Goal: Transaction & Acquisition: Subscribe to service/newsletter

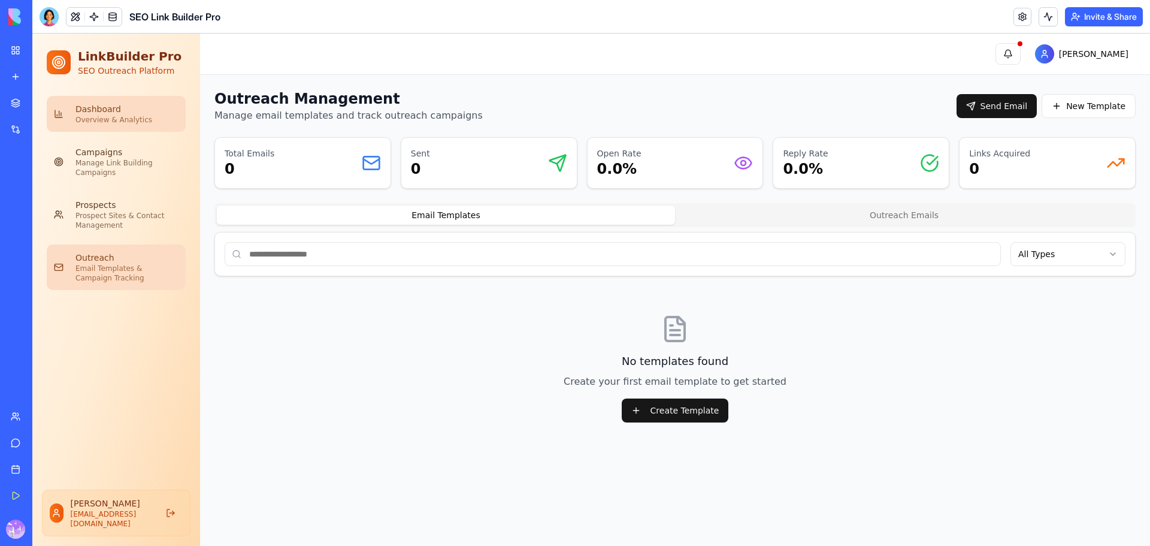
click at [114, 117] on div "Overview & Analytics" at bounding box center [126, 120] width 103 height 10
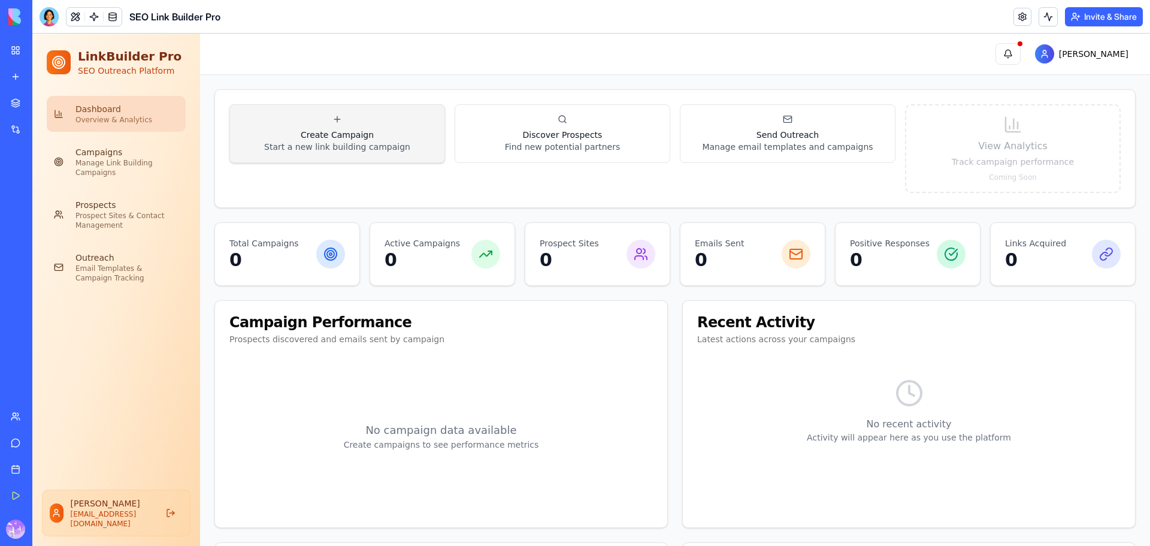
click at [346, 149] on p "Start a new link building campaign" at bounding box center [337, 147] width 146 height 12
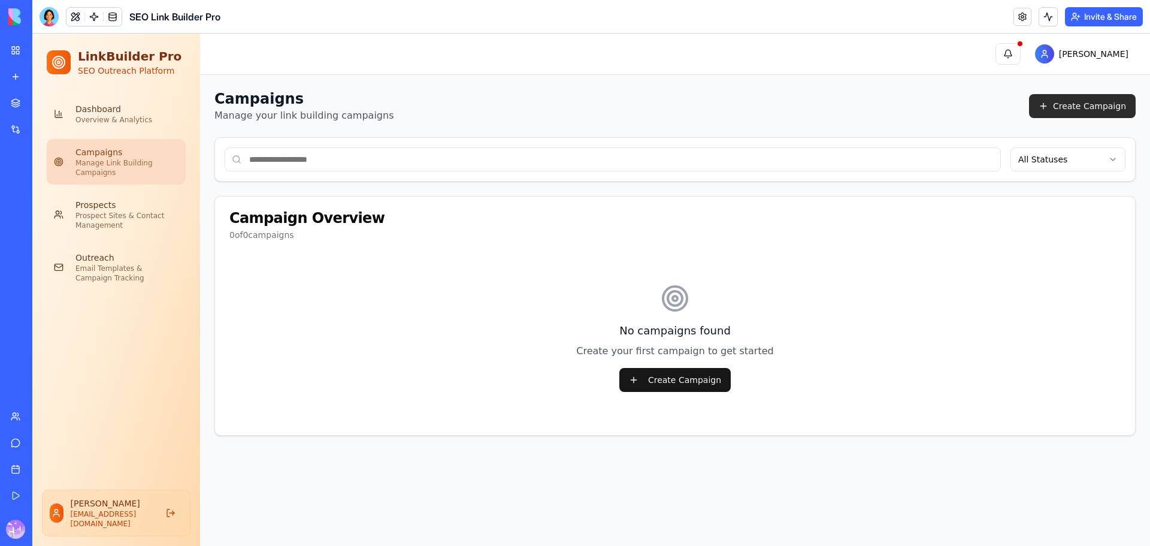
click at [1105, 102] on button "Create Campaign" at bounding box center [1082, 106] width 107 height 24
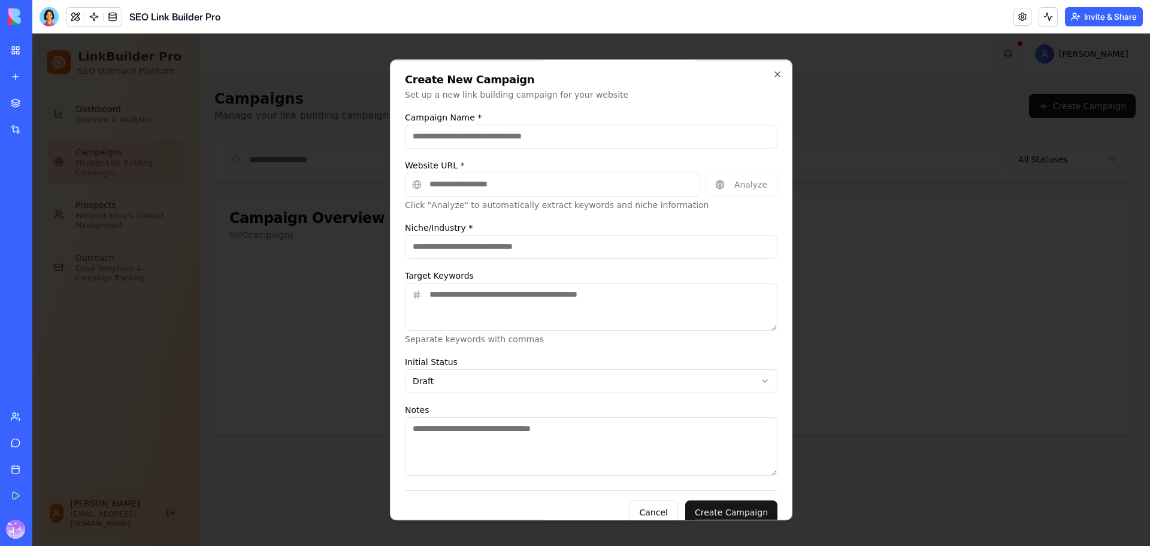
click at [509, 366] on div "Initial Status Draft ***** ****** ******" at bounding box center [591, 374] width 373 height 38
click at [503, 378] on body "LinkBuilder Pro SEO Outreach Platform Dashboard Overview & Analytics Campaigns …" at bounding box center [591, 290] width 1118 height 512
click at [484, 437] on textarea "Notes" at bounding box center [591, 446] width 373 height 59
click at [878, 77] on div at bounding box center [591, 290] width 1118 height 512
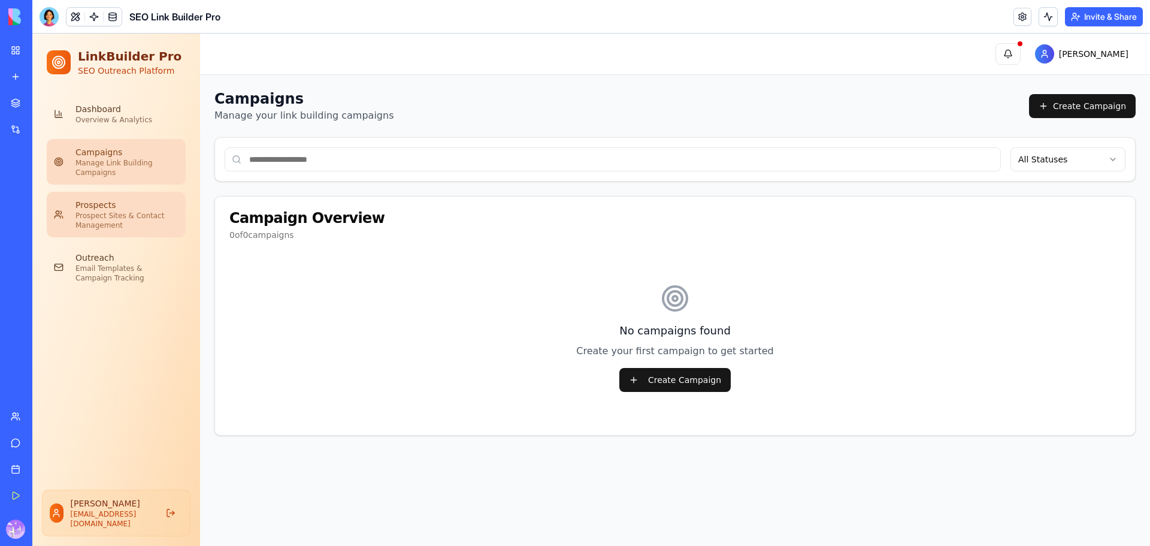
click at [119, 200] on div "Prospects" at bounding box center [126, 205] width 103 height 12
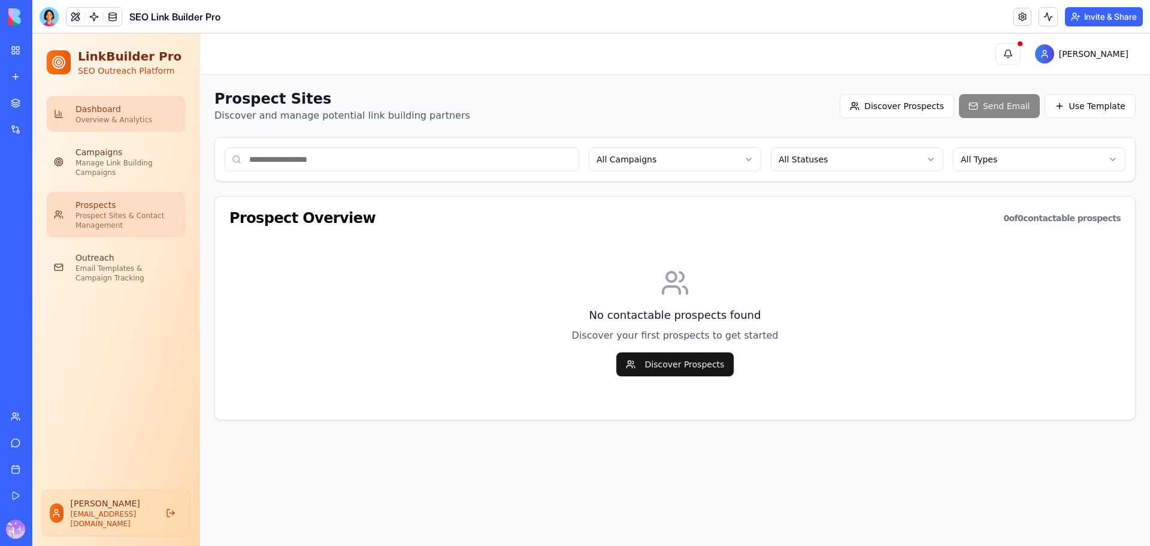
click at [127, 129] on link "Dashboard Overview & Analytics" at bounding box center [116, 114] width 139 height 36
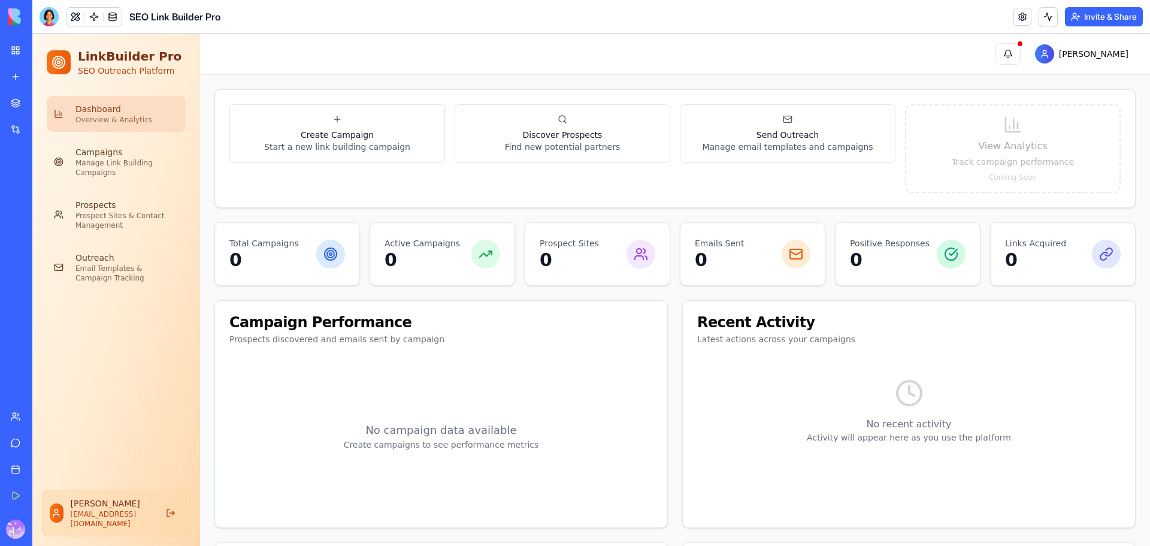
click at [9, 44] on link "My Workspace" at bounding box center [28, 50] width 48 height 24
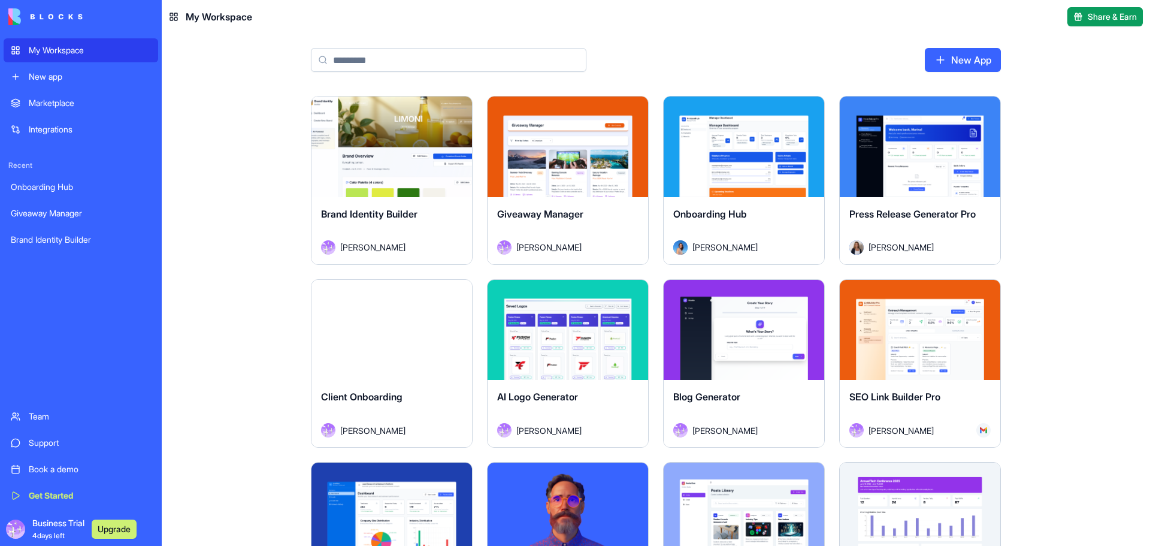
click at [75, 104] on div "Marketplace" at bounding box center [90, 103] width 122 height 12
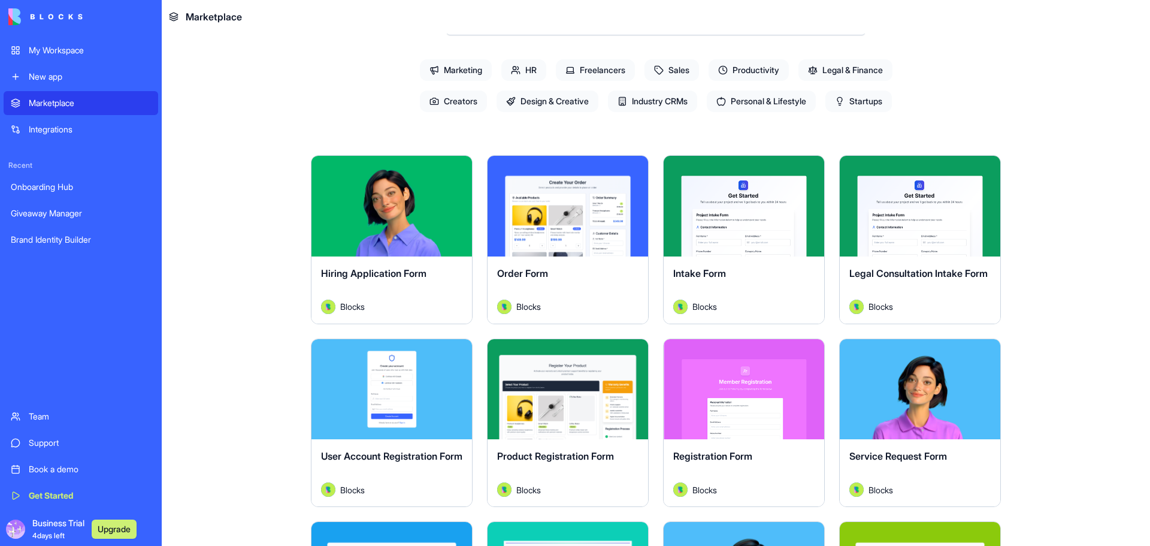
scroll to position [140, 0]
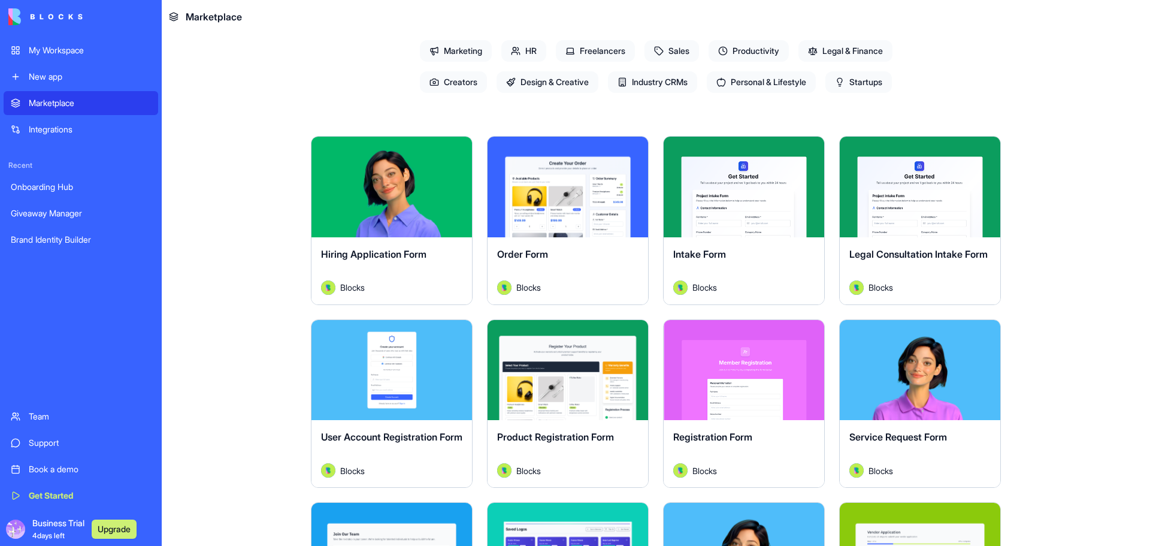
click at [868, 83] on span "Startups" at bounding box center [859, 82] width 67 height 22
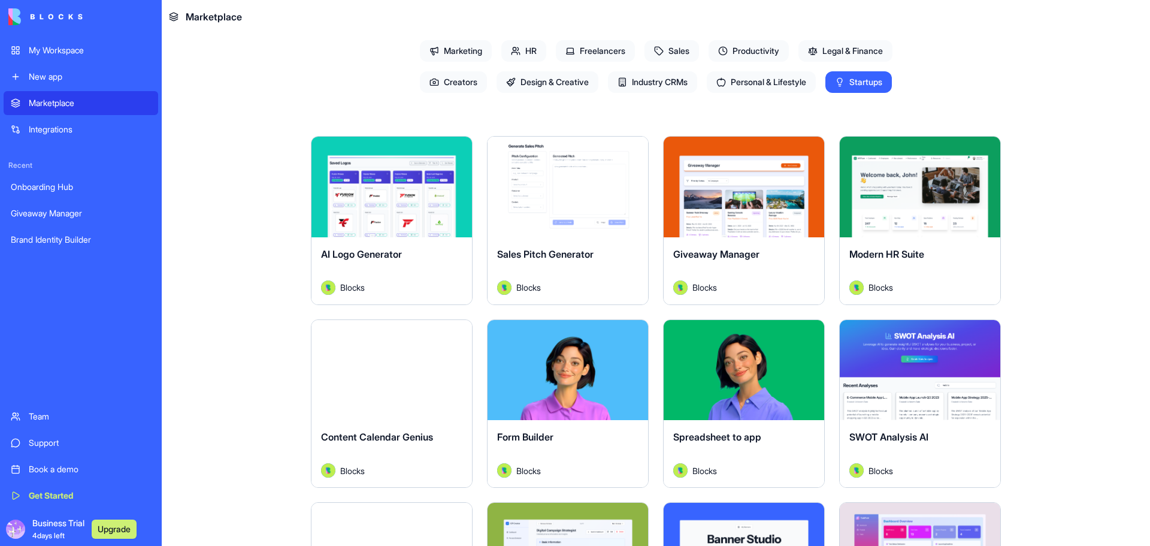
click at [569, 222] on div "Explore" at bounding box center [568, 187] width 161 height 101
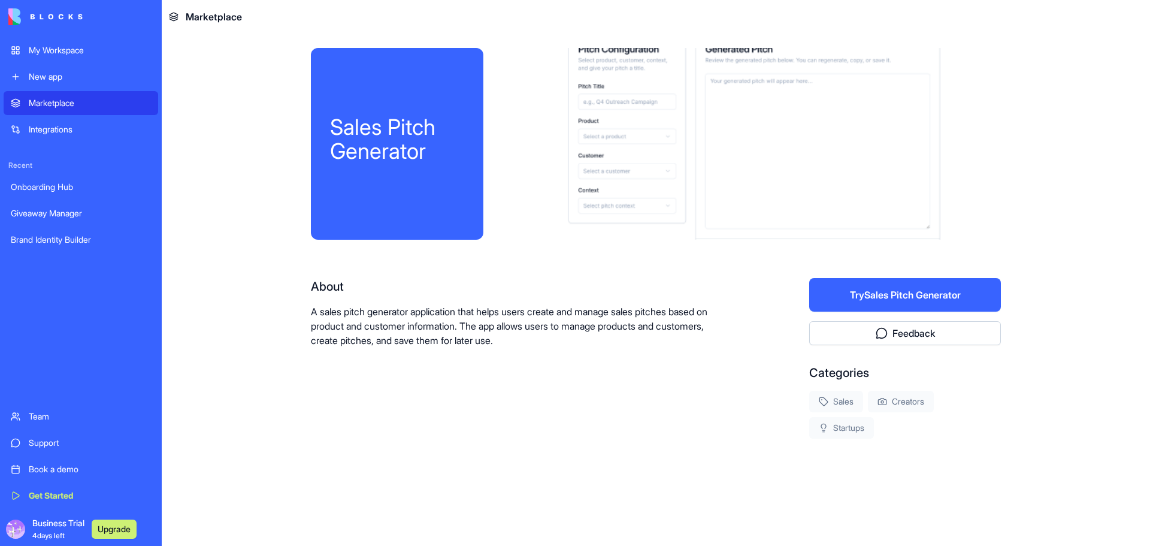
click at [567, 208] on div at bounding box center [752, 144] width 499 height 192
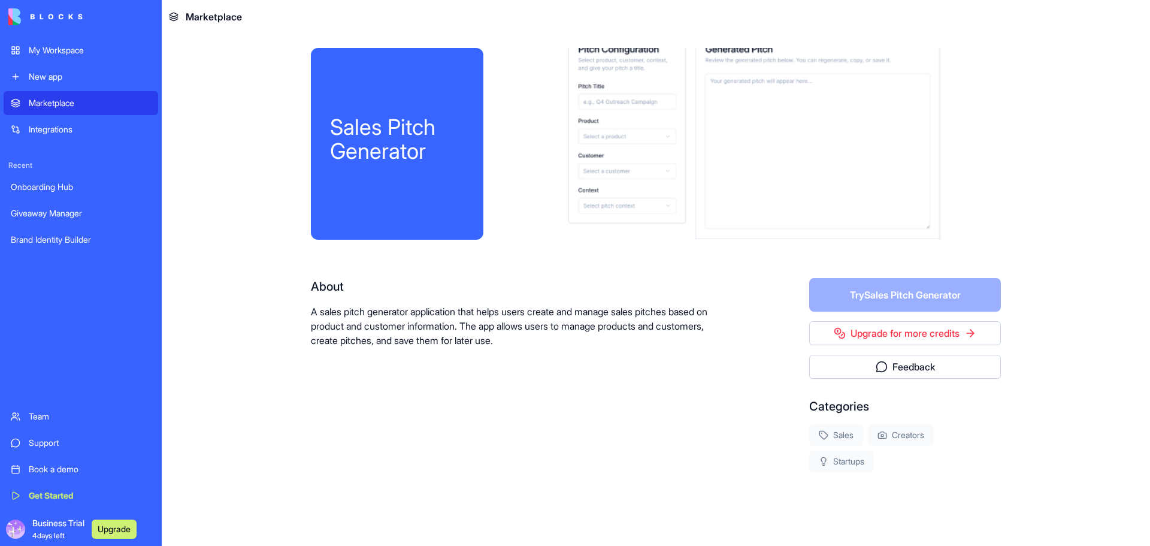
click at [630, 135] on div at bounding box center [752, 144] width 499 height 192
click at [610, 170] on div at bounding box center [752, 144] width 499 height 192
click at [571, 345] on p "A sales pitch generator application that helps users create and manage sales pi…" at bounding box center [522, 325] width 422 height 43
click at [902, 334] on link "Upgrade for more credits" at bounding box center [905, 333] width 192 height 24
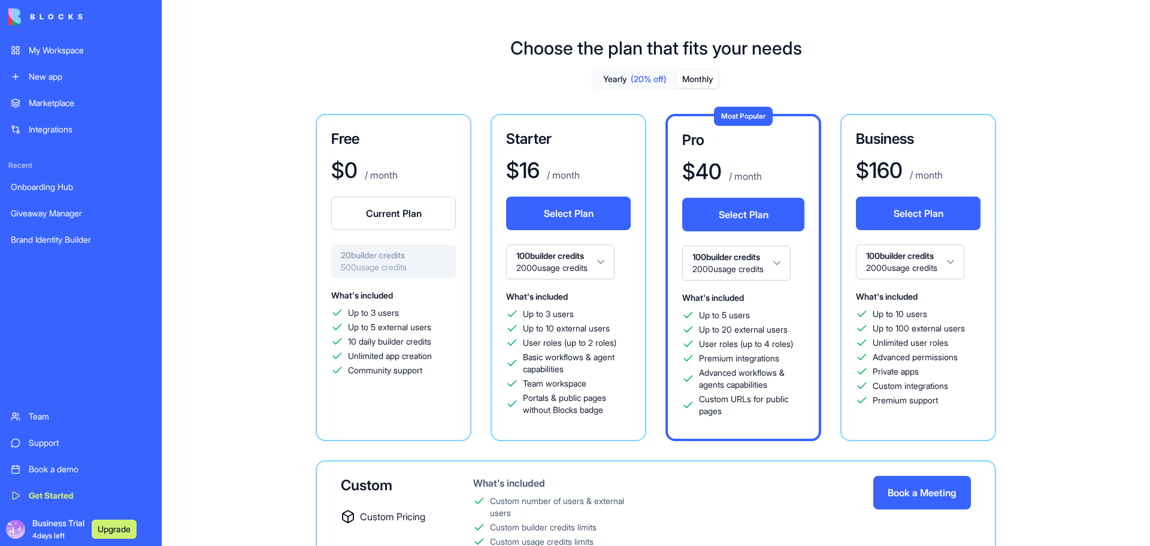
click at [694, 78] on button "Monthly" at bounding box center [698, 79] width 42 height 17
click at [594, 220] on button "Select Plan" at bounding box center [568, 214] width 125 height 34
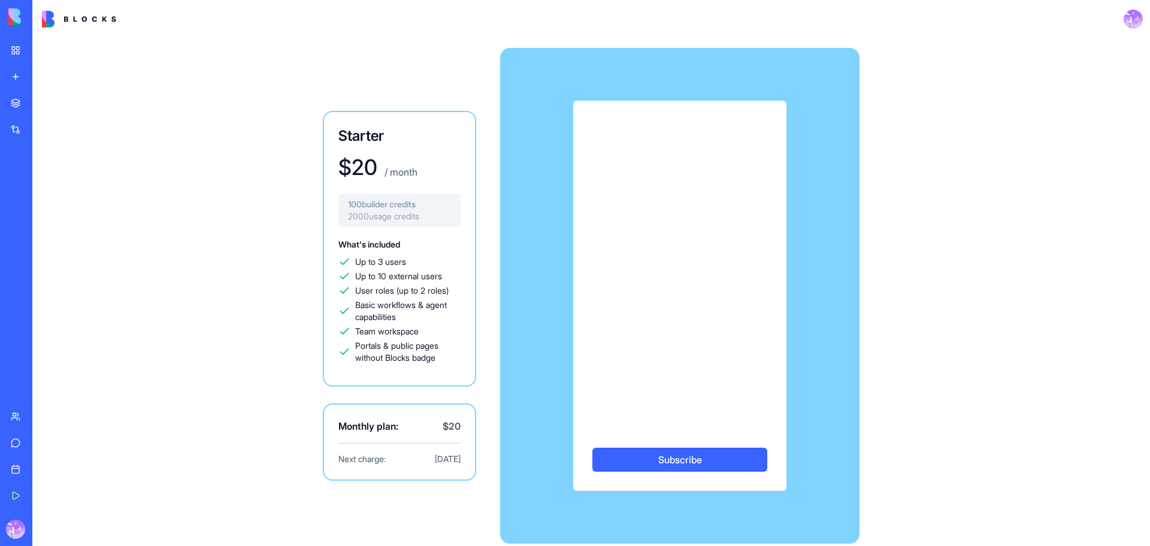
click at [687, 467] on button "Subscribe" at bounding box center [680, 460] width 175 height 24
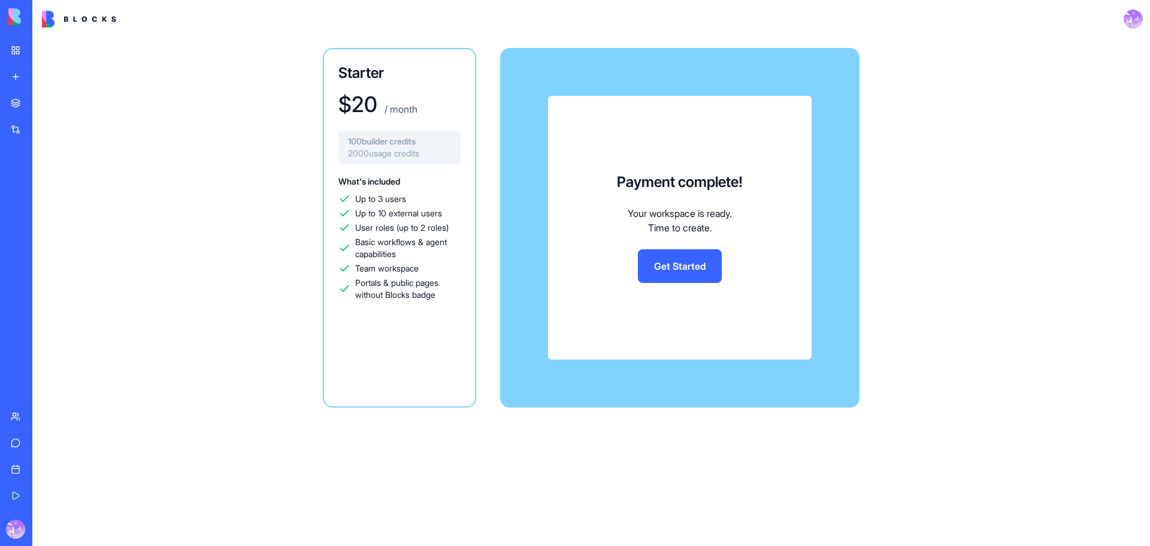
click at [709, 261] on link "Get Started" at bounding box center [680, 266] width 84 height 34
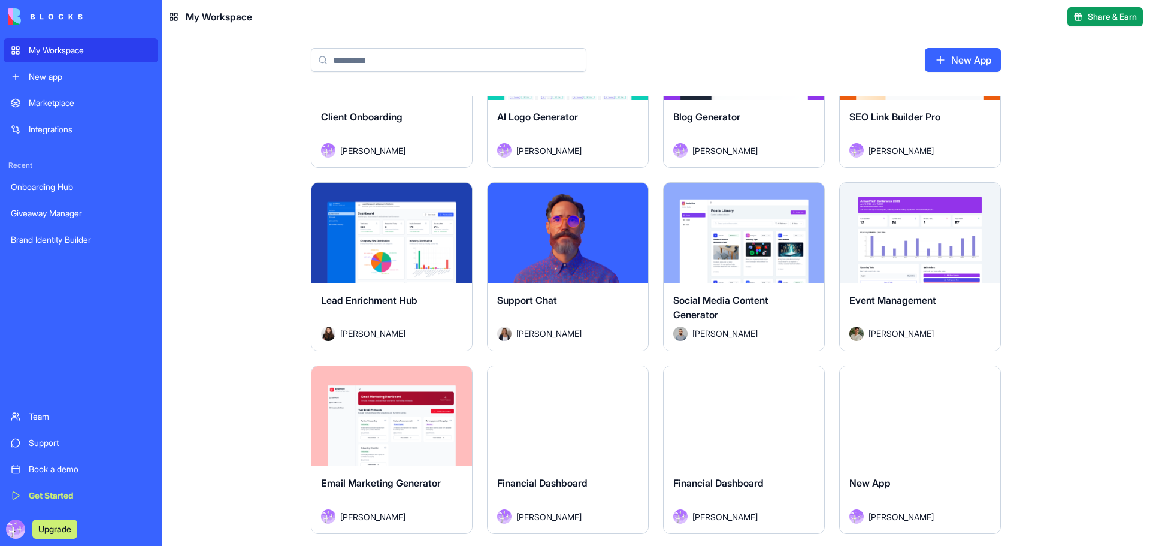
scroll to position [419, 0]
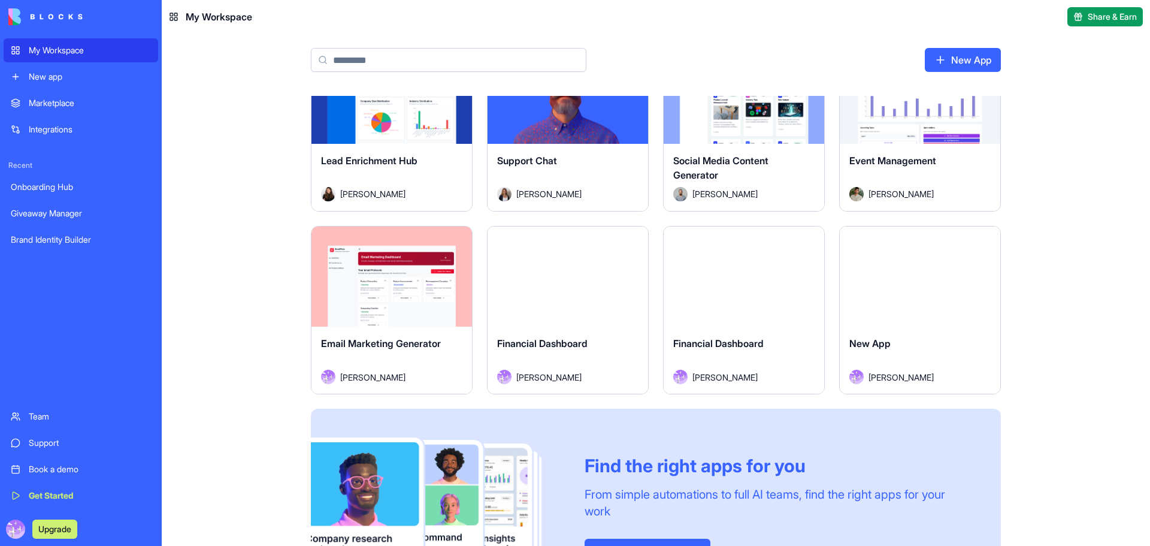
click at [550, 309] on div "Launch" at bounding box center [568, 276] width 161 height 101
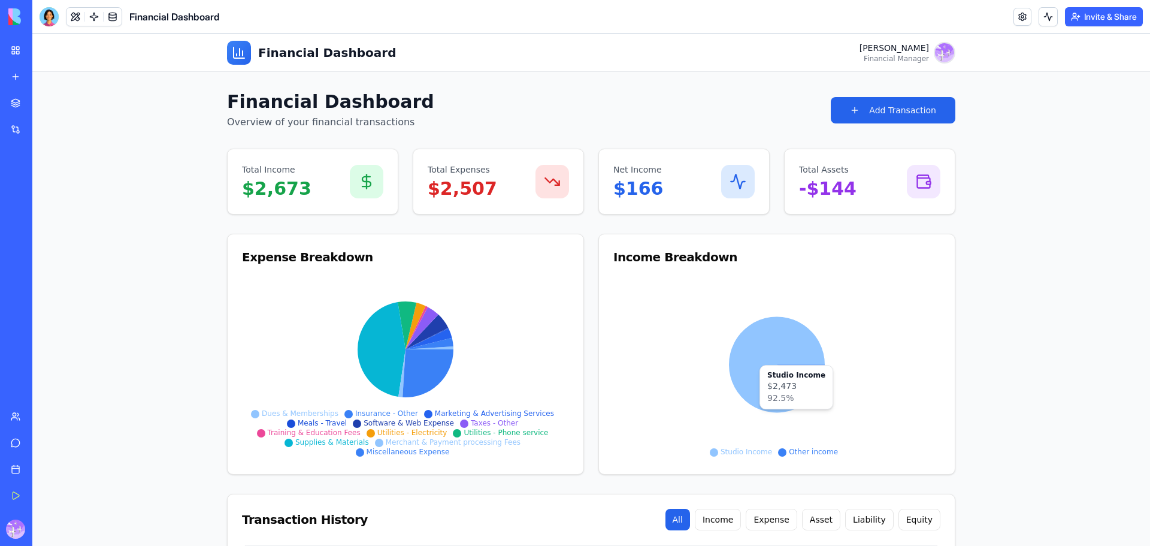
click at [13, 45] on link "My Workspace" at bounding box center [28, 50] width 48 height 24
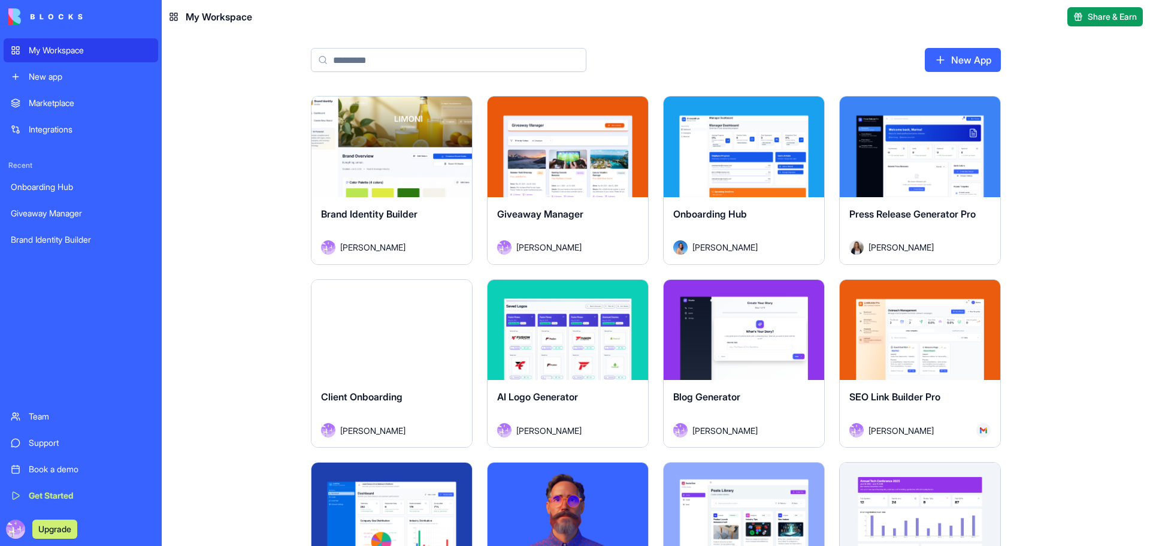
click at [72, 131] on div "Integrations" at bounding box center [90, 129] width 122 height 12
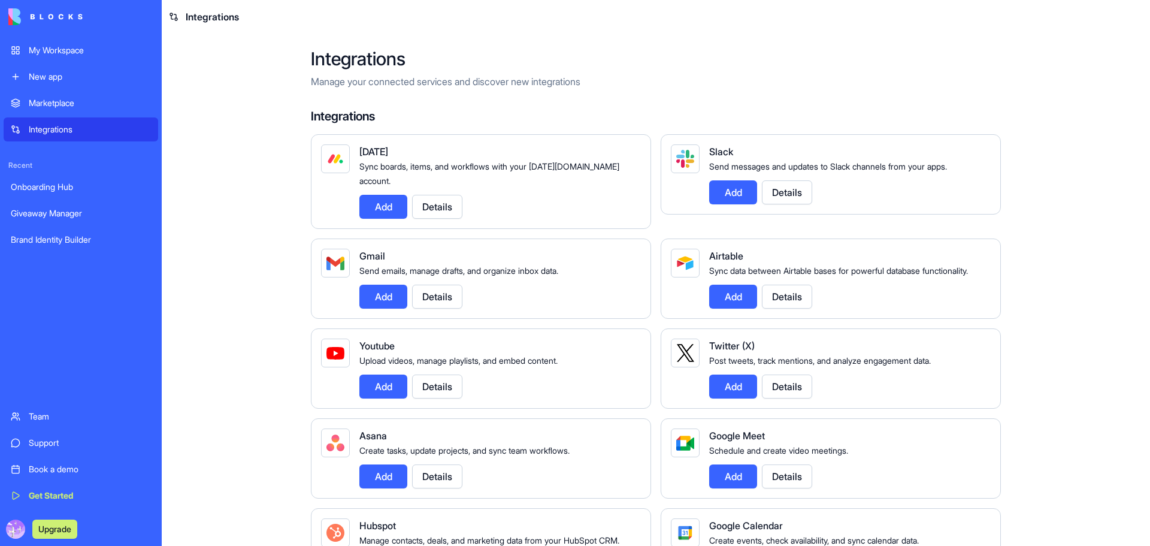
click at [67, 104] on div "Marketplace" at bounding box center [90, 103] width 122 height 12
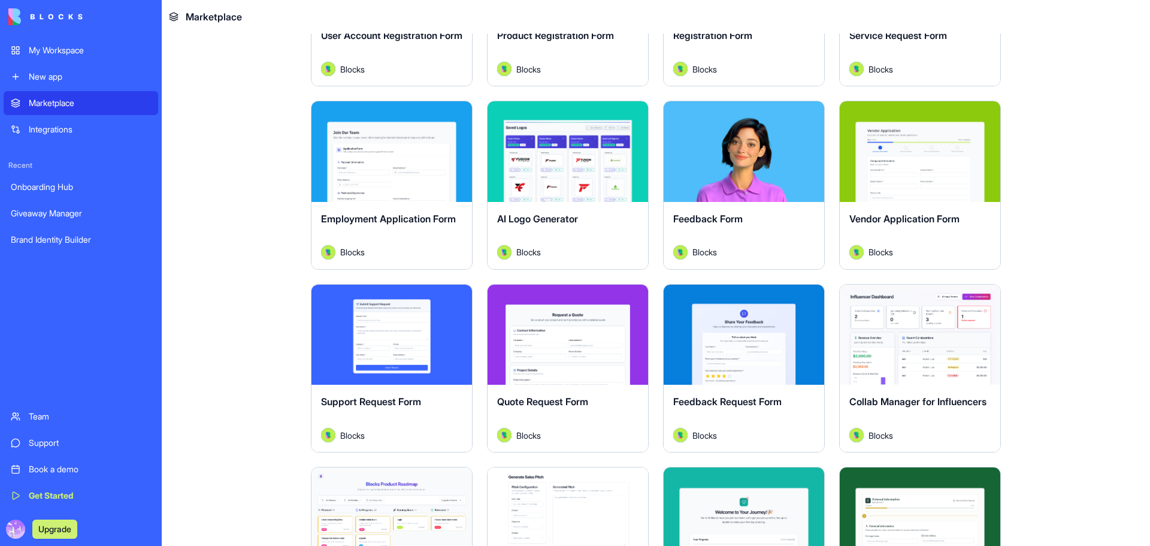
scroll to position [559, 0]
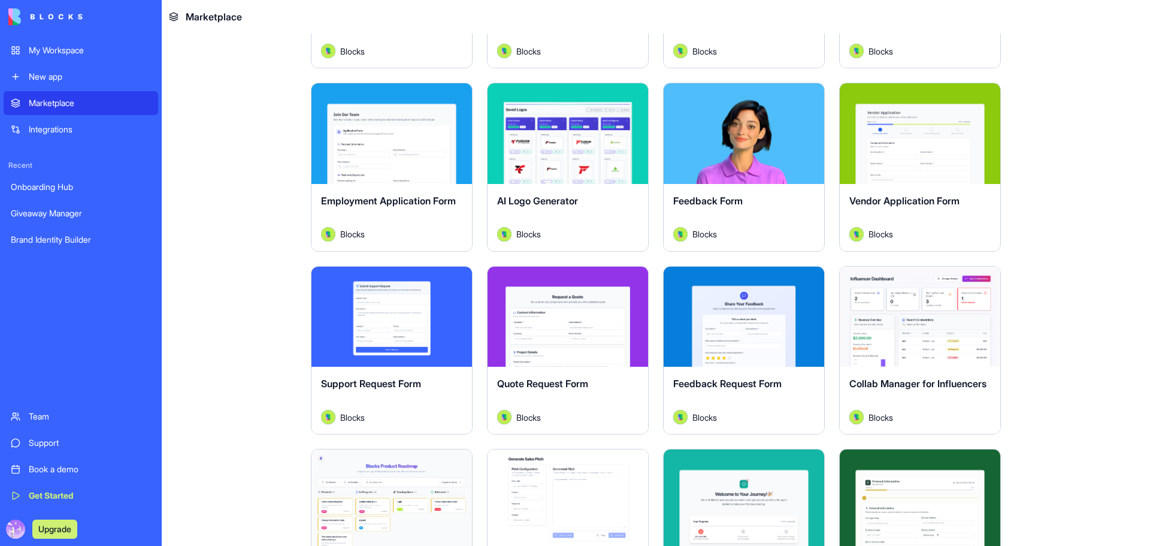
click at [62, 49] on div "My Workspace" at bounding box center [90, 50] width 122 height 12
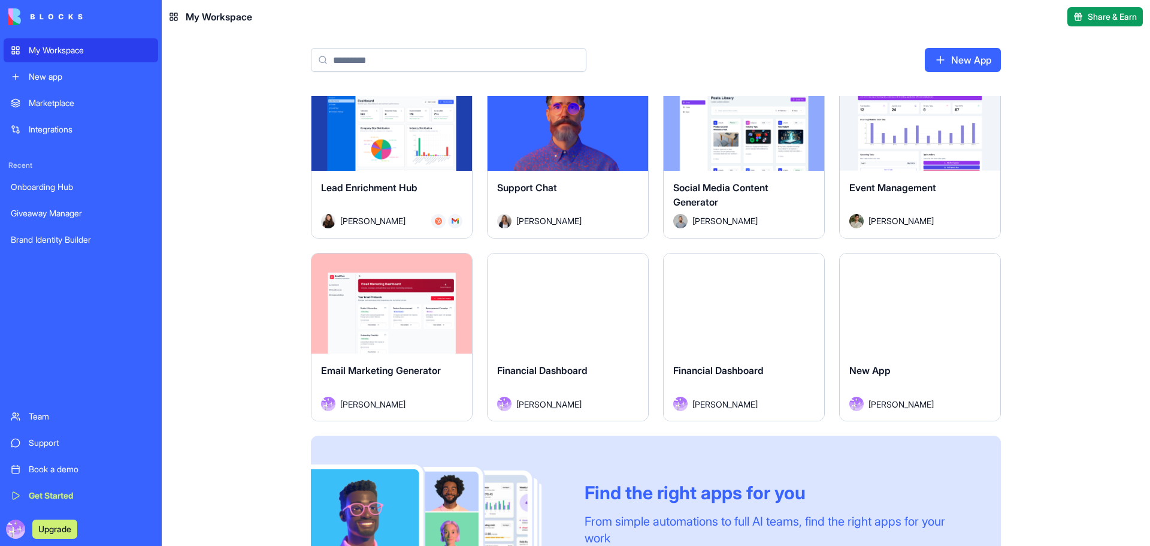
scroll to position [419, 0]
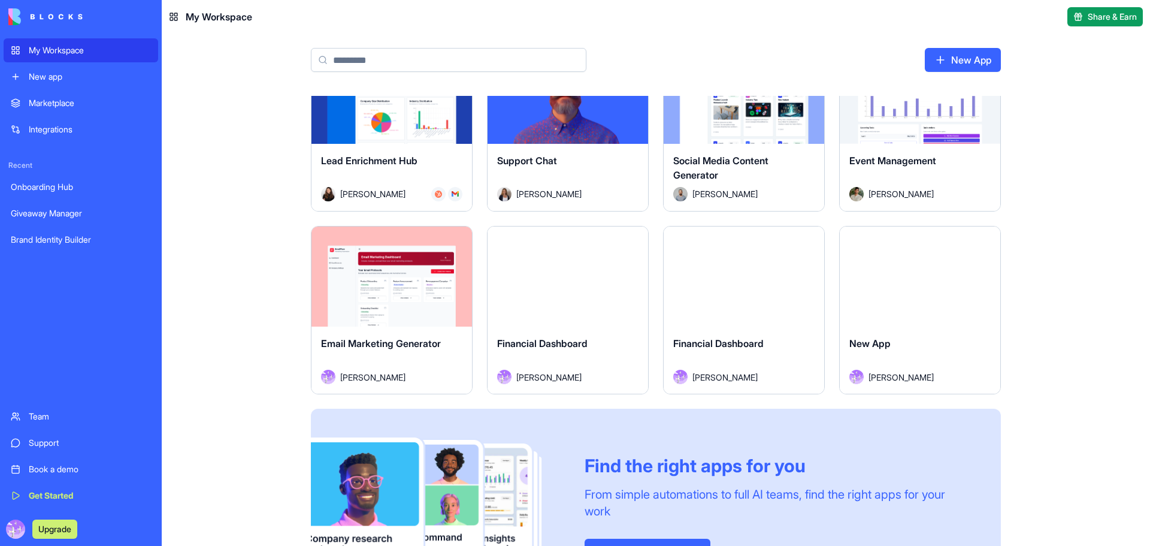
click at [743, 318] on div "Launch" at bounding box center [744, 276] width 161 height 101
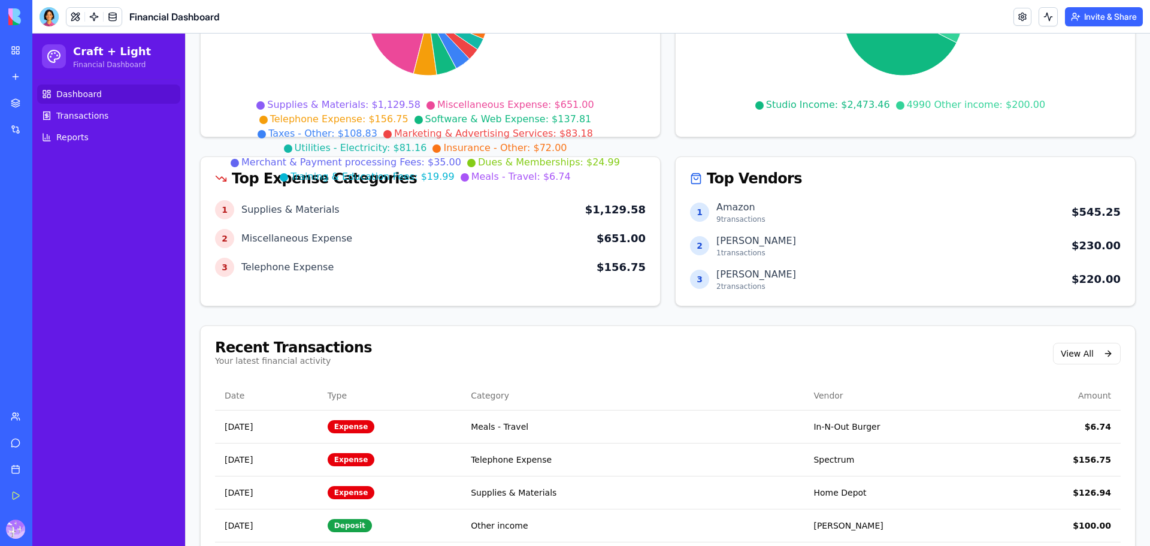
scroll to position [280, 0]
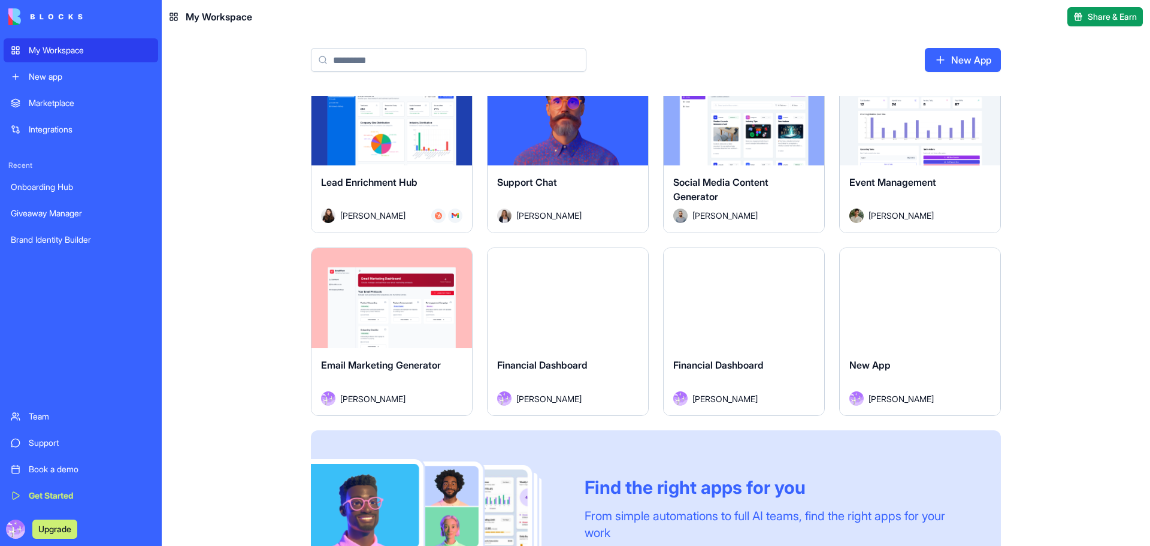
scroll to position [419, 0]
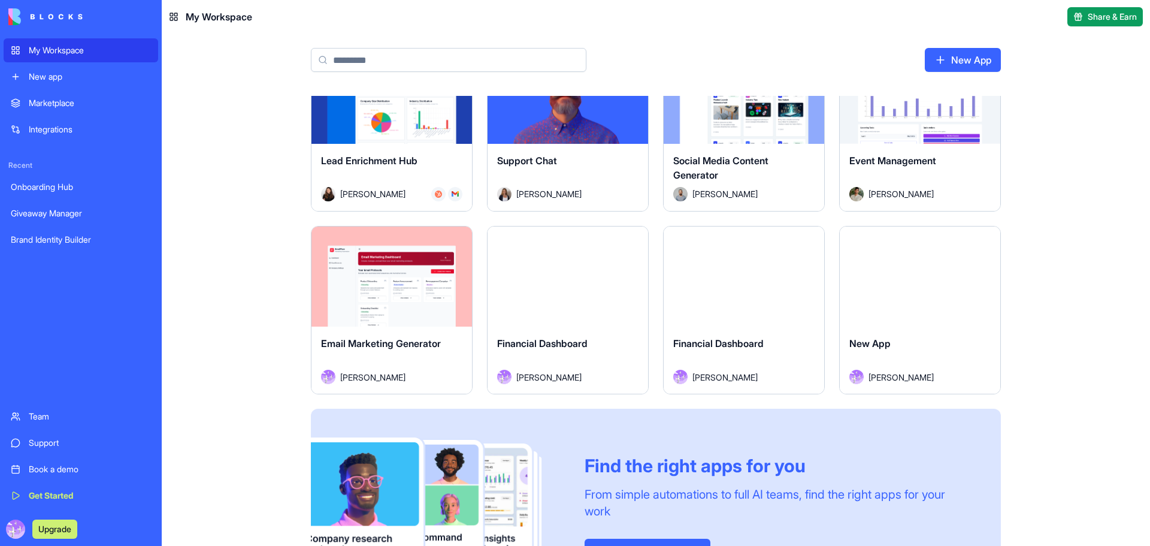
click at [576, 312] on div "Launch" at bounding box center [568, 276] width 161 height 101
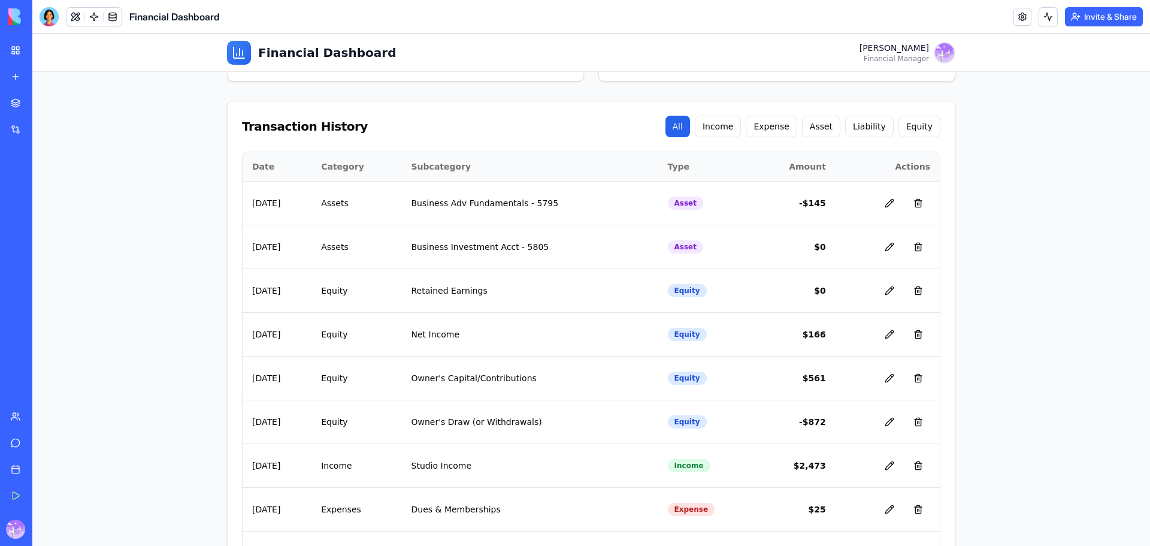
scroll to position [419, 0]
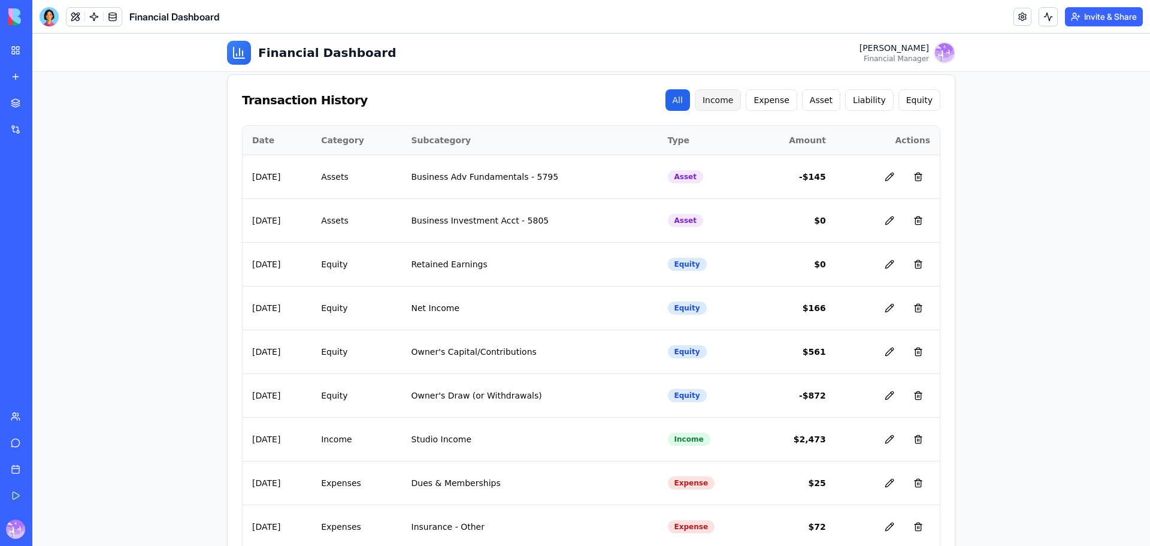
click at [728, 97] on button "Income" at bounding box center [718, 100] width 47 height 22
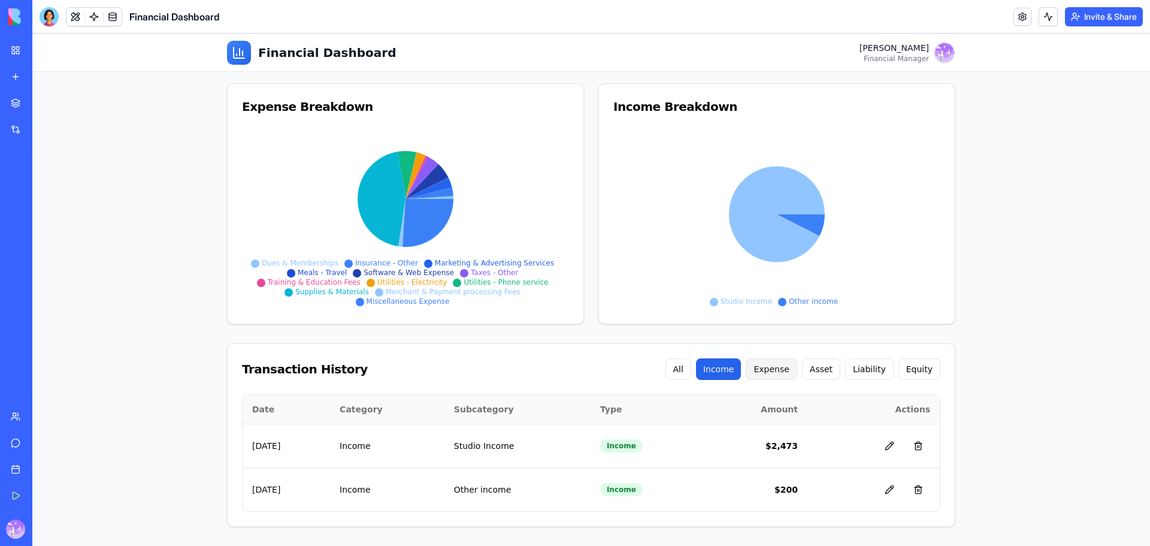
click at [784, 372] on button "Expense" at bounding box center [771, 369] width 51 height 22
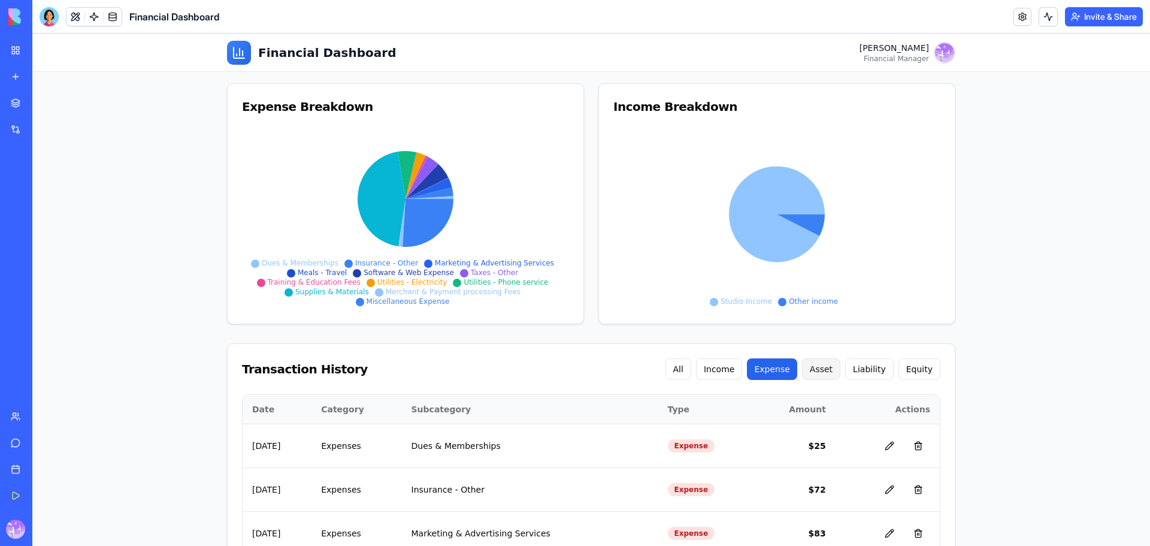
click at [828, 363] on button "Asset" at bounding box center [821, 369] width 38 height 22
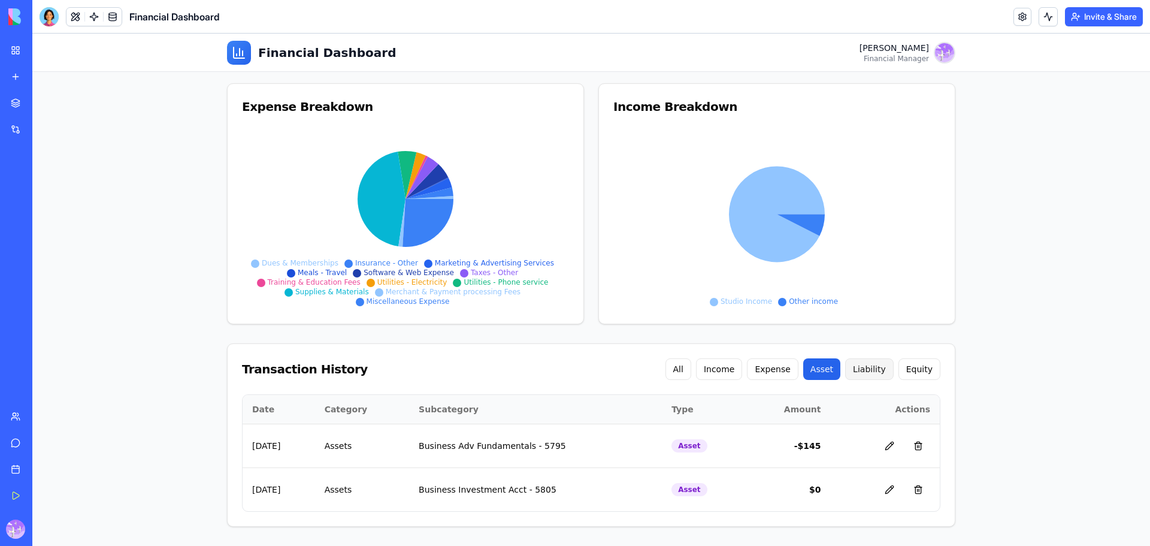
click at [871, 367] on button "Liability" at bounding box center [869, 369] width 49 height 22
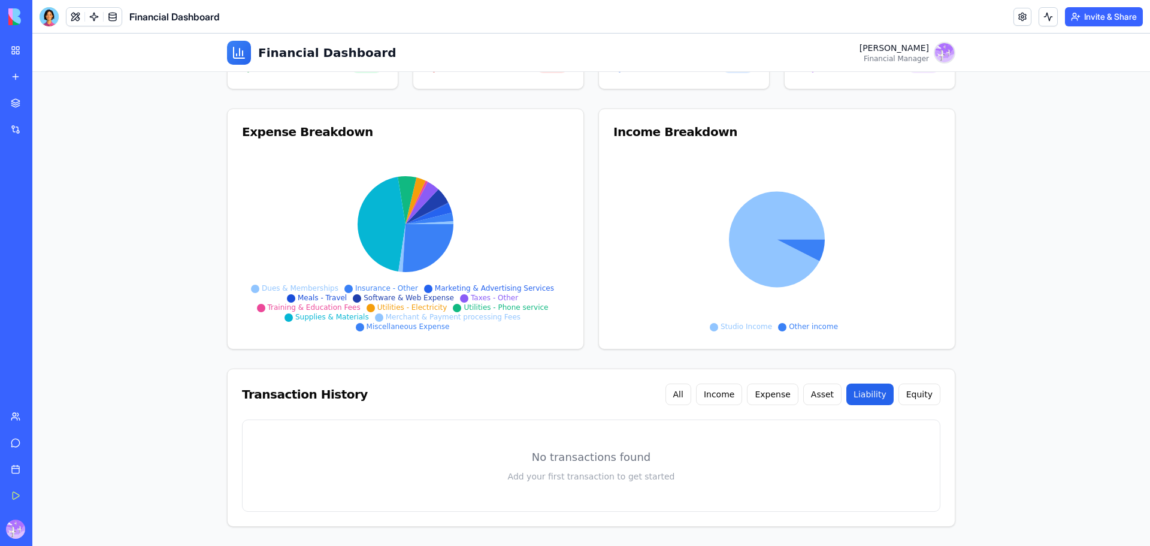
scroll to position [125, 0]
click at [915, 369] on div "Transaction History All Income Expense Asset Liability Equity" at bounding box center [591, 394] width 727 height 50
click at [929, 395] on button "Equity" at bounding box center [920, 394] width 42 height 22
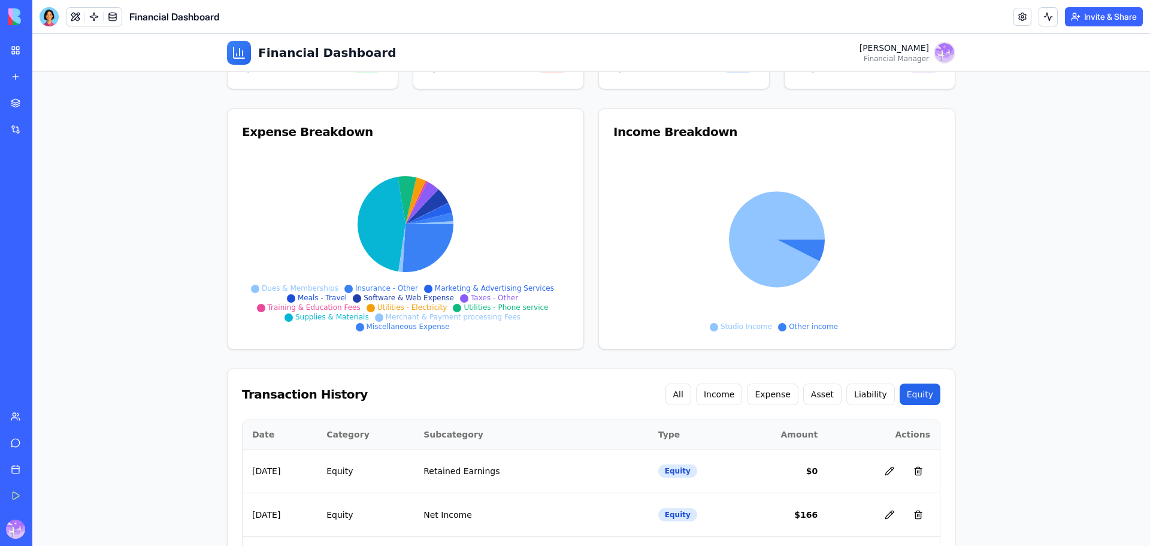
scroll to position [238, 0]
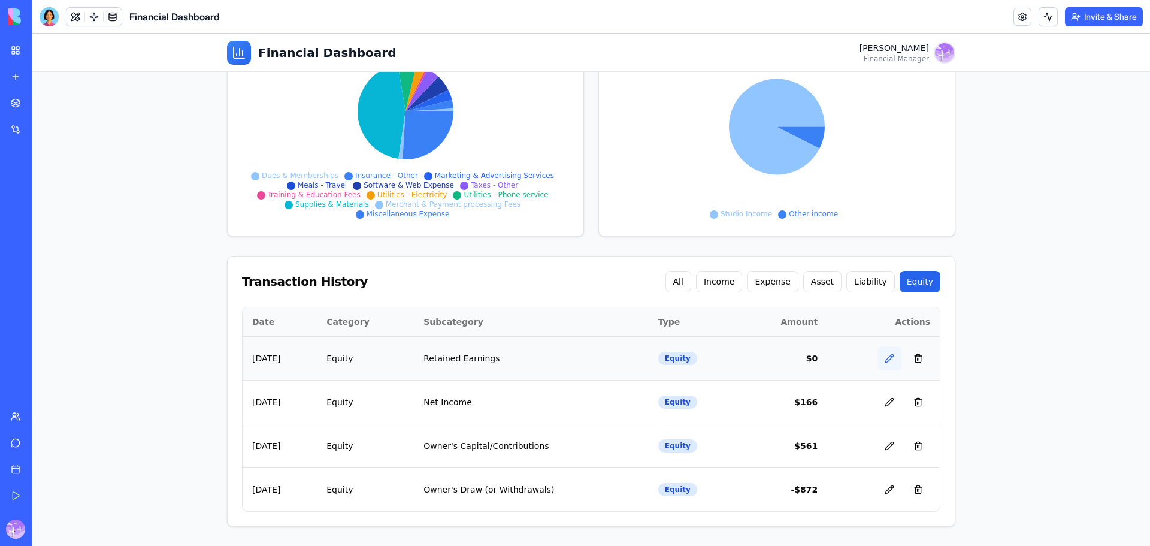
click at [887, 357] on button at bounding box center [890, 358] width 24 height 24
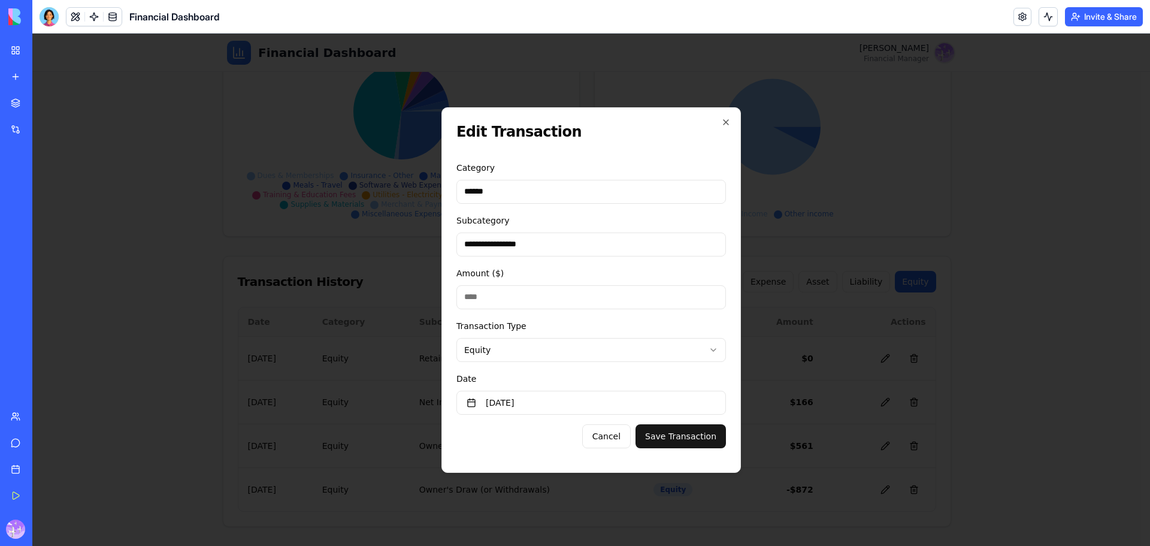
click at [527, 299] on input "Amount ($)" at bounding box center [592, 297] width 270 height 24
click at [726, 124] on icon "button" at bounding box center [726, 122] width 10 height 10
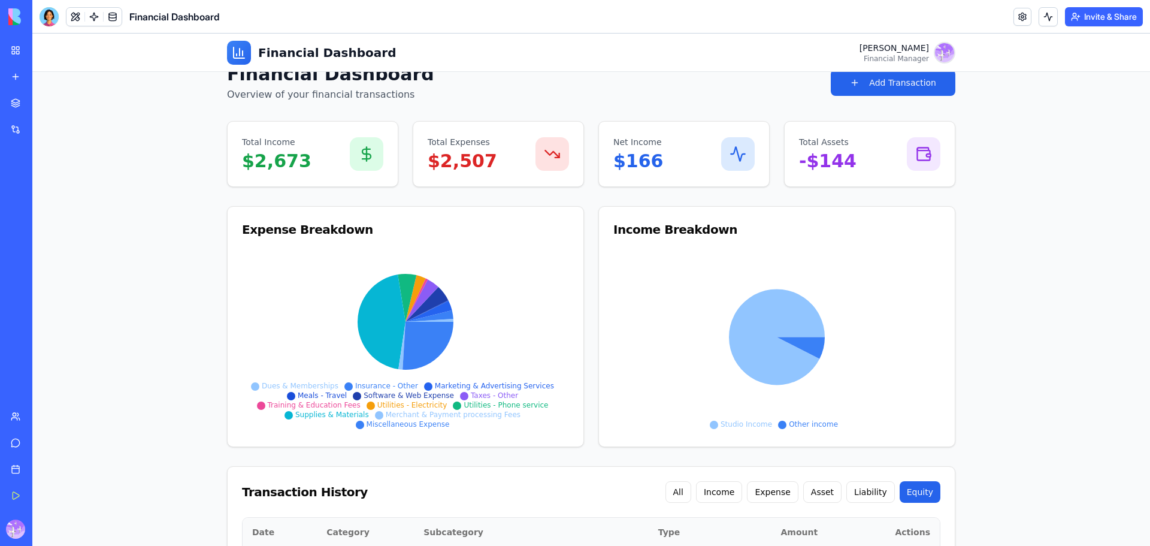
scroll to position [0, 0]
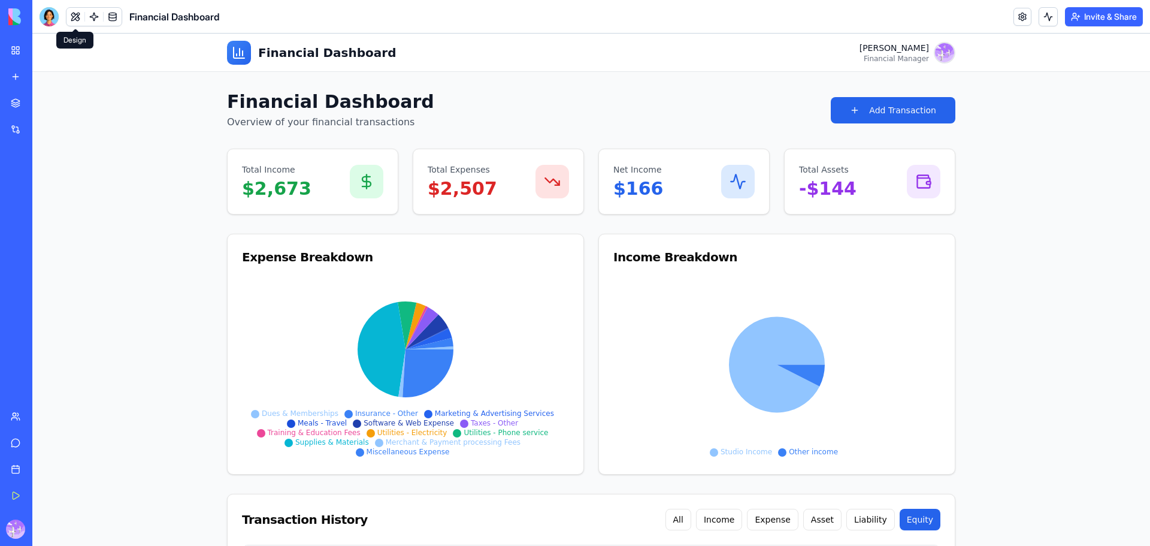
click at [72, 14] on button at bounding box center [76, 17] width 18 height 18
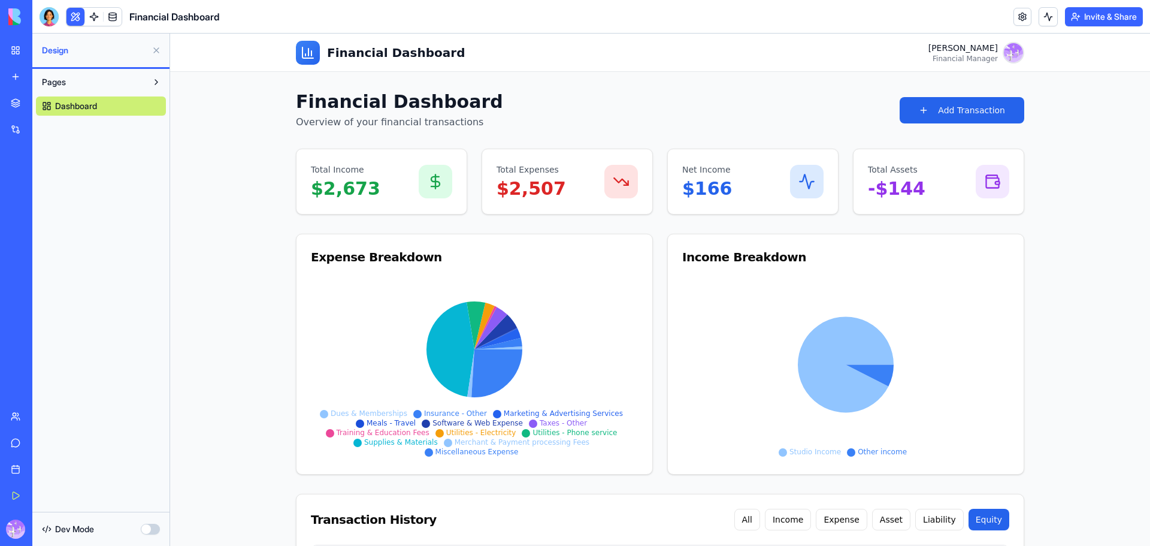
click at [91, 85] on button "Pages" at bounding box center [91, 82] width 111 height 19
click at [90, 108] on span "Dashboard" at bounding box center [76, 106] width 42 height 12
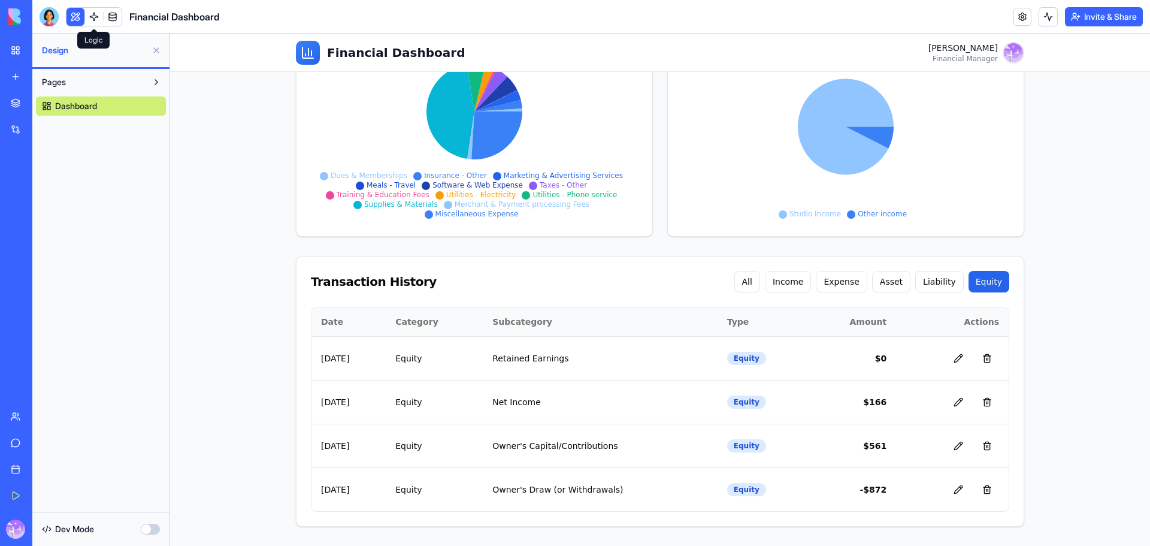
click at [96, 17] on link at bounding box center [94, 17] width 18 height 18
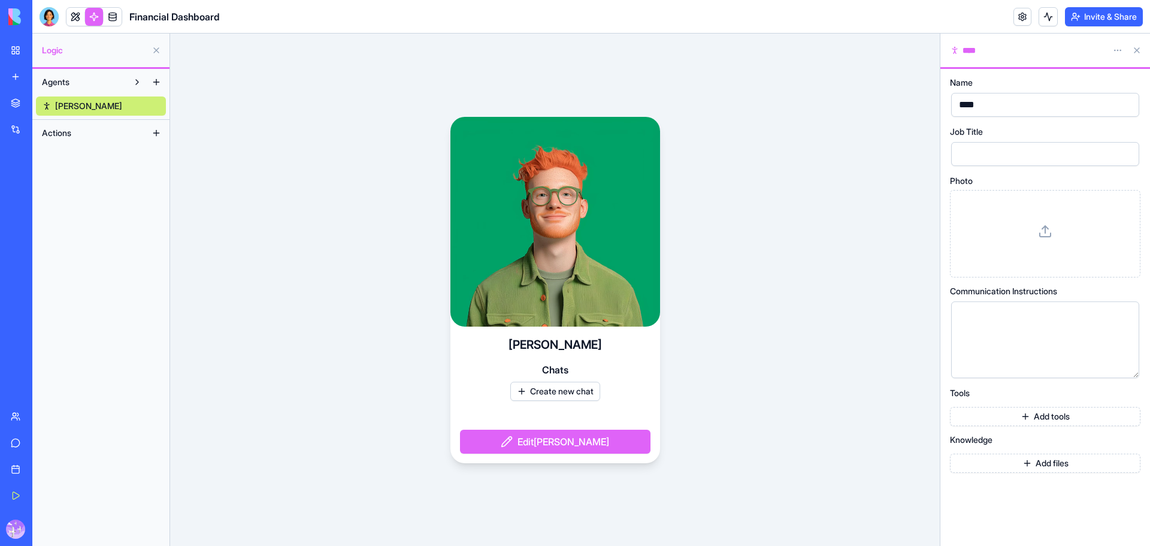
click at [75, 138] on button "Actions" at bounding box center [91, 132] width 111 height 19
click at [66, 137] on span "Actions" at bounding box center [56, 133] width 29 height 12
click at [67, 84] on span "Agents" at bounding box center [56, 82] width 28 height 12
click at [67, 92] on div "Agents" at bounding box center [100, 82] width 137 height 27
click at [65, 84] on span "Agents" at bounding box center [56, 82] width 28 height 12
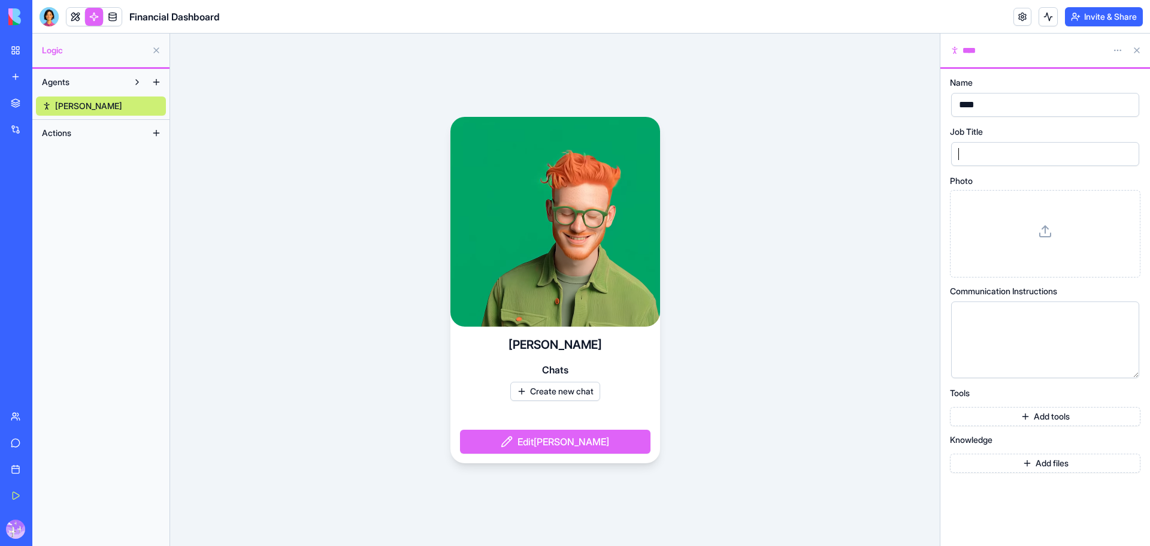
click at [983, 149] on div at bounding box center [1035, 154] width 159 height 18
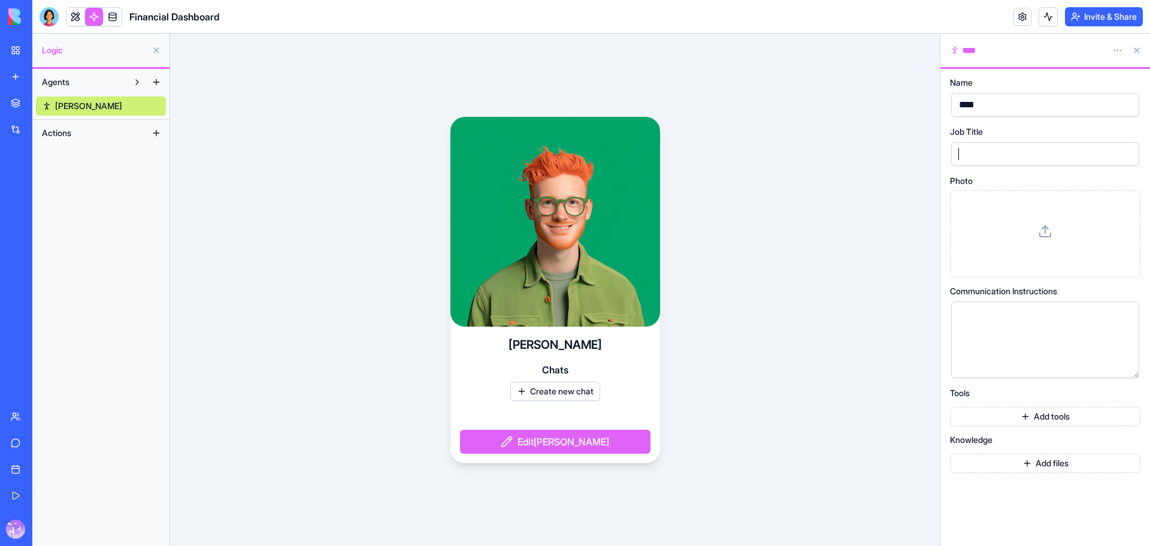
click at [53, 77] on span "Agents" at bounding box center [56, 82] width 28 height 12
click at [67, 128] on span "Actions" at bounding box center [56, 133] width 29 height 12
click at [64, 64] on div "Logic" at bounding box center [100, 51] width 137 height 34
click at [113, 16] on link at bounding box center [113, 17] width 18 height 18
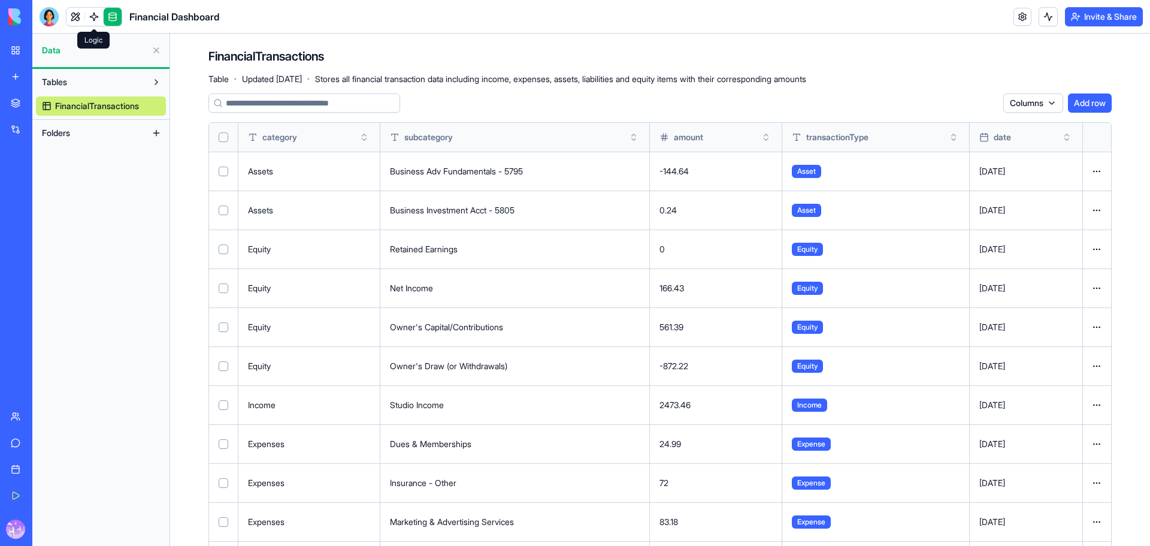
click at [61, 81] on span "Tables" at bounding box center [54, 82] width 25 height 12
click at [58, 109] on span "Folders" at bounding box center [56, 109] width 28 height 12
click at [56, 85] on span "Tables" at bounding box center [54, 82] width 25 height 12
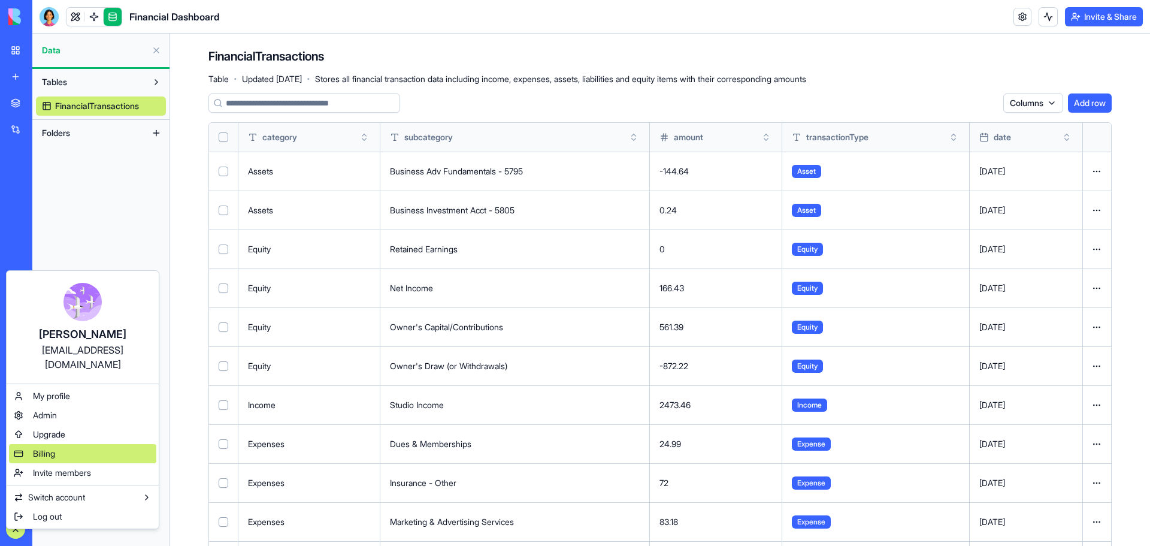
click at [43, 448] on span "Billing" at bounding box center [44, 454] width 22 height 12
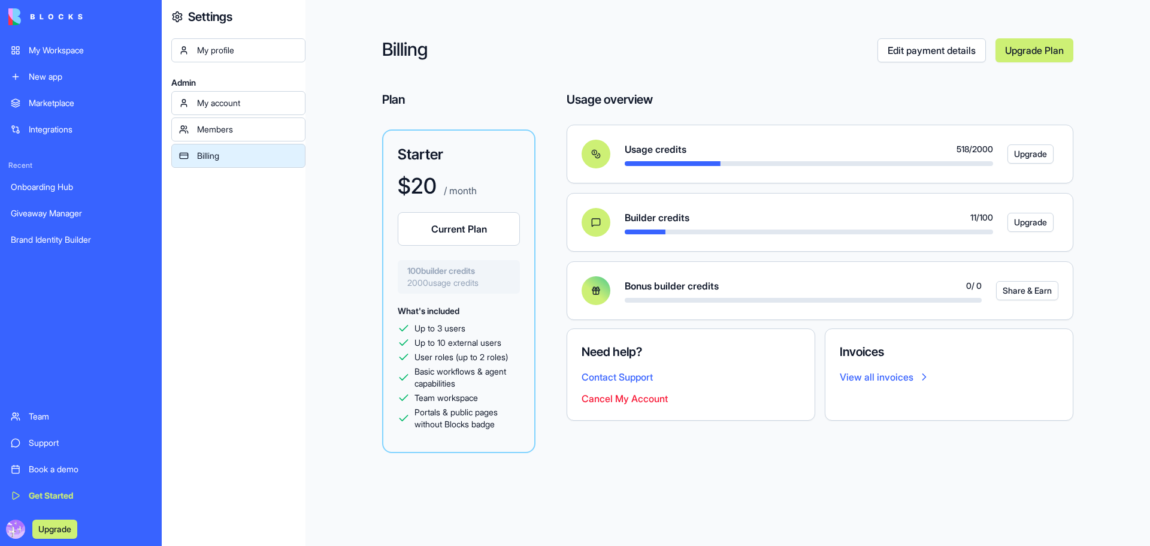
click at [69, 102] on div "Marketplace" at bounding box center [90, 103] width 122 height 12
click at [71, 108] on div "Marketplace" at bounding box center [90, 103] width 122 height 12
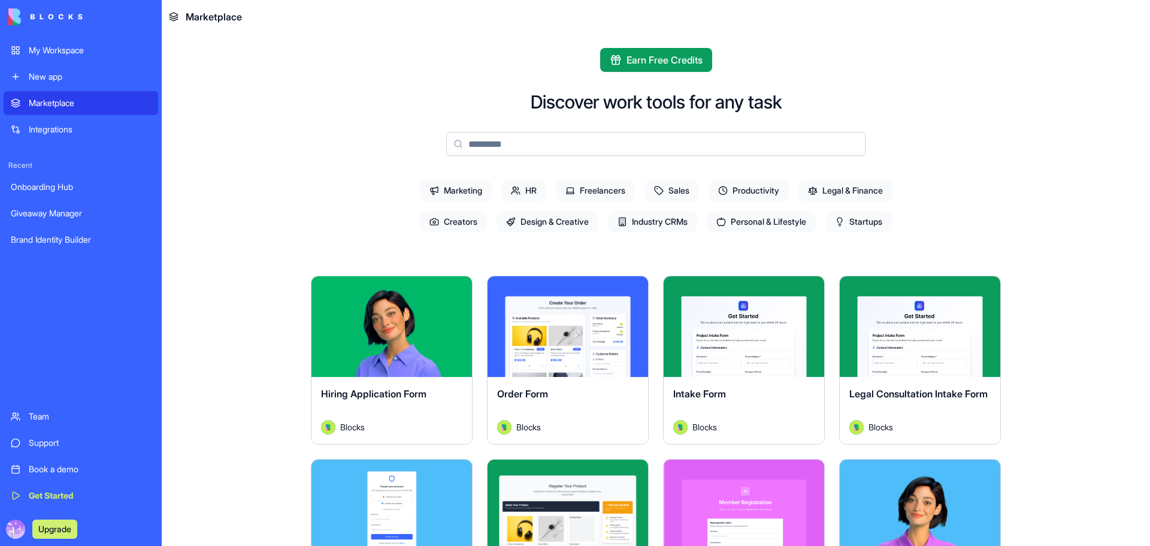
click at [233, 130] on main "Earn Free Credits Discover work tools for any task Marketing HR Freelancers Sal…" at bounding box center [656, 290] width 989 height 512
click at [83, 104] on div "Marketplace" at bounding box center [90, 103] width 122 height 12
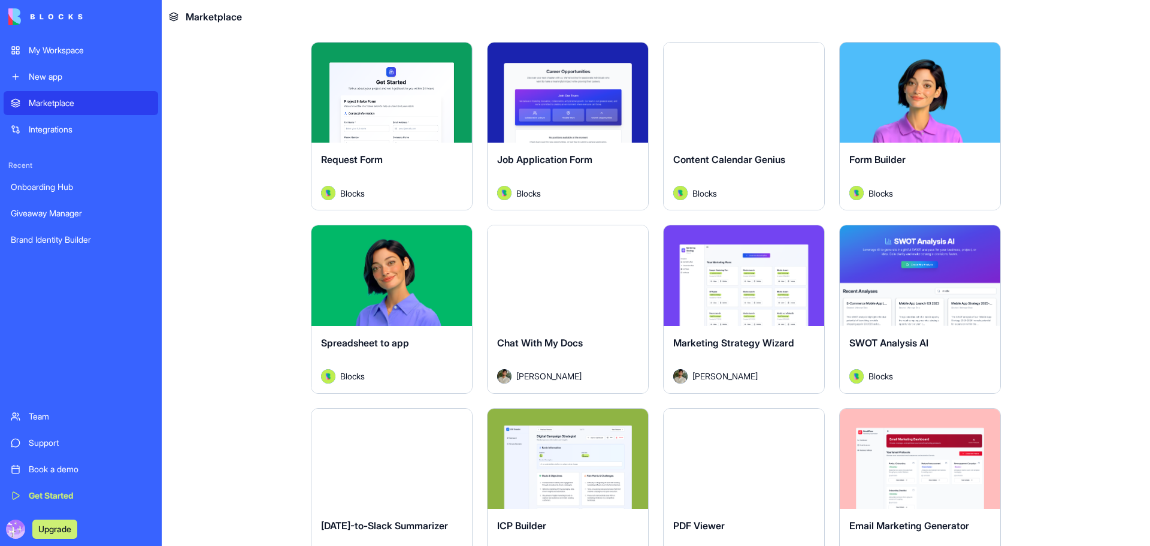
scroll to position [1538, 0]
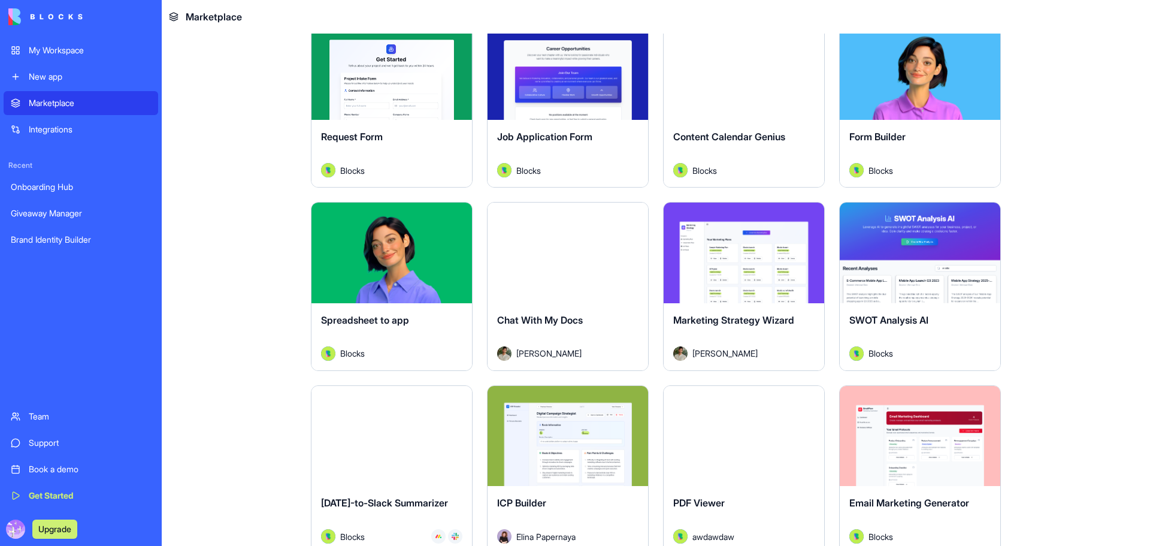
click at [554, 325] on span "Chat With My Docs" at bounding box center [540, 320] width 86 height 12
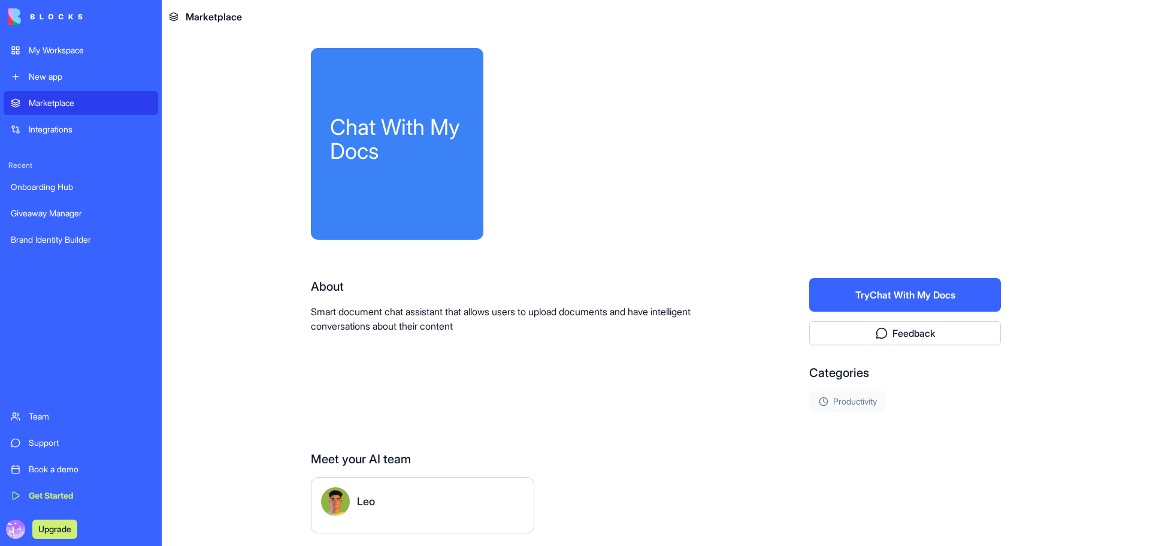
scroll to position [40, 0]
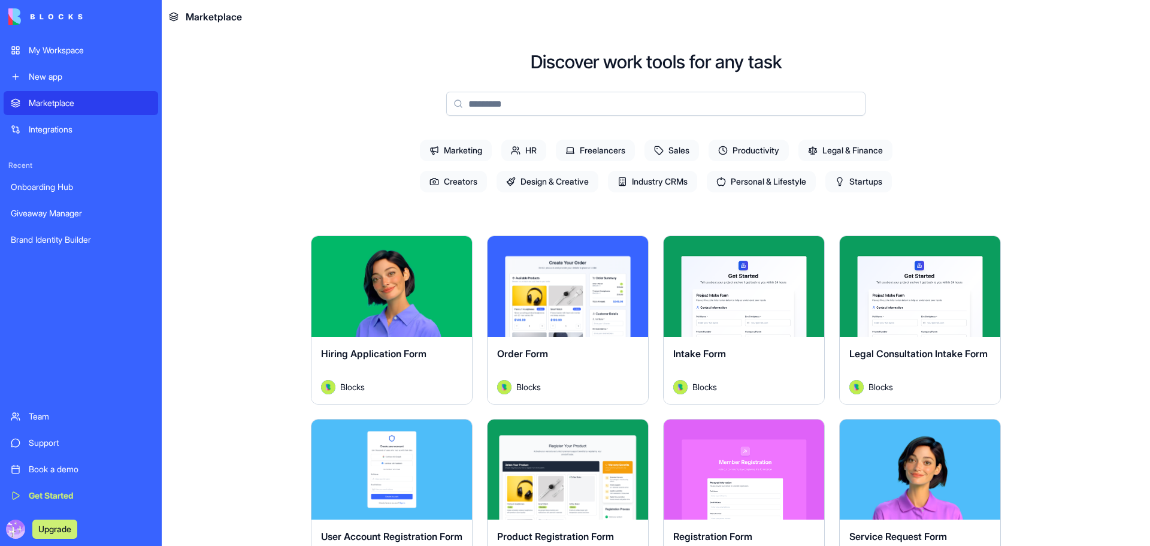
scroll to position [320, 0]
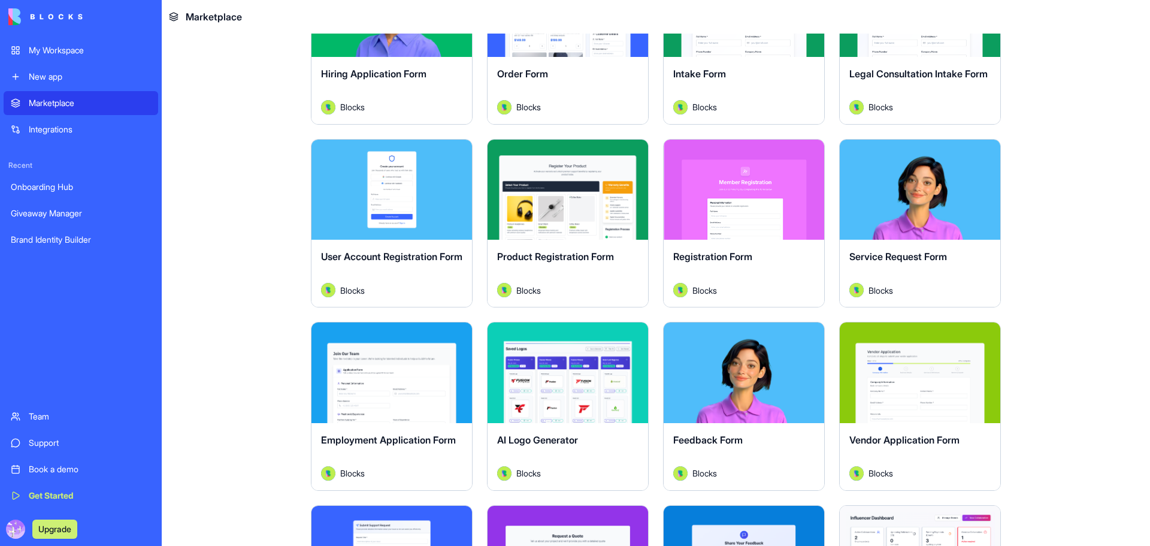
click at [556, 410] on div "Explore" at bounding box center [568, 372] width 161 height 101
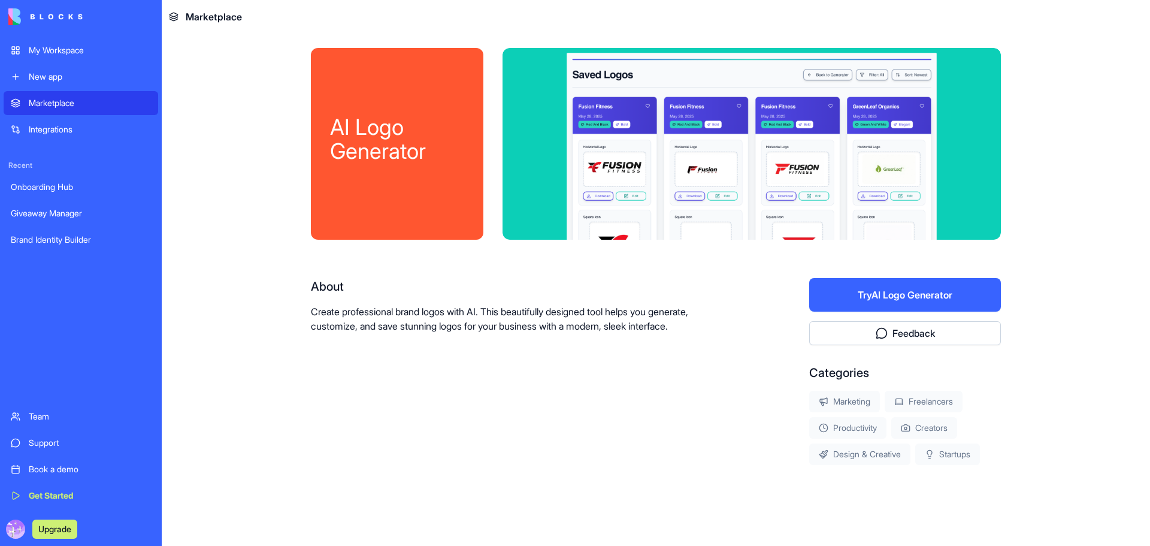
click at [61, 55] on div "My Workspace" at bounding box center [90, 50] width 122 height 12
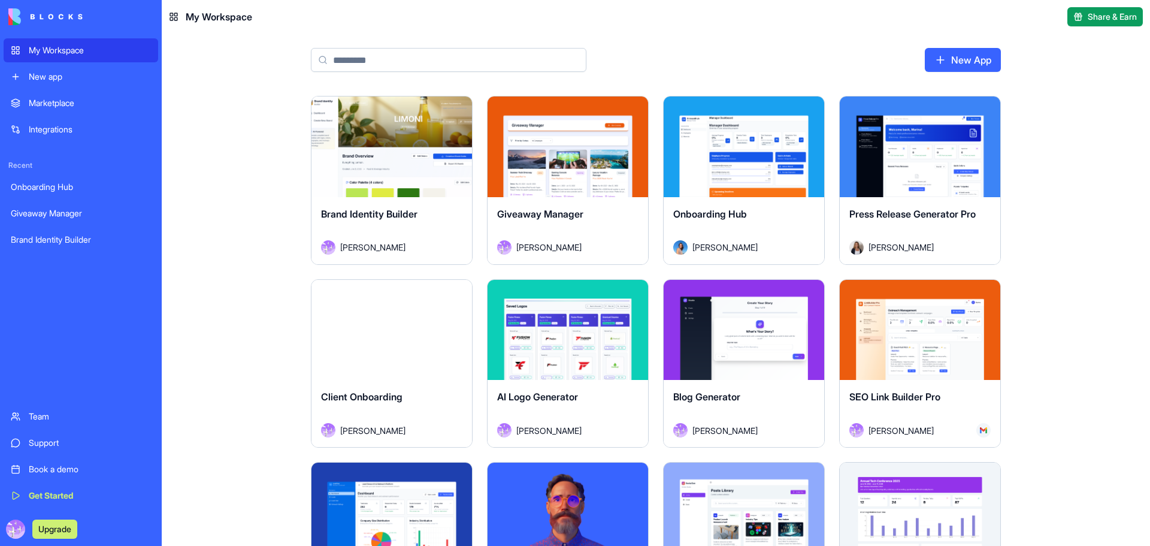
click at [577, 358] on div "Launch" at bounding box center [568, 330] width 161 height 101
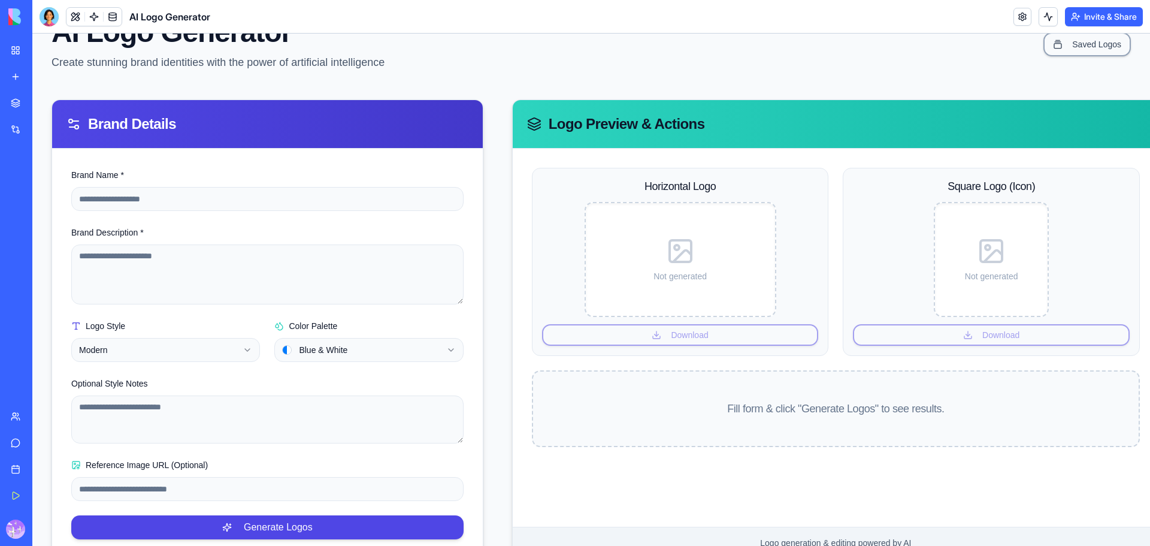
scroll to position [98, 0]
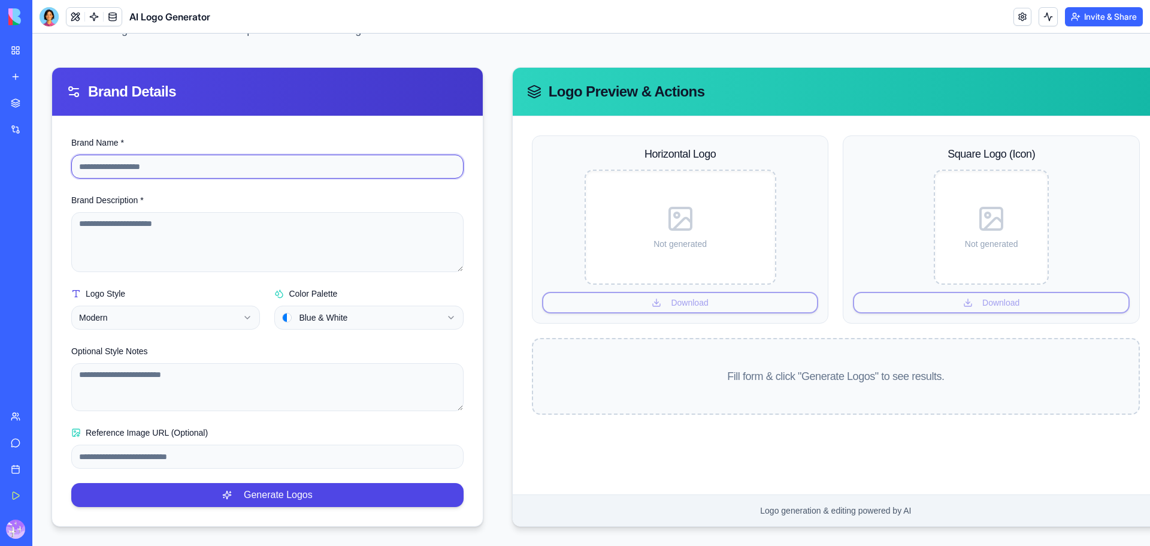
click at [167, 163] on input "Brand Name *" at bounding box center [267, 167] width 392 height 24
type input "**********"
click at [160, 217] on textarea "Brand Description *" at bounding box center [267, 242] width 392 height 60
click at [215, 240] on textarea "Brand Description *" at bounding box center [267, 242] width 392 height 60
paste textarea "**********"
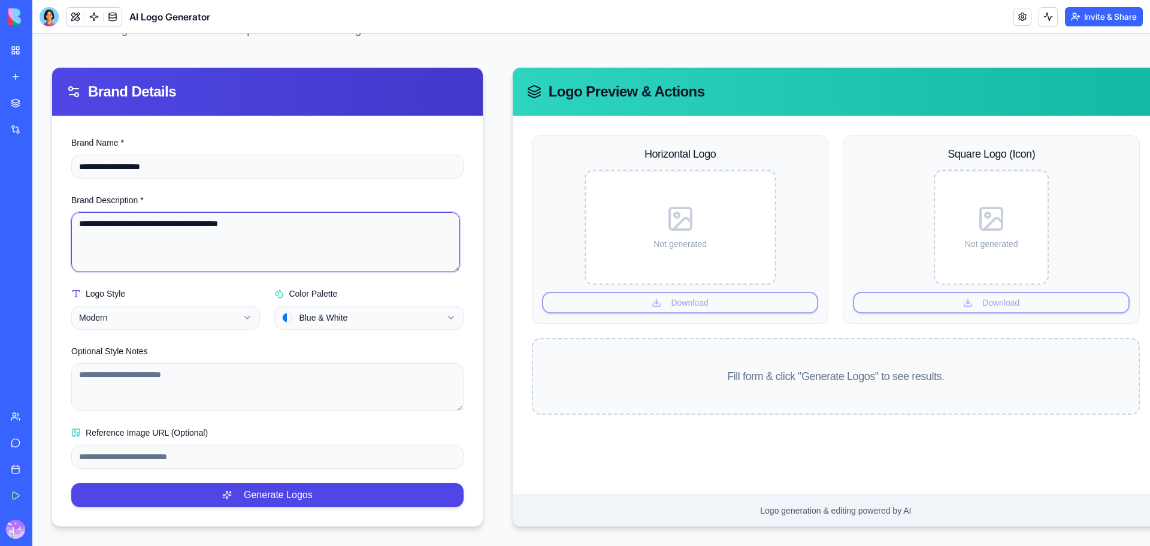
type textarea "**********"
click at [174, 313] on html "**********" at bounding box center [591, 245] width 1118 height 601
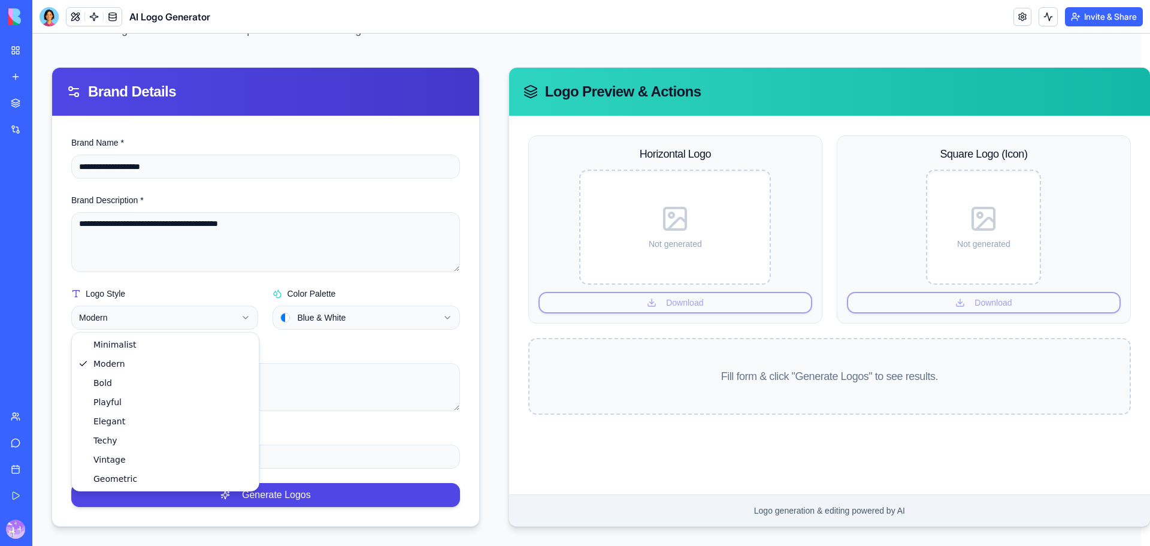
select select "**********"
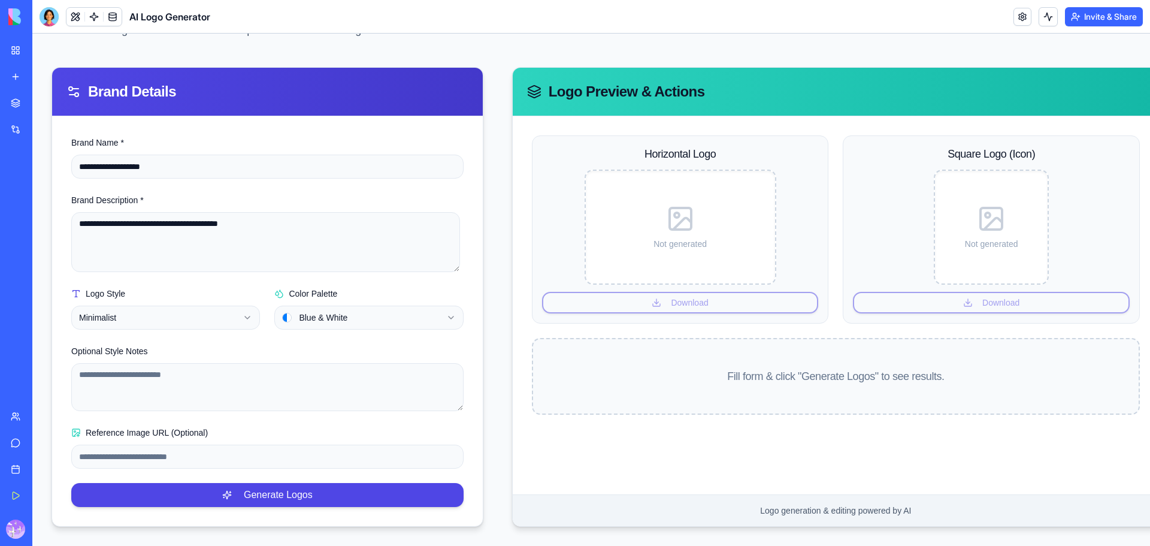
click at [360, 317] on html "**********" at bounding box center [591, 245] width 1118 height 601
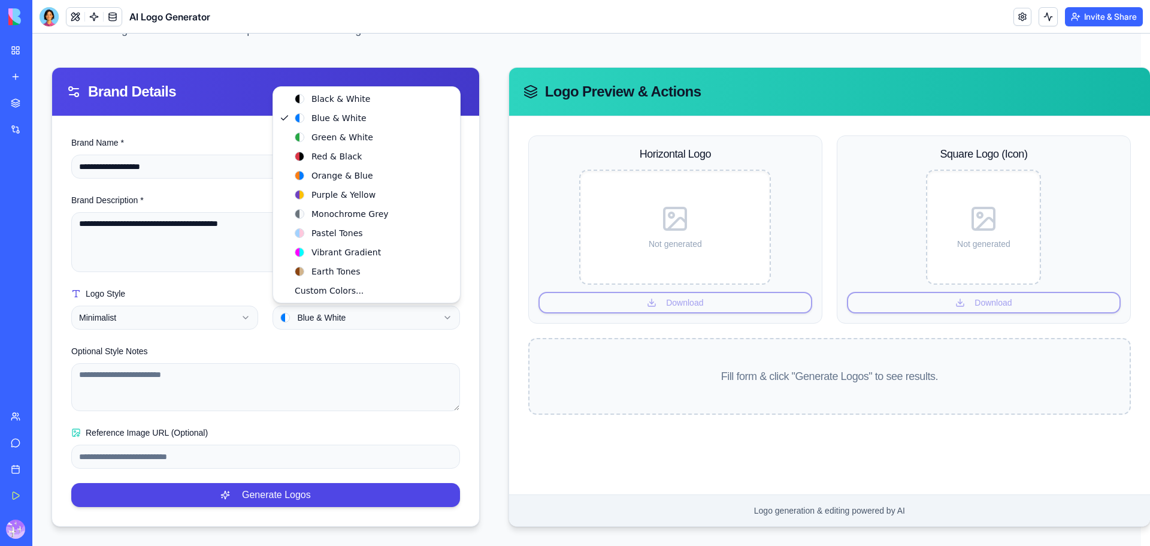
select select "**********"
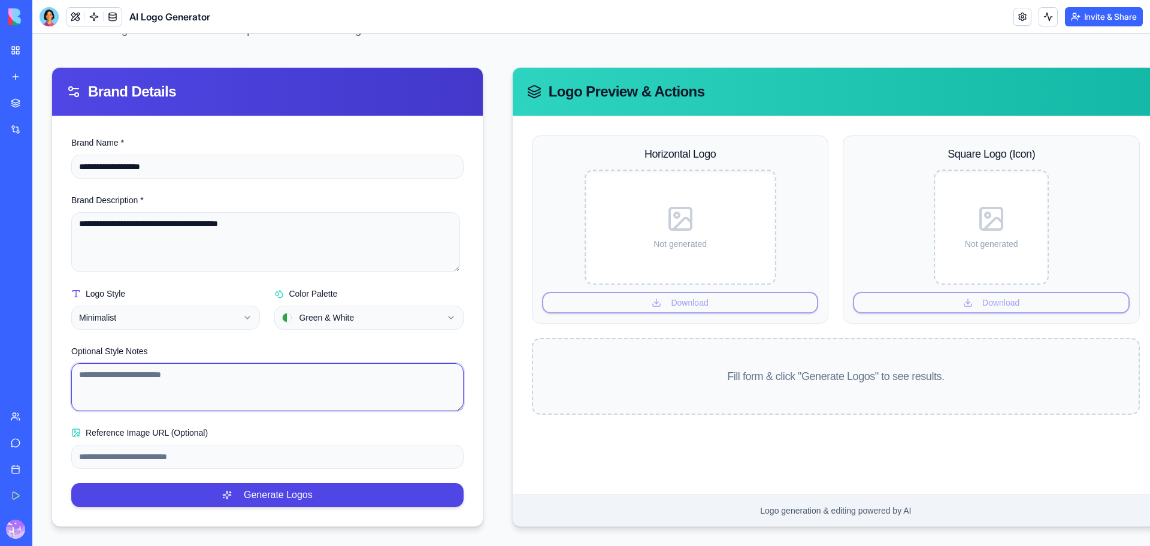
click at [229, 382] on textarea "Optional Style Notes" at bounding box center [267, 387] width 392 height 48
click at [195, 363] on textarea "Optional Style Notes" at bounding box center [267, 387] width 392 height 48
type textarea "**********"
drag, startPoint x: 285, startPoint y: 424, endPoint x: 488, endPoint y: 449, distance: 204.7
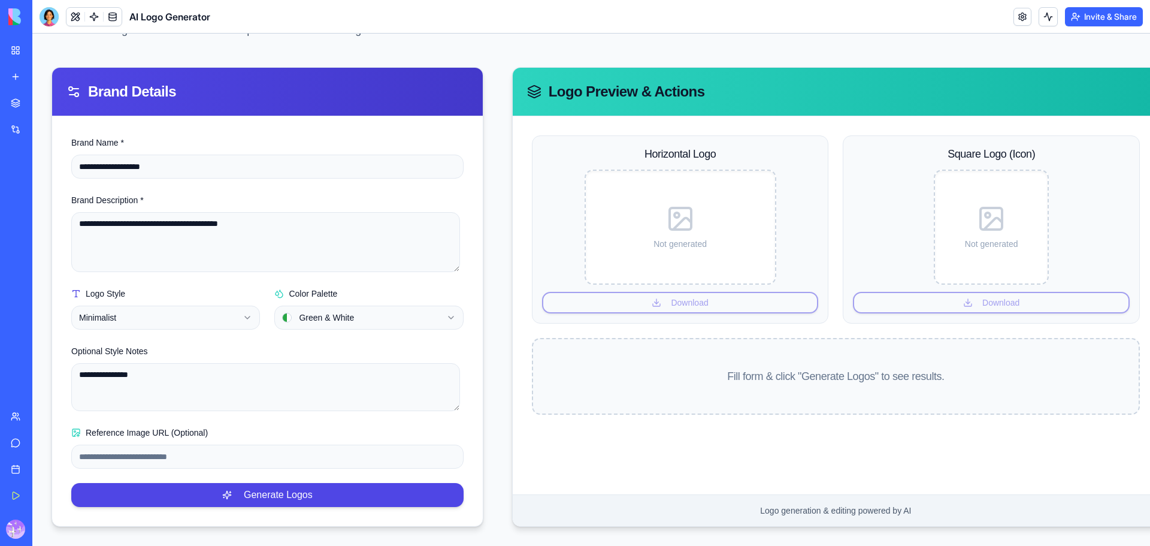
click at [488, 449] on div "**********" at bounding box center [592, 297] width 1080 height 460
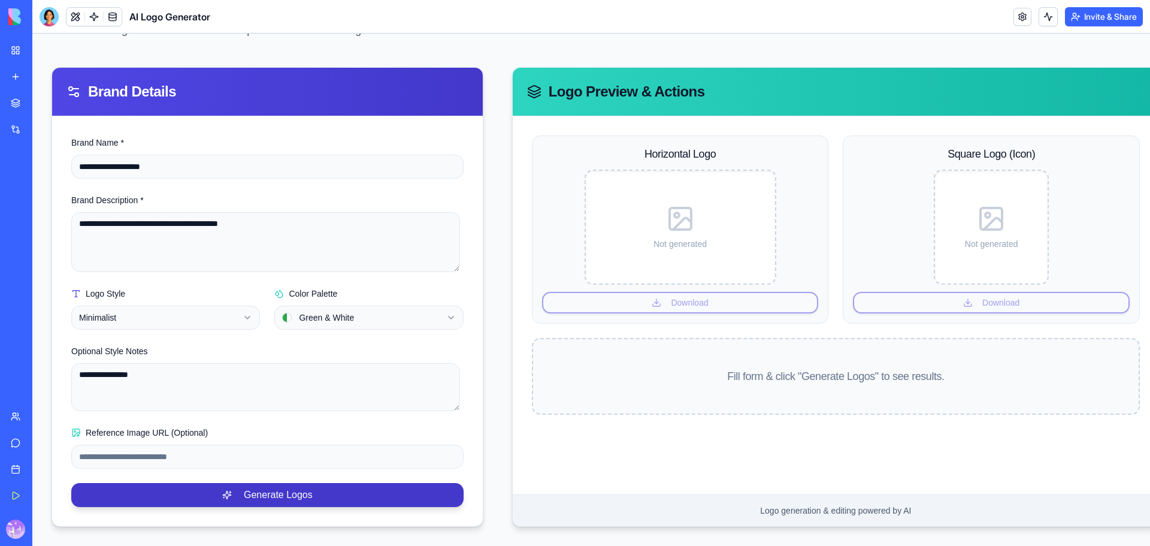
click at [331, 483] on button "Generate Logos" at bounding box center [267, 495] width 392 height 24
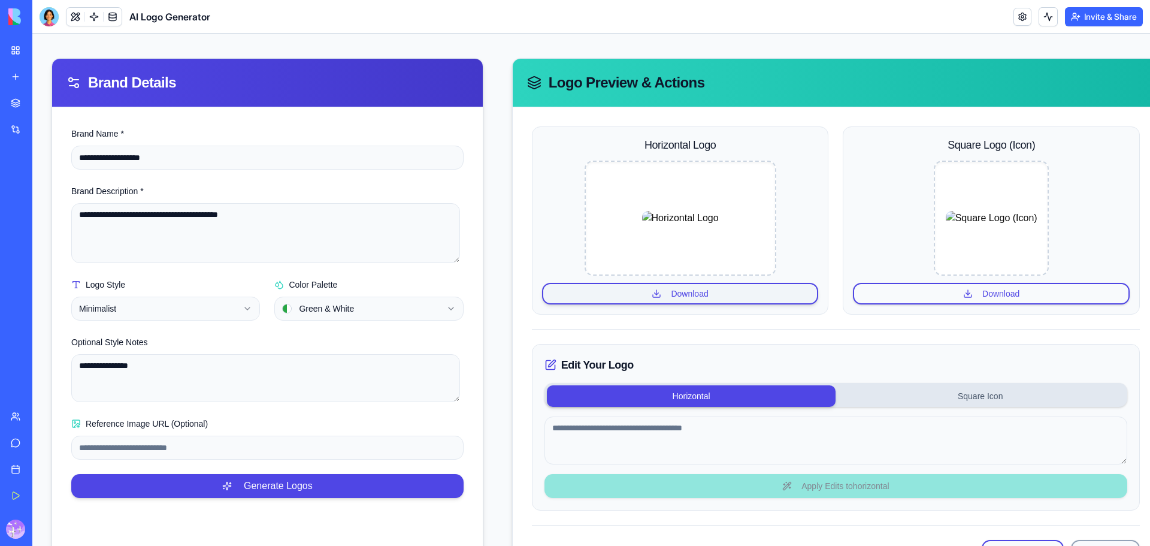
scroll to position [195, 0]
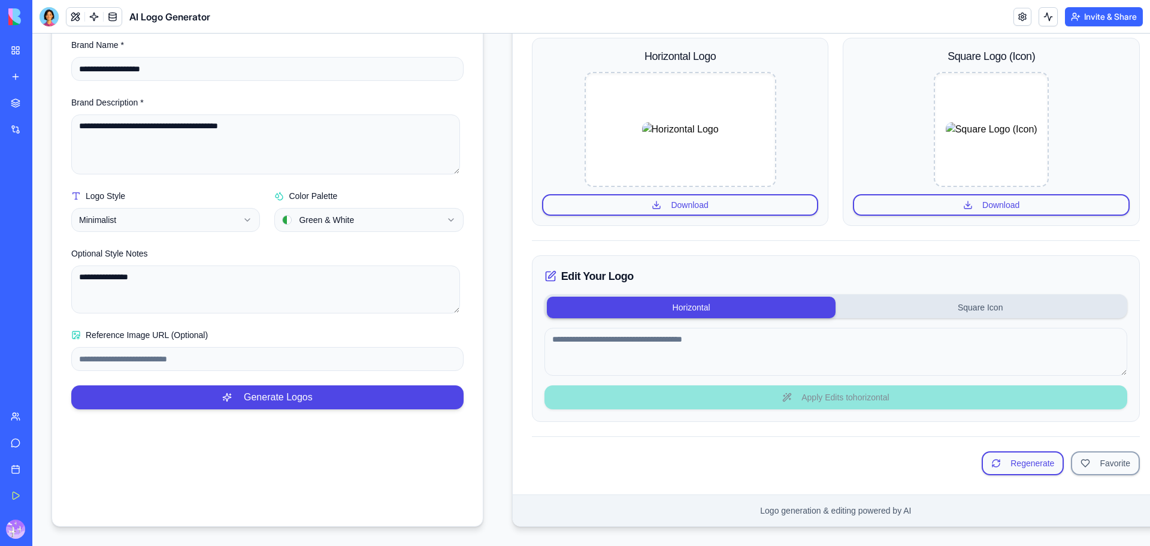
click at [949, 298] on button "Square Icon" at bounding box center [980, 308] width 289 height 22
click at [692, 297] on button "Horizontal" at bounding box center [691, 308] width 289 height 22
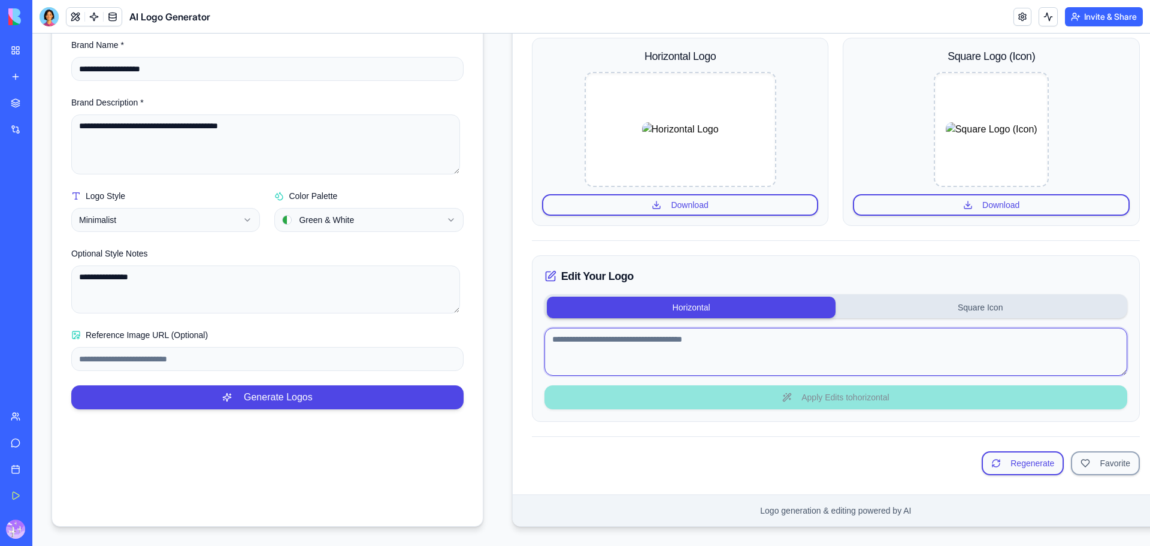
click at [679, 346] on textarea at bounding box center [836, 352] width 583 height 48
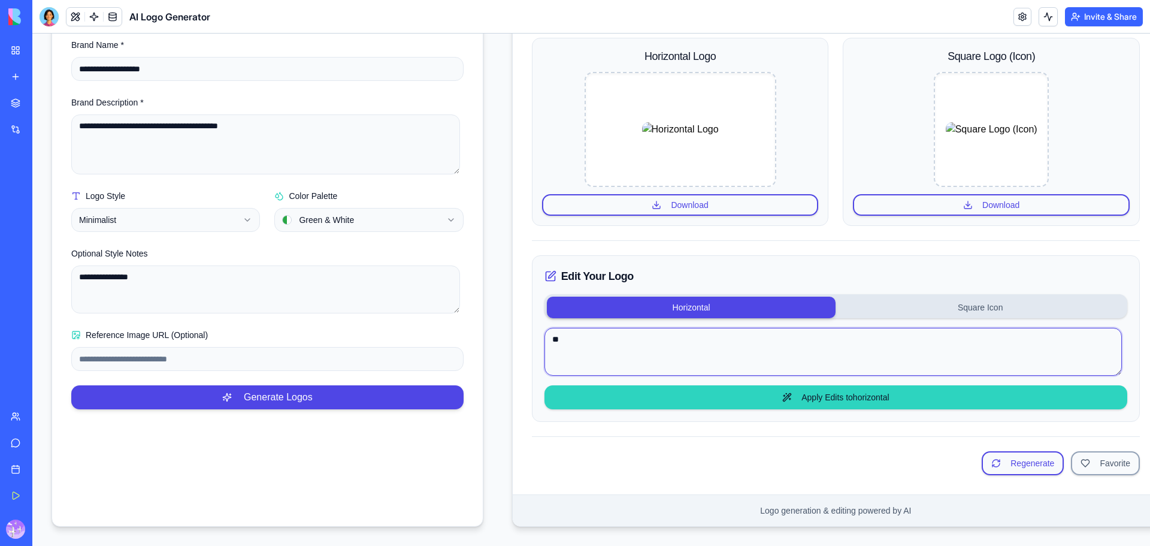
type textarea "*"
drag, startPoint x: 630, startPoint y: 319, endPoint x: 385, endPoint y: 322, distance: 245.1
click at [384, 322] on div "**********" at bounding box center [592, 247] width 1080 height 557
type textarea "**********"
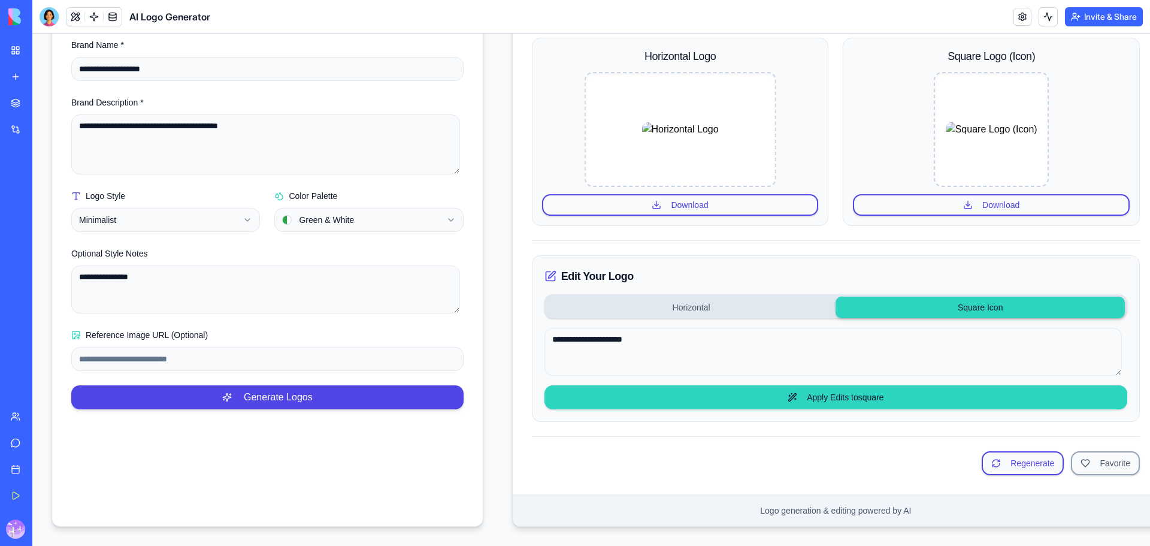
click at [1017, 300] on button "Square Icon" at bounding box center [980, 308] width 289 height 22
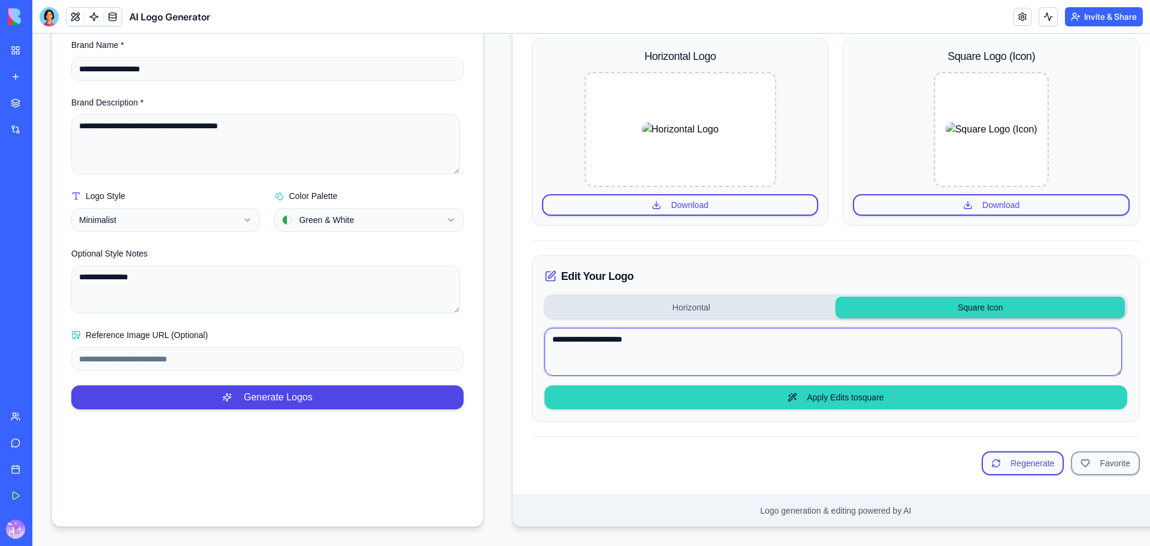
drag, startPoint x: 822, startPoint y: 327, endPoint x: 815, endPoint y: 341, distance: 16.1
click at [813, 340] on textarea "**********" at bounding box center [834, 352] width 578 height 48
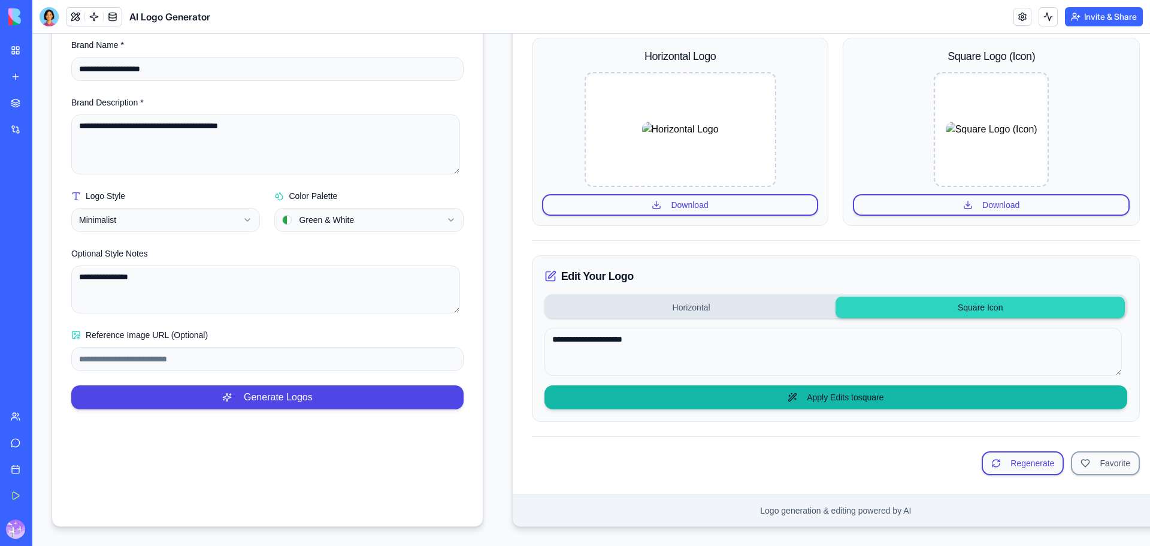
click at [855, 392] on button "Apply Edits to square" at bounding box center [836, 397] width 583 height 24
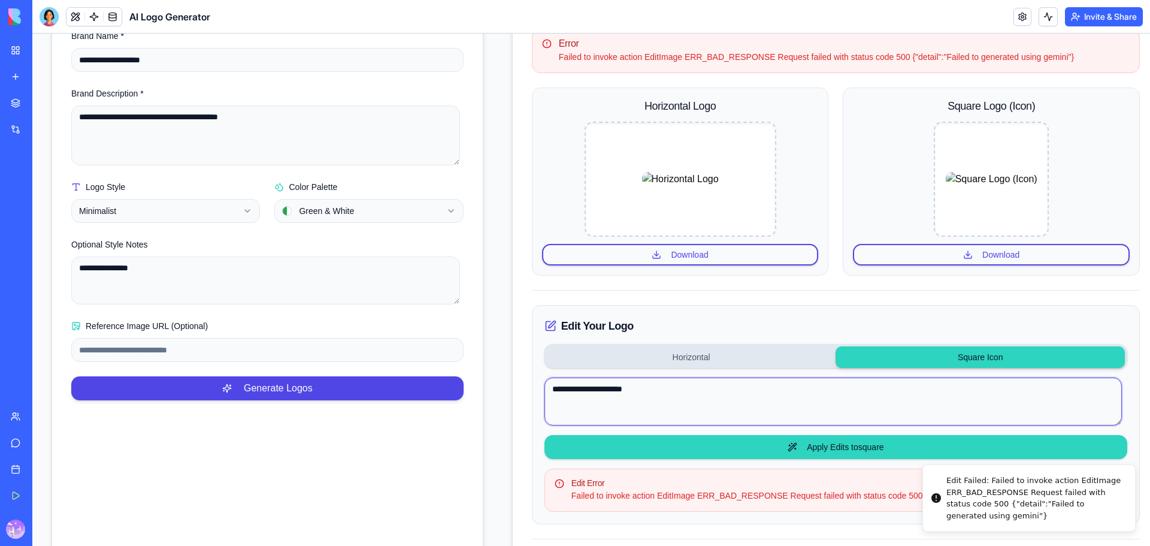
click at [714, 388] on textarea "**********" at bounding box center [834, 401] width 578 height 48
drag, startPoint x: 729, startPoint y: 388, endPoint x: 461, endPoint y: 370, distance: 269.0
click at [475, 371] on div "**********" at bounding box center [592, 294] width 1080 height 669
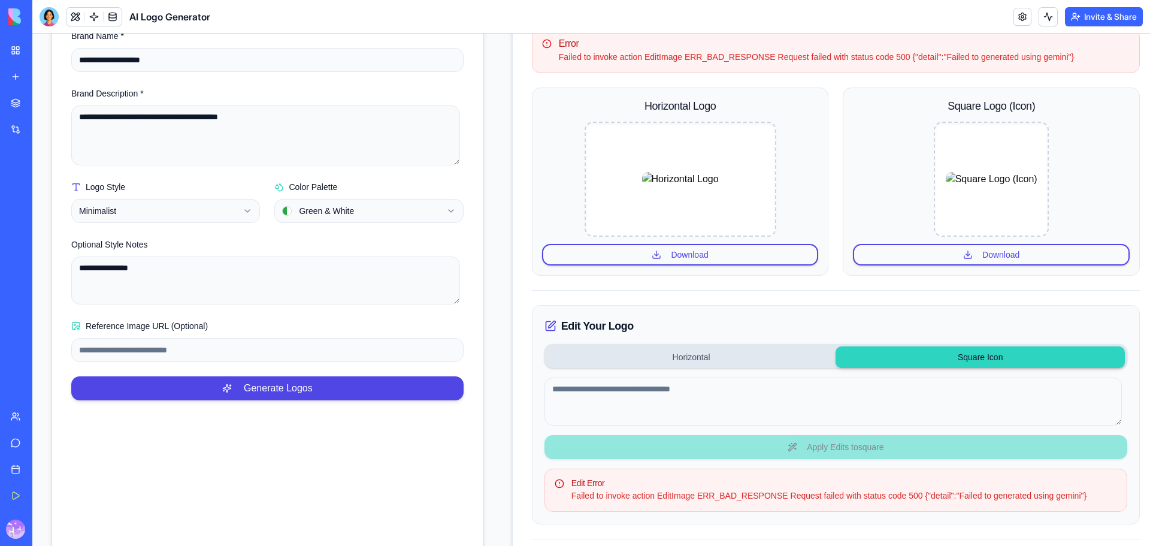
click at [838, 449] on div "Edit Your Logo Horizontal Square Icon Apply Edits to square Edit Error Failed t…" at bounding box center [836, 414] width 608 height 219
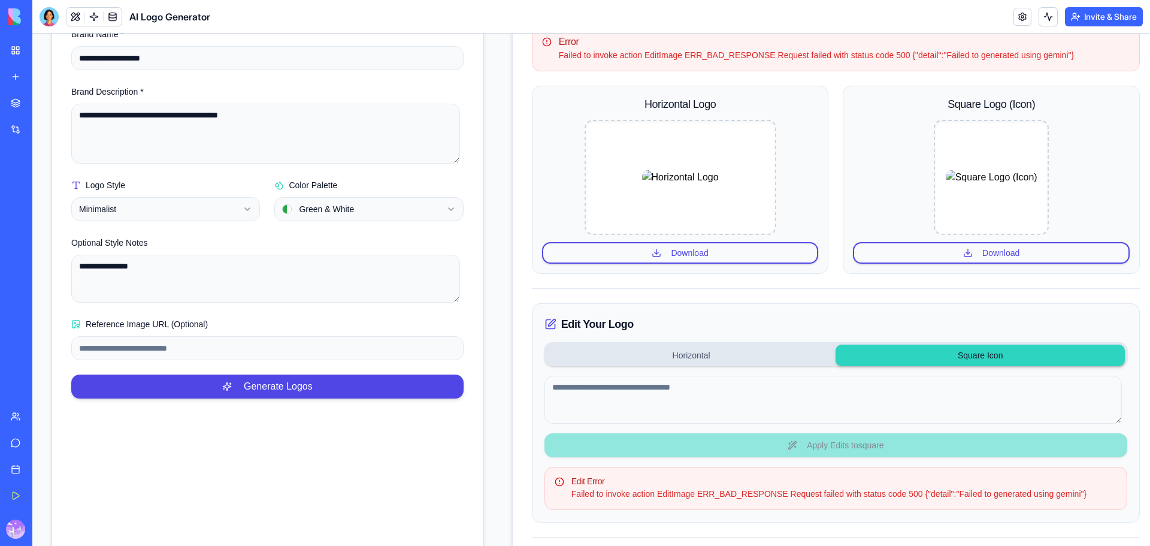
scroll to position [307, 0]
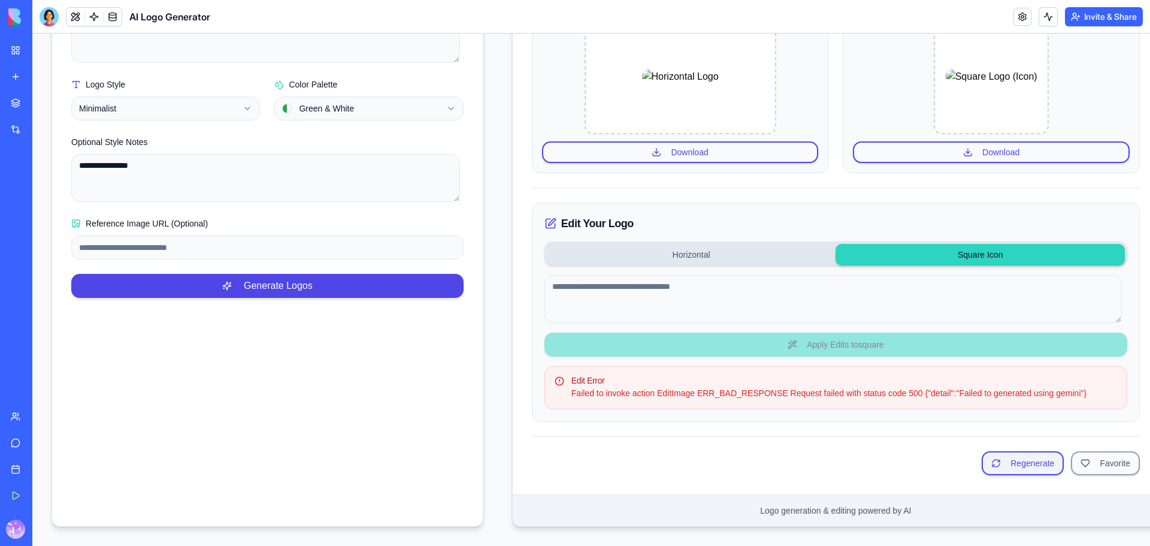
click at [1025, 457] on button "Regenerate" at bounding box center [1023, 463] width 82 height 24
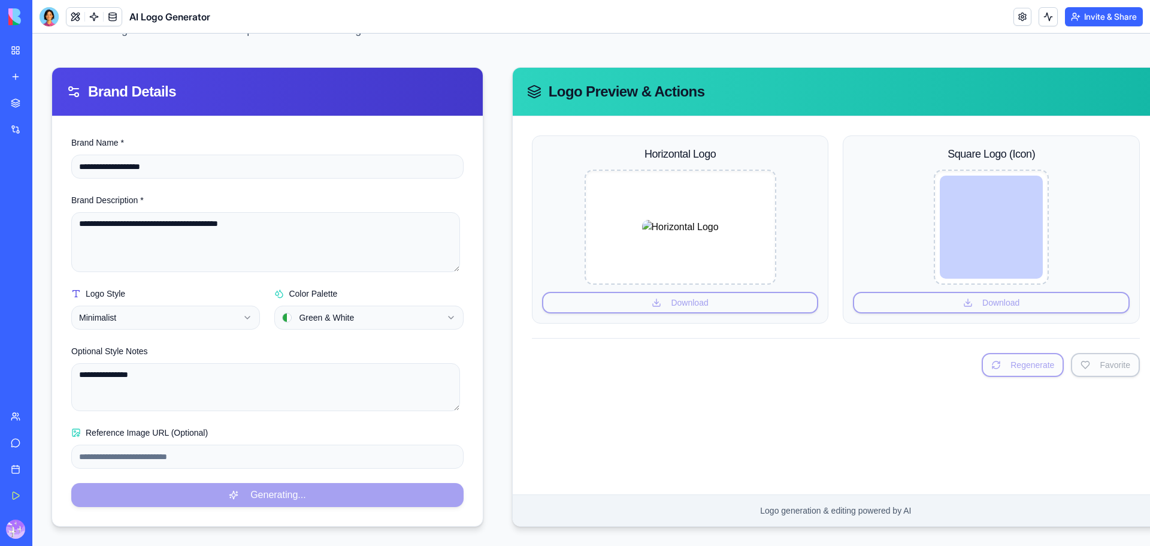
scroll to position [195, 0]
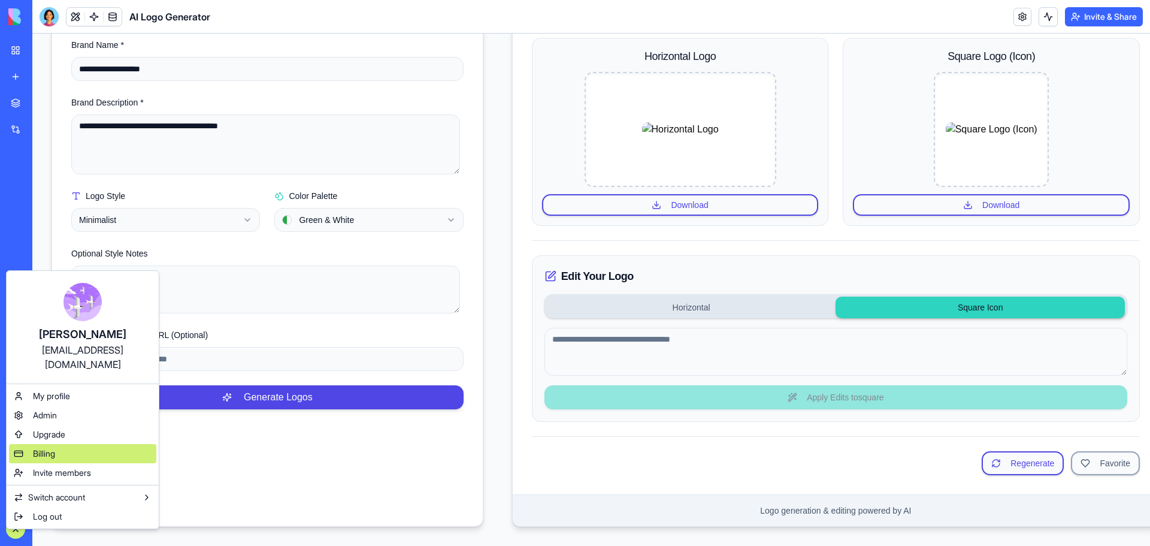
click at [62, 444] on div "Billing" at bounding box center [82, 453] width 147 height 19
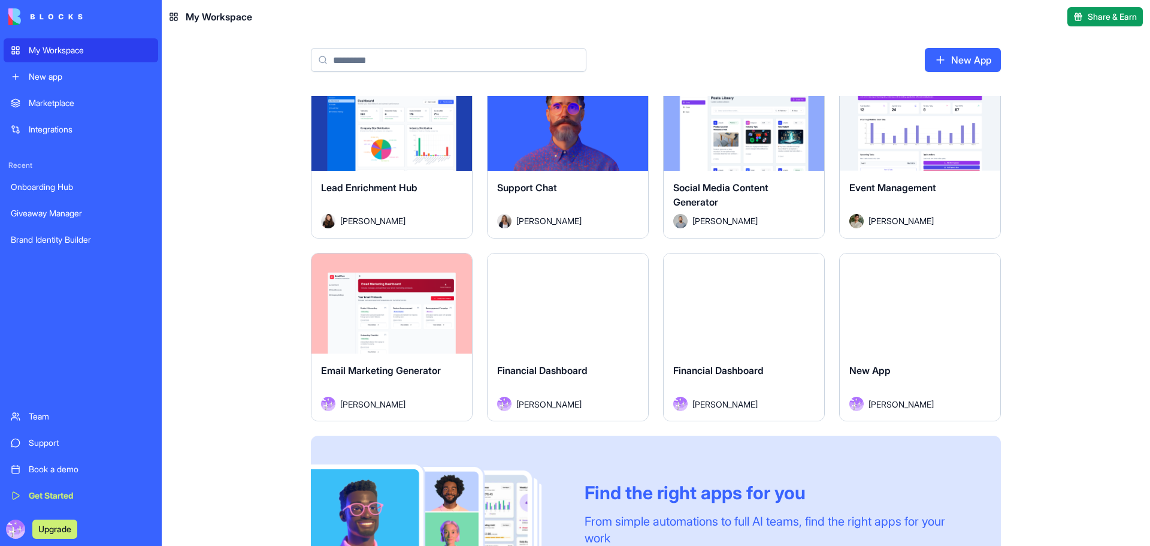
scroll to position [419, 0]
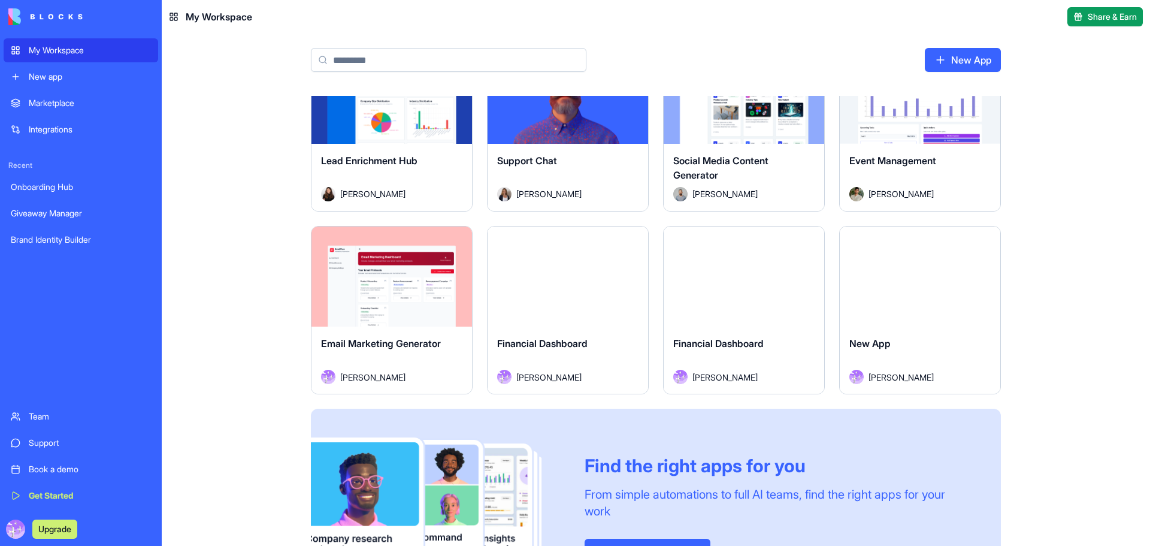
click at [59, 108] on div "Marketplace" at bounding box center [90, 103] width 122 height 12
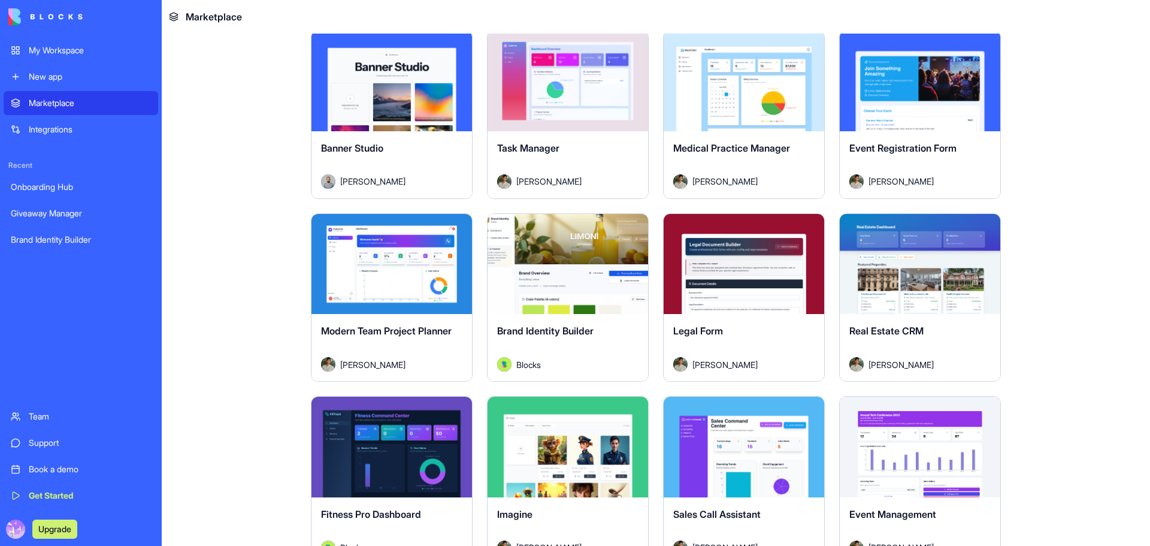
scroll to position [2097, 0]
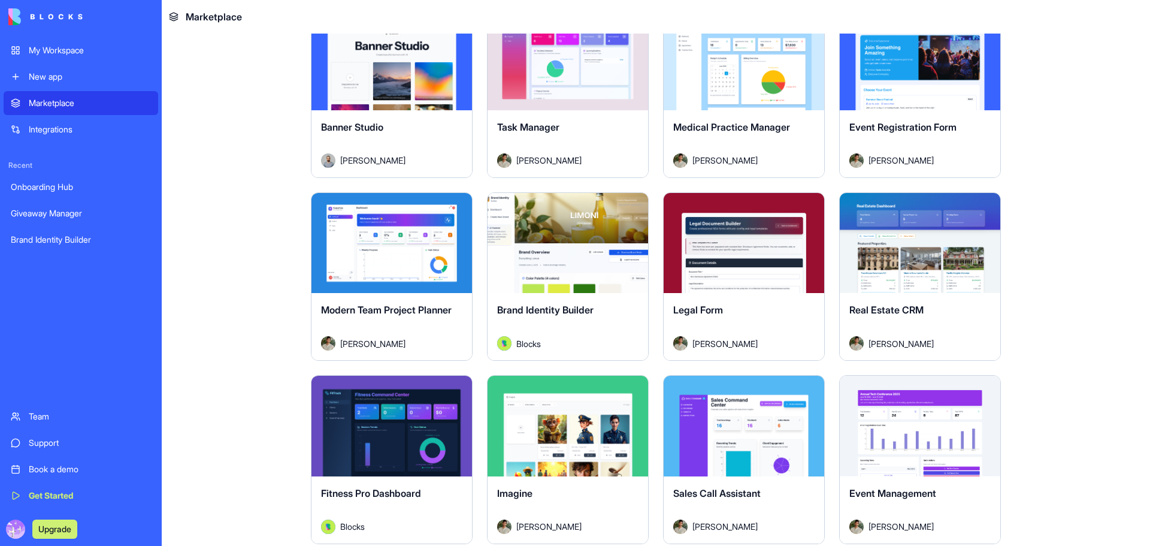
click at [377, 271] on div "Explore" at bounding box center [392, 243] width 161 height 101
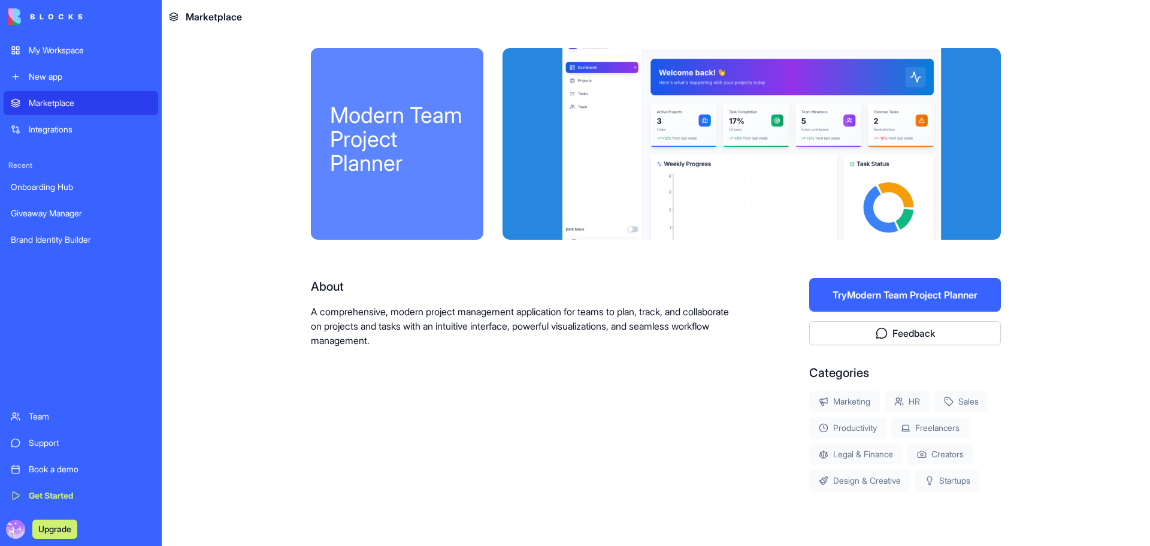
click at [911, 292] on button "Try Modern Team Project Planner" at bounding box center [905, 295] width 192 height 34
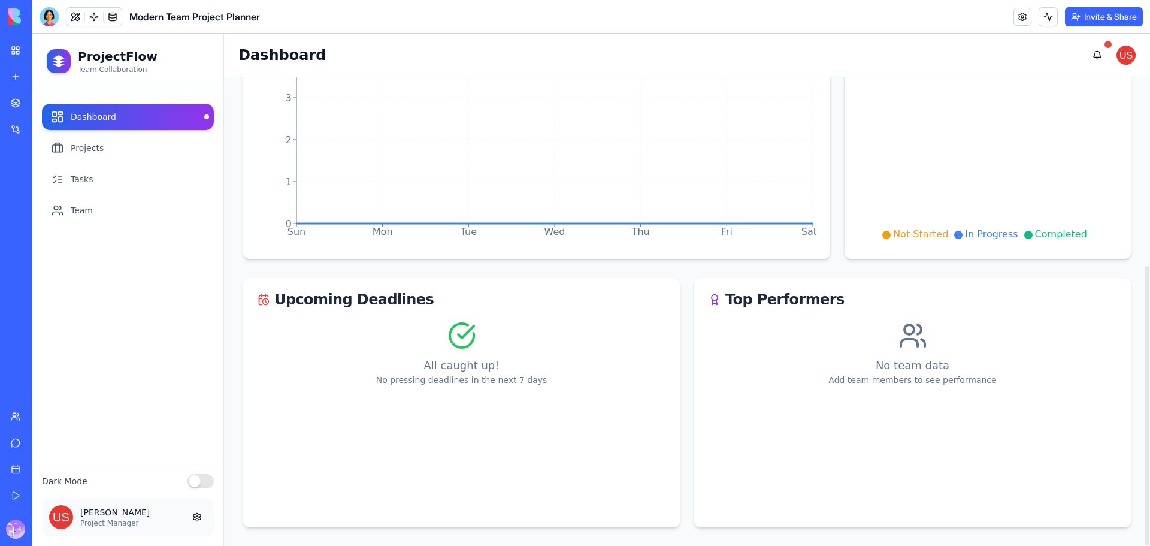
scroll to position [315, 0]
click at [89, 150] on link "Projects" at bounding box center [128, 148] width 172 height 26
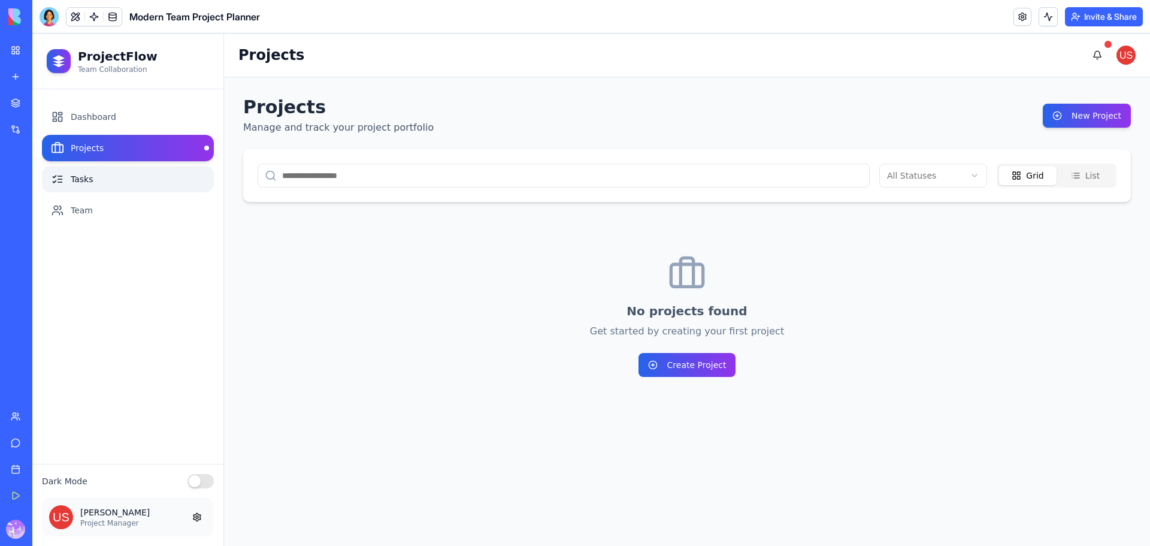
click at [92, 185] on link "Tasks" at bounding box center [128, 179] width 172 height 26
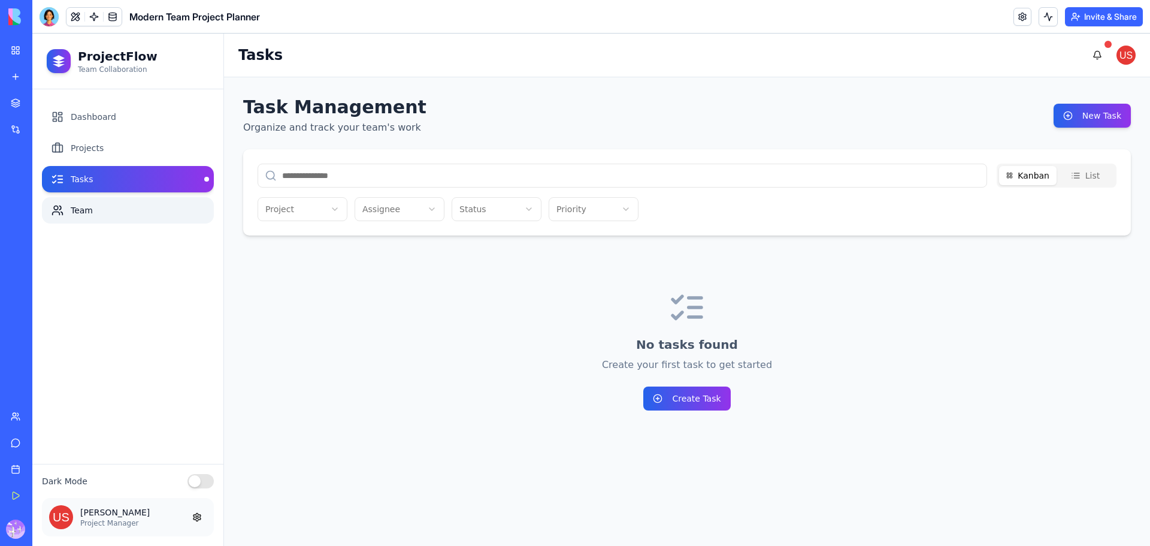
click at [97, 212] on link "Team" at bounding box center [128, 210] width 172 height 26
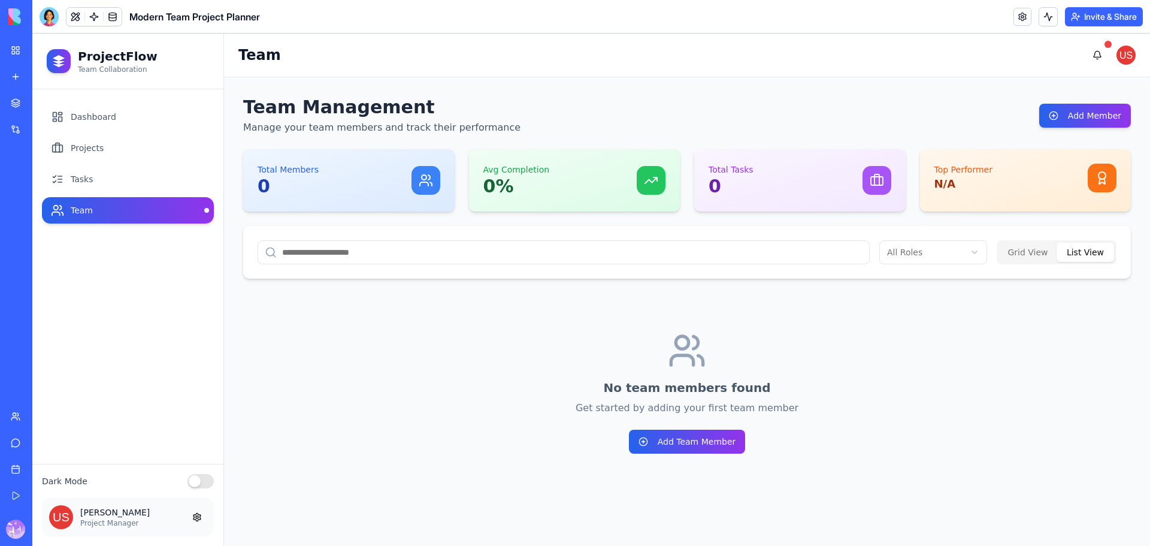
click at [1082, 253] on button "List View" at bounding box center [1086, 252] width 58 height 19
click at [1042, 254] on button "Grid View" at bounding box center [1028, 252] width 58 height 19
click at [93, 155] on link "Projects" at bounding box center [128, 148] width 172 height 26
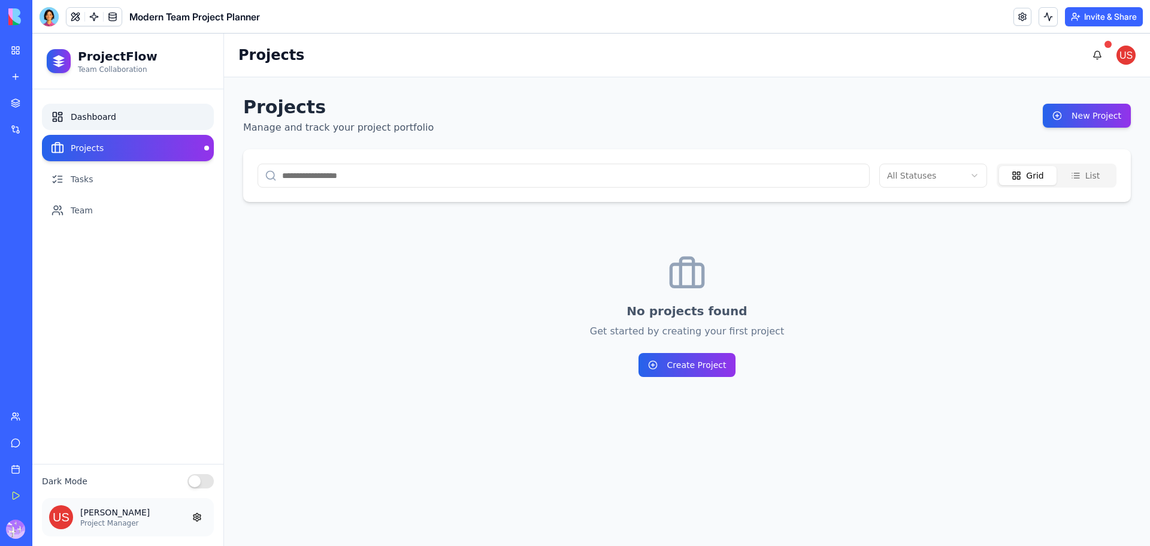
click at [112, 114] on link "Dashboard" at bounding box center [128, 117] width 172 height 26
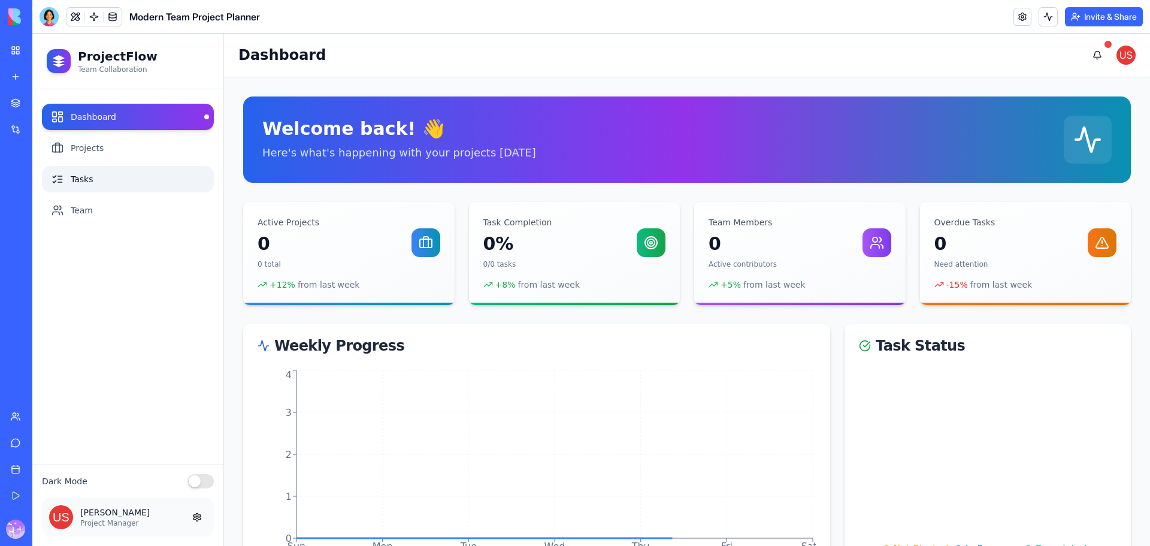
click at [78, 182] on link "Tasks" at bounding box center [128, 179] width 172 height 26
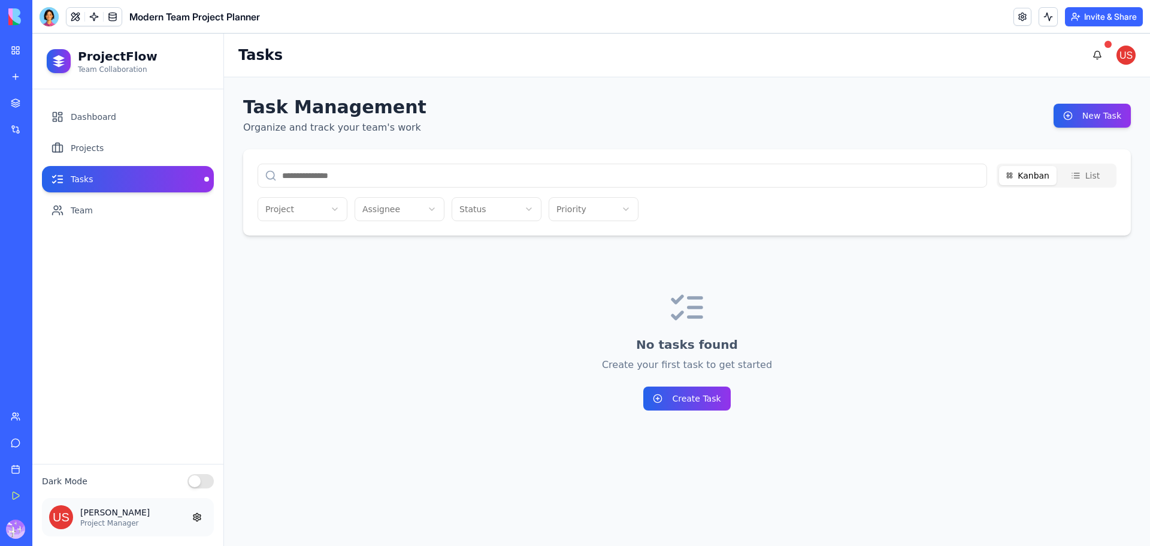
click at [88, 212] on link "Team" at bounding box center [128, 210] width 172 height 26
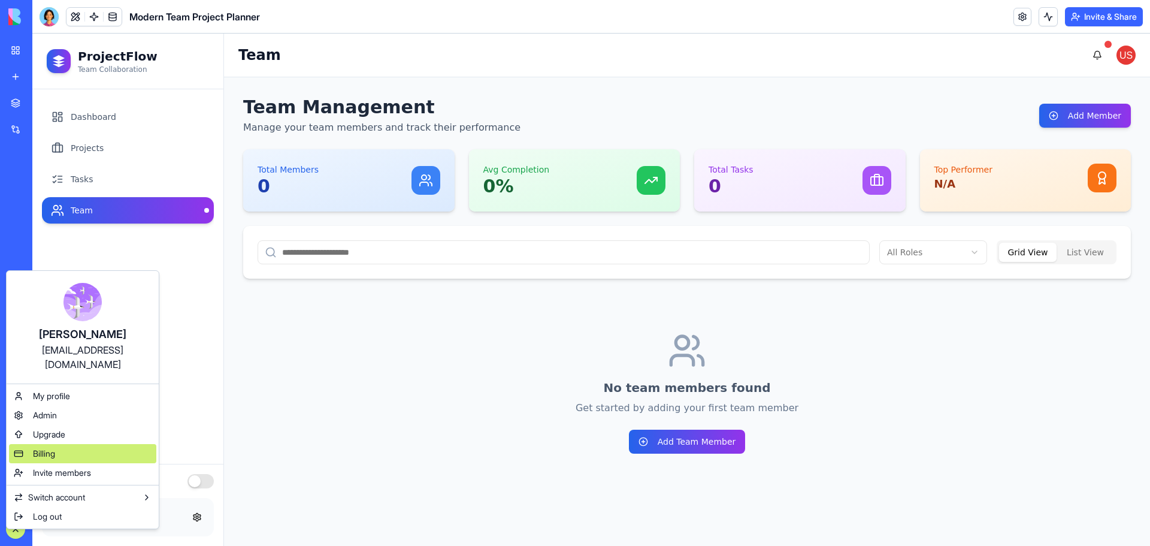
click at [52, 448] on span "Billing" at bounding box center [44, 454] width 22 height 12
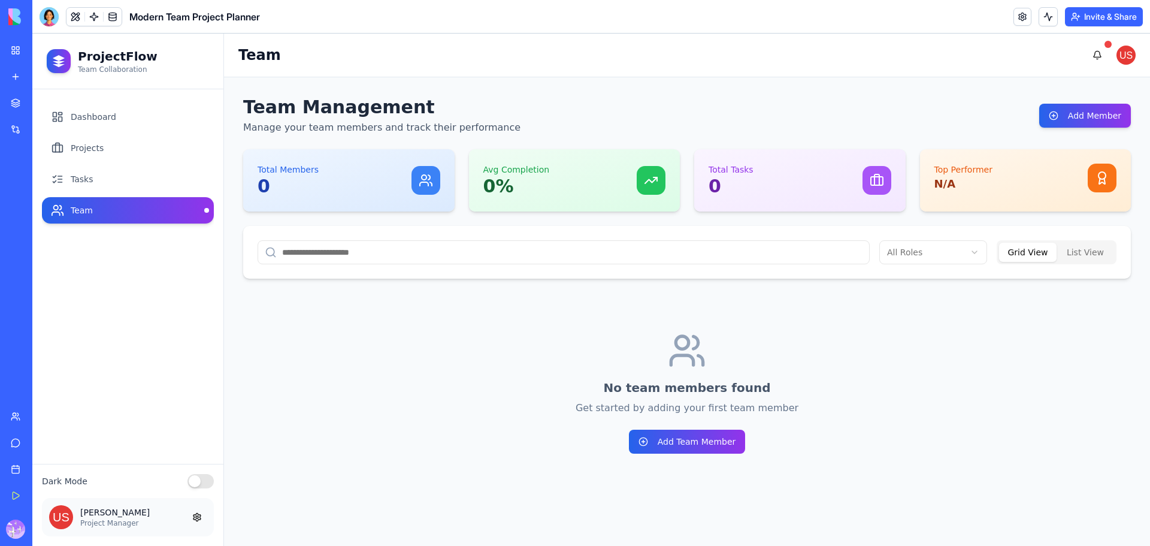
click at [1086, 177] on div "Top Performer N/A" at bounding box center [1026, 178] width 183 height 29
drag, startPoint x: 1101, startPoint y: 180, endPoint x: 968, endPoint y: 192, distance: 133.6
click at [1099, 180] on icon at bounding box center [1102, 181] width 6 height 5
click at [884, 182] on div at bounding box center [877, 180] width 29 height 29
click at [645, 174] on icon at bounding box center [651, 180] width 14 height 14
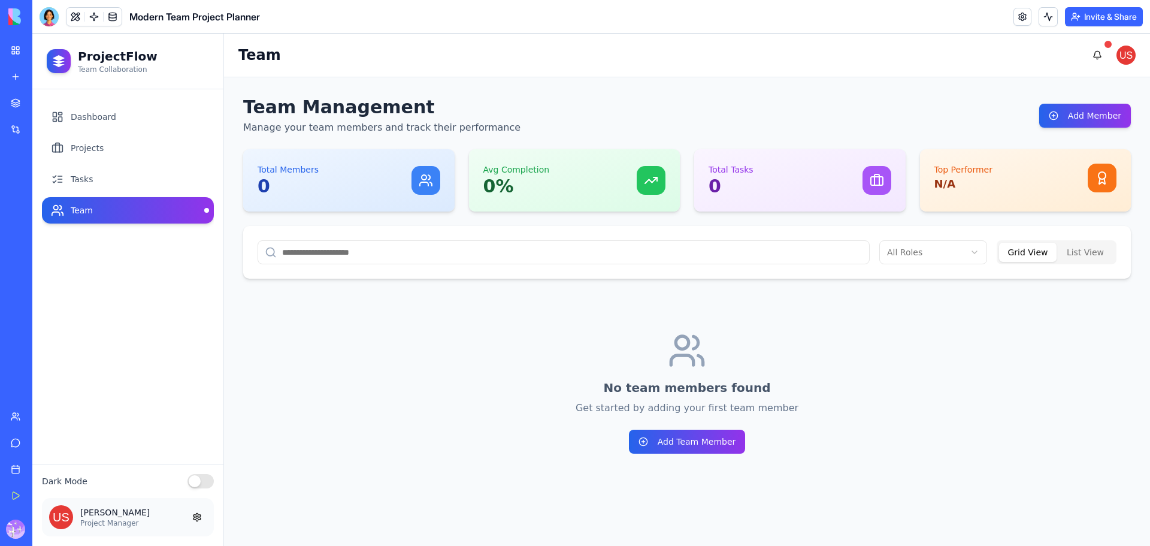
click at [422, 183] on icon at bounding box center [424, 184] width 8 height 4
click at [91, 182] on link "Tasks" at bounding box center [128, 179] width 172 height 26
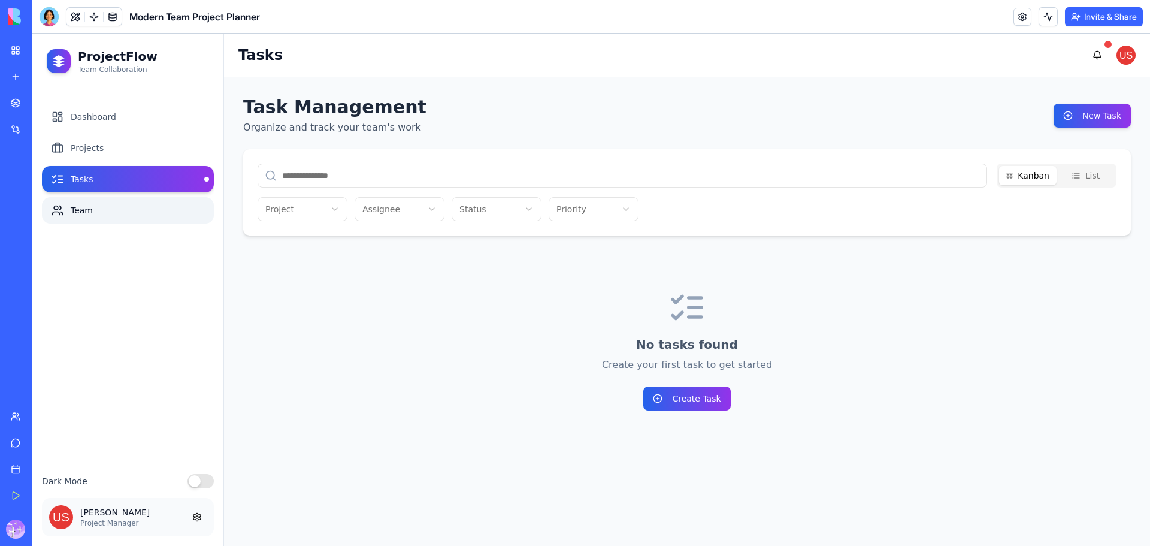
click at [85, 207] on link "Team" at bounding box center [128, 210] width 172 height 26
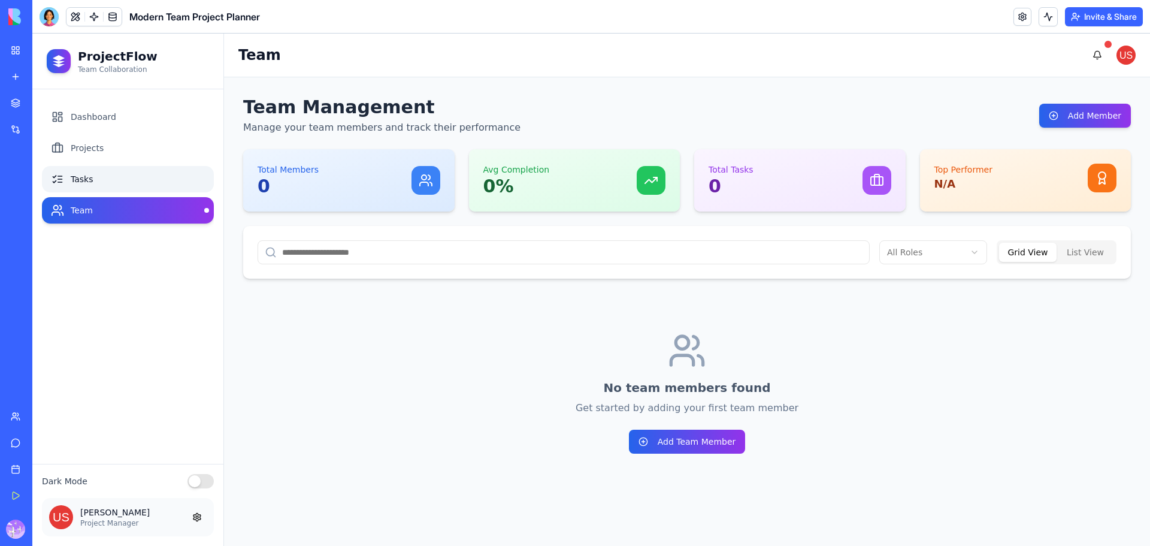
click at [85, 185] on link "Tasks" at bounding box center [128, 179] width 172 height 26
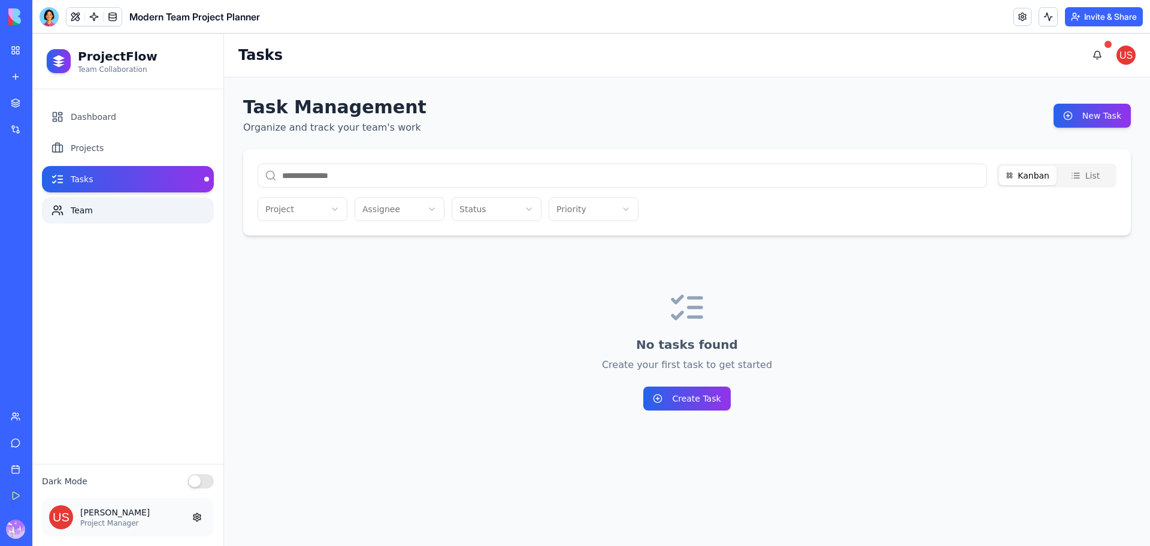
click at [87, 215] on link "Team" at bounding box center [128, 210] width 172 height 26
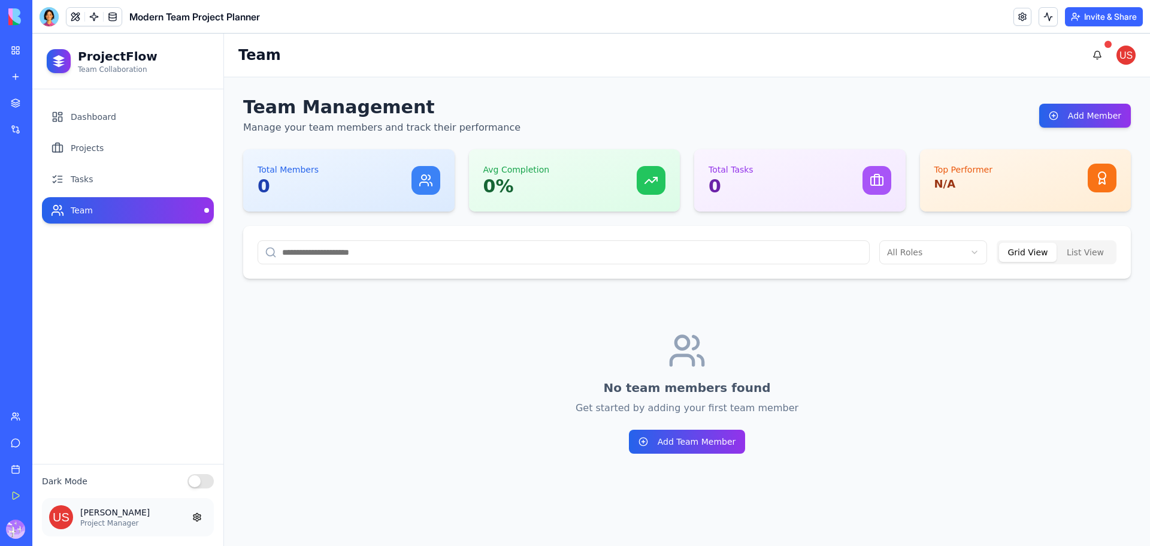
click at [423, 179] on icon at bounding box center [426, 180] width 14 height 14
click at [657, 183] on icon at bounding box center [651, 180] width 14 height 14
click at [893, 183] on div "Total Tasks 0" at bounding box center [800, 180] width 212 height 62
click at [1080, 176] on div "Top Performer N/A" at bounding box center [1026, 178] width 183 height 29
click at [122, 121] on link "Dashboard" at bounding box center [128, 117] width 172 height 26
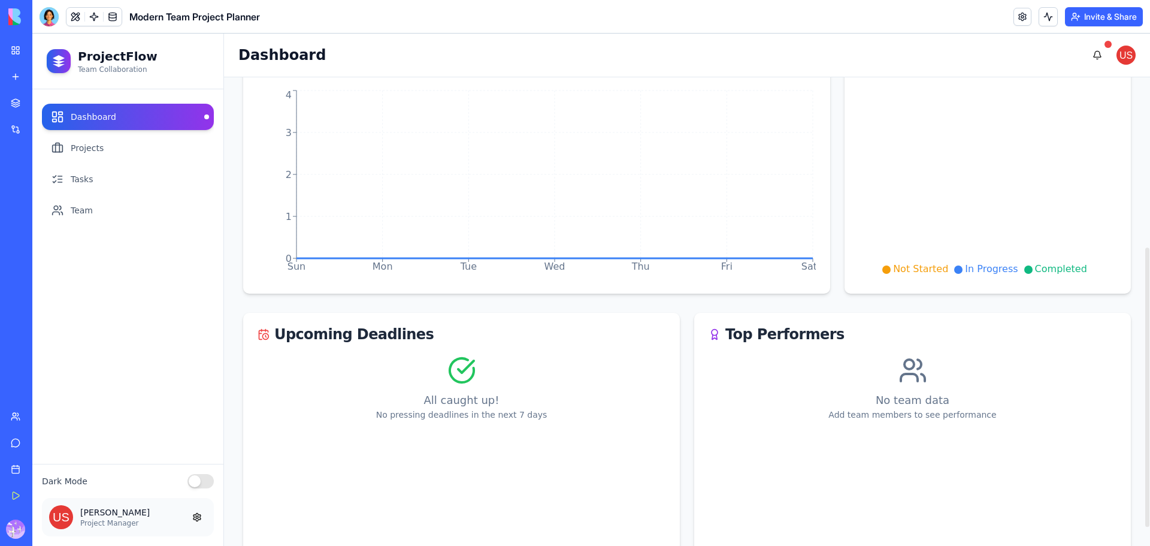
scroll to position [315, 0]
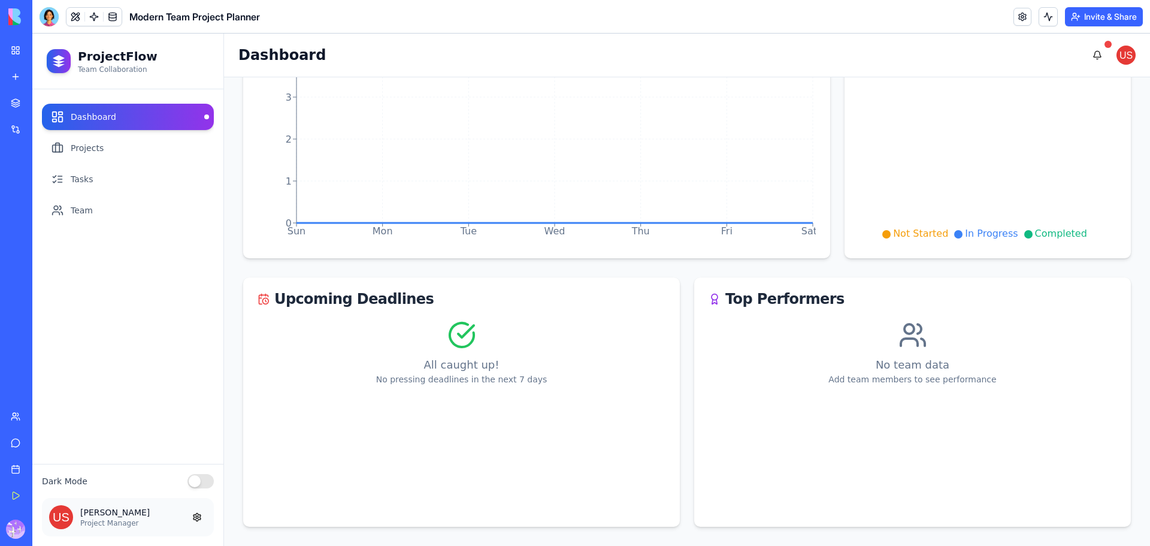
click at [52, 110] on link "Marketplace" at bounding box center [28, 103] width 48 height 24
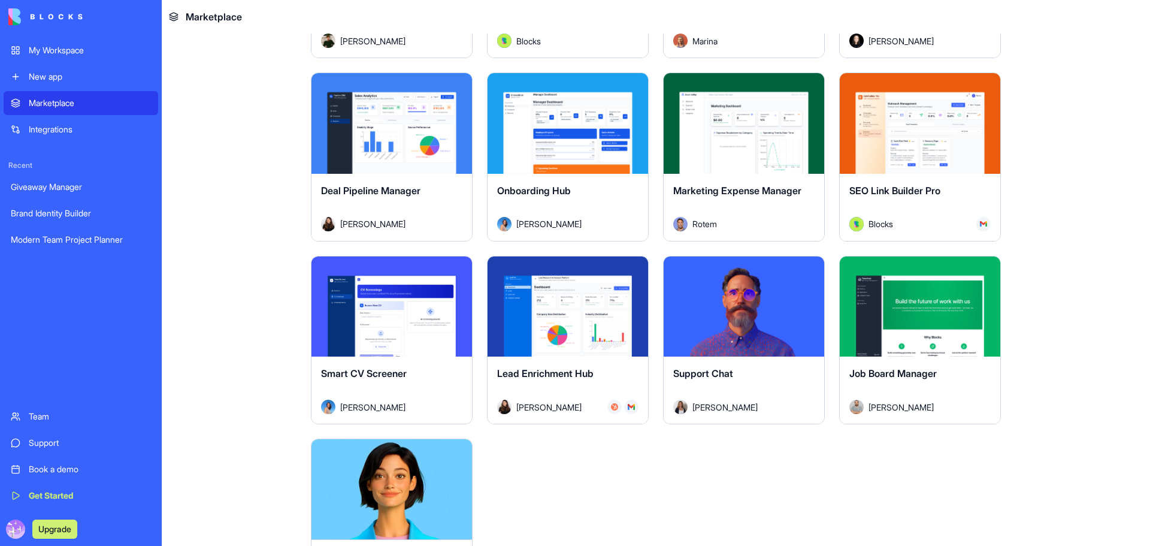
scroll to position [3105, 0]
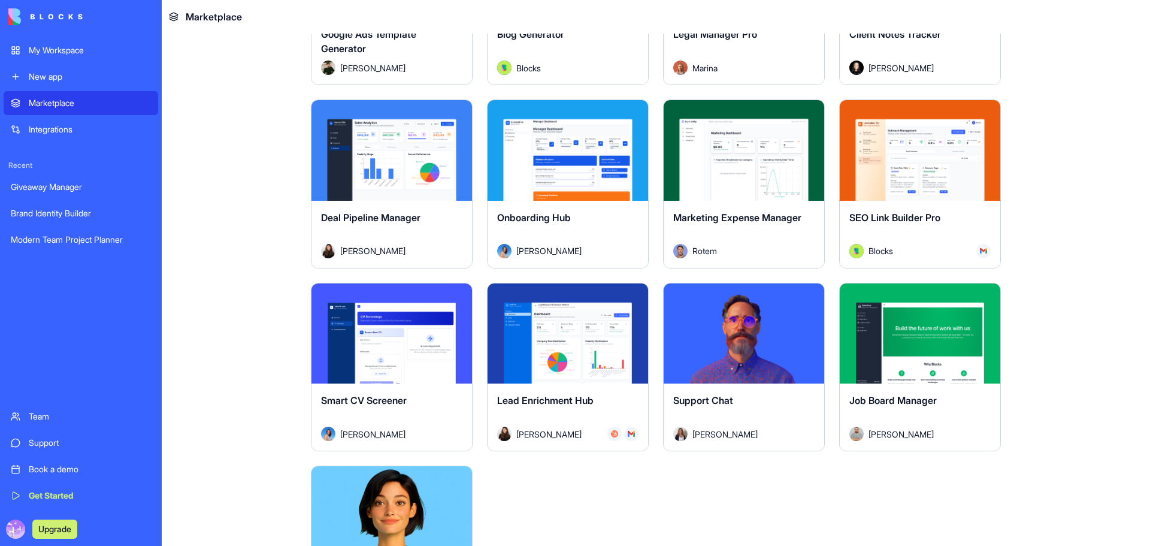
click at [379, 364] on div "Explore" at bounding box center [392, 333] width 161 height 101
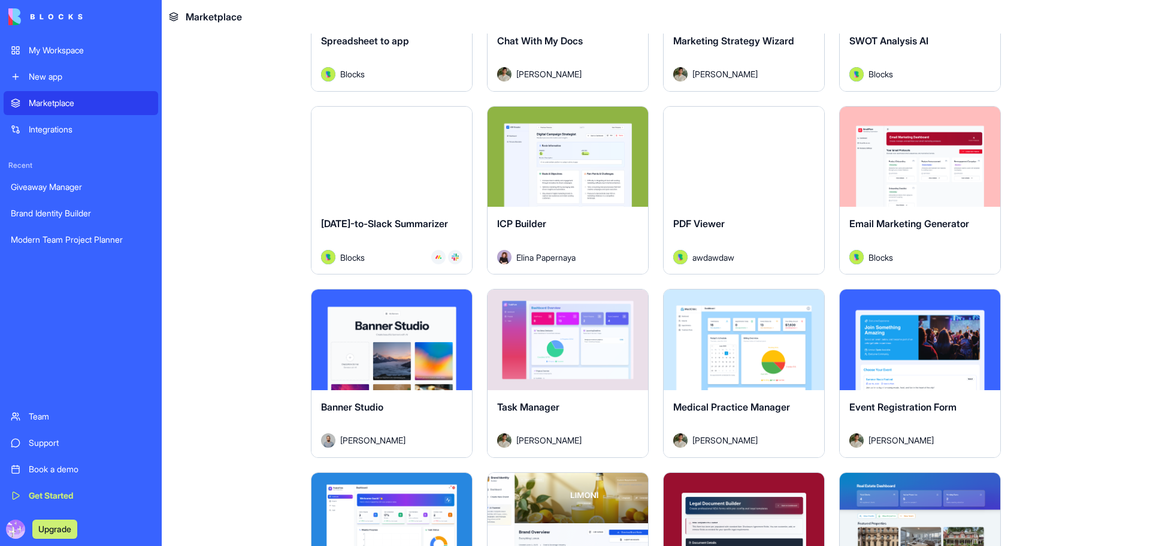
scroll to position [2097, 0]
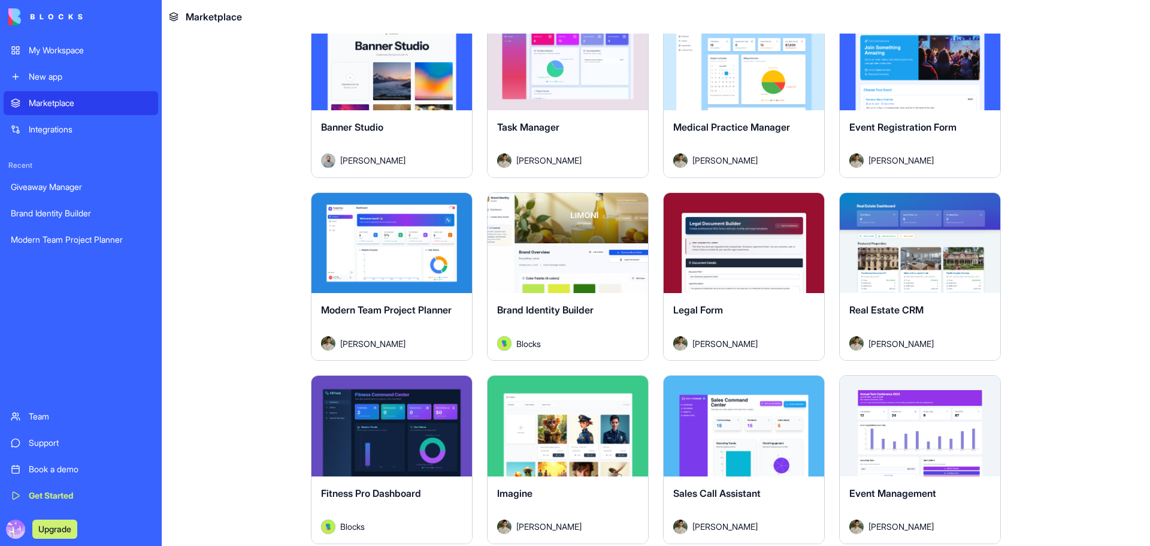
click at [746, 302] on div "Legal Form Don Neumark" at bounding box center [744, 326] width 161 height 67
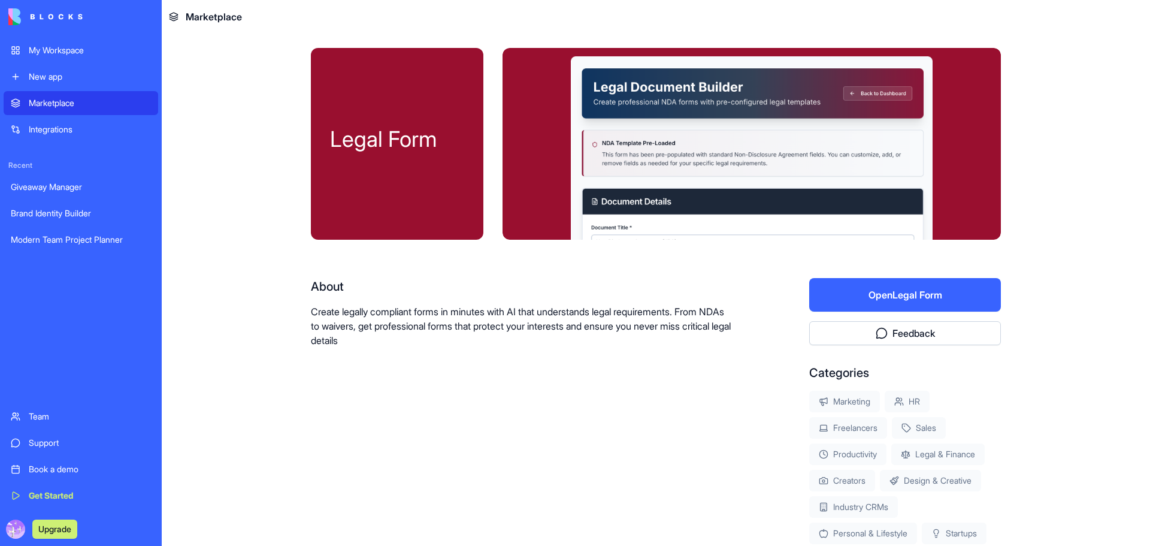
click at [938, 294] on button "Open Legal Form" at bounding box center [905, 295] width 192 height 34
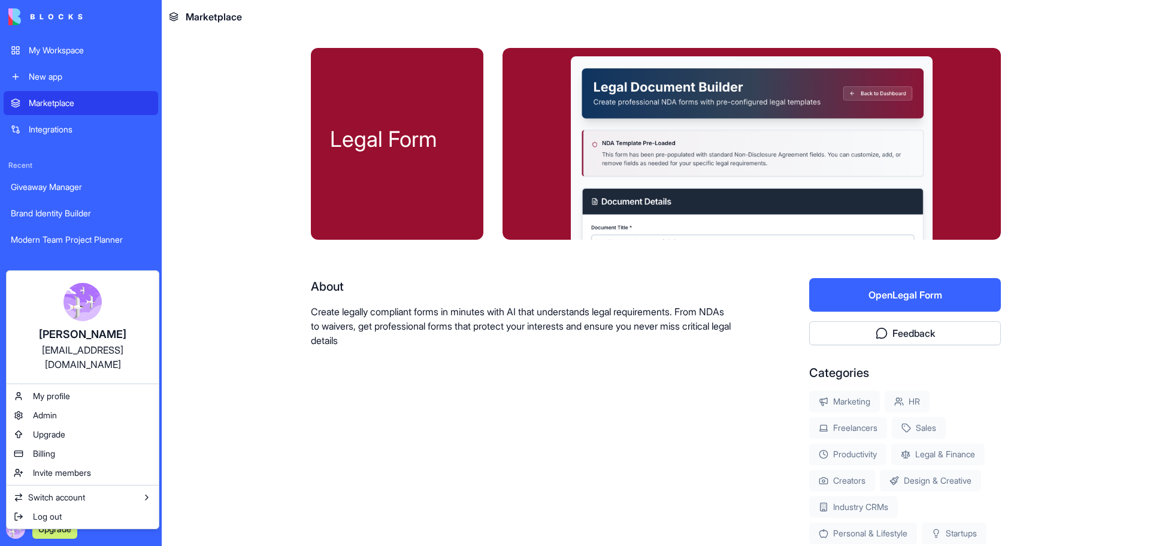
click at [321, 408] on html "My Workspace New app Marketplace Integrations Recent Giveaway Manager Brand Ide…" at bounding box center [575, 273] width 1150 height 546
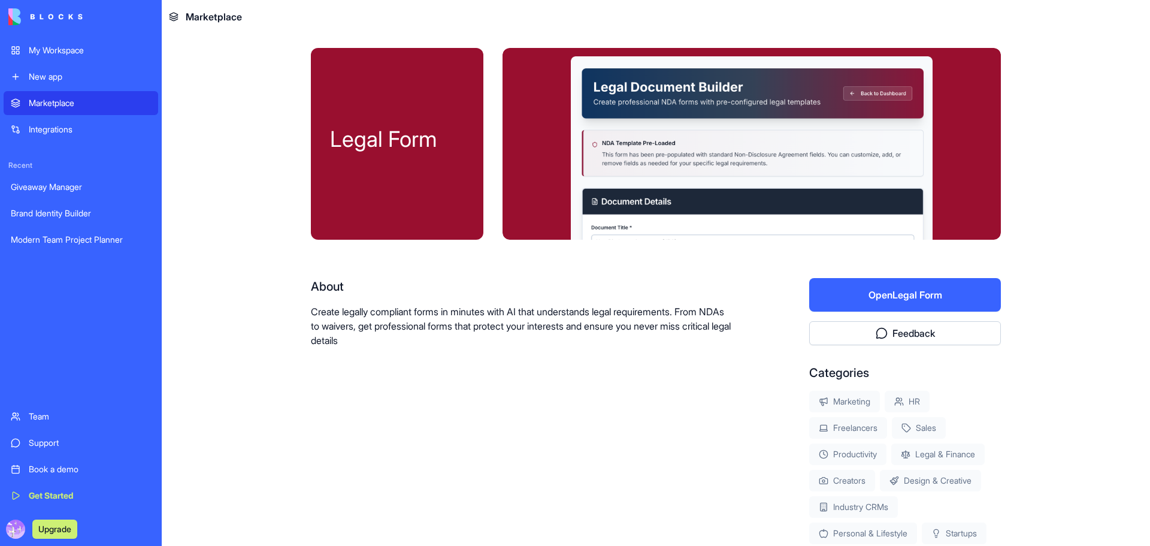
click at [59, 105] on div "Marketplace" at bounding box center [90, 103] width 122 height 12
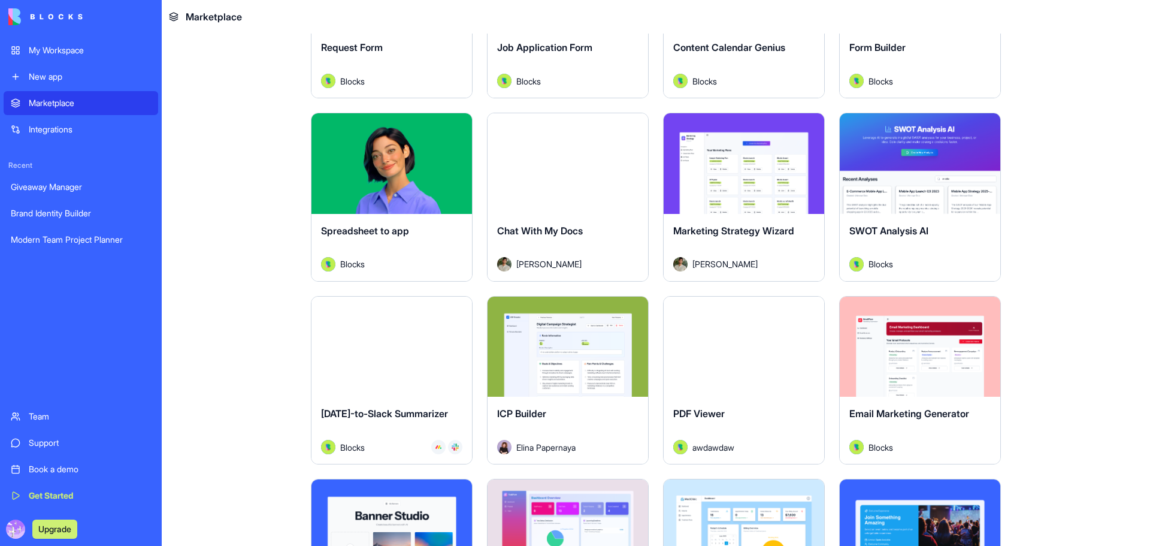
scroll to position [1678, 0]
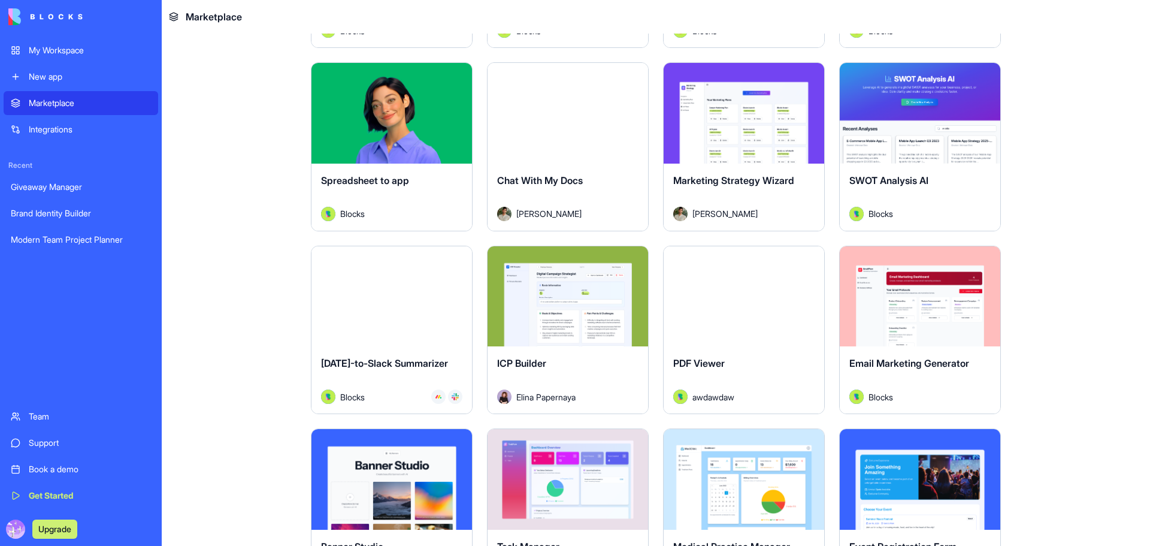
click at [552, 336] on div "Explore" at bounding box center [568, 296] width 161 height 101
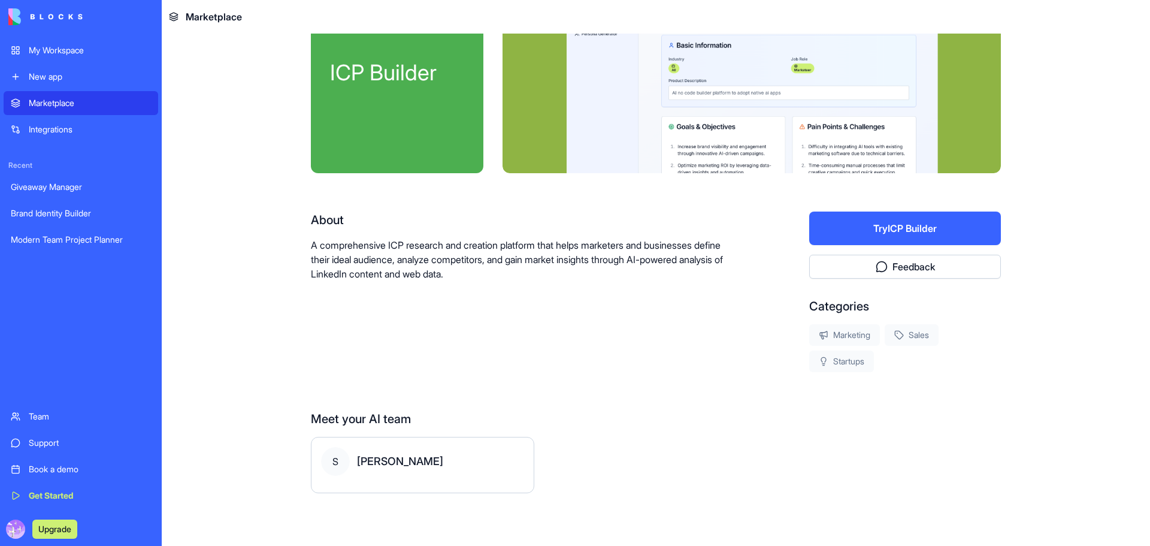
scroll to position [67, 0]
drag, startPoint x: 567, startPoint y: 338, endPoint x: 533, endPoint y: 275, distance: 71.6
click at [533, 275] on p "A comprehensive ICP research and creation platform that helps marketers and bus…" at bounding box center [522, 259] width 422 height 43
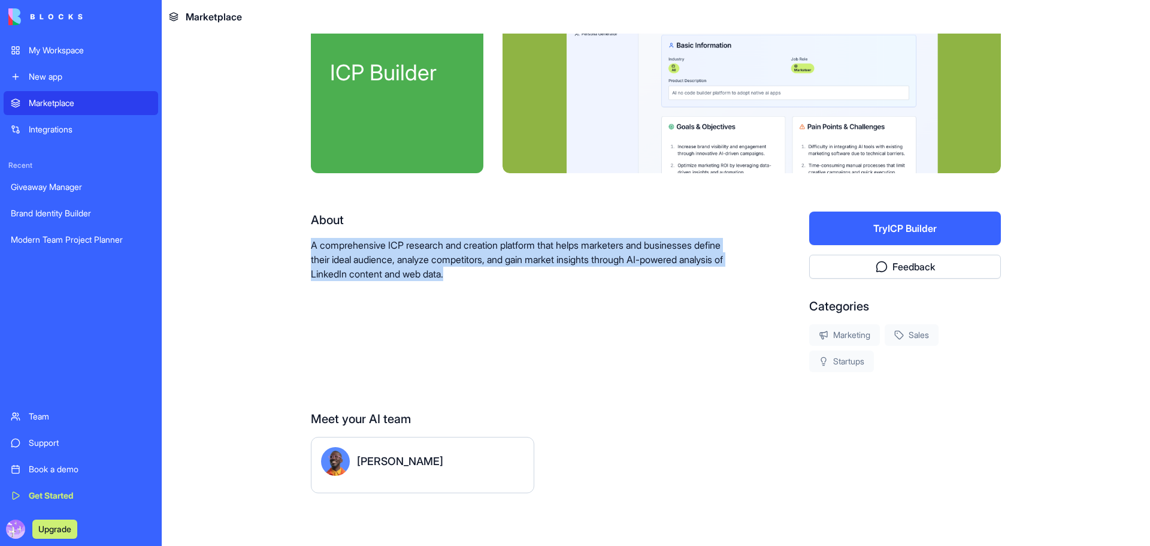
drag, startPoint x: 552, startPoint y: 275, endPoint x: 304, endPoint y: 248, distance: 248.9
click at [304, 248] on div "ICP Builder About A comprehensive ICP research and creation platform that helps…" at bounding box center [656, 256] width 767 height 579
copy p "A comprehensive ICP research and creation platform that helps marketers and bus…"
drag, startPoint x: 609, startPoint y: 332, endPoint x: 617, endPoint y: 342, distance: 12.7
click at [609, 332] on div "About A comprehensive ICP research and creation platform that helps marketers a…" at bounding box center [522, 292] width 422 height 161
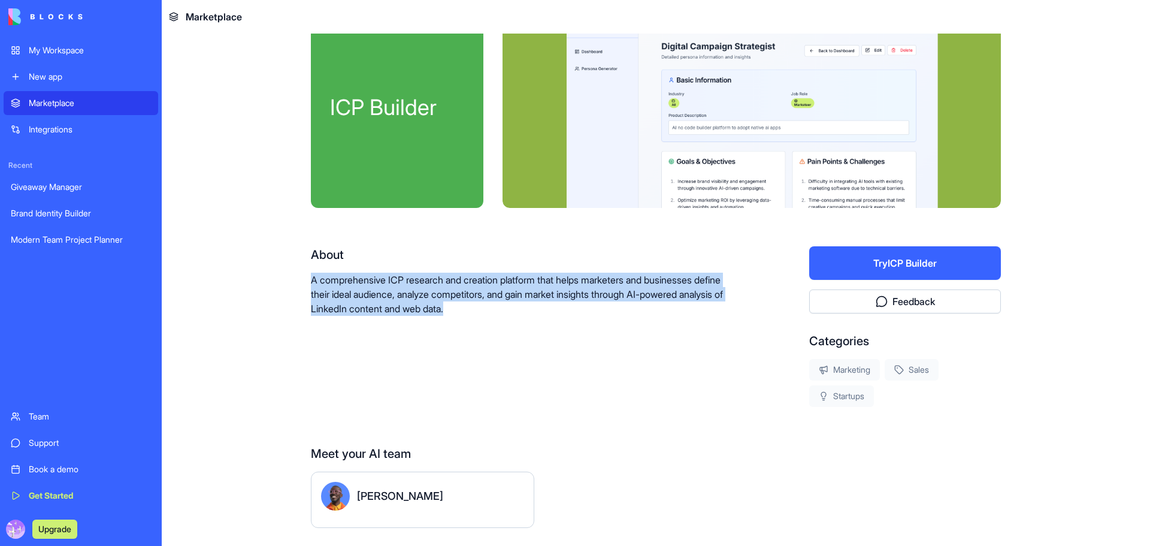
scroll to position [0, 0]
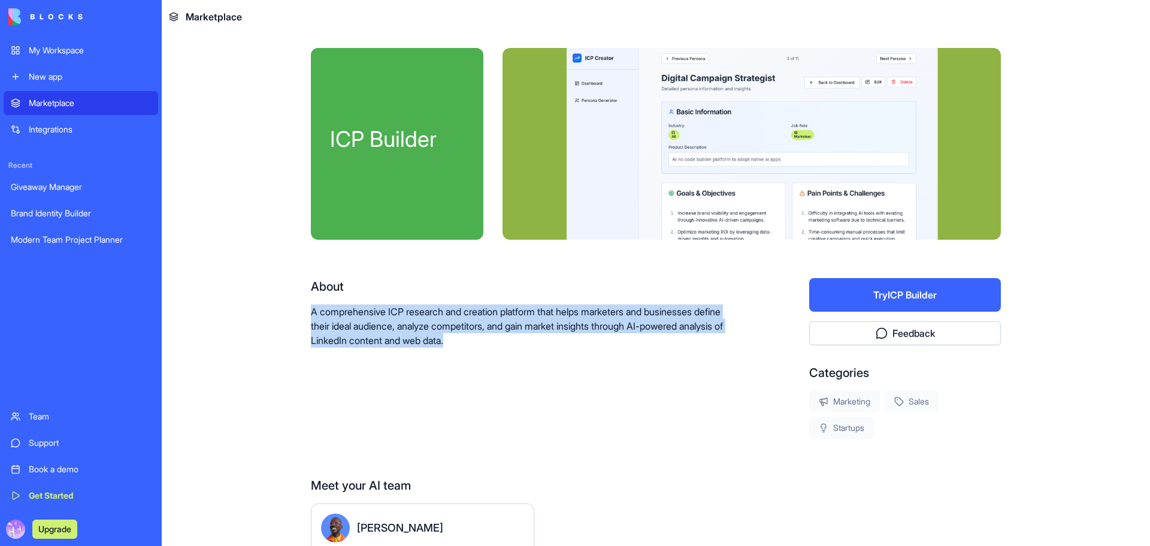
click at [902, 293] on button "Try ICP Builder" at bounding box center [905, 295] width 192 height 34
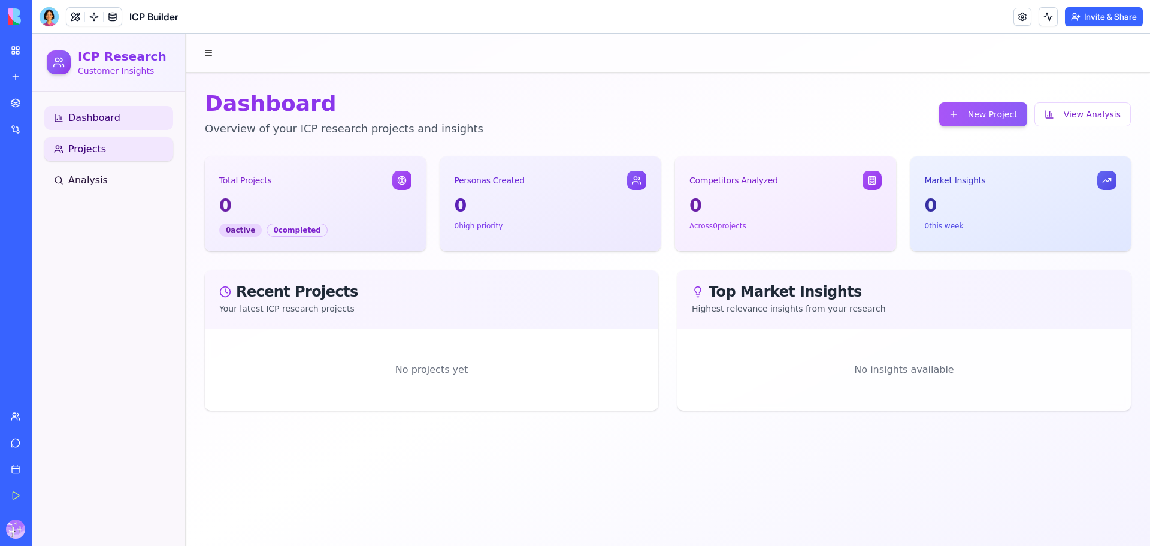
click at [79, 154] on span "Projects" at bounding box center [87, 149] width 38 height 14
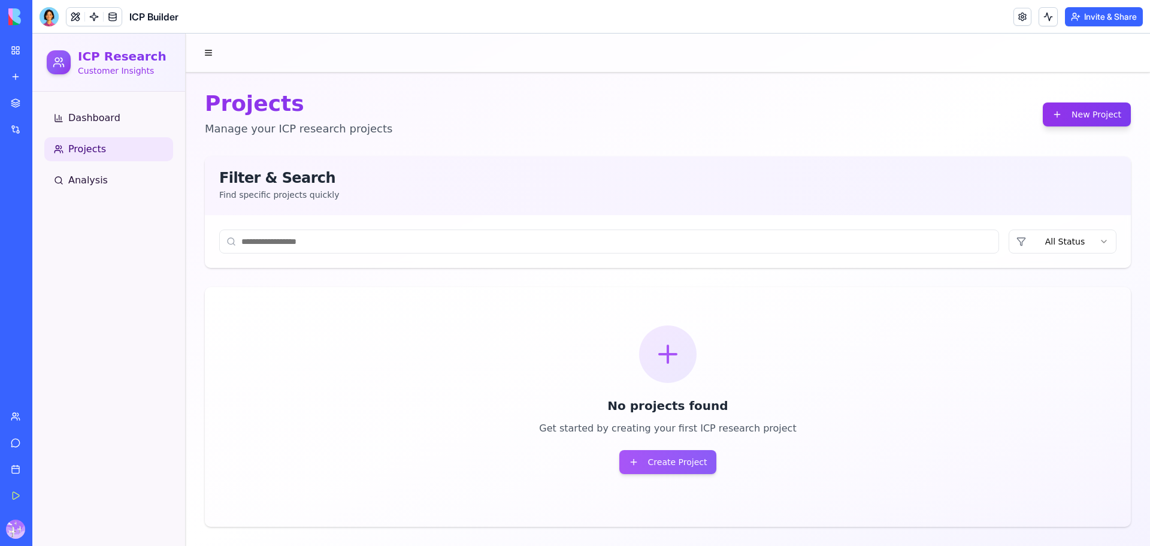
click at [1094, 111] on button "New Project" at bounding box center [1087, 114] width 88 height 24
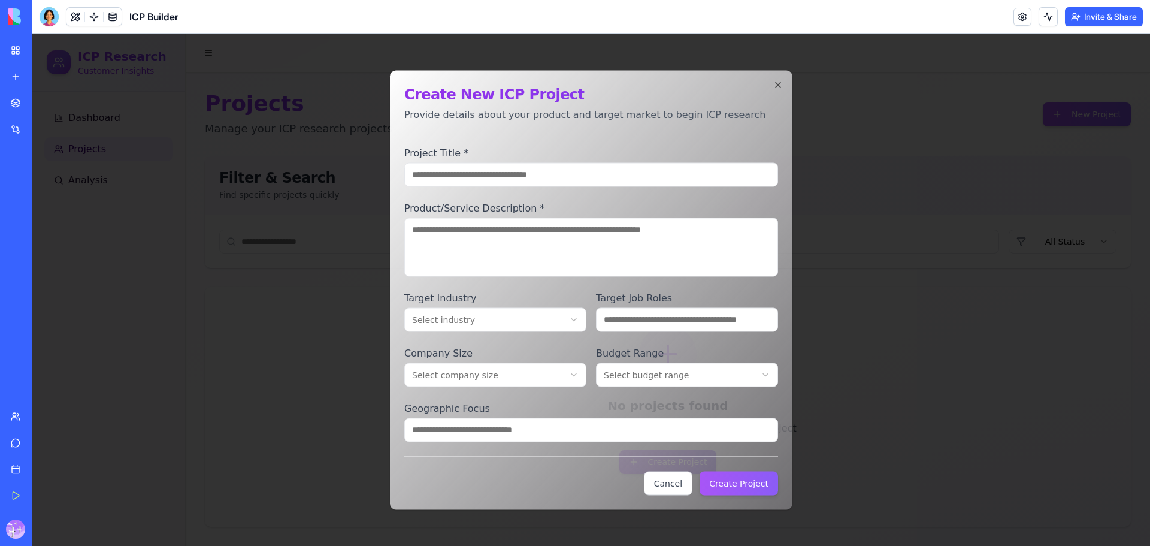
click at [518, 325] on body "**********" at bounding box center [591, 290] width 1118 height 512
click at [518, 324] on body "**********" at bounding box center [591, 290] width 1118 height 512
click at [631, 321] on input "Target Job Roles" at bounding box center [687, 319] width 182 height 24
click at [778, 85] on icon "button" at bounding box center [779, 85] width 10 height 10
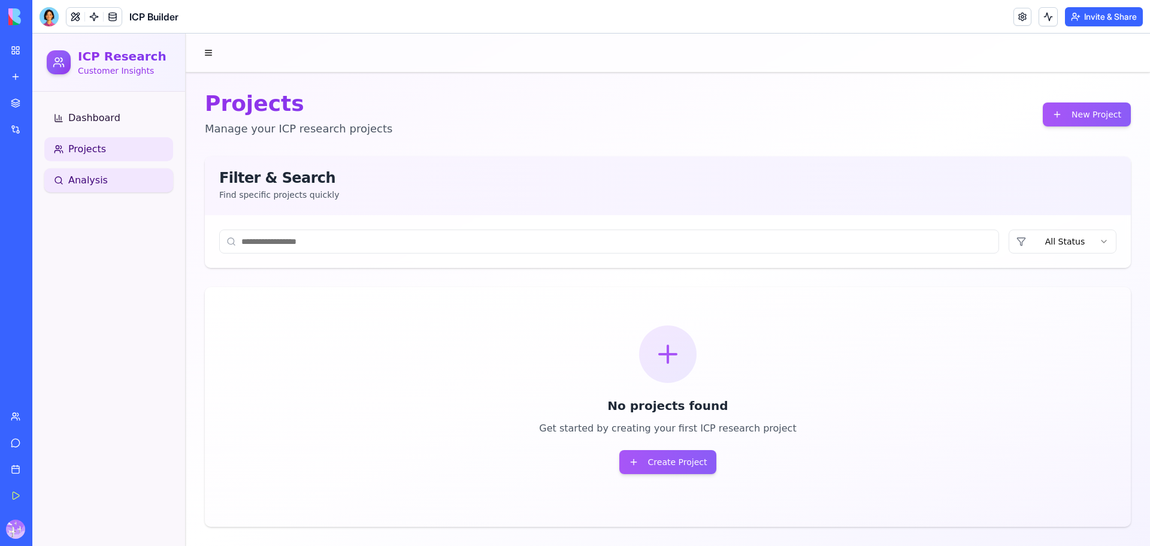
click at [102, 182] on span "Analysis" at bounding box center [88, 180] width 40 height 14
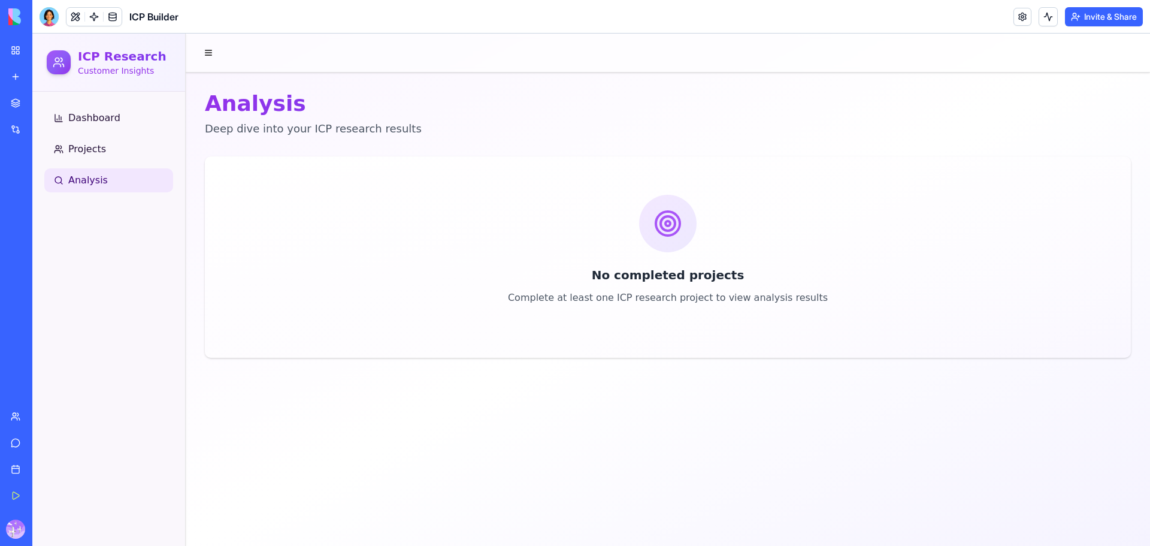
click at [44, 108] on div "Marketplace" at bounding box center [37, 103] width 16 height 12
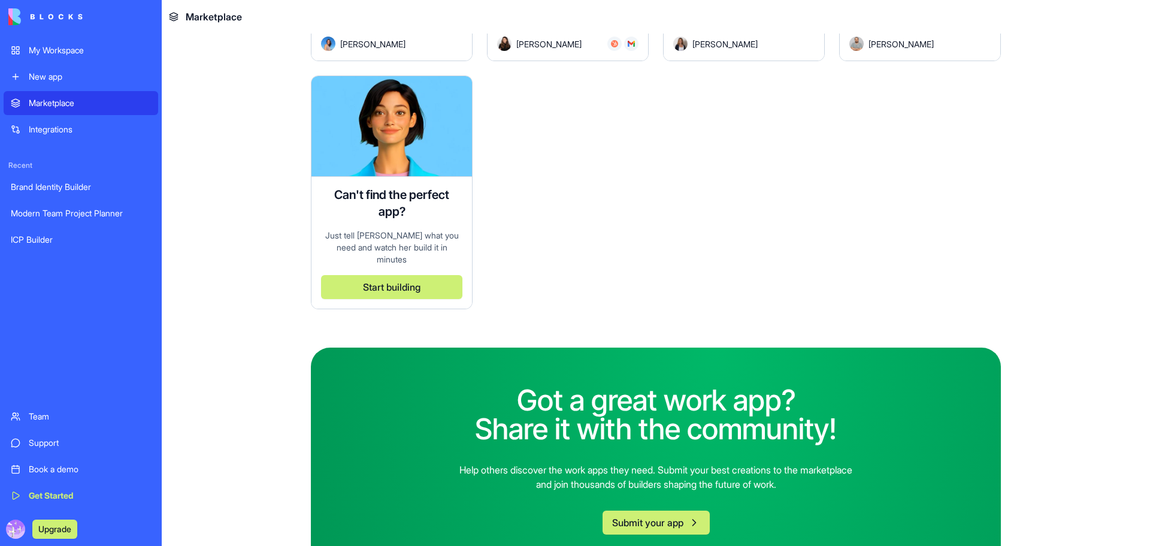
scroll to position [3076, 0]
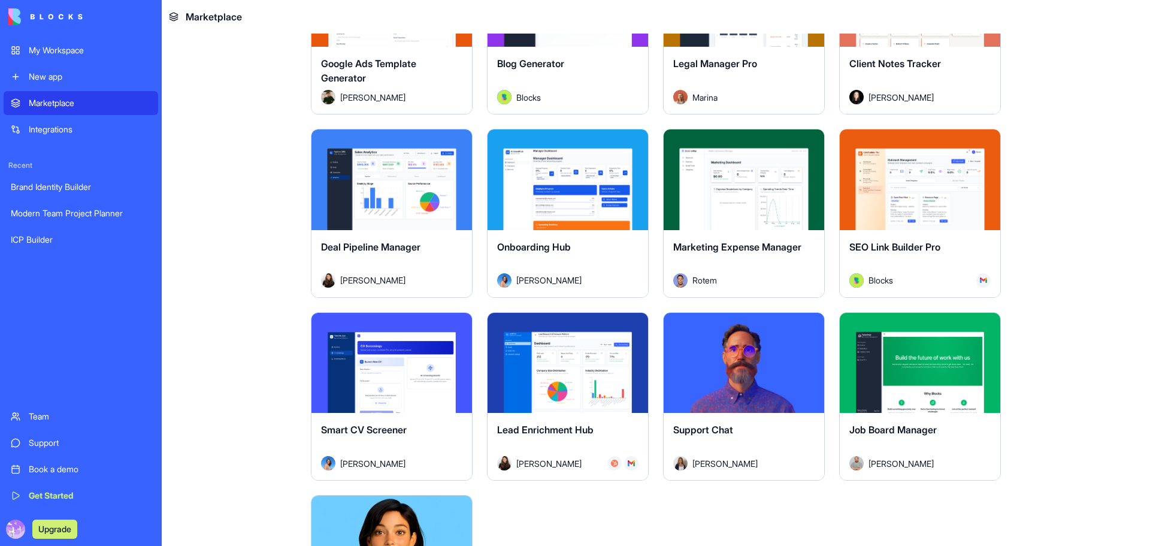
click at [373, 223] on div "Explore" at bounding box center [392, 179] width 161 height 101
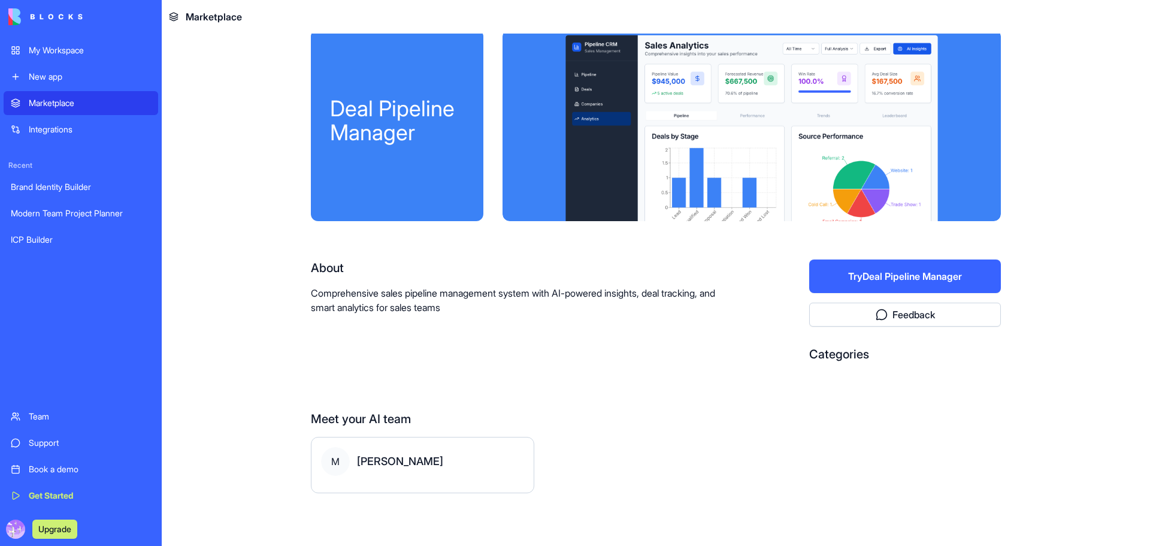
scroll to position [19, 0]
click at [875, 268] on button "Try Deal Pipeline Manager" at bounding box center [905, 276] width 192 height 34
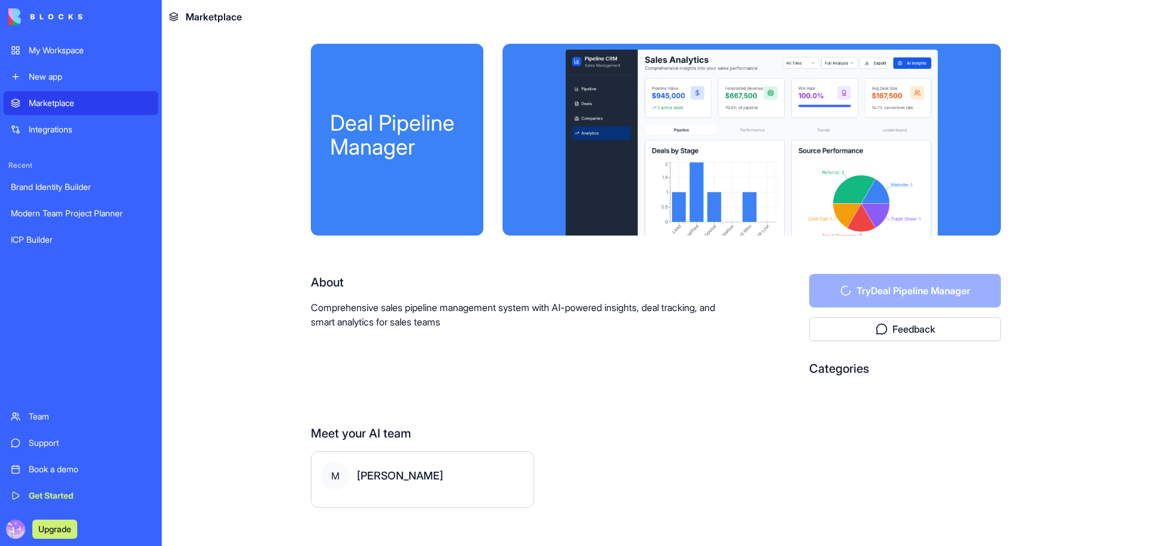
scroll to position [0, 0]
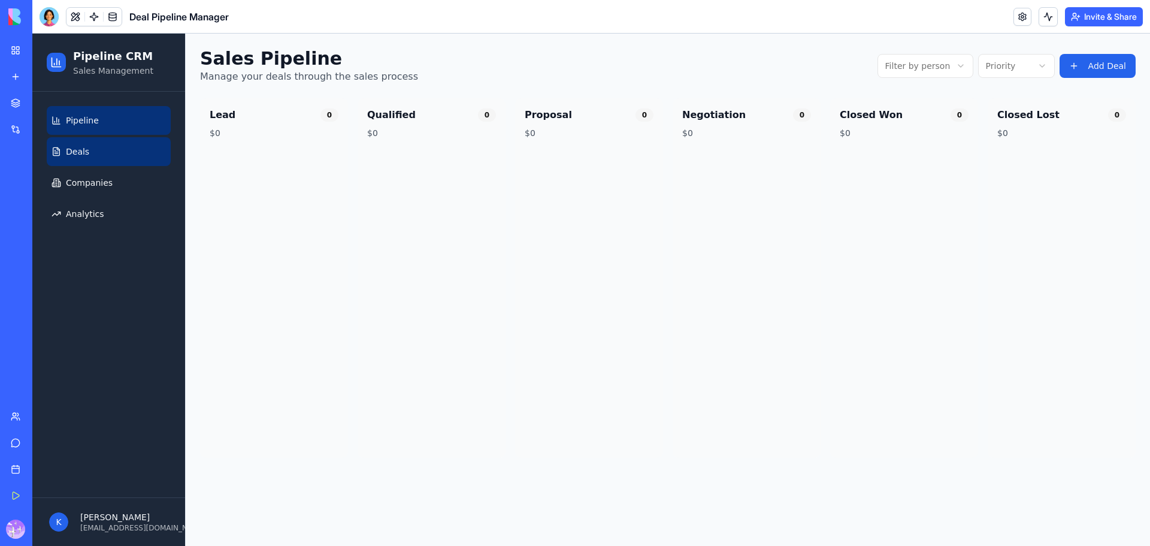
click at [91, 151] on link "Deals" at bounding box center [109, 151] width 124 height 29
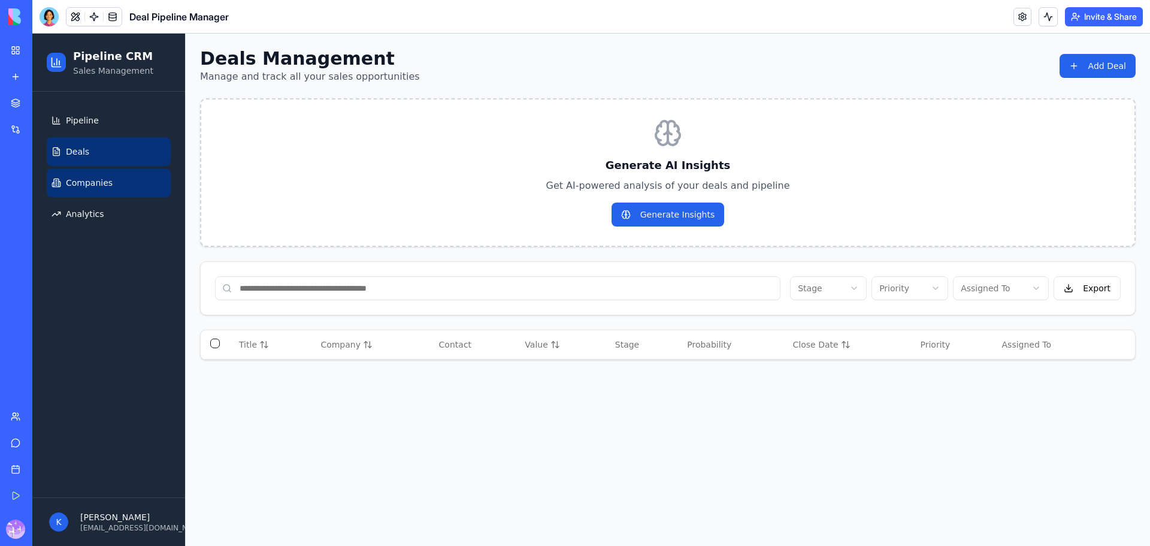
click at [109, 185] on link "Companies" at bounding box center [109, 182] width 124 height 29
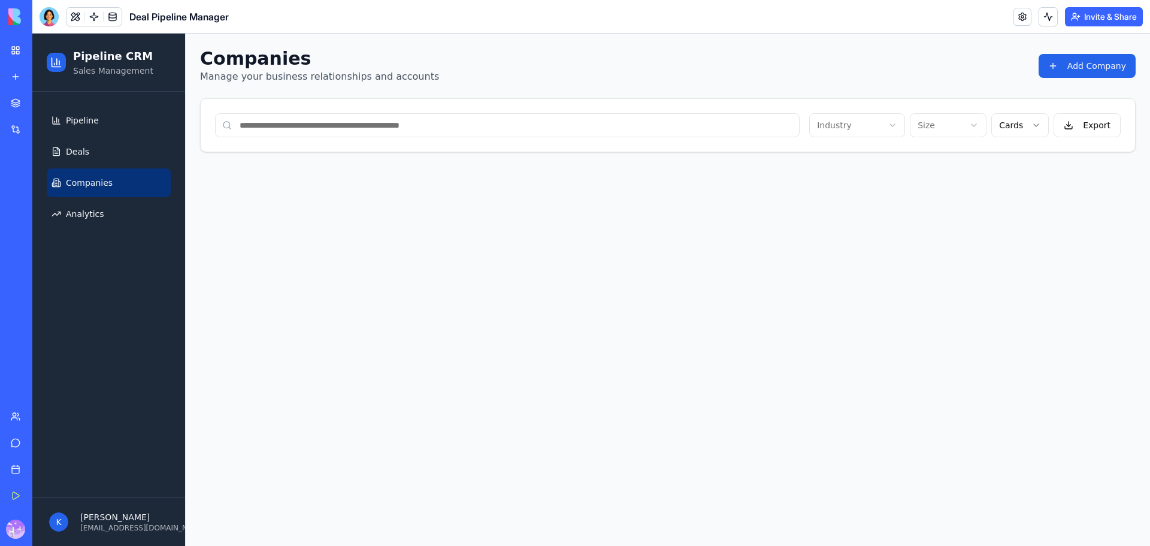
click at [839, 125] on html "Pipeline CRM Sales Management Pipeline Deals Companies Analytics K Kate Mid kat…" at bounding box center [591, 290] width 1118 height 512
click at [954, 119] on html "Pipeline CRM Sales Management Pipeline Deals Companies Analytics K Kate Mid kat…" at bounding box center [591, 290] width 1118 height 512
click at [37, 128] on div "Pipeline Deals Companies Analytics" at bounding box center [108, 295] width 153 height 406
click at [106, 120] on link "Pipeline" at bounding box center [109, 120] width 124 height 29
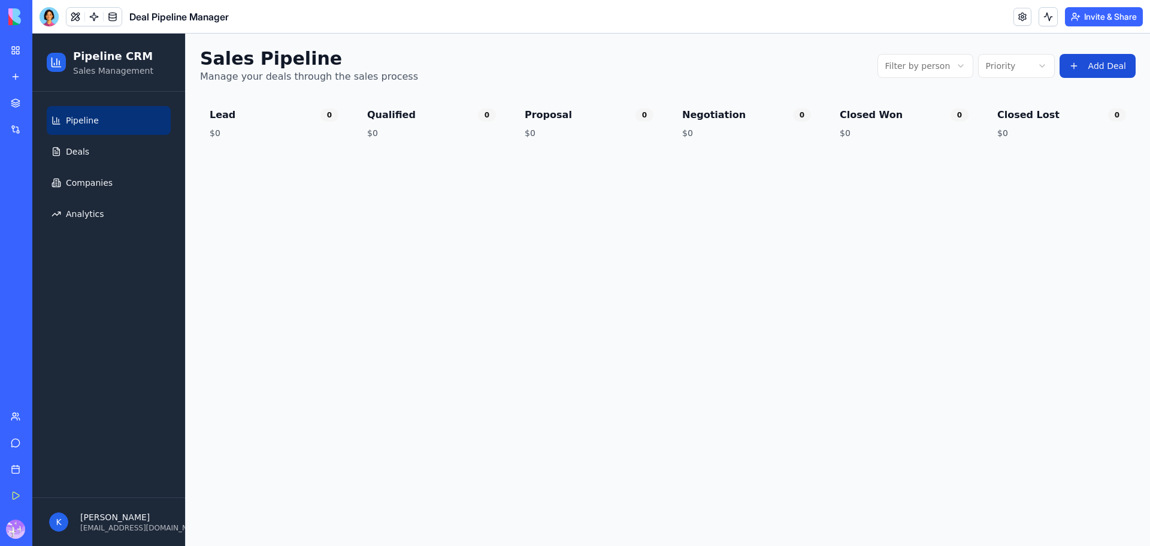
click at [1087, 67] on button "Add Deal" at bounding box center [1098, 66] width 76 height 24
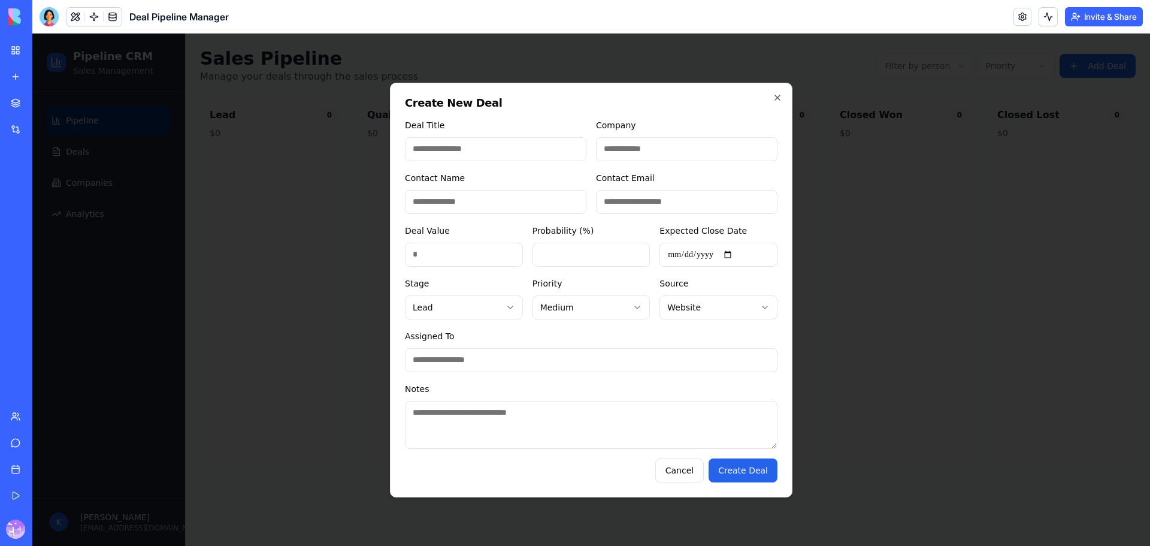
click at [475, 153] on input "Deal Title" at bounding box center [496, 149] width 182 height 24
drag, startPoint x: 684, startPoint y: 152, endPoint x: 666, endPoint y: 156, distance: 19.0
click at [684, 152] on input "Company" at bounding box center [687, 149] width 182 height 24
drag, startPoint x: 487, startPoint y: 189, endPoint x: 542, endPoint y: 193, distance: 55.9
click at [487, 189] on div "Contact Name" at bounding box center [496, 192] width 182 height 43
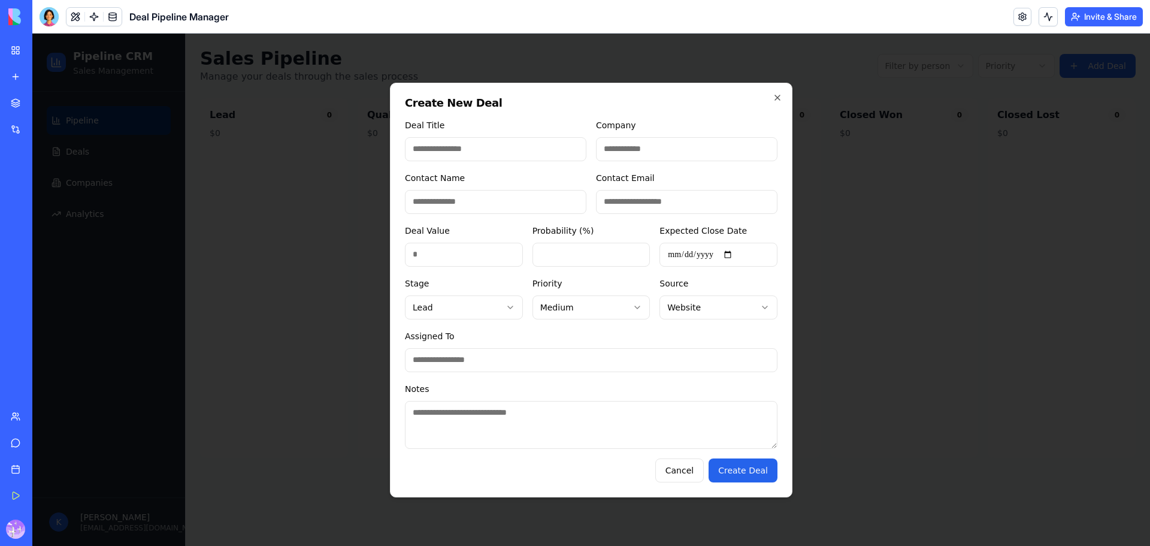
click at [662, 194] on input "Contact Email" at bounding box center [687, 202] width 182 height 24
drag, startPoint x: 445, startPoint y: 243, endPoint x: 481, endPoint y: 248, distance: 36.9
click at [445, 243] on input "*" at bounding box center [464, 255] width 118 height 24
click at [610, 258] on input "**" at bounding box center [592, 255] width 118 height 24
click at [694, 305] on body "**********" at bounding box center [591, 290] width 1118 height 512
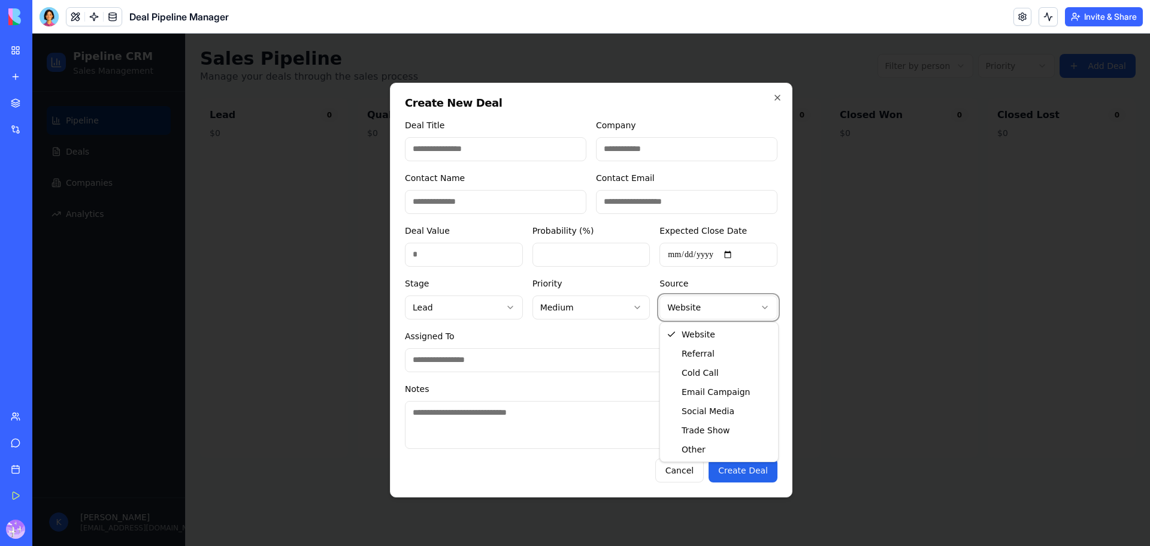
click at [560, 306] on body "**********" at bounding box center [591, 290] width 1118 height 512
click at [448, 316] on body "**********" at bounding box center [591, 290] width 1118 height 512
click at [619, 360] on body "**********" at bounding box center [591, 290] width 1118 height 512
click at [641, 412] on textarea "Notes" at bounding box center [591, 425] width 373 height 48
click at [675, 468] on button "Cancel" at bounding box center [679, 470] width 49 height 24
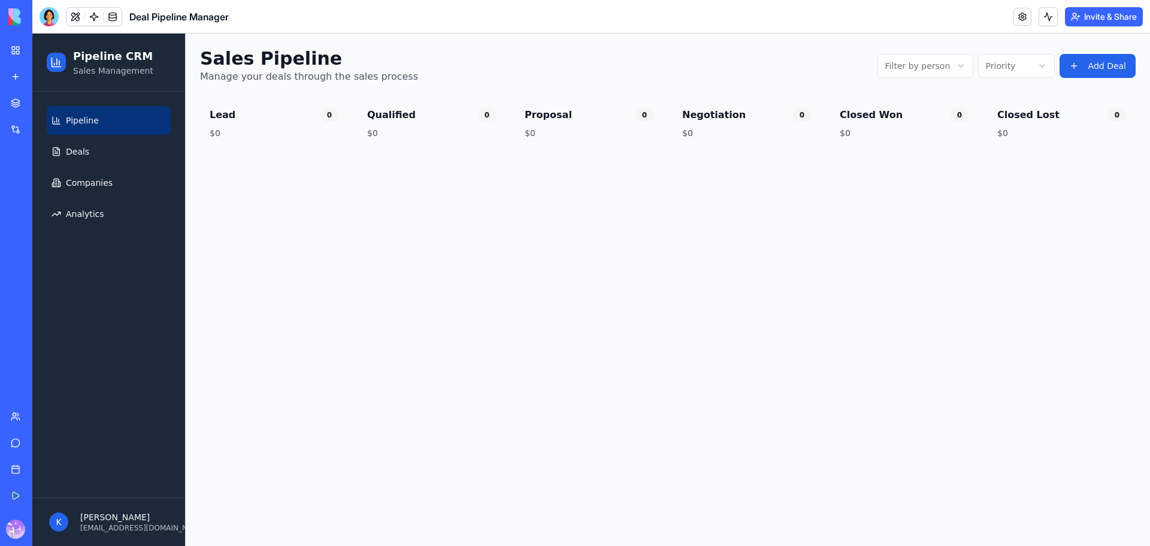
click at [44, 105] on div "Marketplace" at bounding box center [37, 103] width 16 height 12
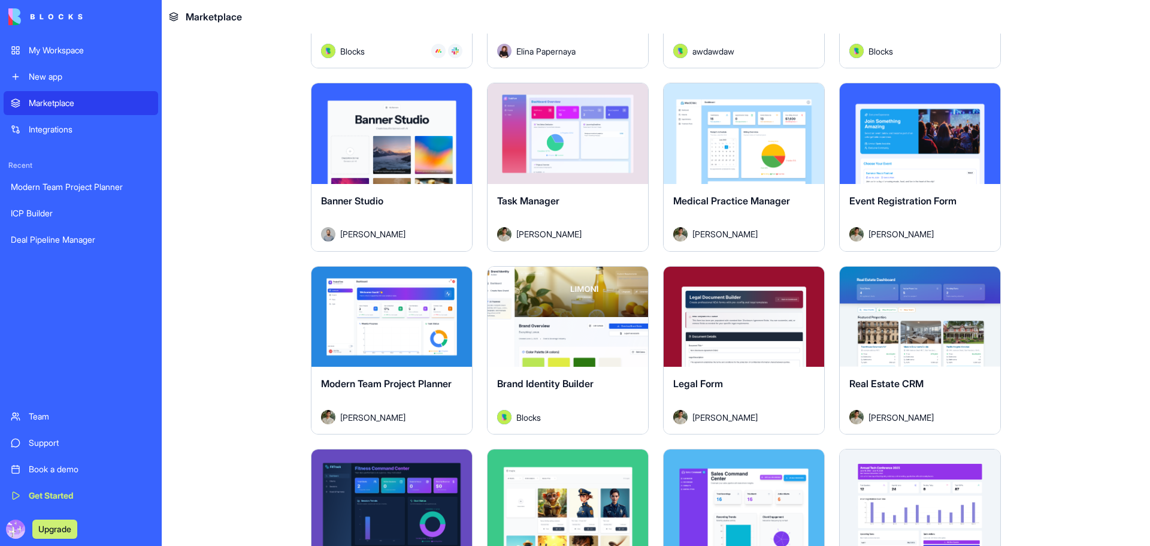
scroll to position [1958, 0]
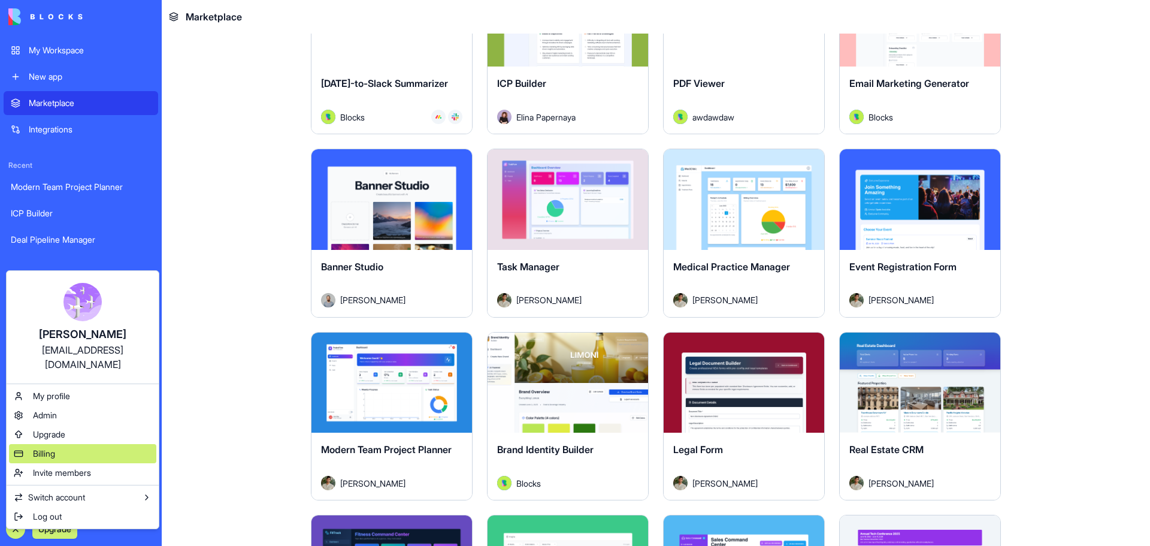
click at [45, 448] on span "Billing" at bounding box center [44, 454] width 22 height 12
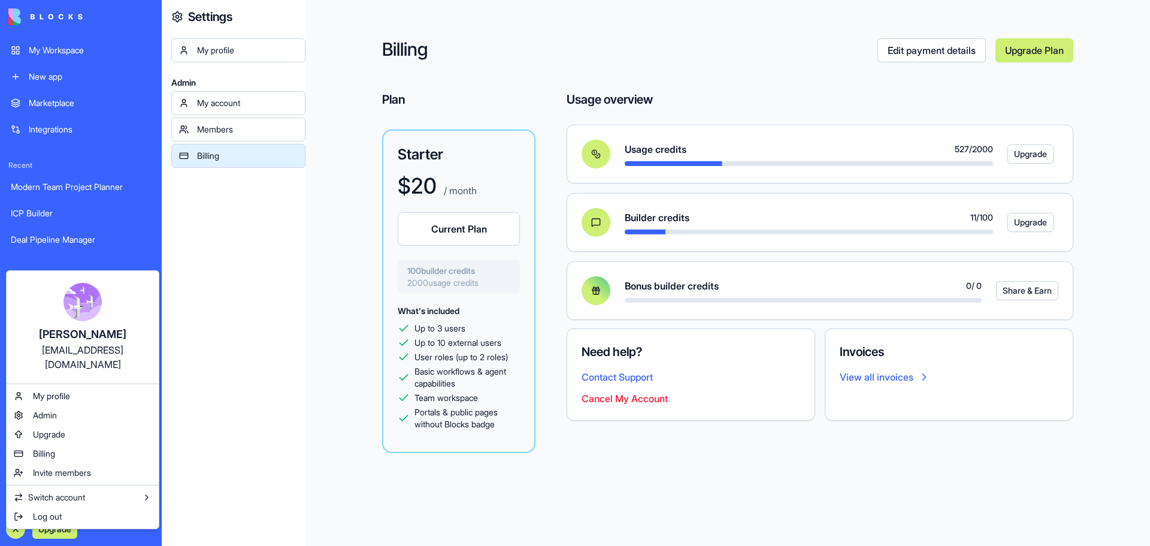
drag, startPoint x: 43, startPoint y: 99, endPoint x: 63, endPoint y: 100, distance: 19.8
click at [43, 99] on html "My Workspace New app Marketplace Integrations Recent Modern Team Project Planne…" at bounding box center [575, 273] width 1150 height 546
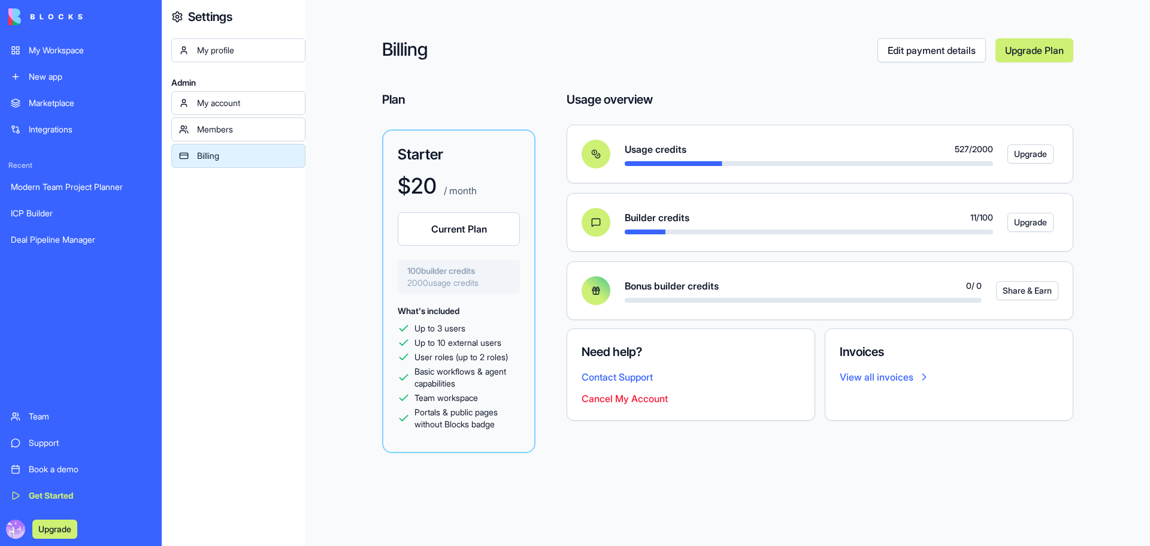
click at [73, 107] on div "Marketplace" at bounding box center [90, 103] width 122 height 12
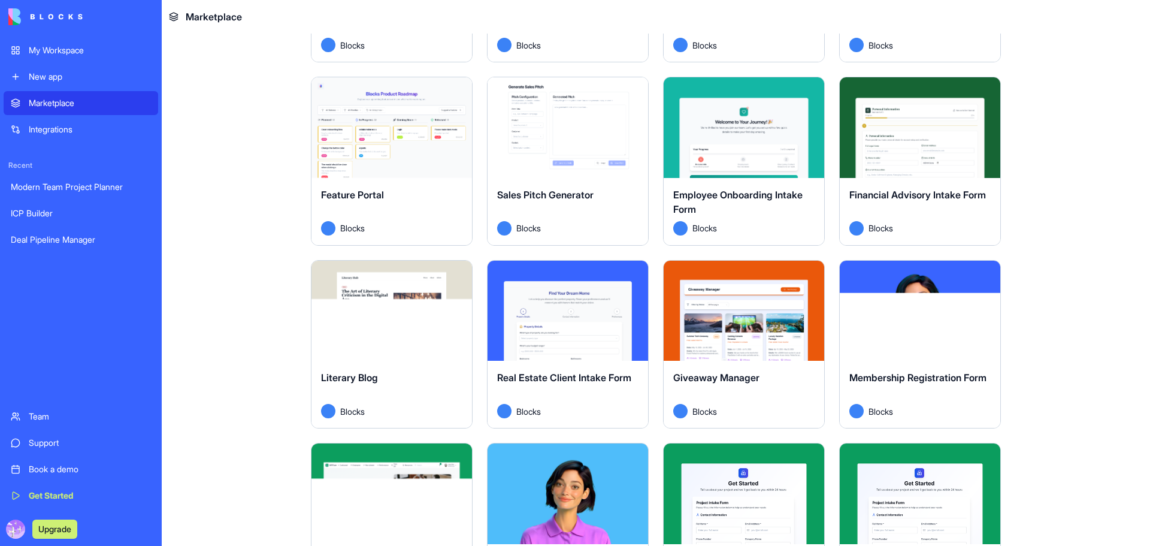
scroll to position [978, 0]
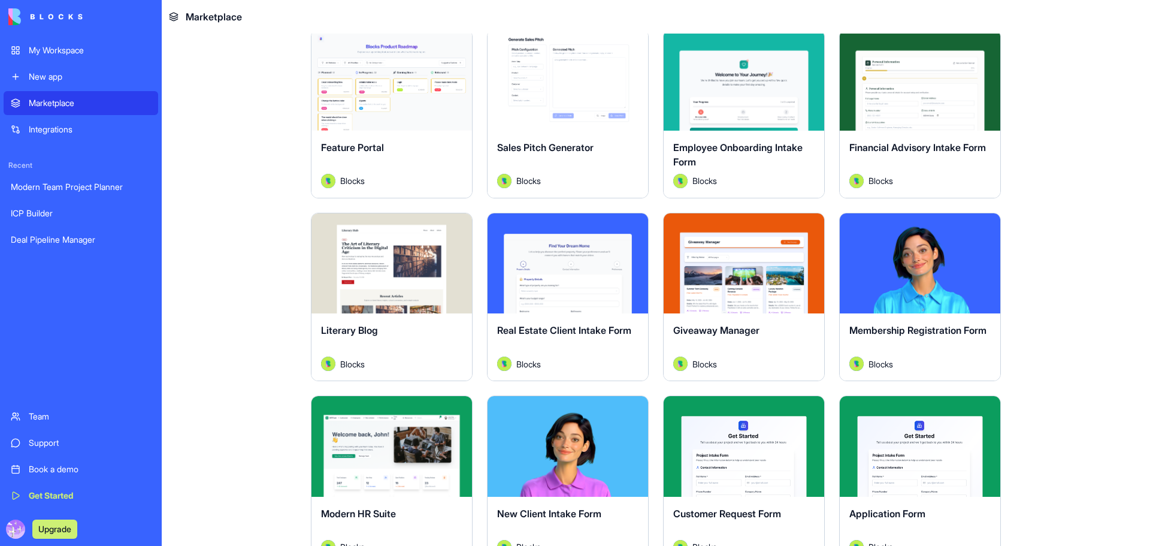
click at [578, 124] on div "Explore" at bounding box center [568, 80] width 161 height 101
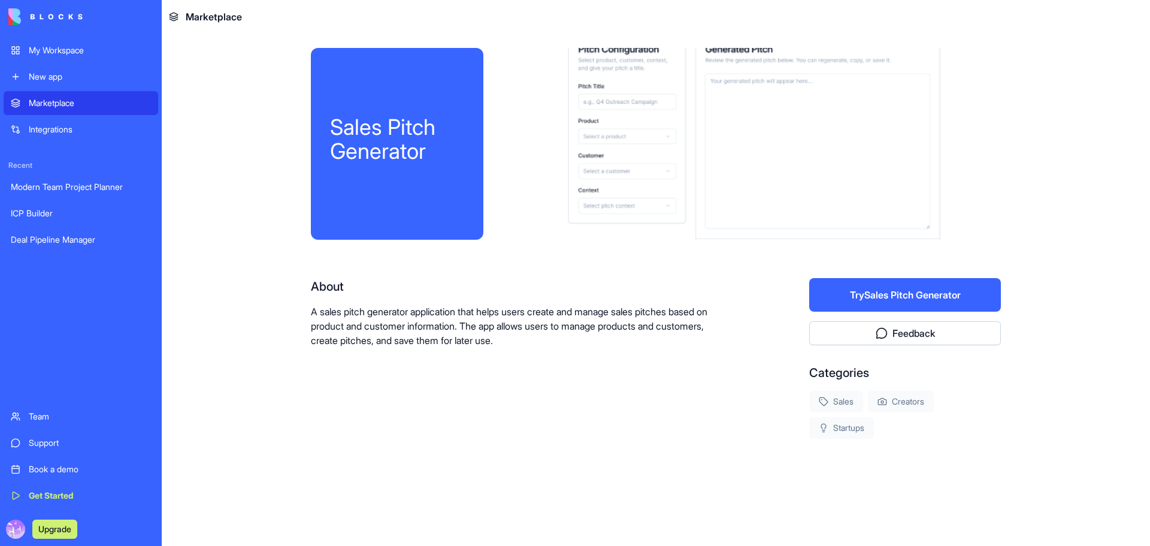
click at [907, 301] on button "Try Sales Pitch Generator" at bounding box center [905, 295] width 192 height 34
click at [67, 100] on div "Marketplace" at bounding box center [90, 103] width 122 height 12
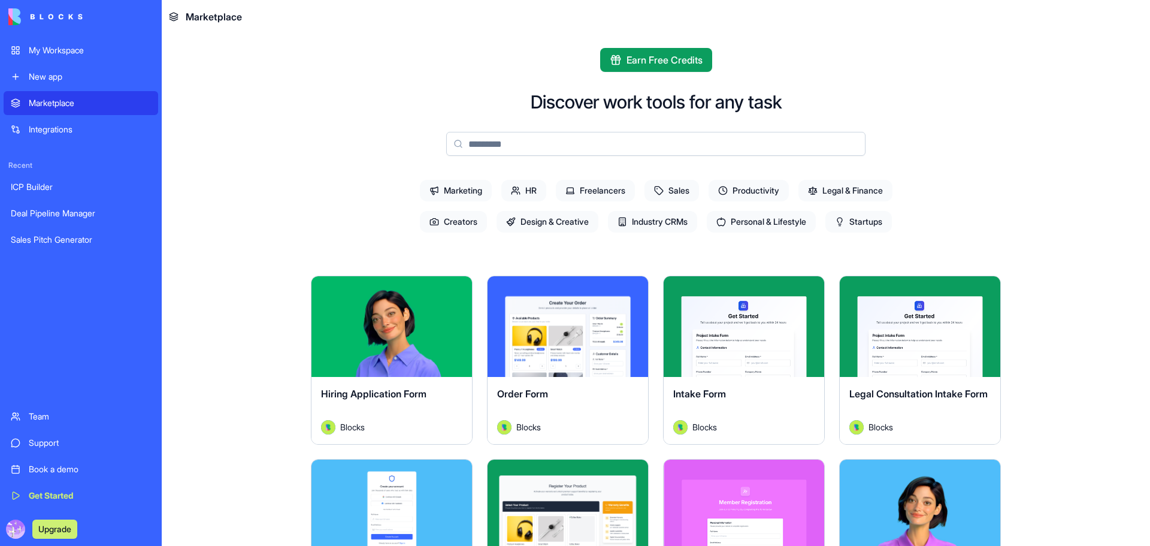
click at [57, 53] on div "My Workspace" at bounding box center [90, 50] width 122 height 12
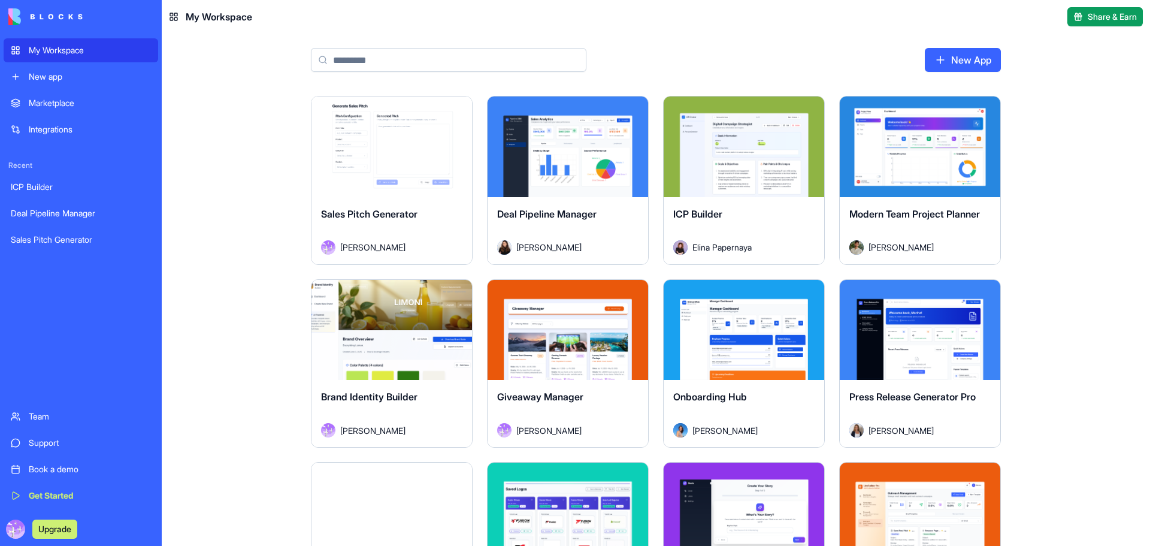
click at [427, 181] on div "Launch" at bounding box center [392, 146] width 161 height 101
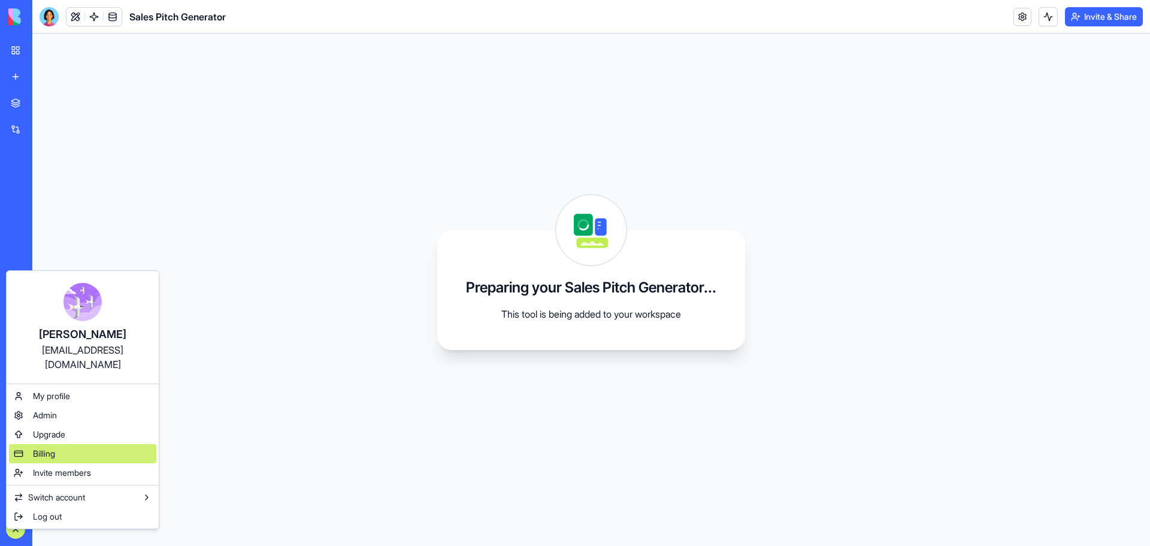
click at [59, 444] on div "Billing" at bounding box center [82, 453] width 147 height 19
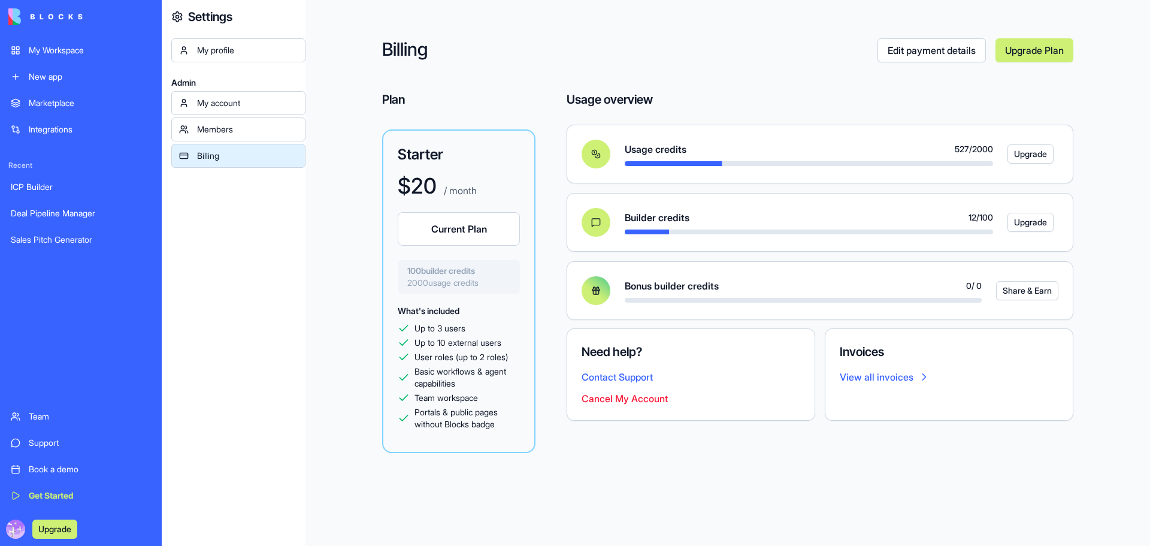
click at [61, 52] on div "My Workspace" at bounding box center [90, 50] width 122 height 12
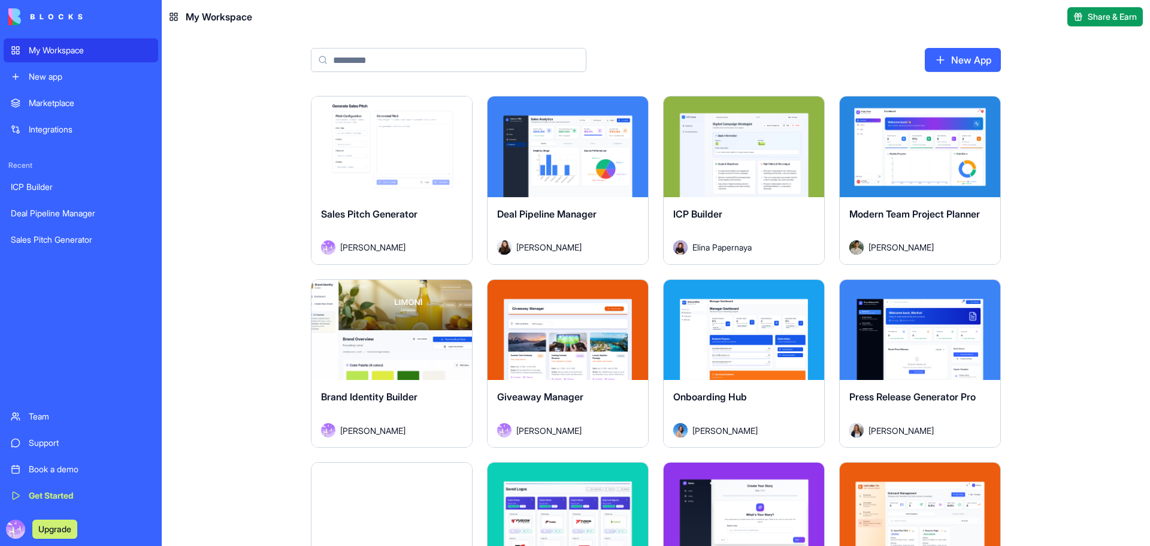
click at [427, 116] on div "Launch" at bounding box center [392, 146] width 161 height 101
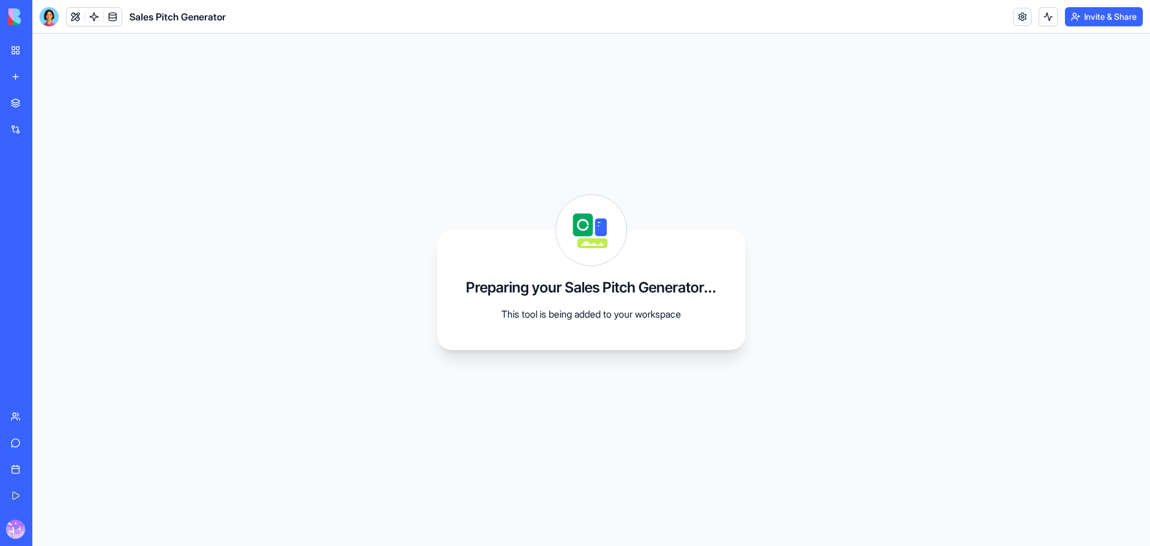
click at [11, 56] on link "My Workspace" at bounding box center [28, 50] width 48 height 24
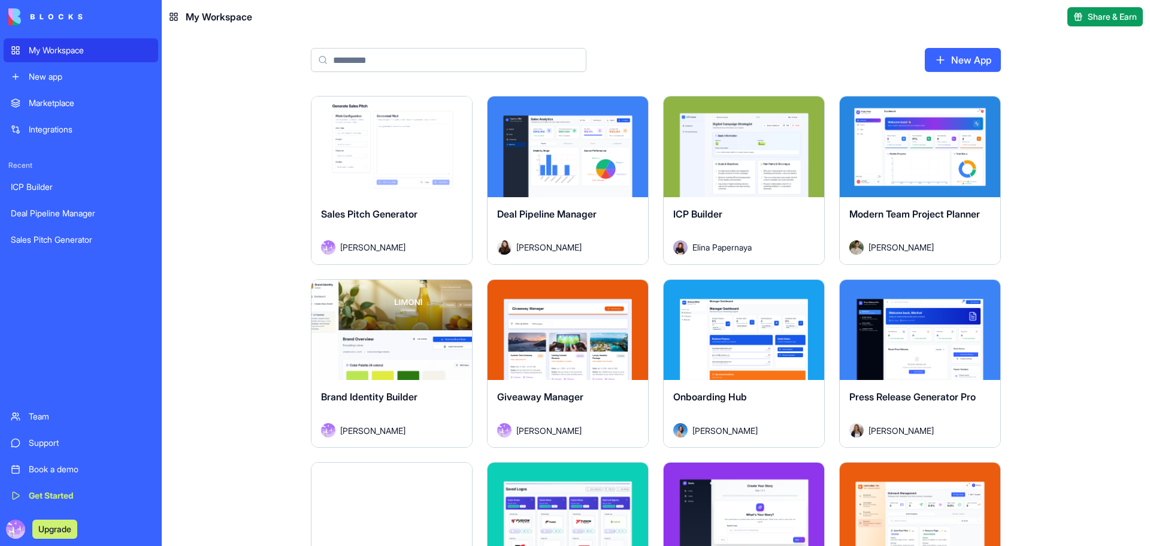
click at [64, 107] on div "Marketplace" at bounding box center [90, 103] width 122 height 12
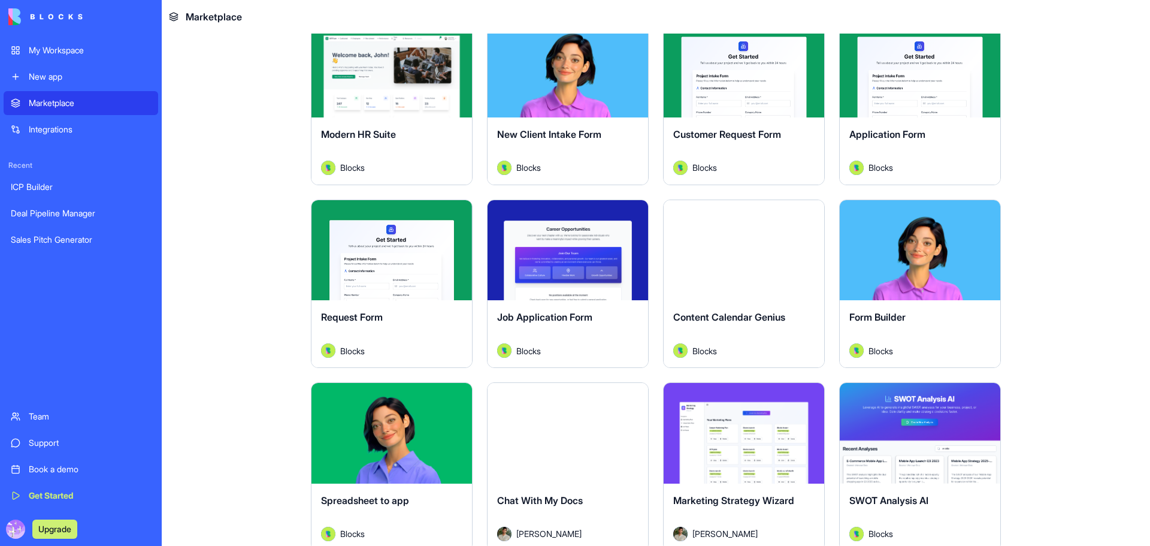
scroll to position [1398, 0]
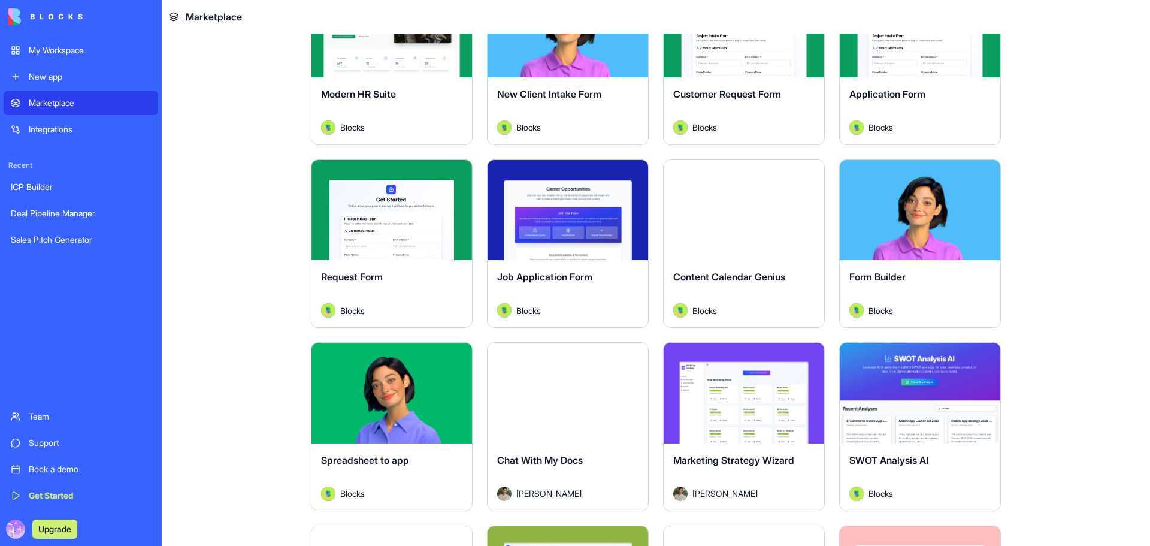
click at [966, 294] on div "Form Builder" at bounding box center [920, 287] width 141 height 34
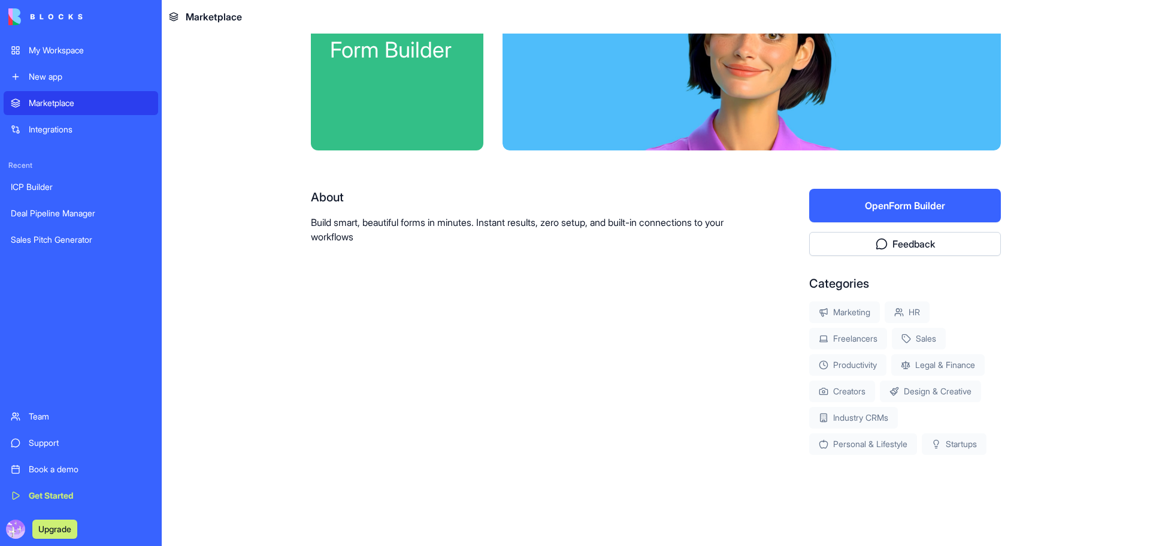
scroll to position [89, 0]
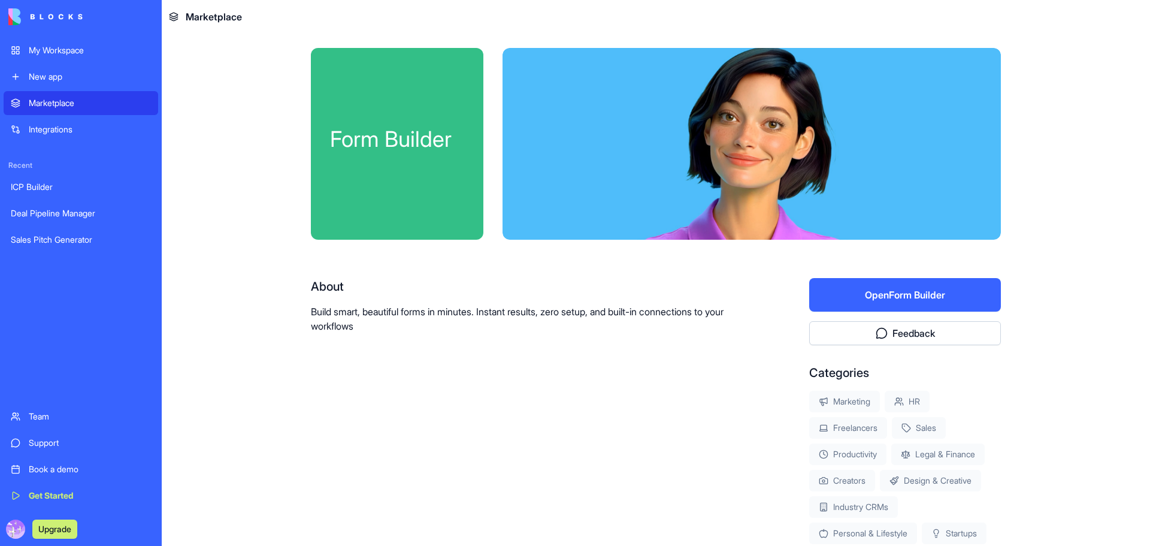
click at [45, 120] on link "Integrations" at bounding box center [81, 129] width 155 height 24
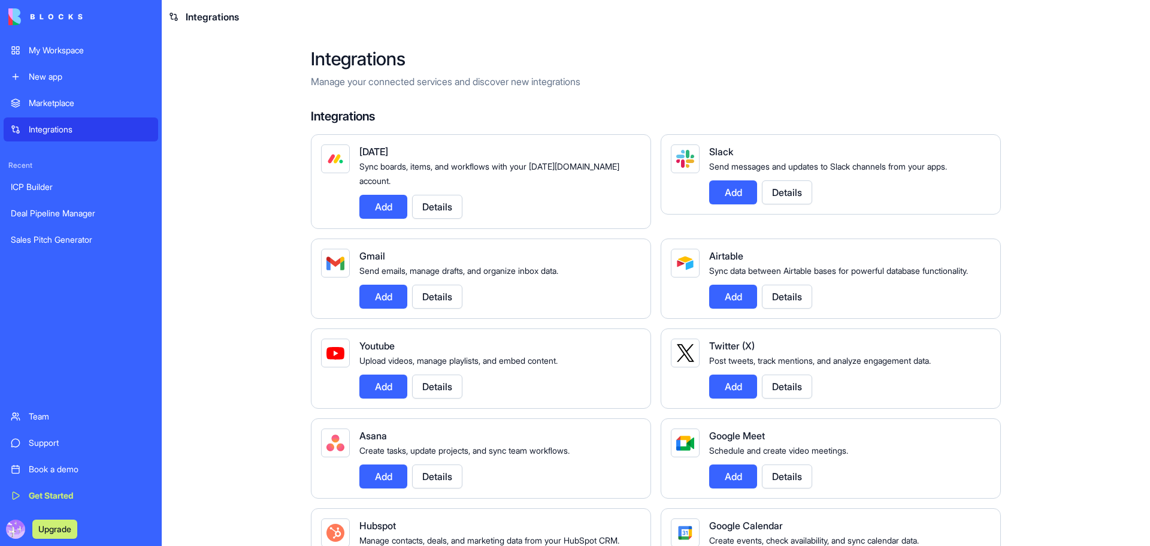
click at [57, 103] on div "Marketplace" at bounding box center [90, 103] width 122 height 12
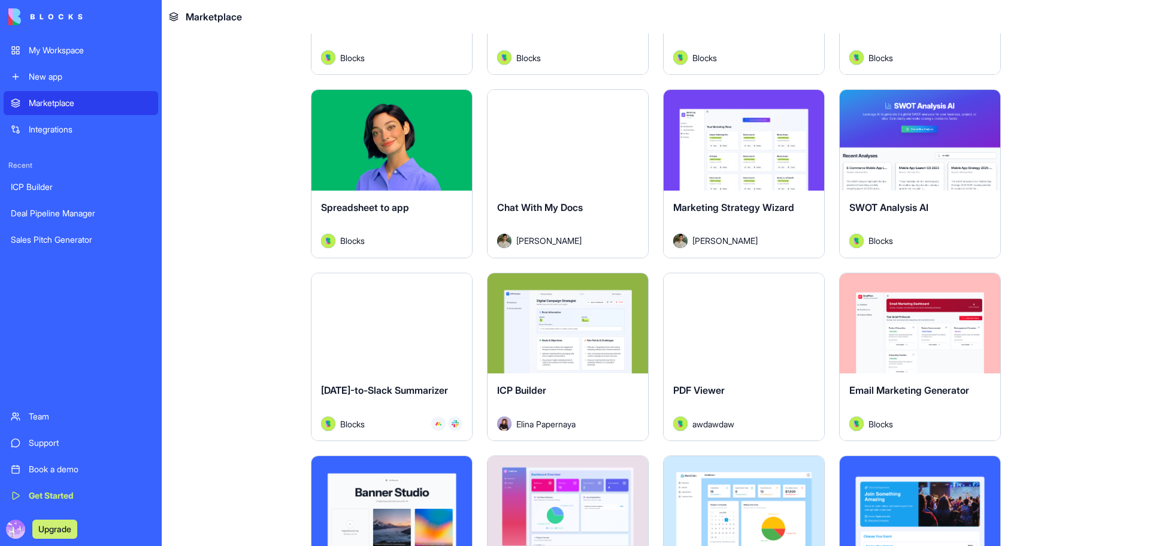
scroll to position [1678, 0]
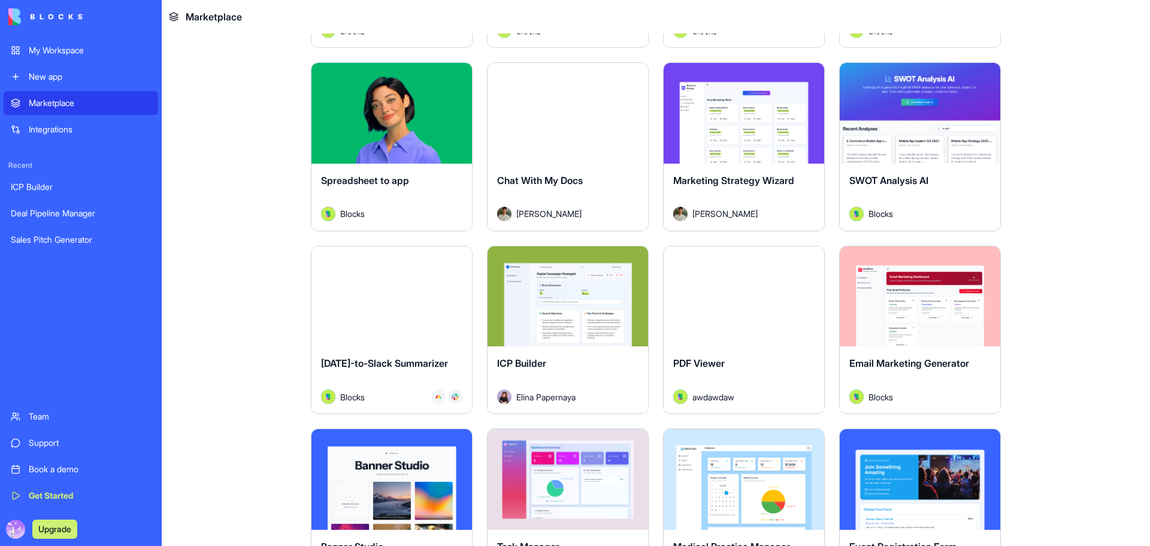
click at [612, 264] on div "Explore" at bounding box center [568, 296] width 161 height 101
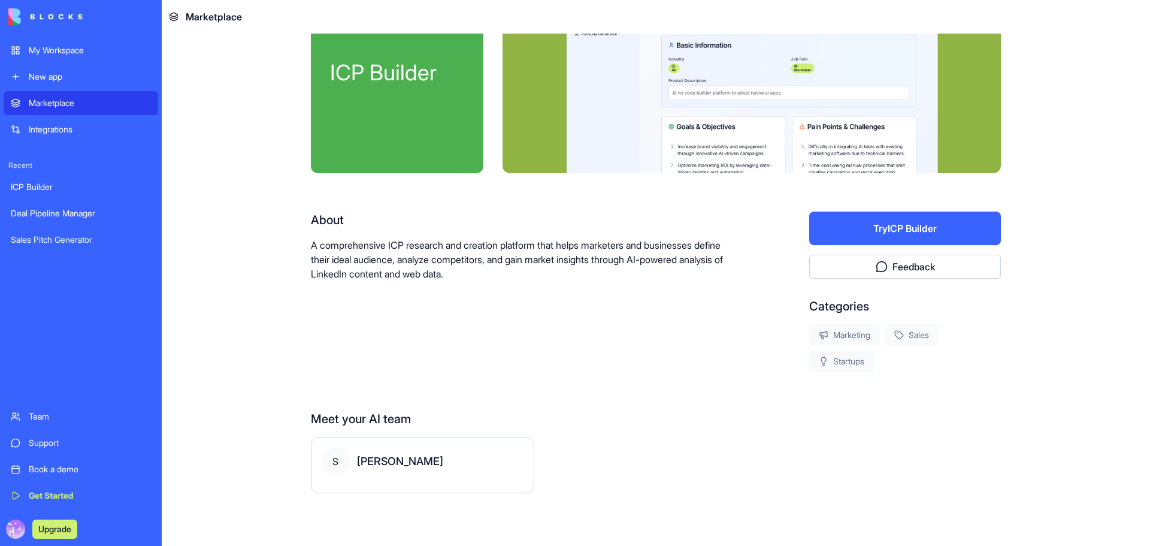
scroll to position [67, 0]
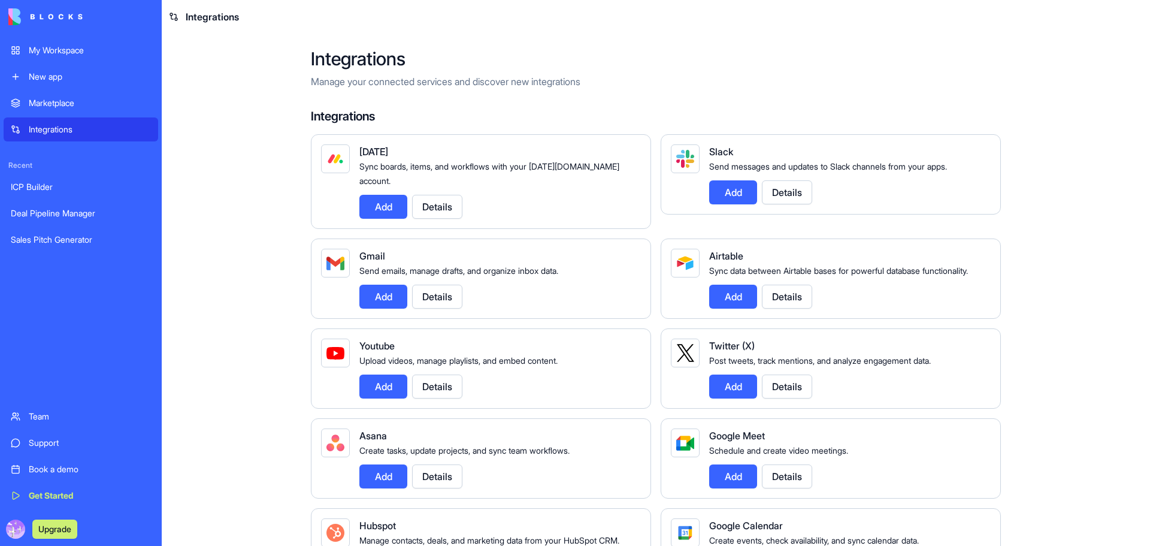
click at [41, 116] on div "Marketplace Integrations" at bounding box center [81, 116] width 155 height 50
click at [53, 101] on div "Marketplace" at bounding box center [90, 103] width 122 height 12
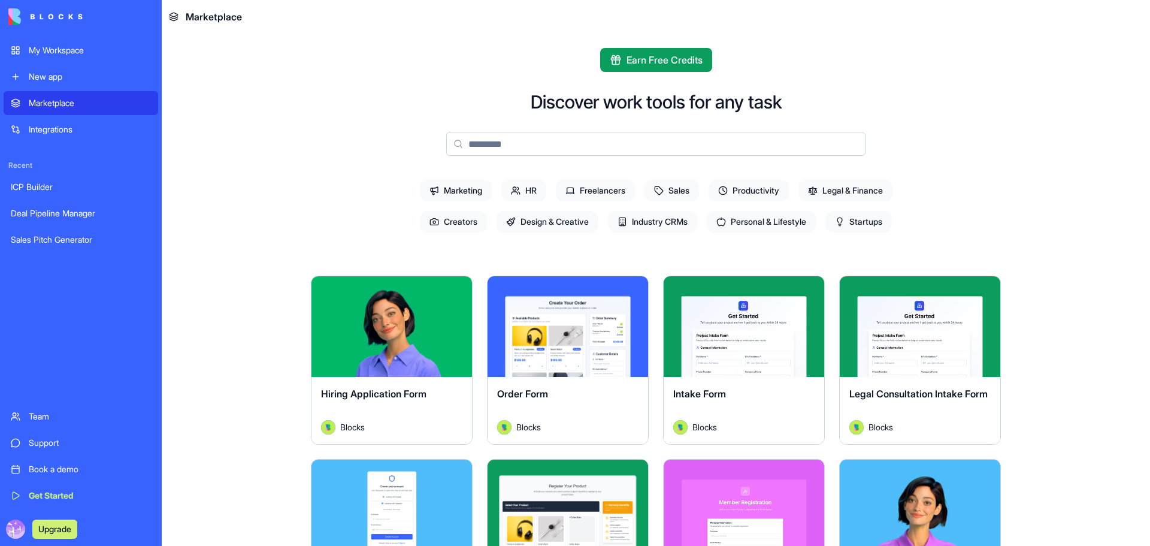
click at [522, 217] on span "Design & Creative" at bounding box center [548, 222] width 102 height 22
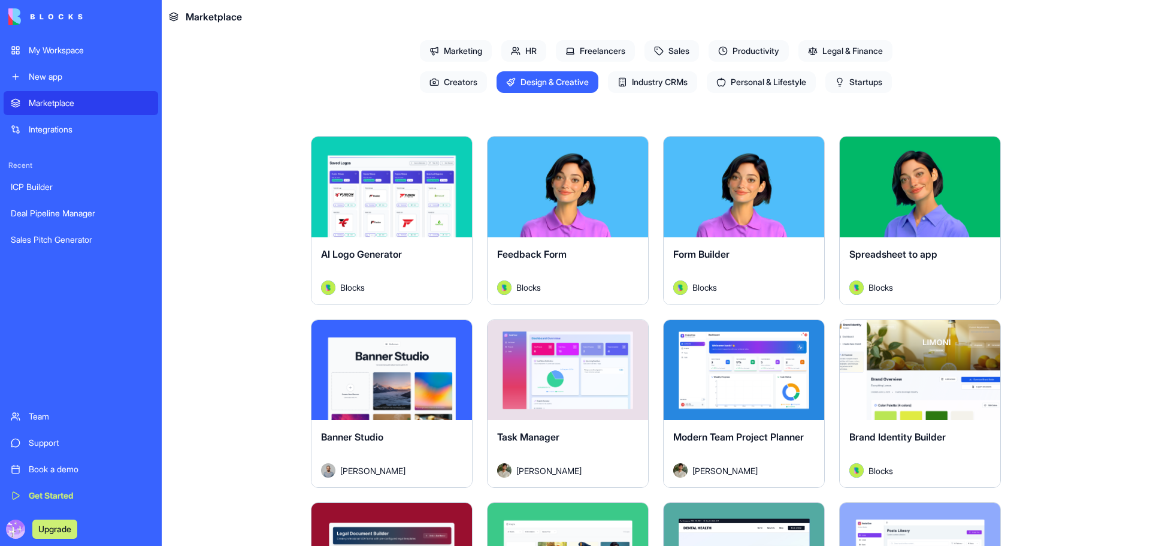
scroll to position [280, 0]
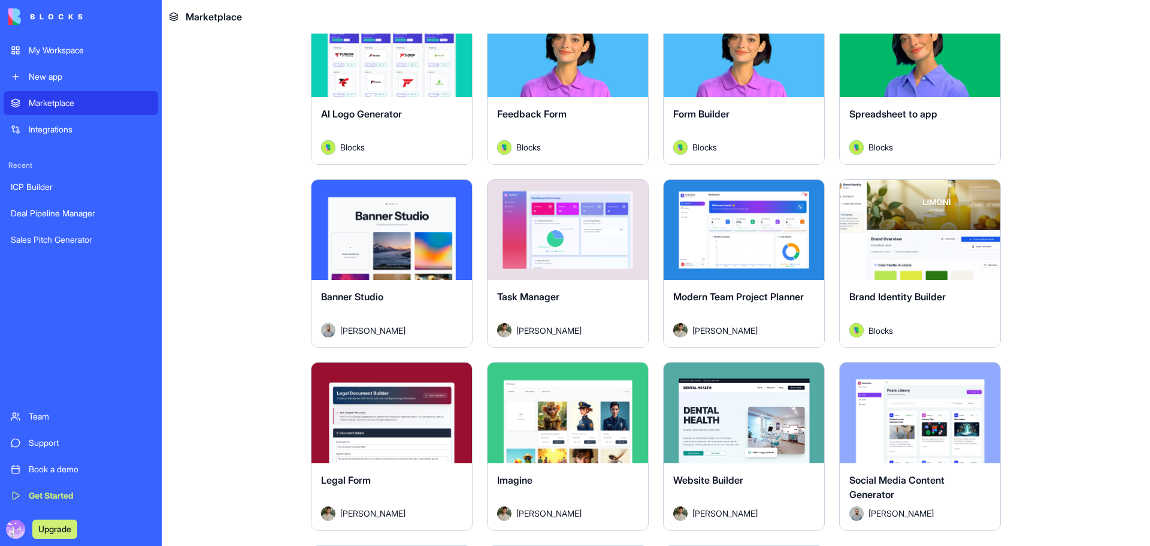
click at [892, 190] on div "Explore" at bounding box center [920, 230] width 161 height 101
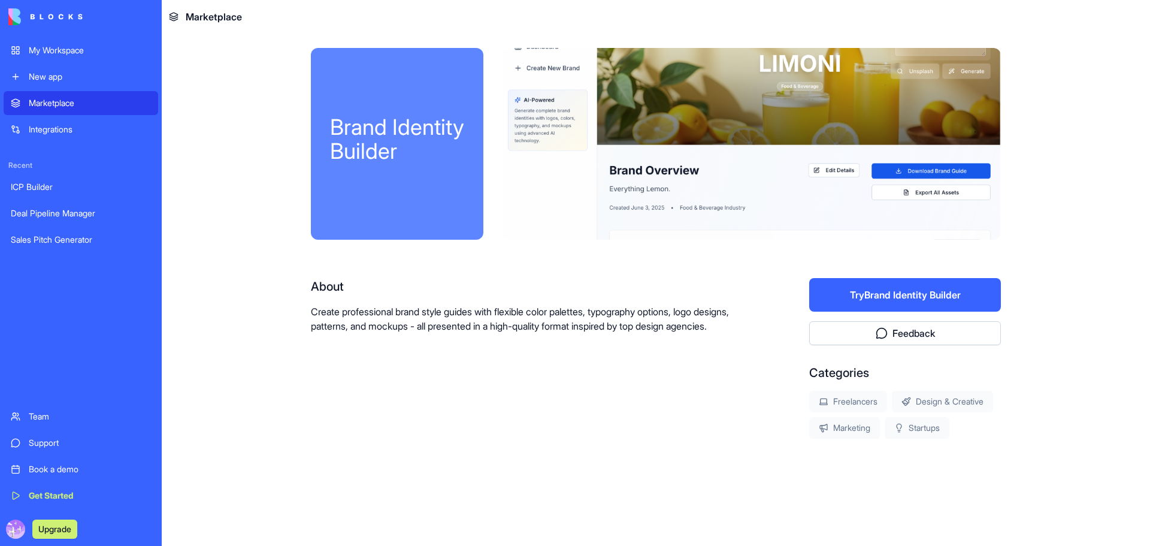
click at [79, 102] on div "Marketplace" at bounding box center [90, 103] width 122 height 12
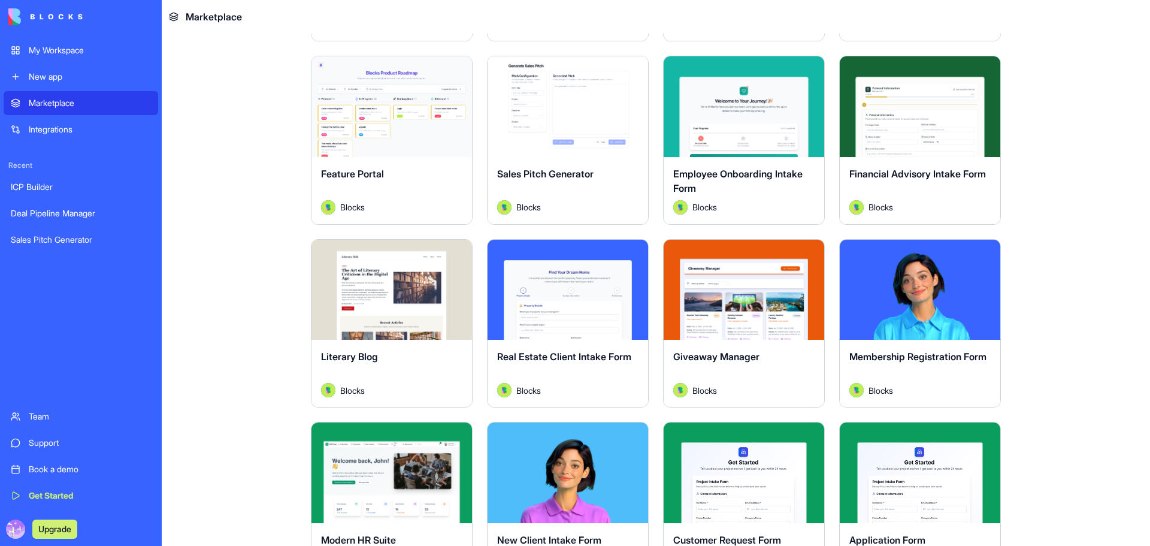
scroll to position [978, 0]
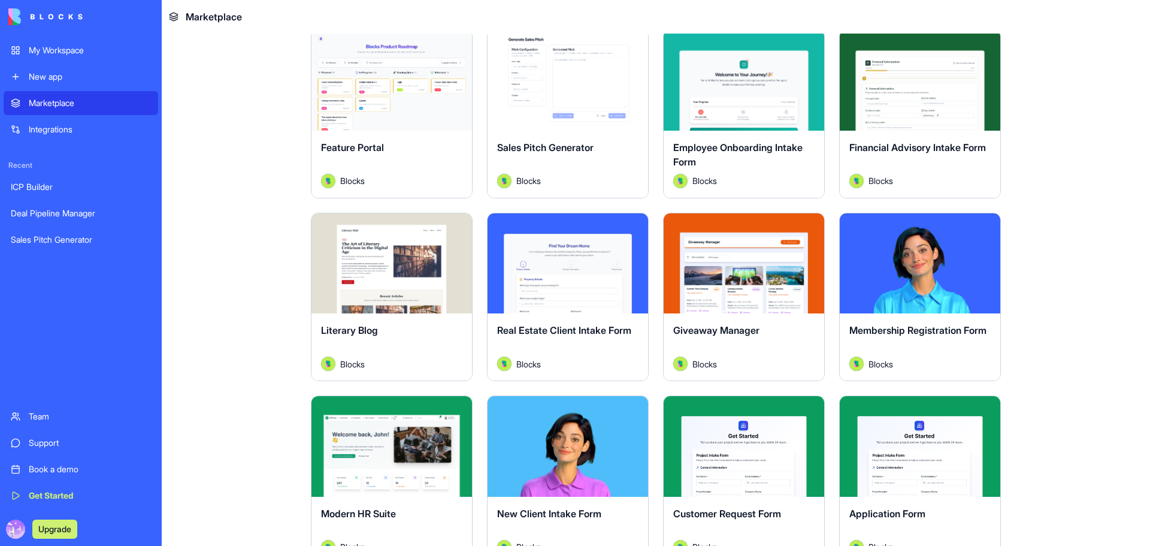
drag, startPoint x: 410, startPoint y: 104, endPoint x: 413, endPoint y: 110, distance: 7.0
click at [410, 104] on div "Explore" at bounding box center [392, 80] width 161 height 101
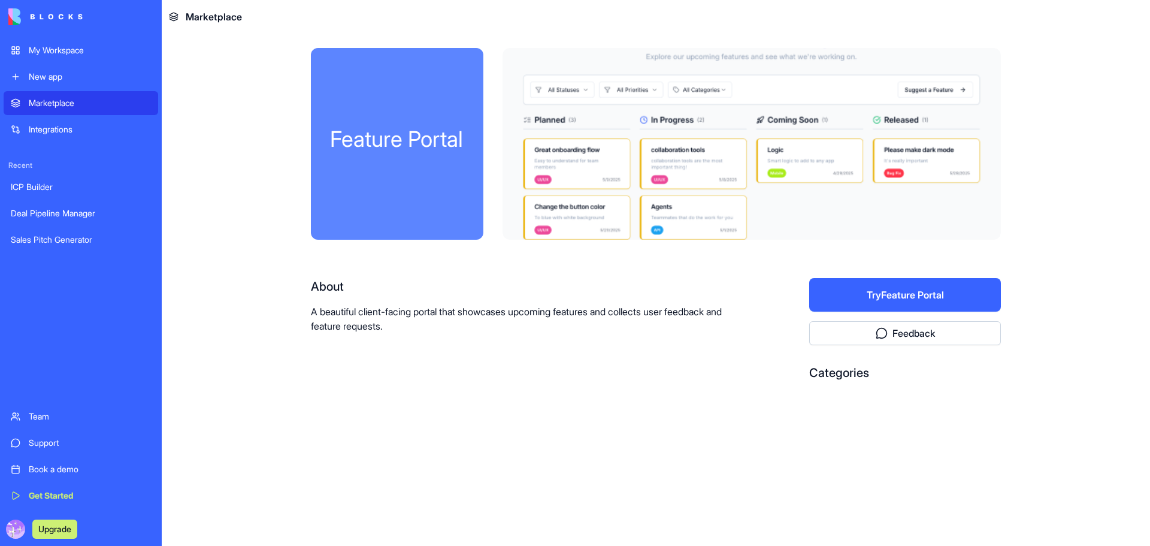
click at [926, 285] on button "Try Feature Portal" at bounding box center [905, 295] width 192 height 34
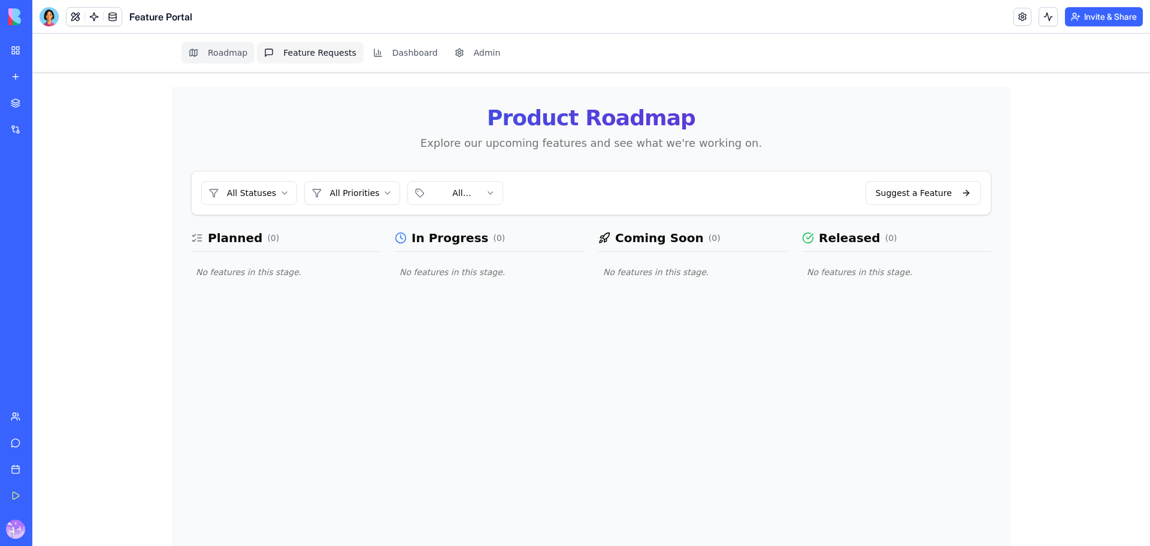
click at [276, 59] on button "Feature Requests" at bounding box center [310, 53] width 107 height 22
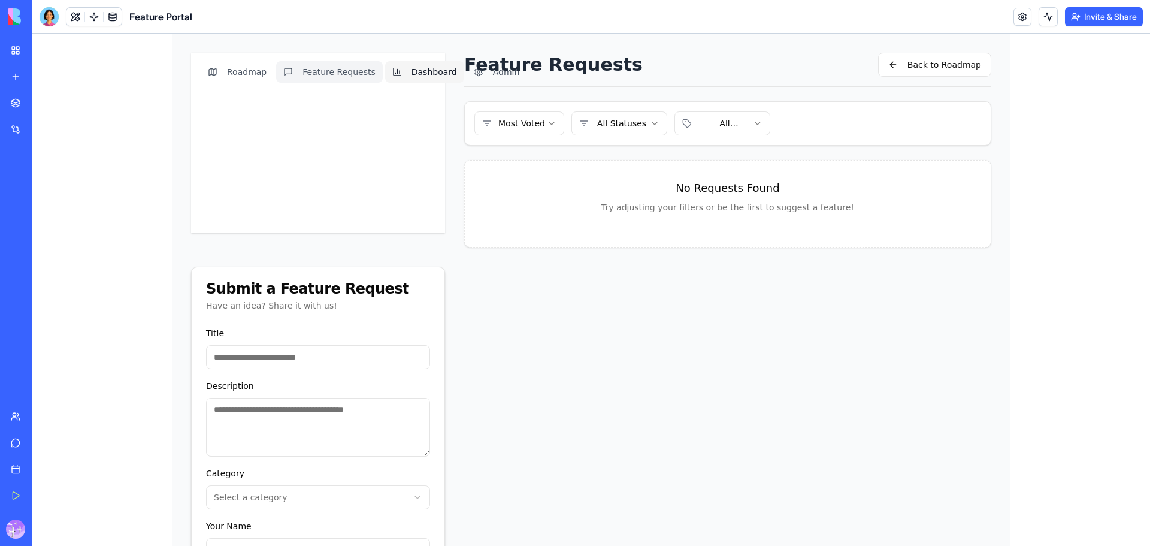
click at [397, 73] on button "Dashboard" at bounding box center [424, 72] width 79 height 22
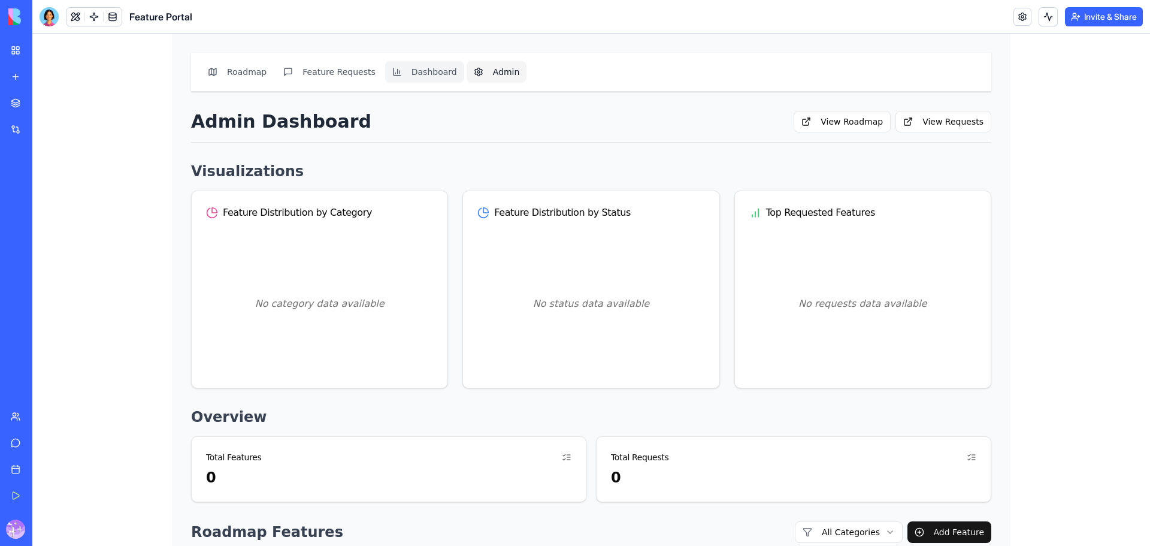
click at [485, 77] on button "Admin" at bounding box center [497, 72] width 61 height 22
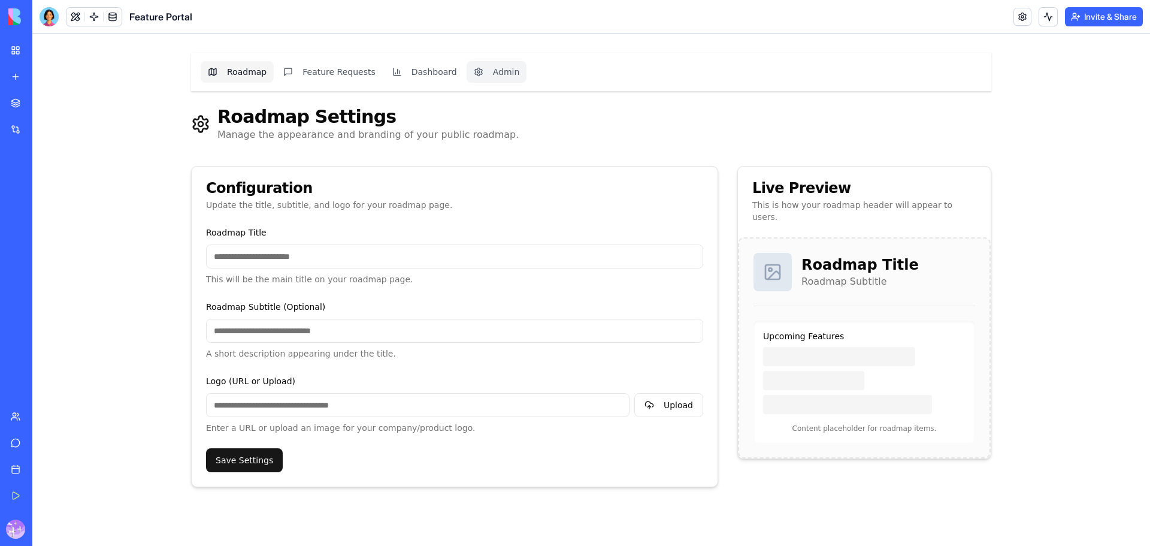
click at [254, 77] on button "Roadmap" at bounding box center [237, 72] width 73 height 22
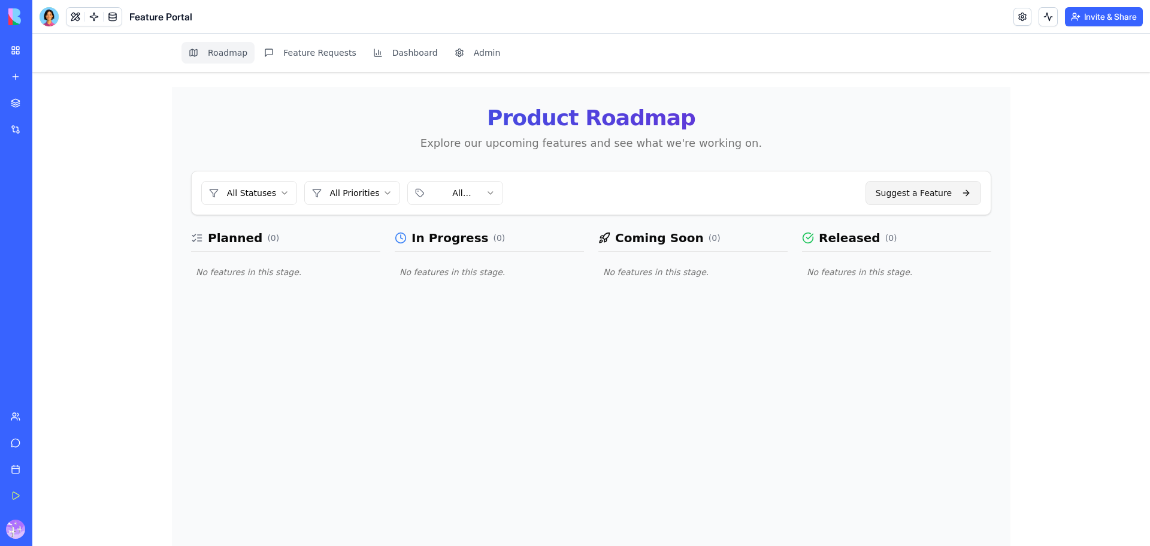
click at [921, 198] on button "Suggest a Feature" at bounding box center [924, 193] width 116 height 24
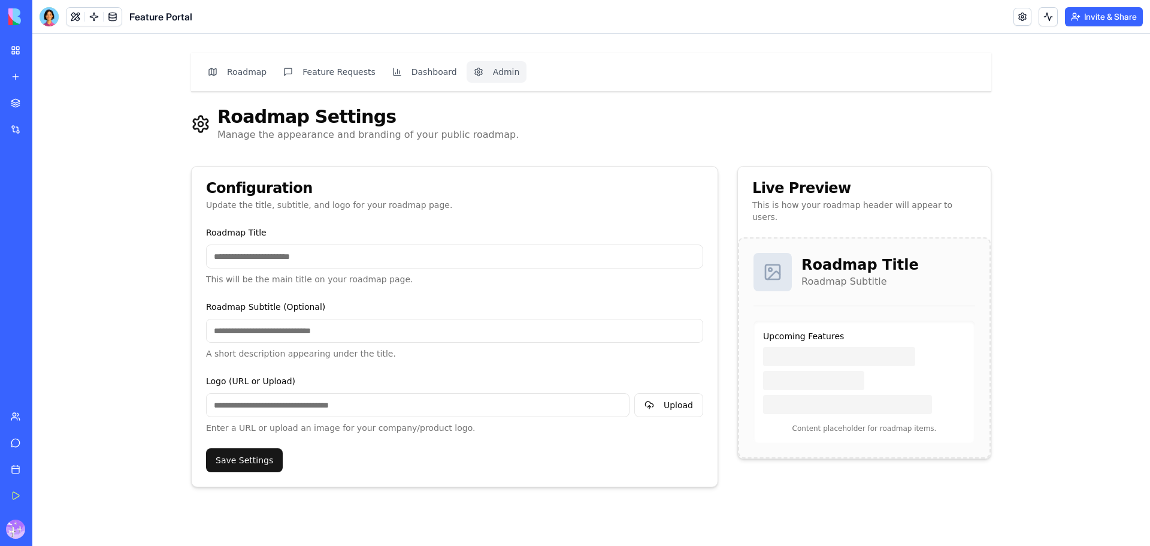
click at [44, 52] on div "My Workspace" at bounding box center [37, 50] width 16 height 12
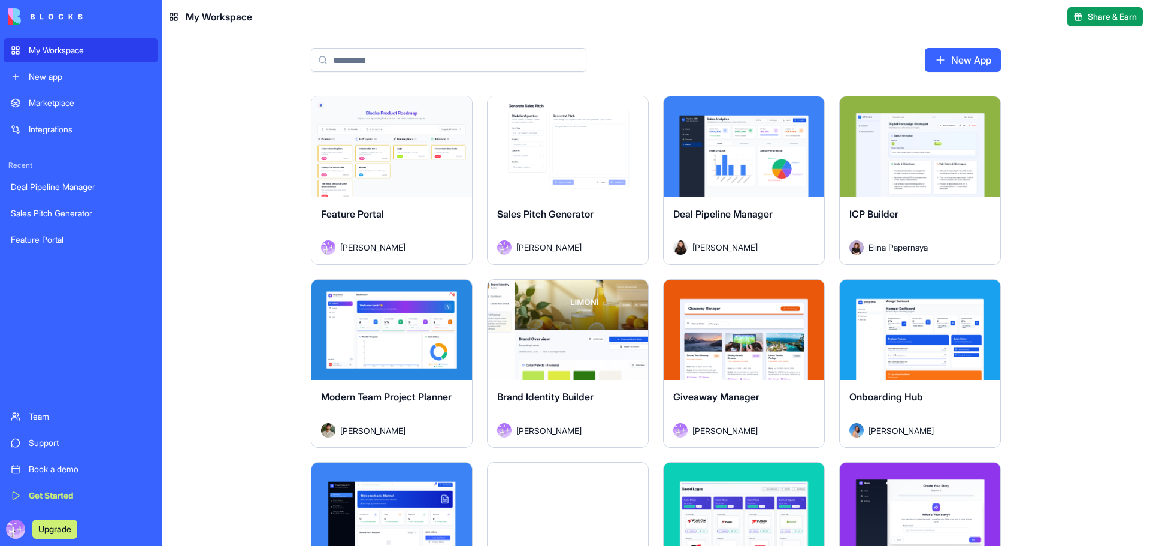
click at [928, 110] on div "Launch" at bounding box center [920, 146] width 161 height 101
click at [561, 108] on div "Launch" at bounding box center [568, 146] width 161 height 101
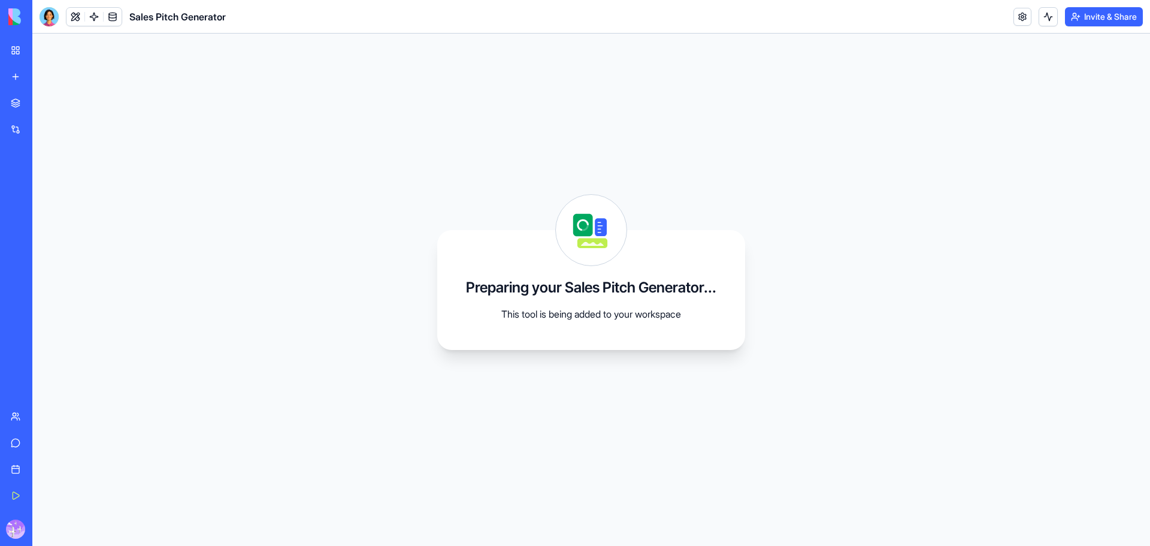
click at [594, 238] on icon at bounding box center [591, 230] width 71 height 71
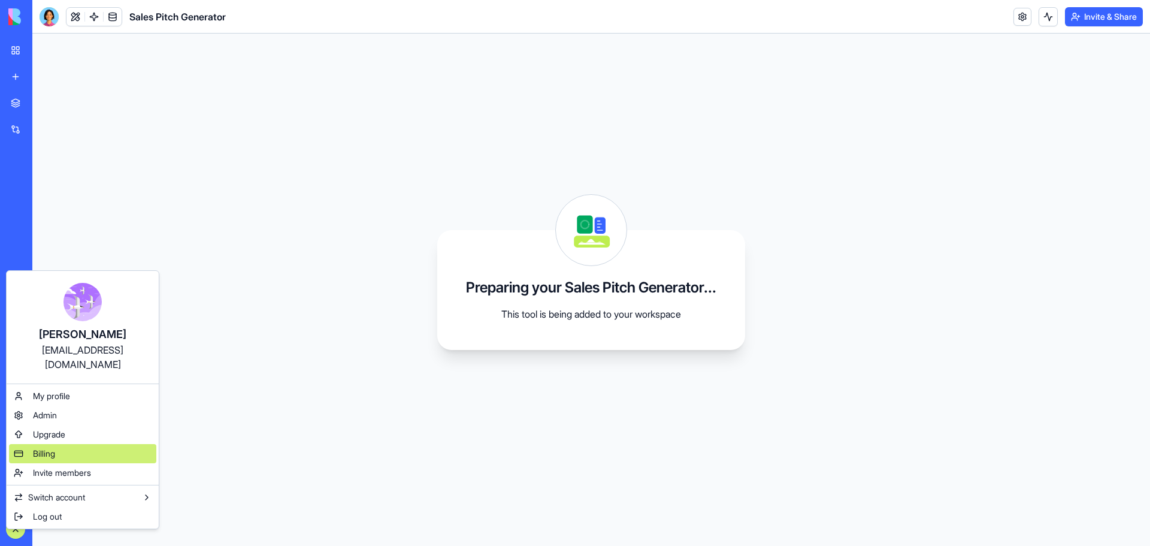
click at [47, 448] on span "Billing" at bounding box center [44, 454] width 22 height 12
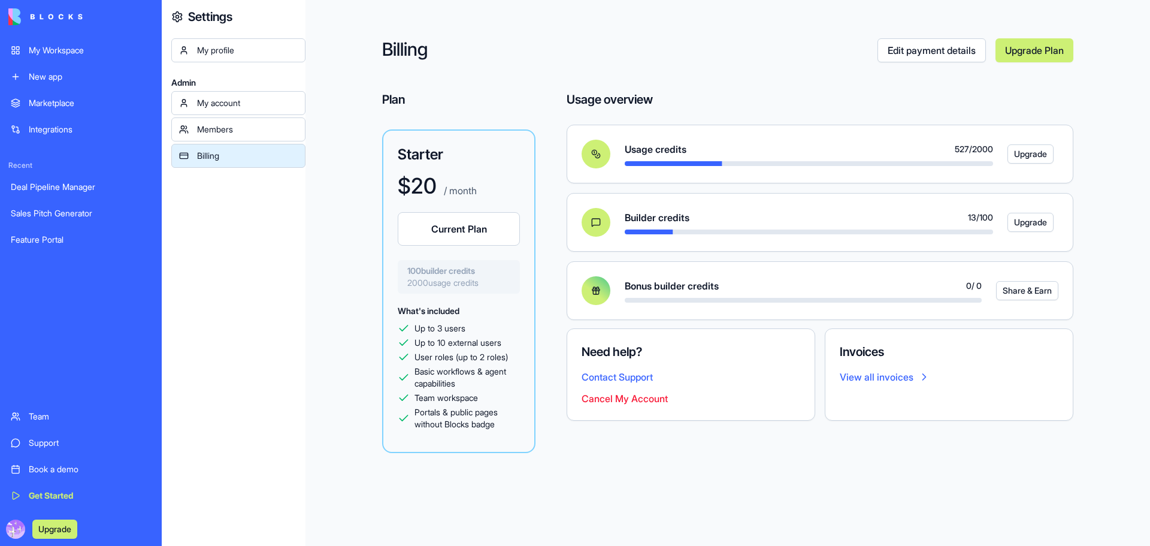
click at [53, 50] on div "My Workspace" at bounding box center [90, 50] width 122 height 12
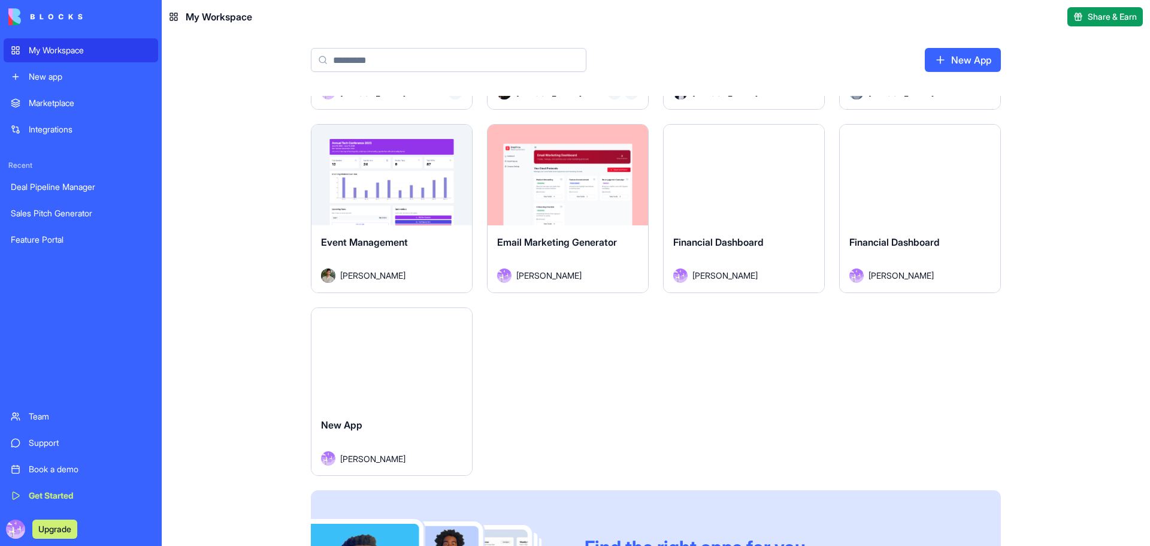
scroll to position [580, 0]
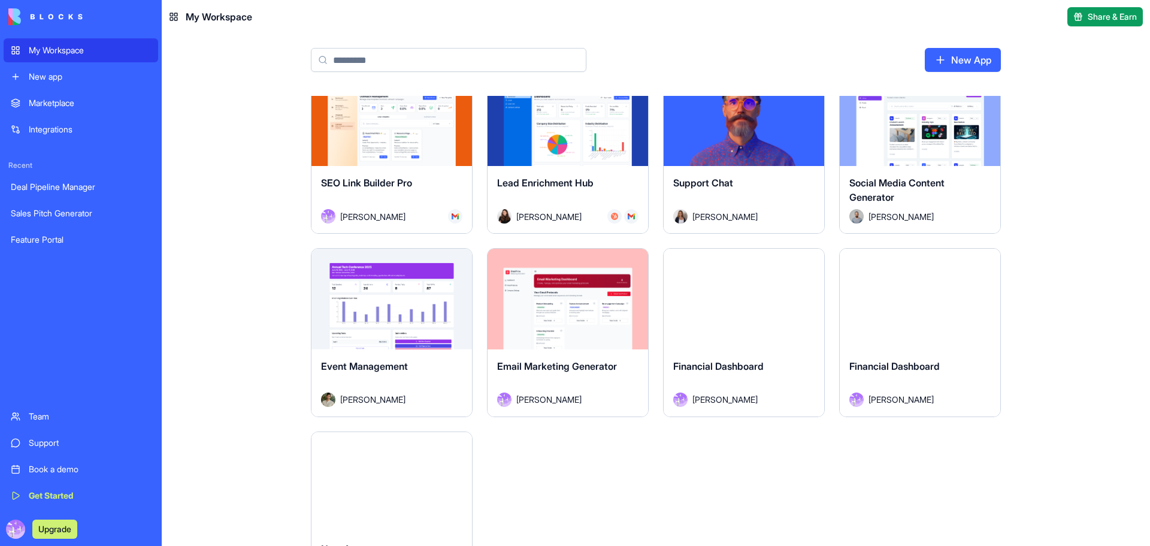
click at [561, 338] on div "Launch" at bounding box center [568, 299] width 161 height 101
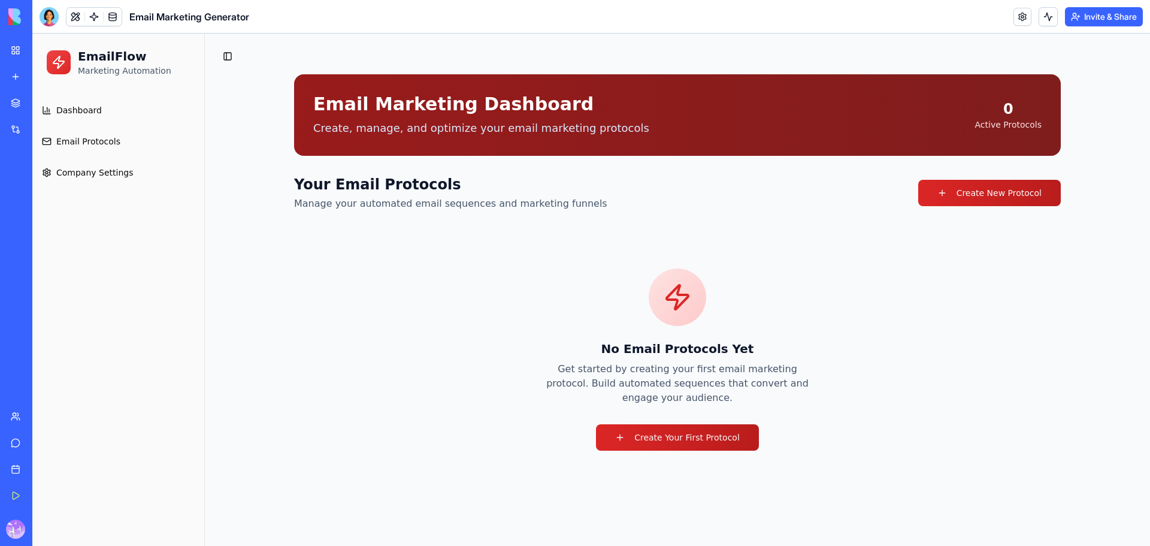
click at [98, 170] on span "Company Settings" at bounding box center [94, 173] width 77 height 12
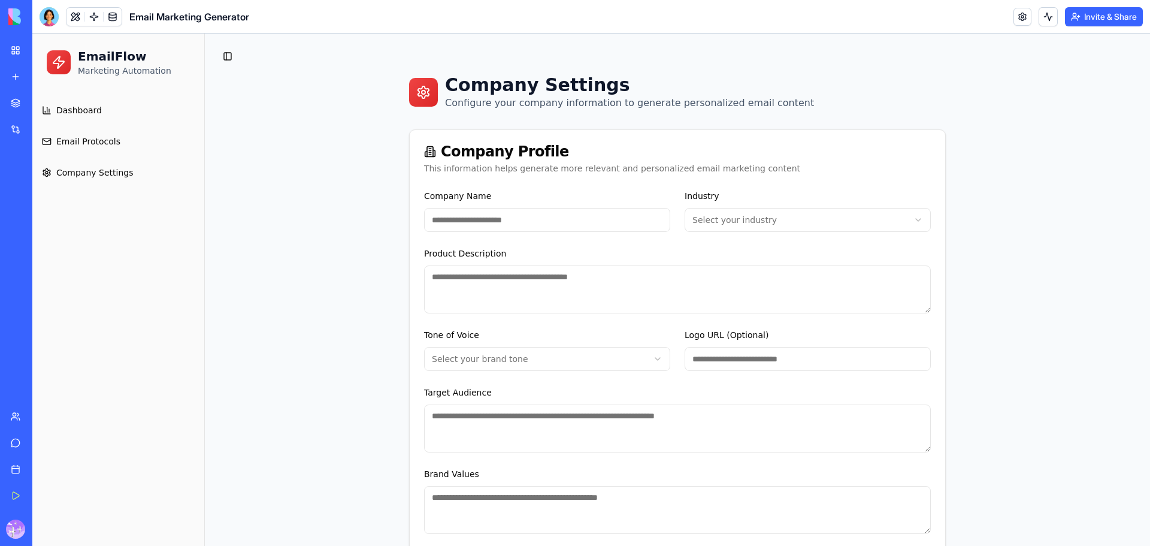
click at [75, 115] on span "Dashboard" at bounding box center [79, 110] width 46 height 12
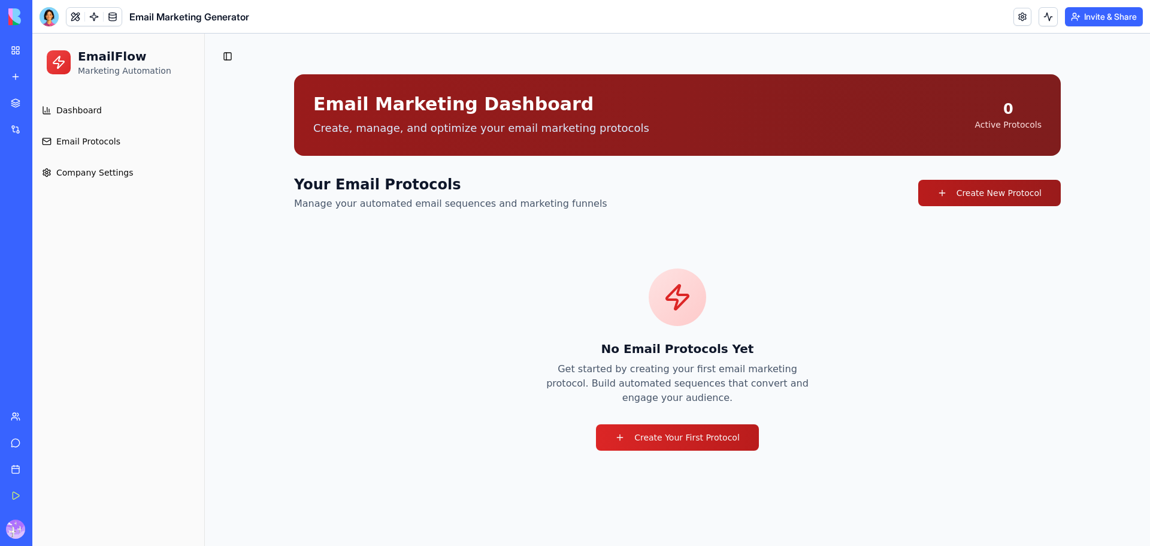
click at [984, 200] on link "Create New Protocol" at bounding box center [990, 193] width 143 height 26
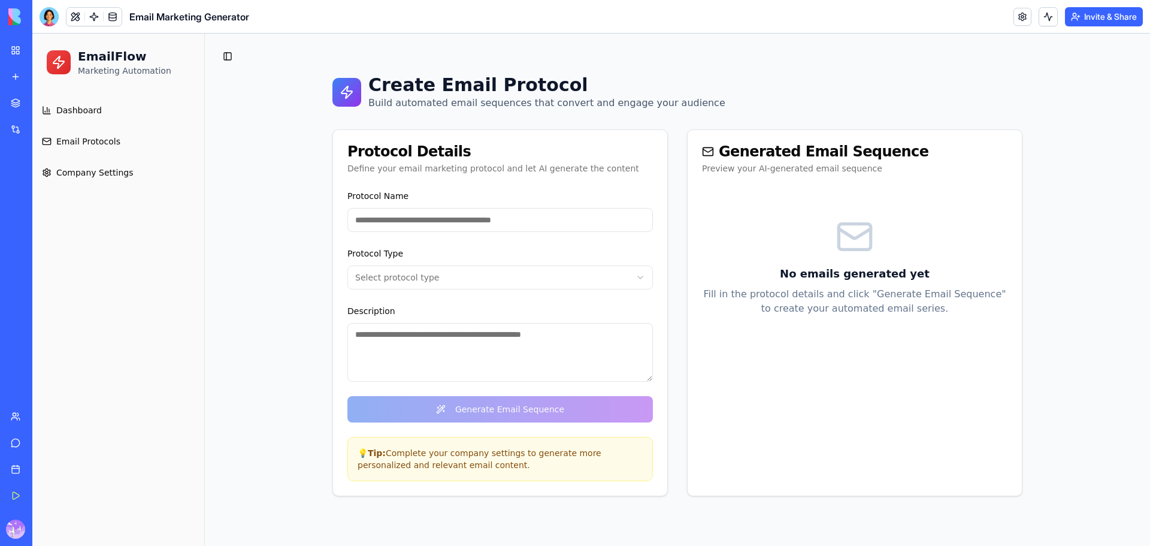
click at [445, 222] on input "Protocol Name" at bounding box center [501, 220] width 306 height 24
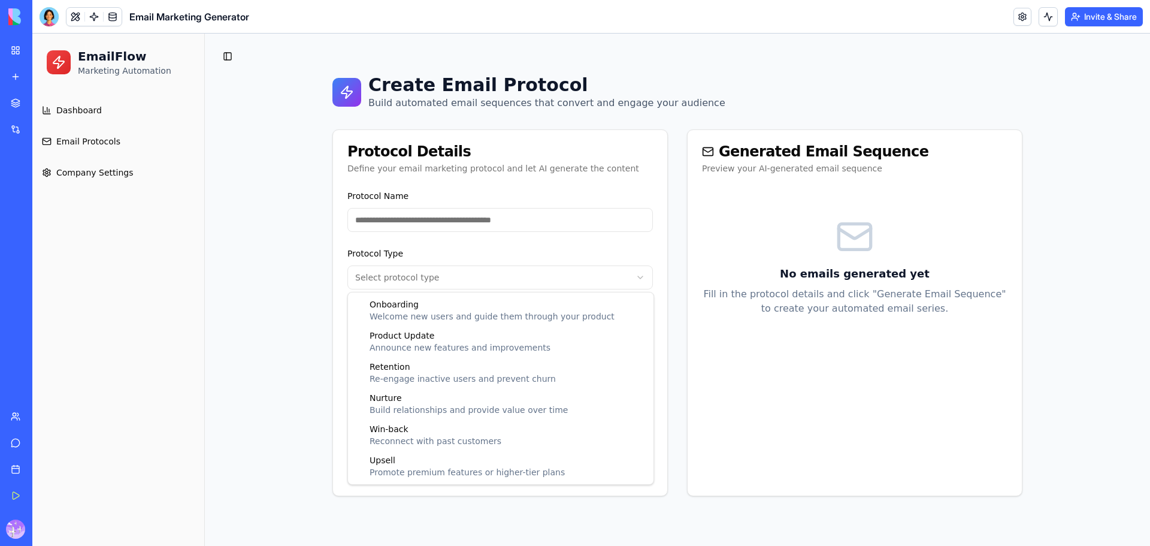
click at [580, 280] on html "EmailFlow Marketing Automation Dashboard Email Protocols Company Settings Toggl…" at bounding box center [591, 290] width 1118 height 512
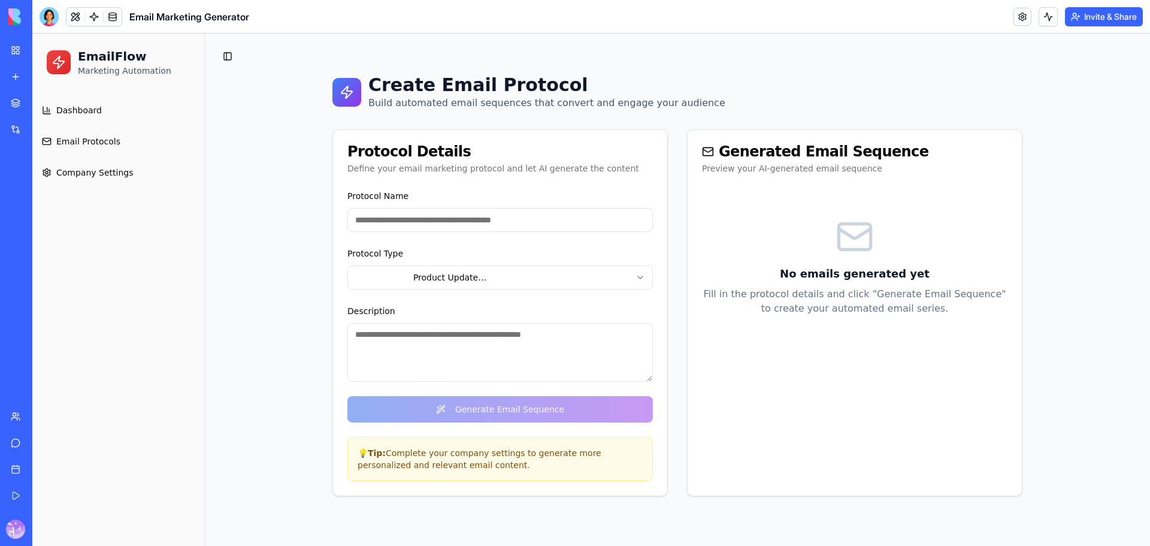
click at [481, 279] on html "EmailFlow Marketing Automation Dashboard Email Protocols Company Settings Toggl…" at bounding box center [591, 290] width 1118 height 512
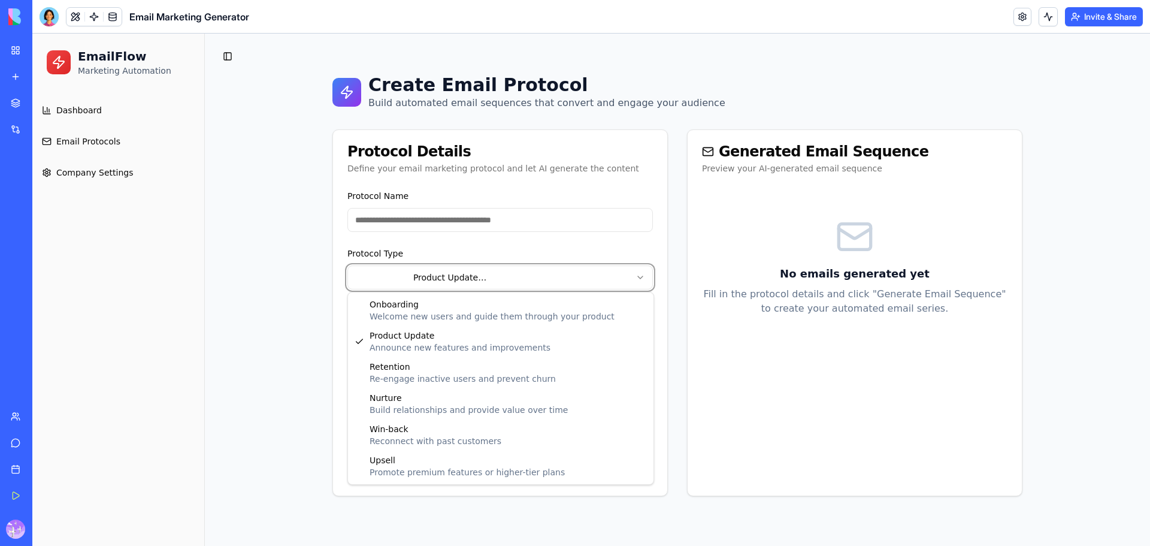
click at [491, 228] on html "EmailFlow Marketing Automation Dashboard Email Protocols Company Settings Toggl…" at bounding box center [591, 290] width 1118 height 512
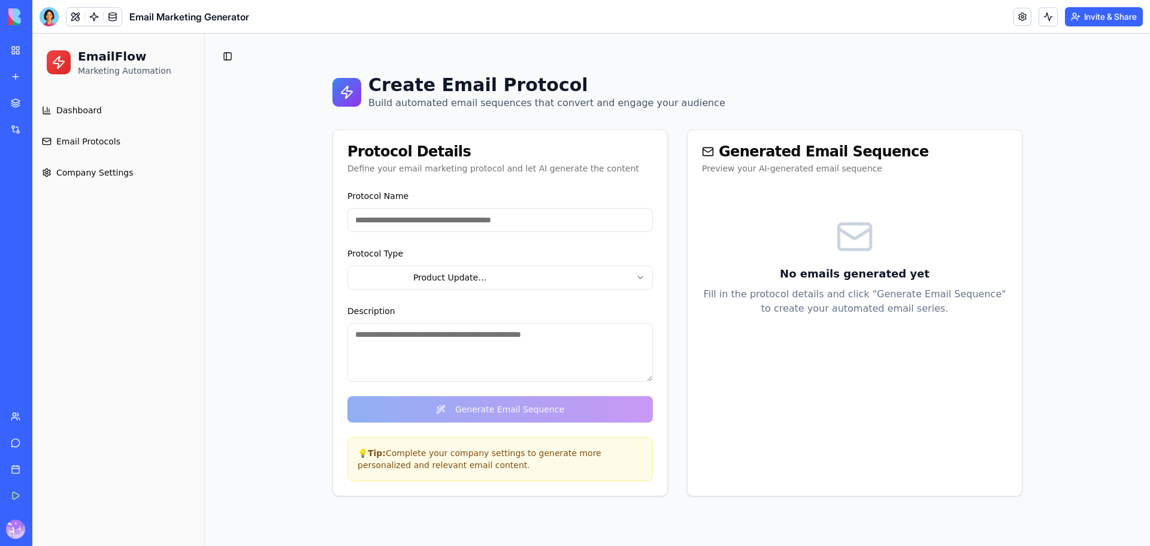
click at [495, 218] on input "Protocol Name" at bounding box center [501, 220] width 306 height 24
click at [581, 357] on textarea "Description" at bounding box center [501, 352] width 306 height 59
click at [23, 52] on link "My Workspace" at bounding box center [28, 50] width 48 height 24
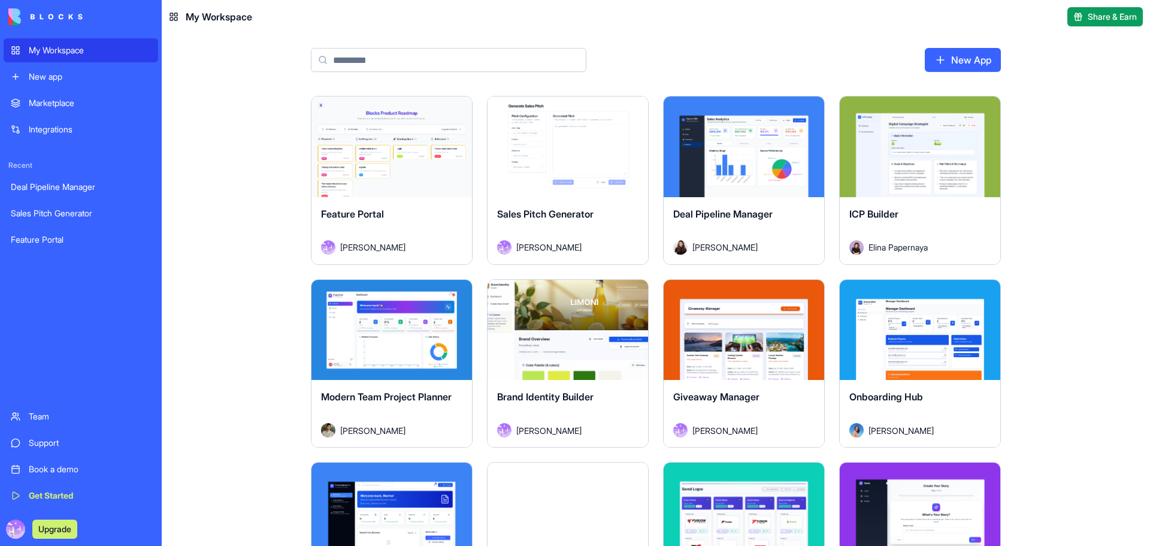
click at [105, 104] on div "Marketplace" at bounding box center [90, 103] width 122 height 12
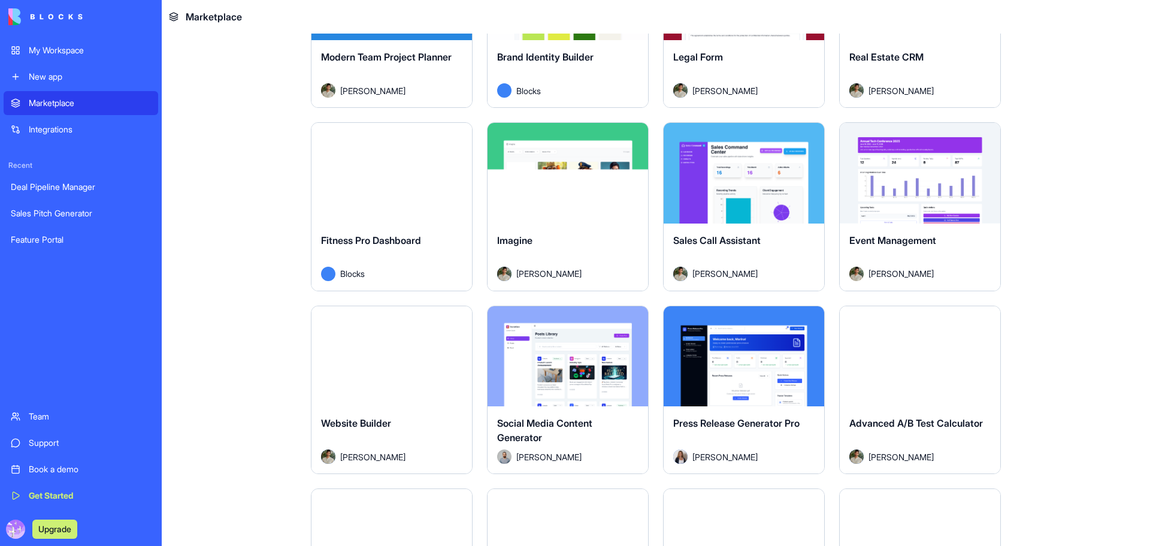
scroll to position [2377, 0]
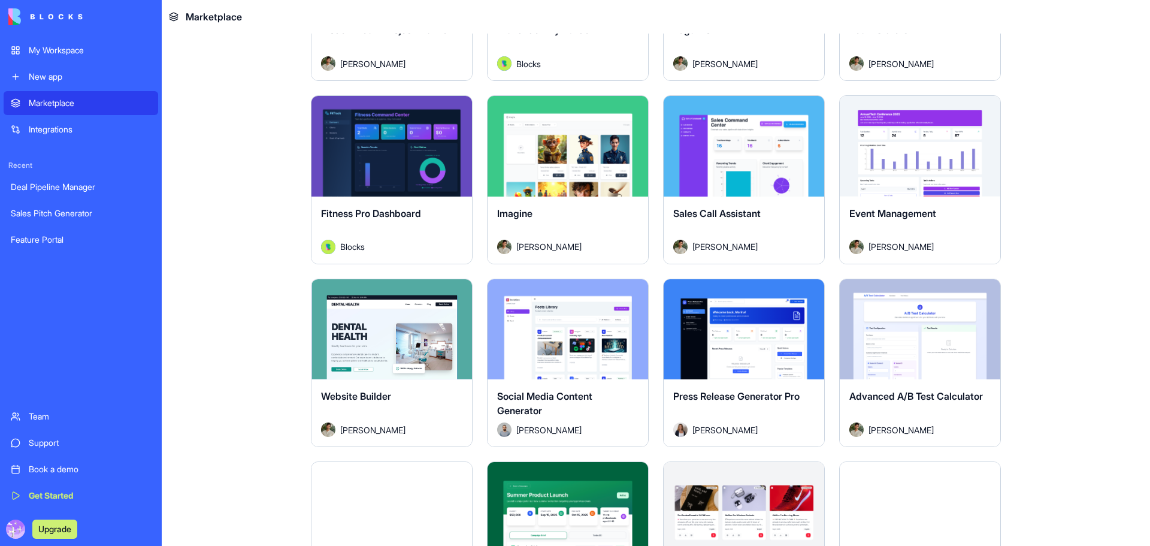
click at [761, 182] on div "Explore" at bounding box center [744, 146] width 161 height 101
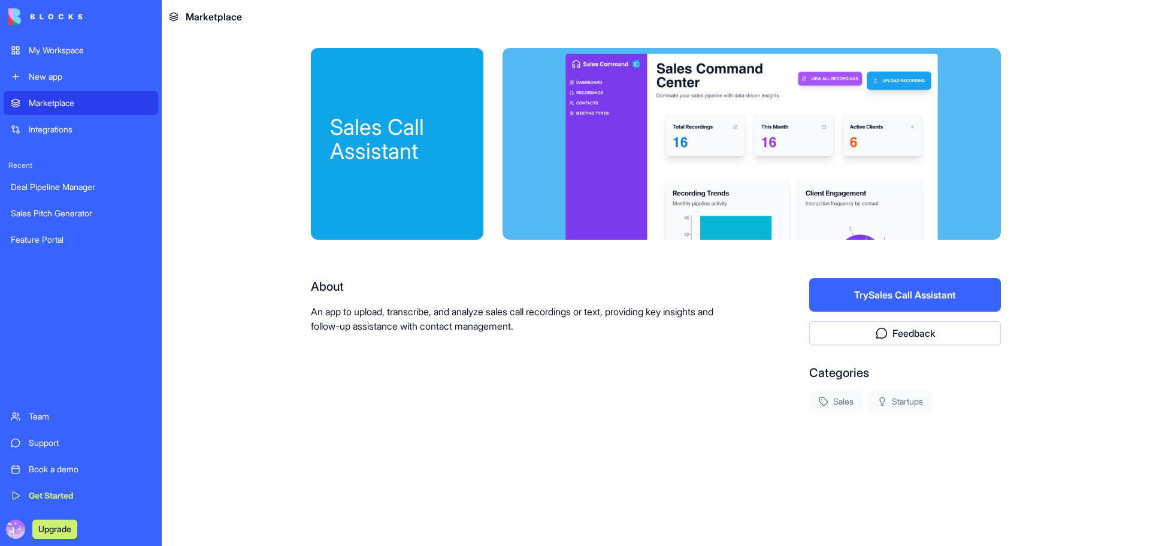
click at [926, 300] on button "Try Sales Call Assistant" at bounding box center [905, 295] width 192 height 34
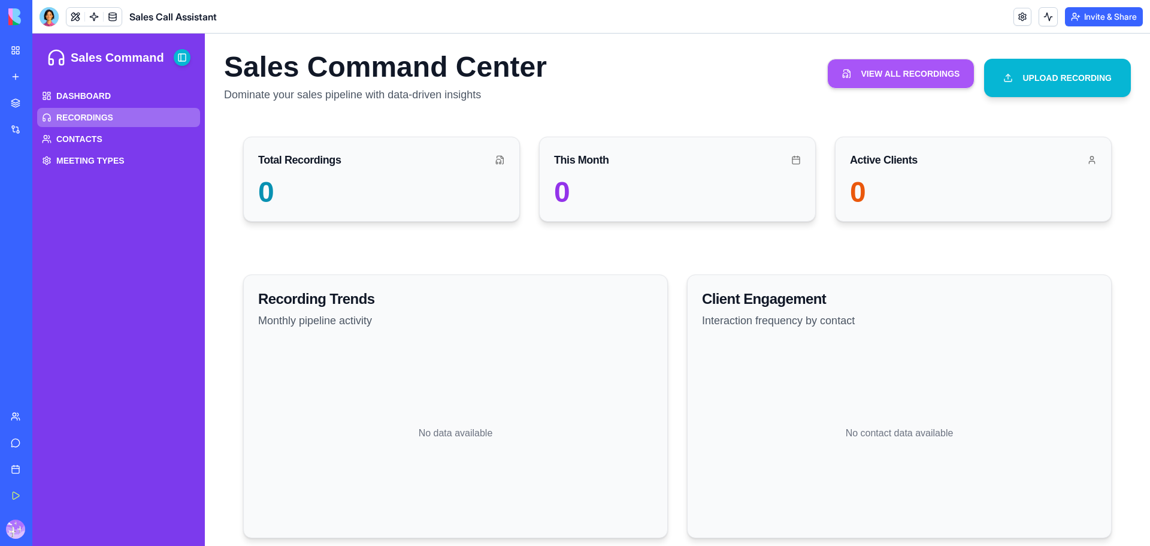
click at [104, 121] on span "RECORDINGS" at bounding box center [84, 117] width 57 height 12
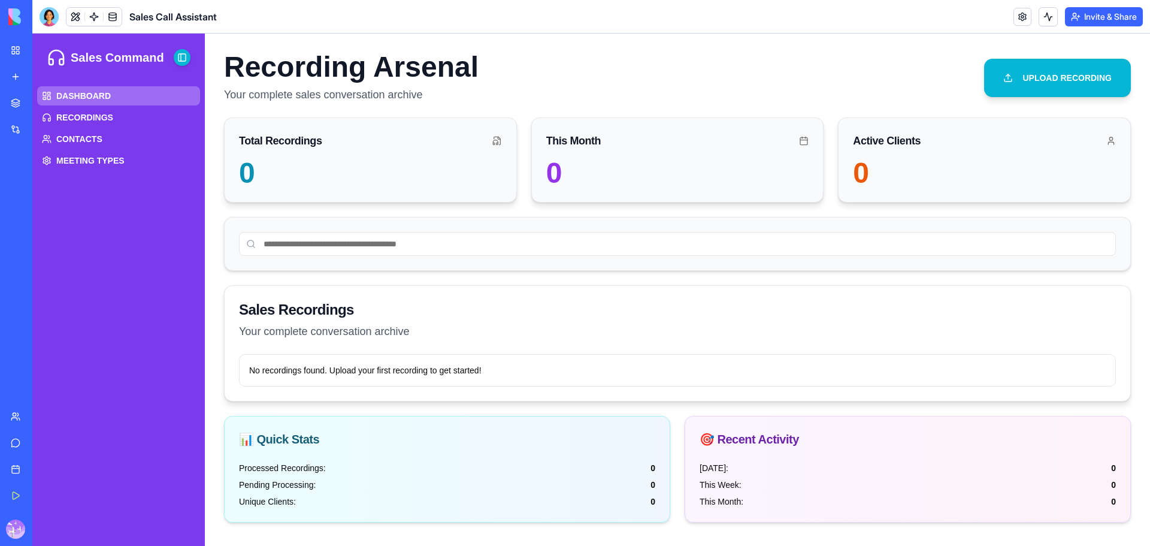
click at [102, 95] on span "DASHBOARD" at bounding box center [83, 96] width 55 height 12
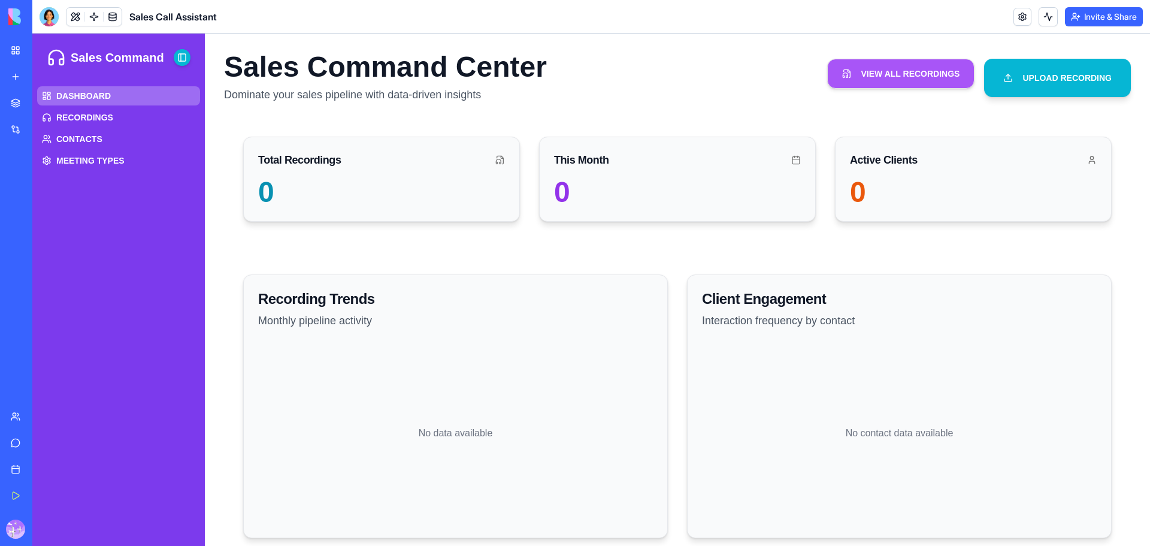
click at [75, 95] on span "DASHBOARD" at bounding box center [83, 96] width 55 height 12
click at [104, 114] on span "RECORDINGS" at bounding box center [84, 117] width 57 height 12
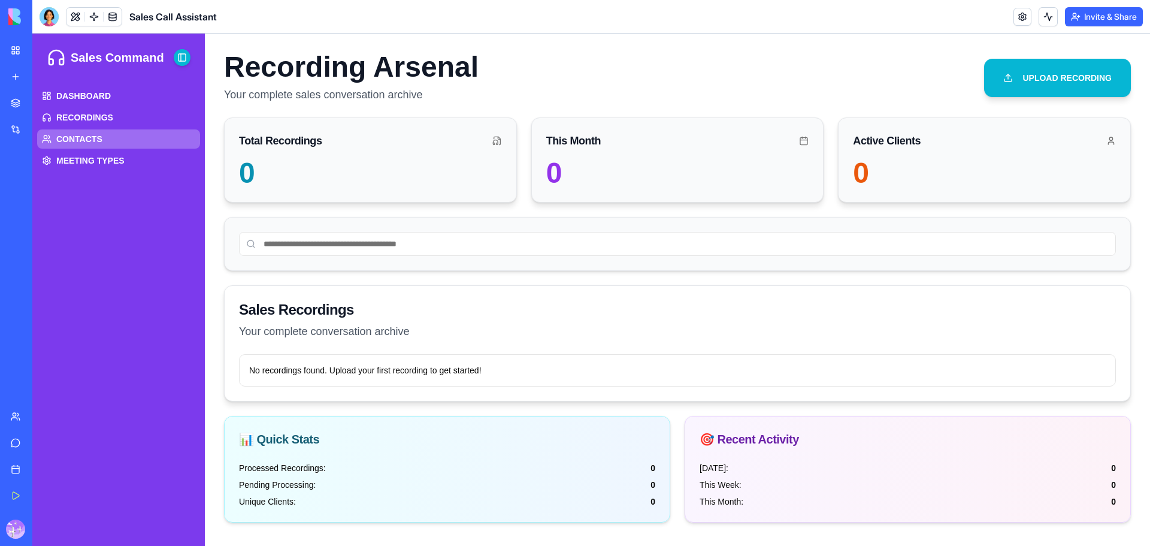
click at [99, 144] on span "CONTACTS" at bounding box center [79, 139] width 46 height 12
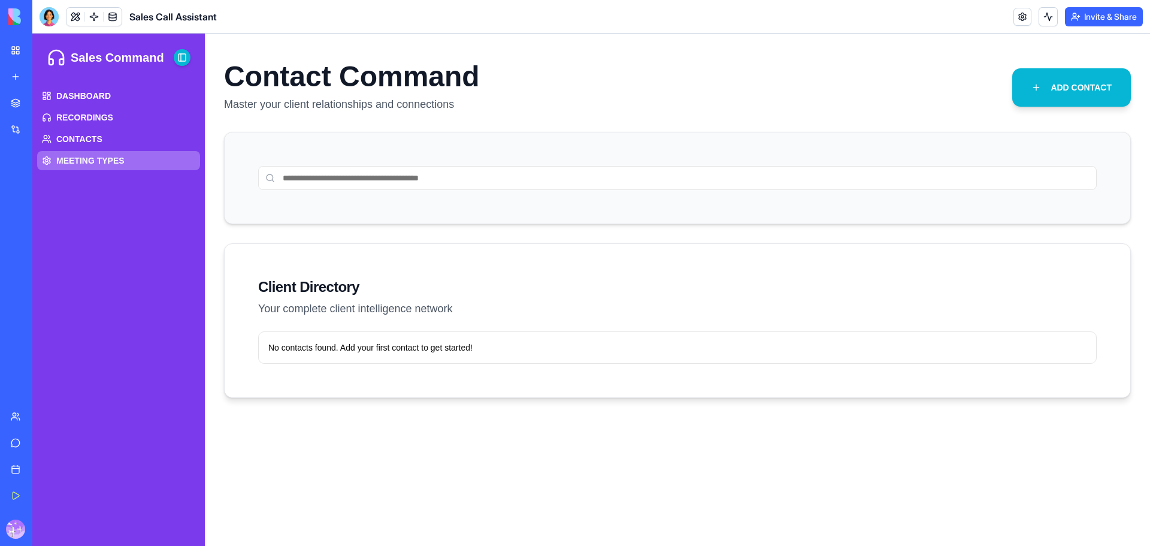
click at [122, 161] on span "MEETING TYPES" at bounding box center [90, 161] width 68 height 12
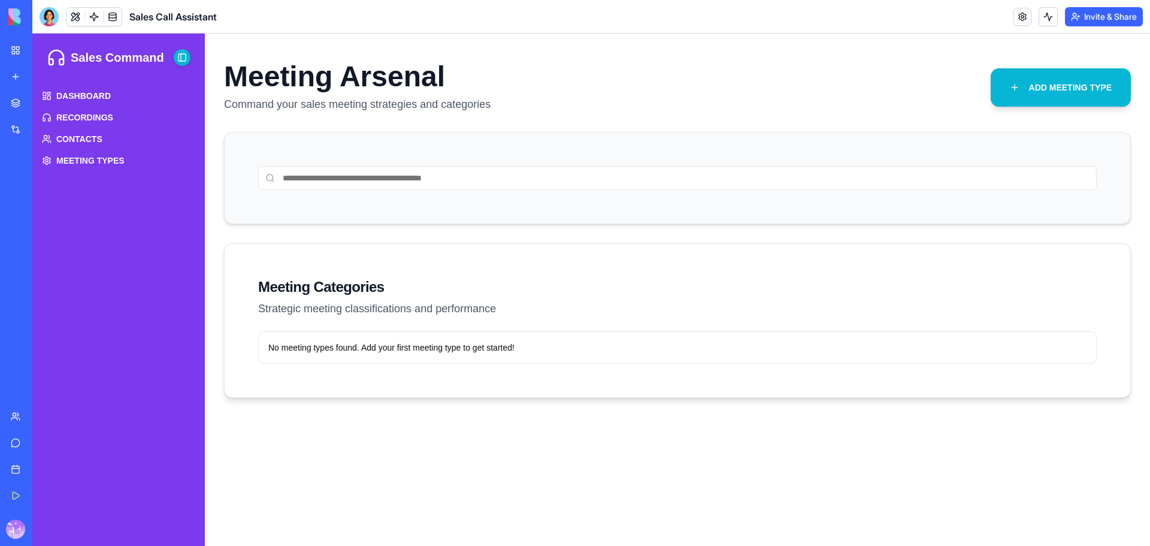
click at [405, 179] on input at bounding box center [677, 178] width 839 height 24
click at [389, 364] on div "No meeting types found. Add your first meeting type to get started!" at bounding box center [678, 354] width 868 height 47
click at [394, 347] on div "No meeting types found. Add your first meeting type to get started!" at bounding box center [677, 348] width 818 height 12
click at [393, 346] on div "No meeting types found. Add your first meeting type to get started!" at bounding box center [677, 348] width 818 height 12
click at [394, 345] on div "No meeting types found. Add your first meeting type to get started!" at bounding box center [677, 348] width 818 height 12
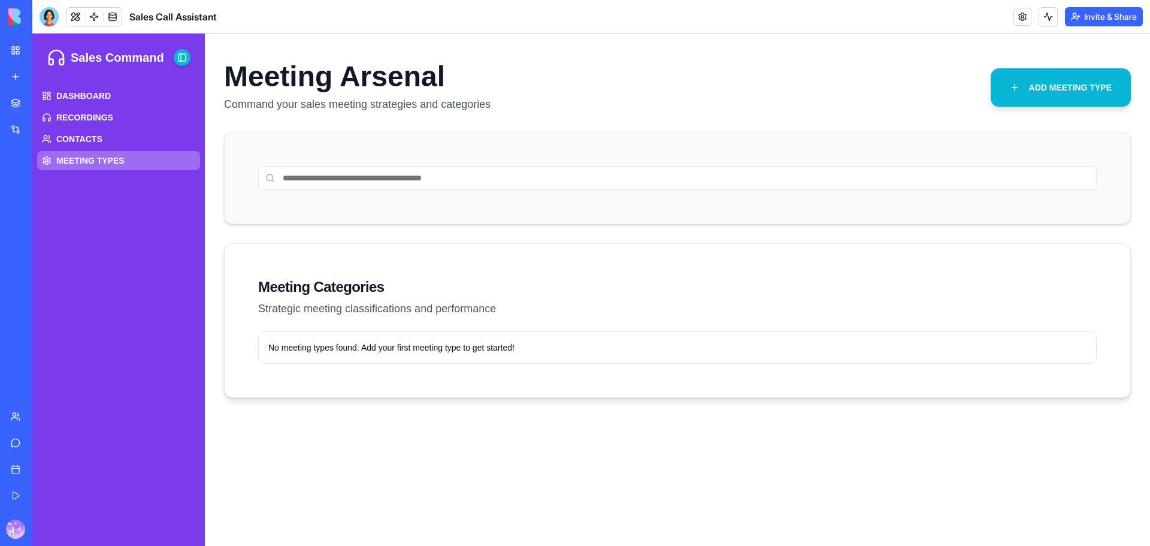
click at [61, 161] on span "MEETING TYPES" at bounding box center [90, 161] width 68 height 12
click at [75, 141] on span "CONTACTS" at bounding box center [79, 139] width 46 height 12
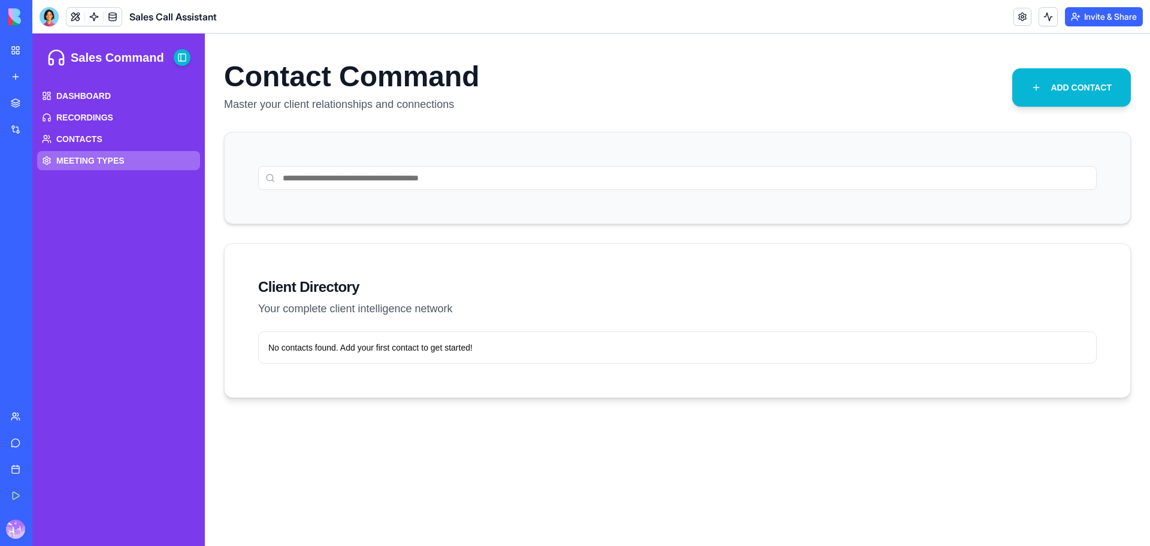
click at [132, 159] on link "MEETING TYPES" at bounding box center [118, 160] width 163 height 19
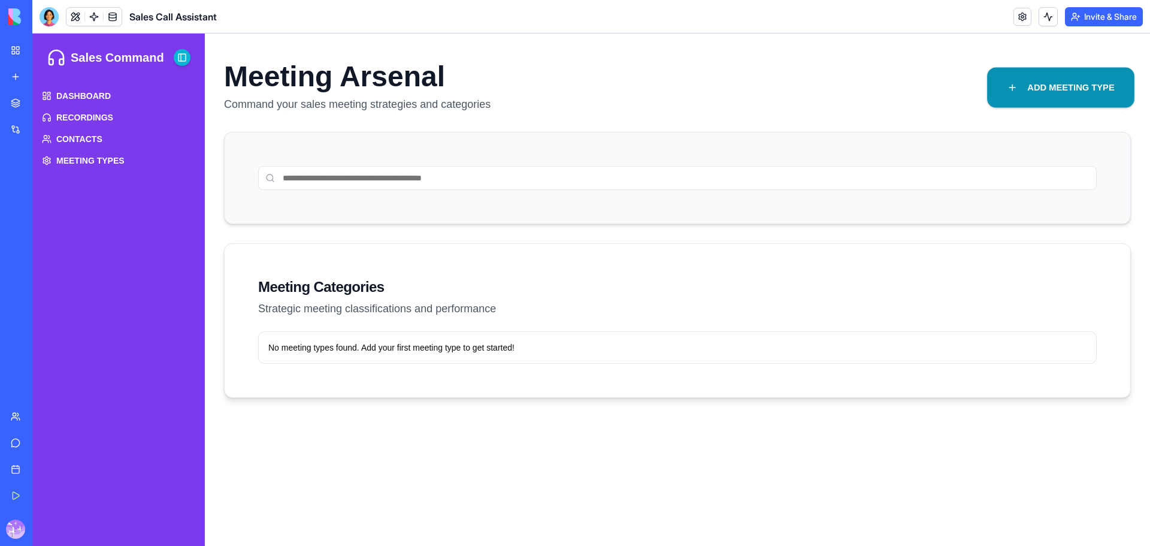
click at [1078, 90] on button "ADD MEETING TYPE" at bounding box center [1060, 87] width 147 height 40
click at [1076, 90] on button "ADD MEETING TYPE" at bounding box center [1060, 87] width 147 height 40
click at [993, 94] on button "ADD MEETING TYPE" at bounding box center [1060, 87] width 147 height 40
click at [1005, 86] on button "ADD MEETING TYPE" at bounding box center [1060, 87] width 147 height 40
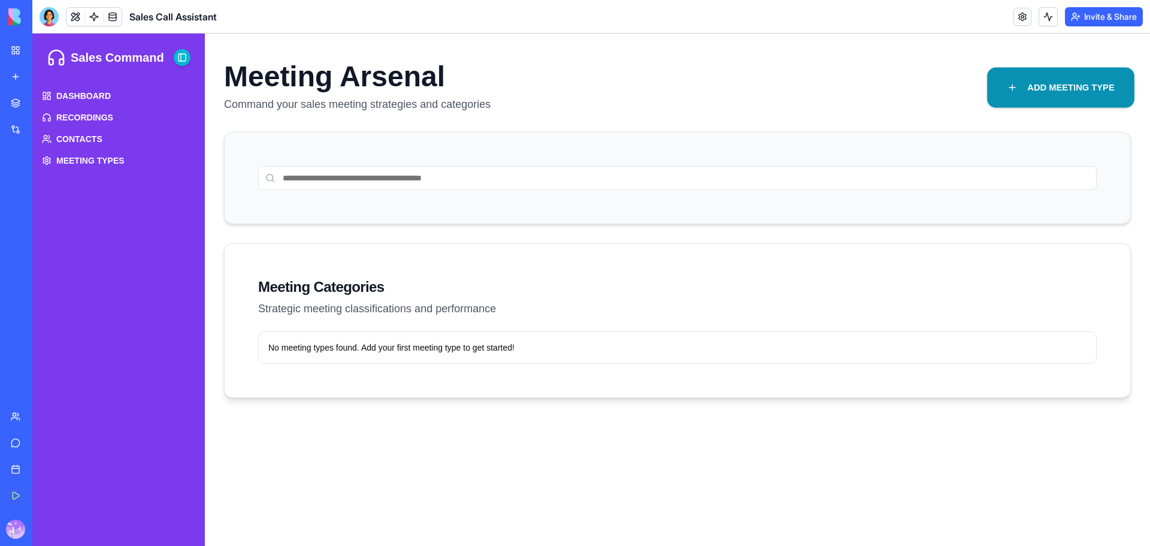
click at [1005, 86] on button "ADD MEETING TYPE" at bounding box center [1060, 87] width 147 height 40
click at [1047, 89] on button "ADD MEETING TYPE" at bounding box center [1060, 87] width 147 height 40
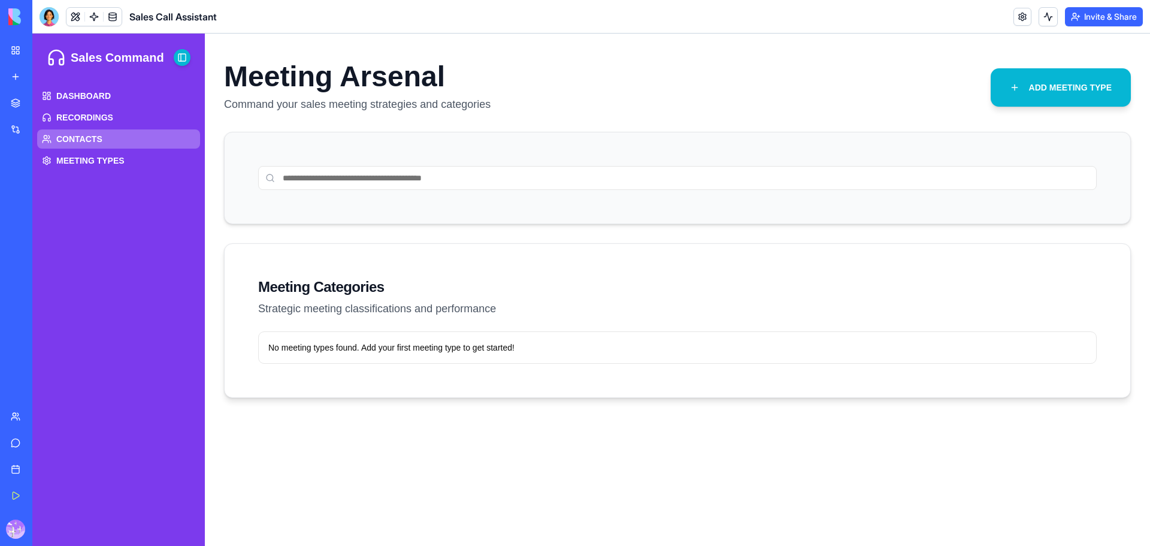
click at [71, 136] on span "CONTACTS" at bounding box center [79, 139] width 46 height 12
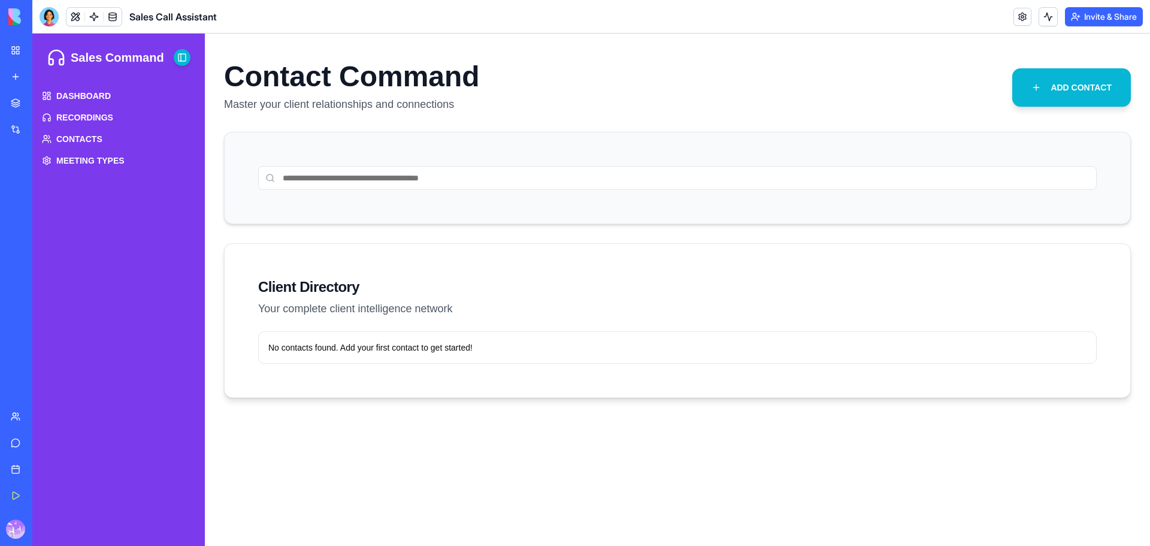
click at [1031, 59] on div "Contact Command Master your client relationships and connections ADD CONTACT Cl…" at bounding box center [677, 299] width 945 height 512
click at [1053, 80] on button "ADD CONTACT" at bounding box center [1072, 87] width 125 height 40
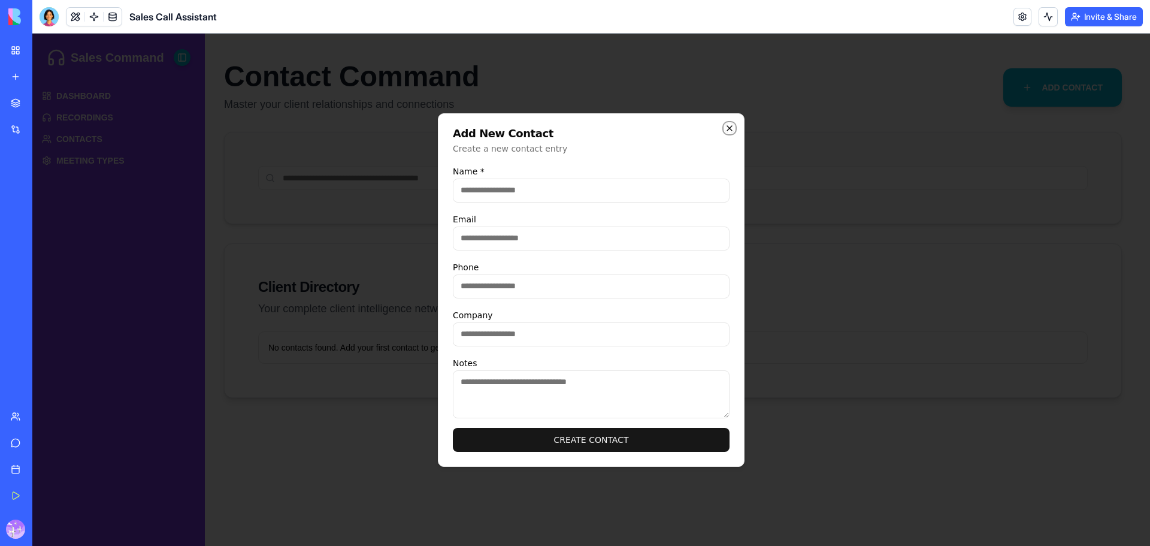
click at [730, 129] on icon "button" at bounding box center [730, 128] width 10 height 10
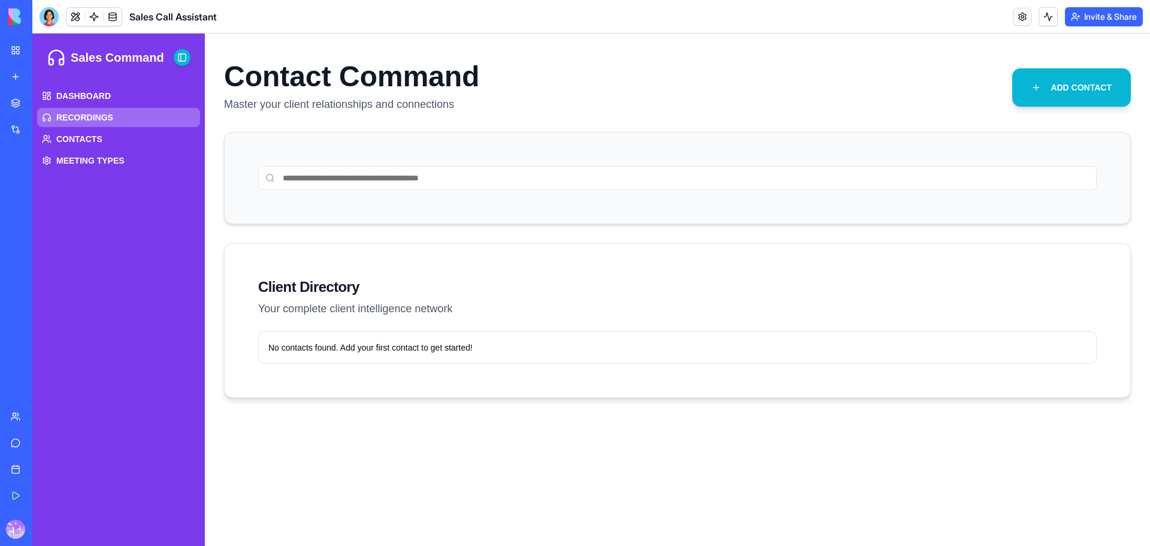
click at [114, 116] on link "RECORDINGS" at bounding box center [118, 117] width 163 height 19
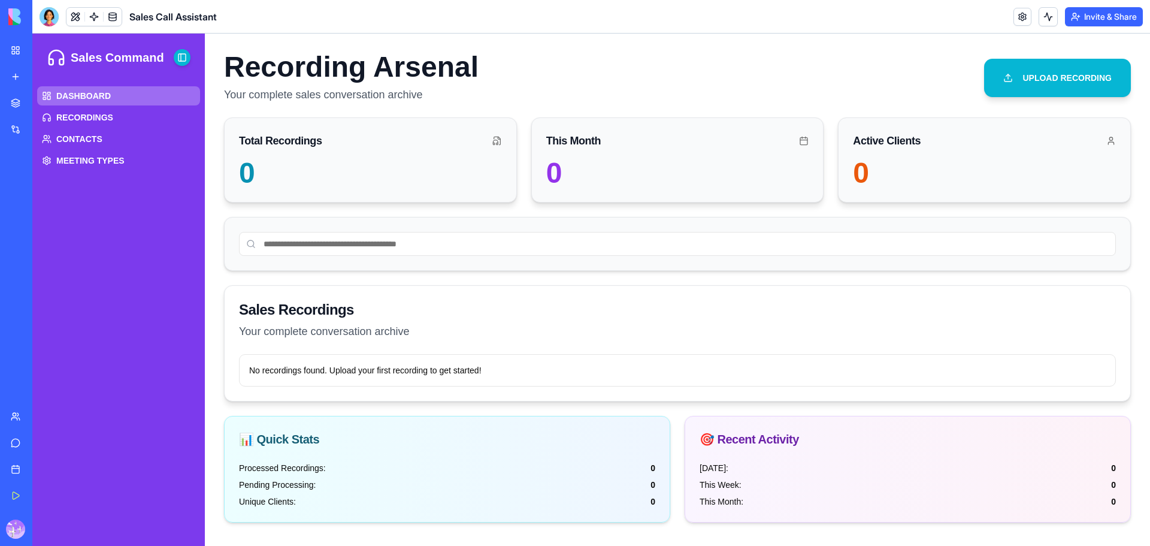
click at [99, 95] on span "DASHBOARD" at bounding box center [83, 96] width 55 height 12
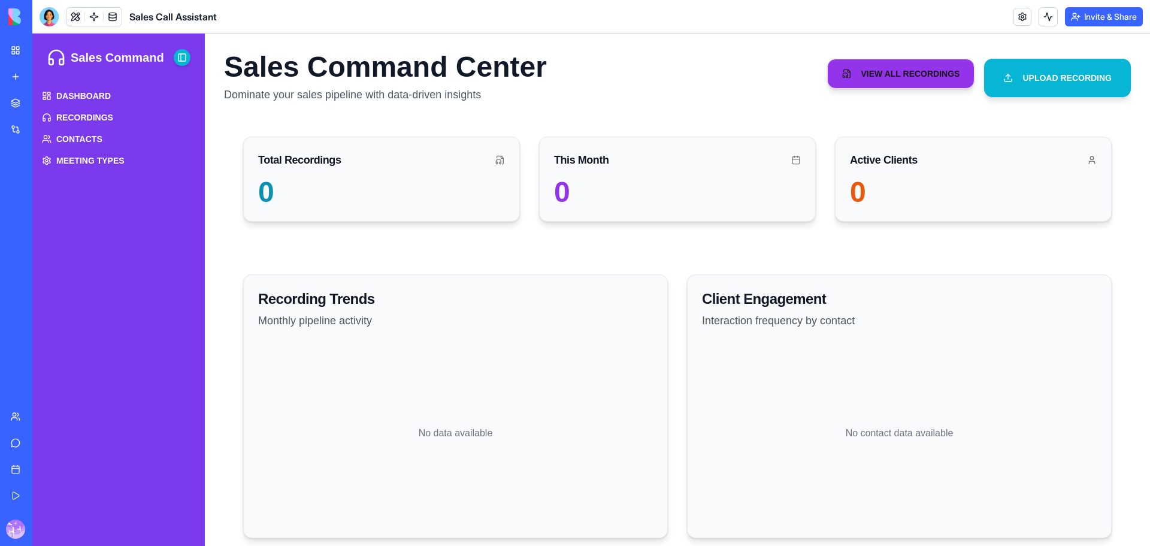
click at [893, 81] on link "VIEW ALL RECORDINGS" at bounding box center [901, 74] width 148 height 30
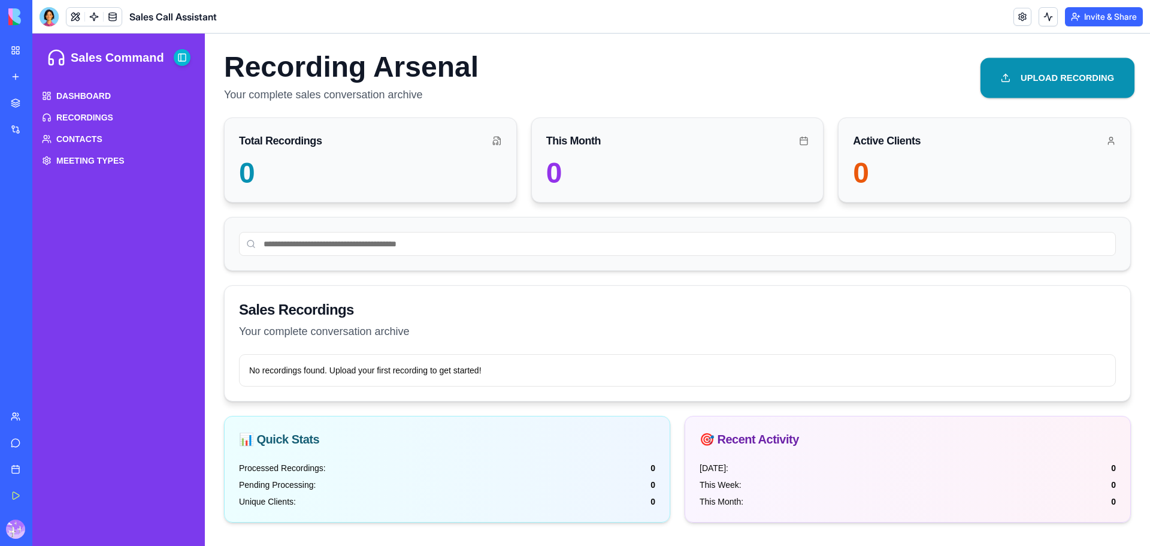
click at [1004, 80] on button "UPLOAD RECORDING" at bounding box center [1058, 78] width 154 height 40
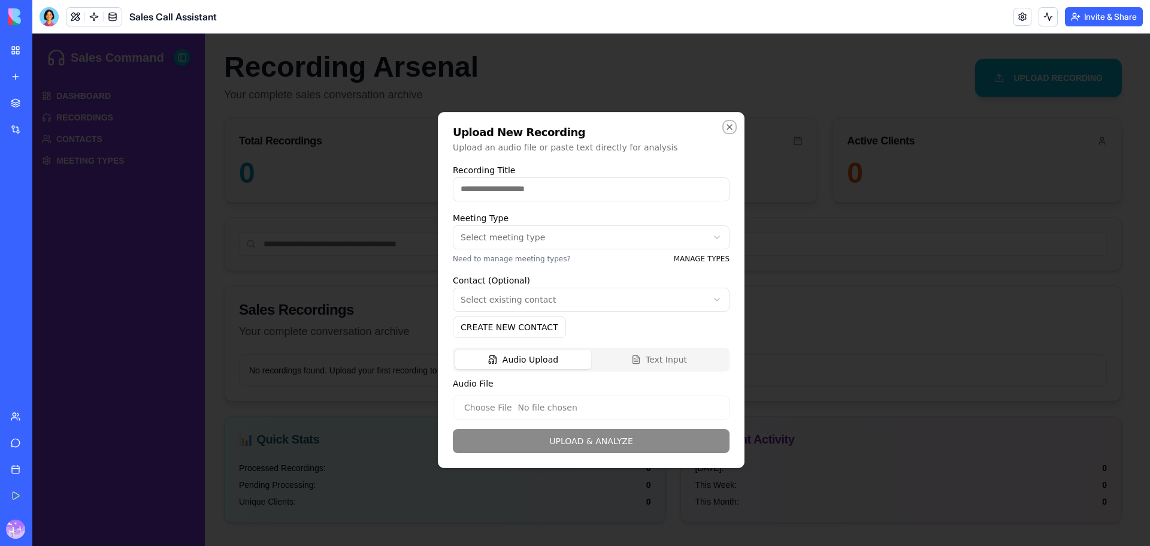
click at [733, 127] on icon "button" at bounding box center [730, 127] width 10 height 10
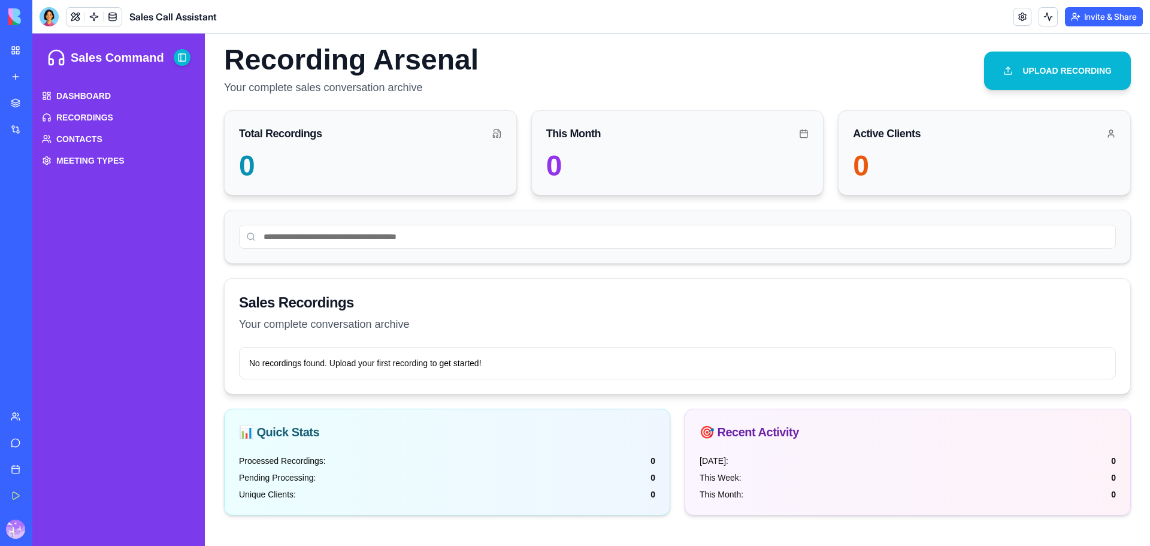
scroll to position [10, 0]
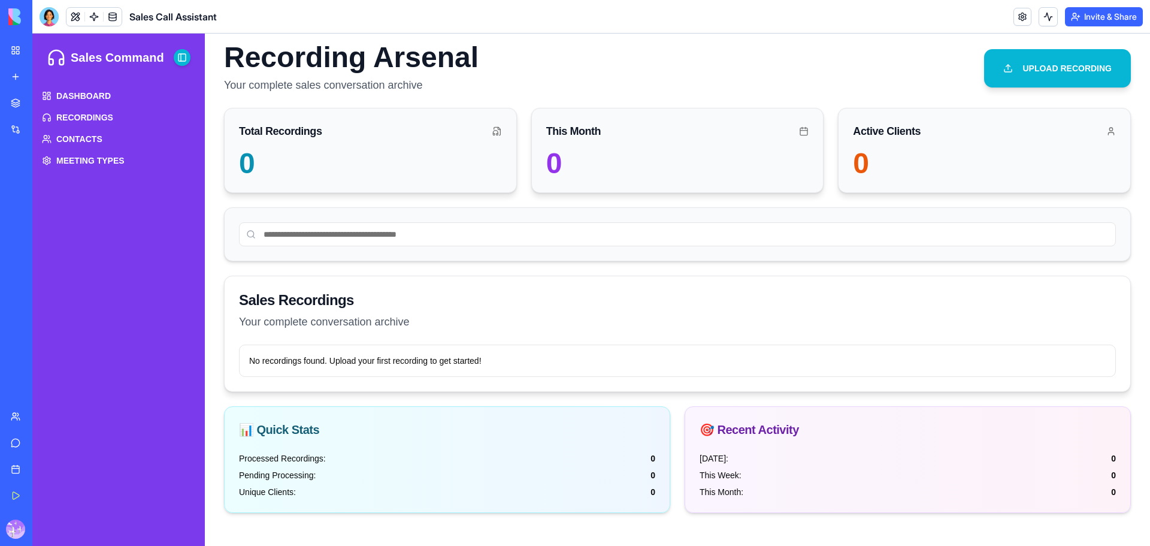
click at [319, 440] on div "📊 Quick Stats" at bounding box center [447, 430] width 445 height 46
drag, startPoint x: 291, startPoint y: 479, endPoint x: 324, endPoint y: 485, distance: 33.4
click at [294, 484] on div "Processed Recordings: 0 Pending Processing: 0 Unique Clients: 0" at bounding box center [447, 475] width 416 height 46
click at [410, 349] on div "No recordings found. Upload your first recording to get started!" at bounding box center [677, 361] width 877 height 32
click at [400, 368] on div "No recordings found. Upload your first recording to get started!" at bounding box center [677, 361] width 877 height 32
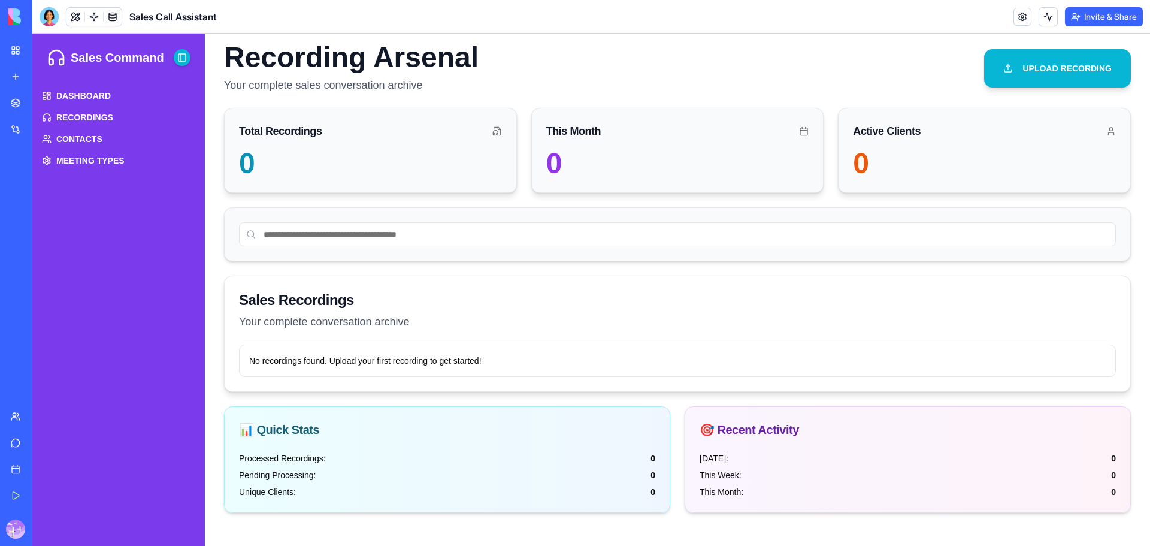
click at [385, 326] on span "Your complete conversation archive" at bounding box center [324, 322] width 171 height 12
click at [77, 89] on link "DASHBOARD" at bounding box center [118, 95] width 163 height 19
click at [44, 107] on div "Marketplace" at bounding box center [37, 103] width 16 height 12
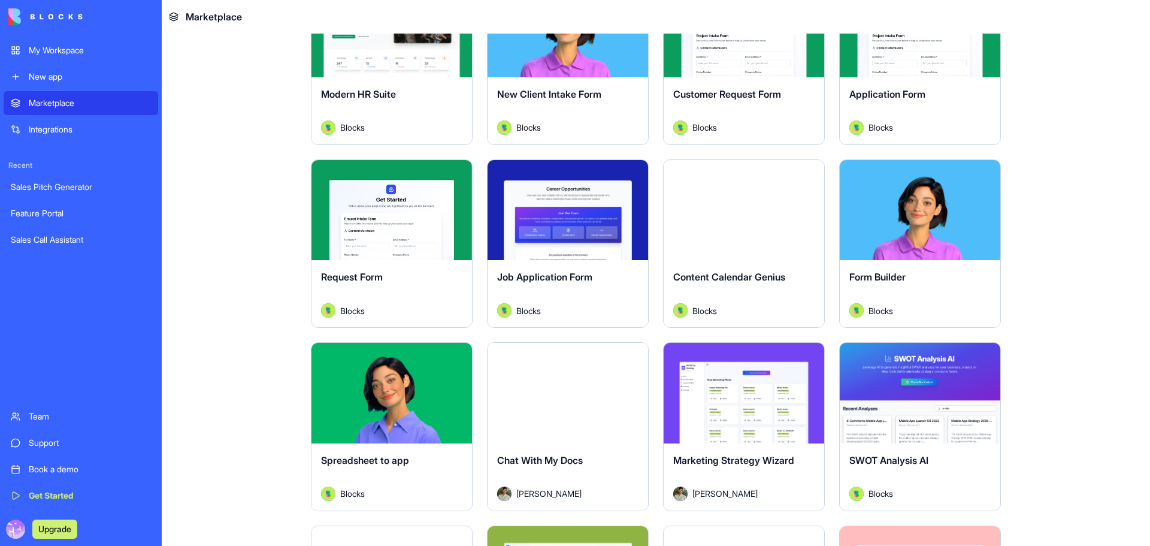
scroll to position [1538, 0]
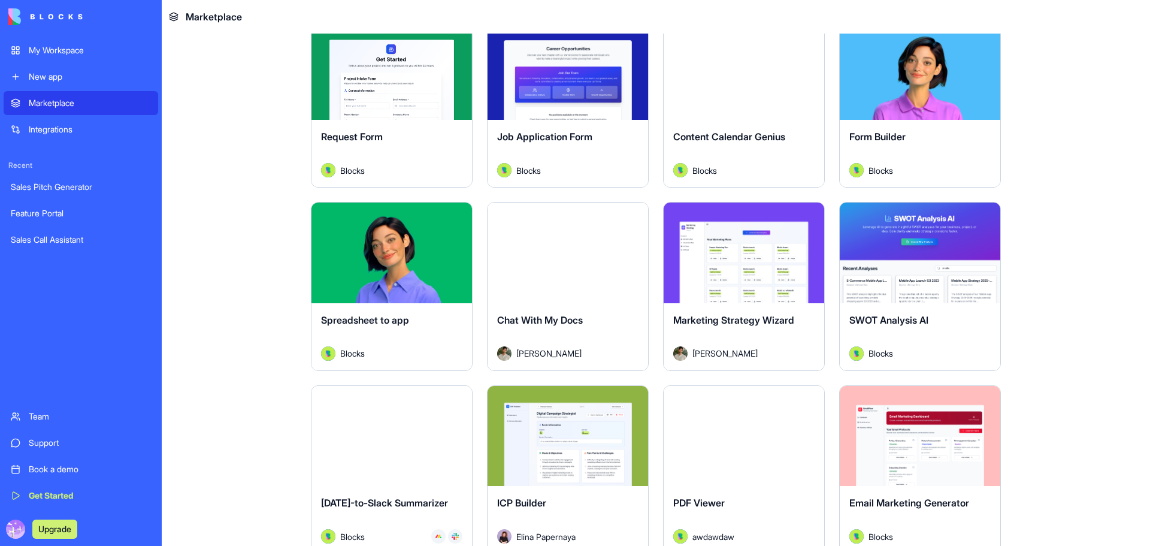
click at [70, 49] on div "My Workspace" at bounding box center [90, 50] width 122 height 12
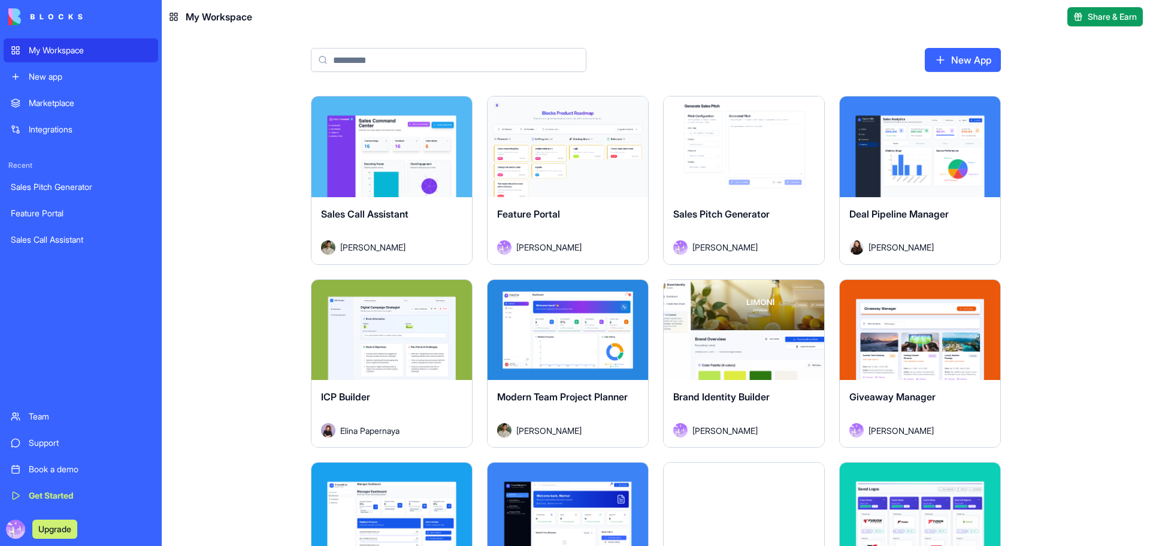
click at [80, 100] on div "Marketplace" at bounding box center [90, 103] width 122 height 12
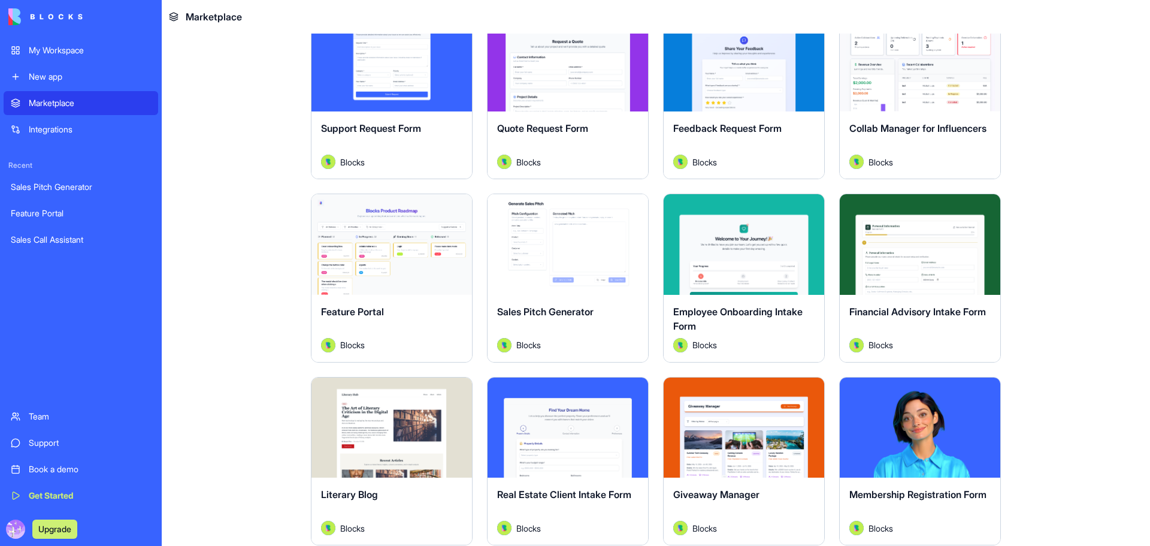
scroll to position [839, 0]
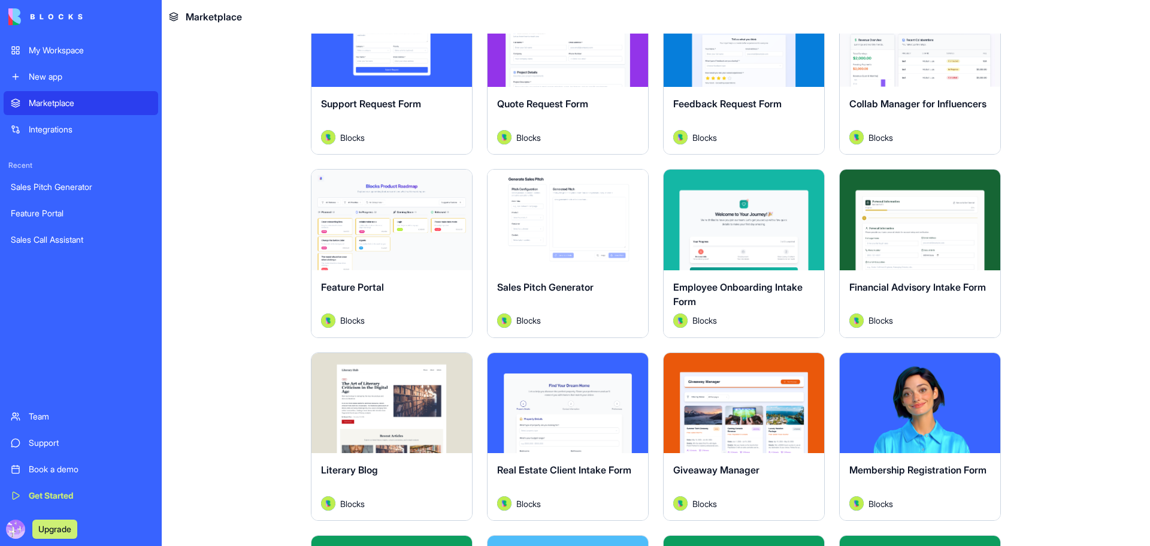
click at [612, 186] on div "Explore" at bounding box center [568, 220] width 161 height 101
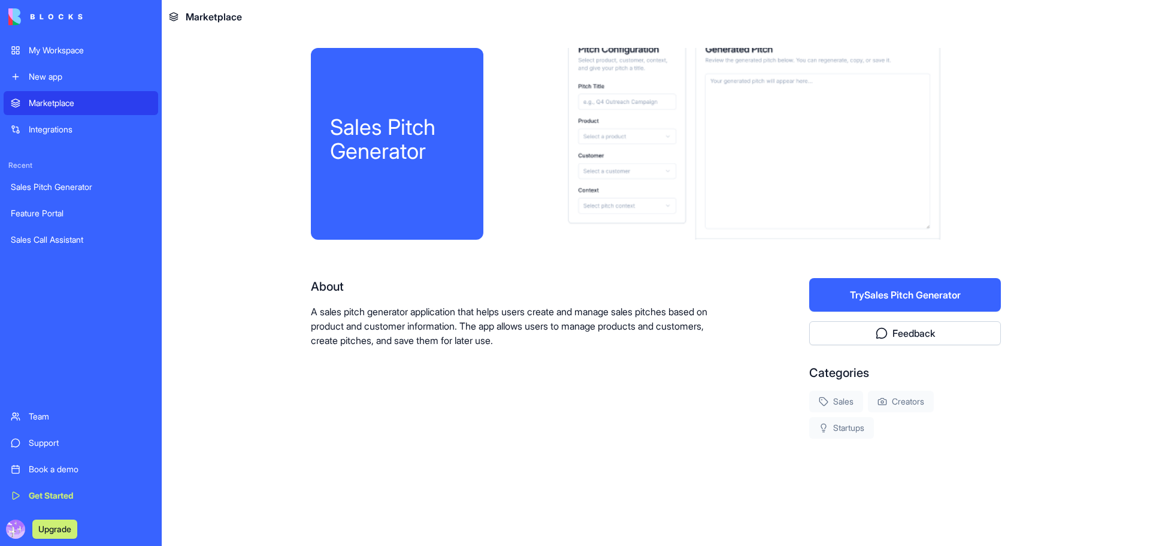
click at [956, 294] on button "Try Sales Pitch Generator" at bounding box center [905, 295] width 192 height 34
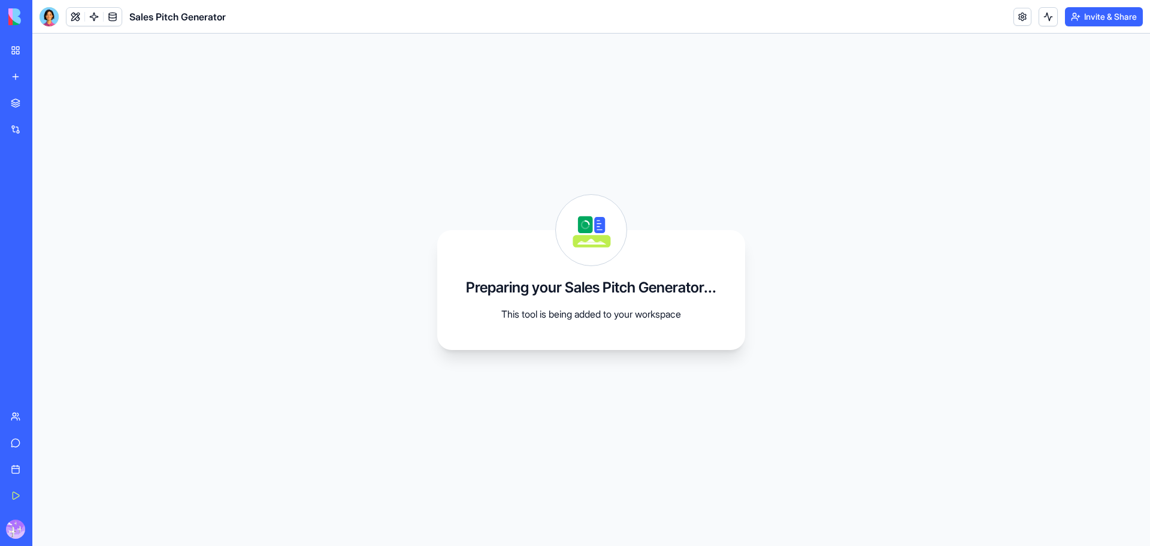
click at [29, 52] on div "My Workspace" at bounding box center [37, 50] width 16 height 12
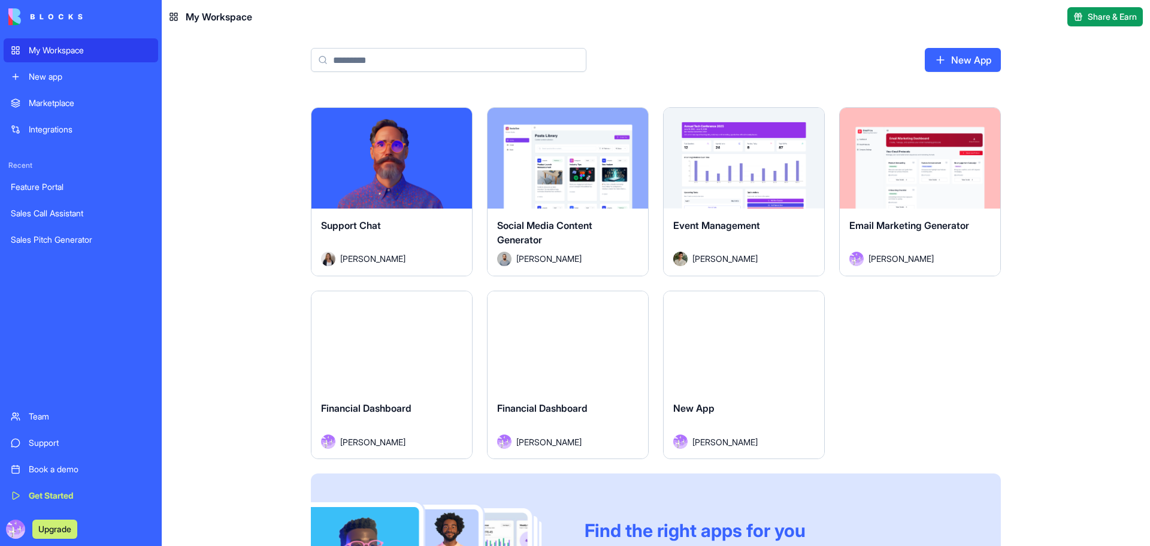
scroll to position [699, 0]
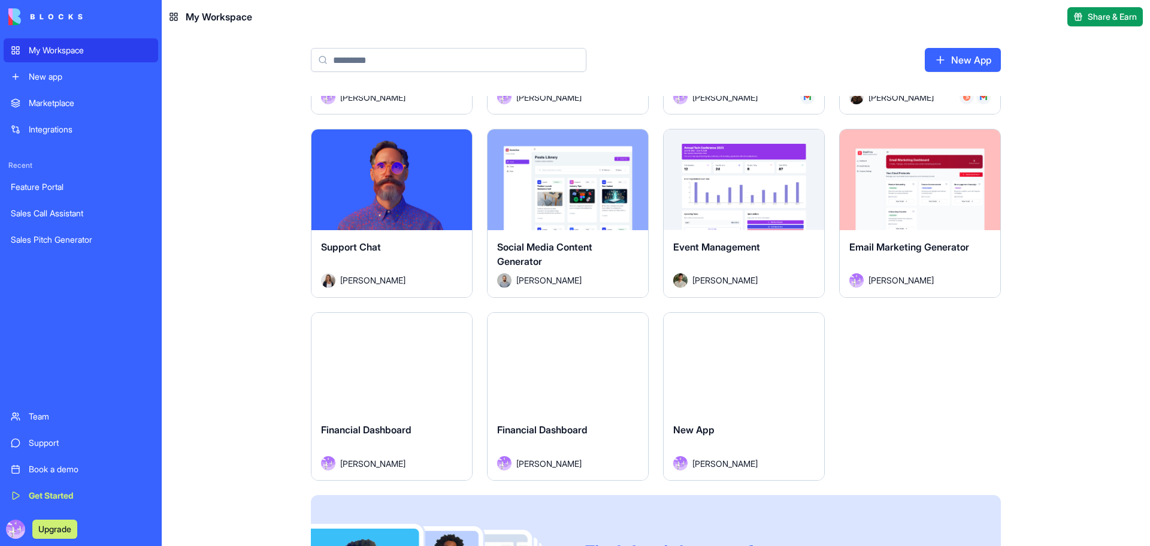
click at [391, 383] on div "Launch" at bounding box center [392, 363] width 161 height 101
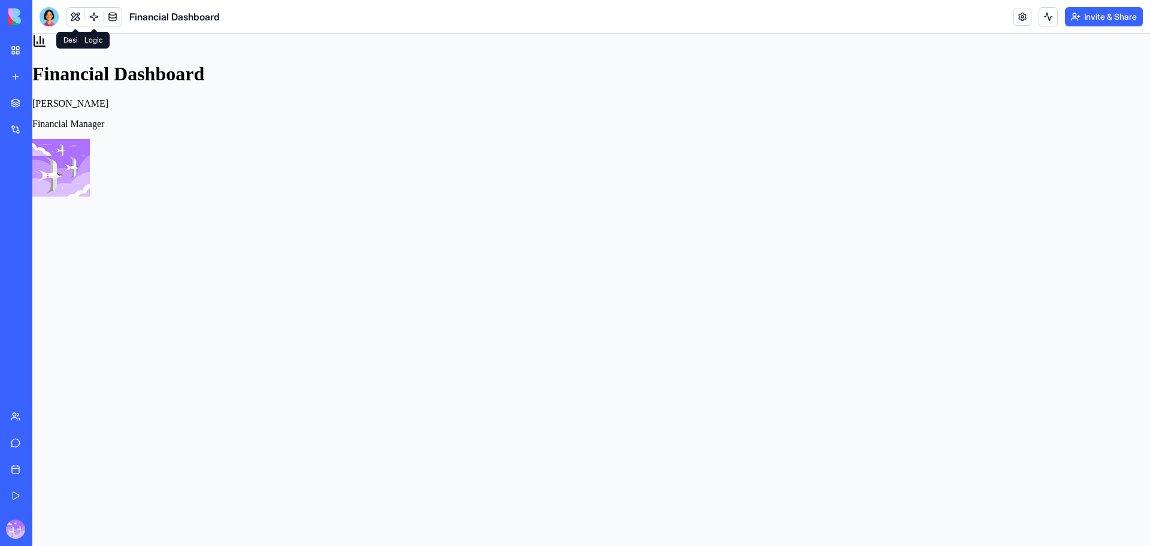
click at [98, 16] on link at bounding box center [94, 17] width 18 height 18
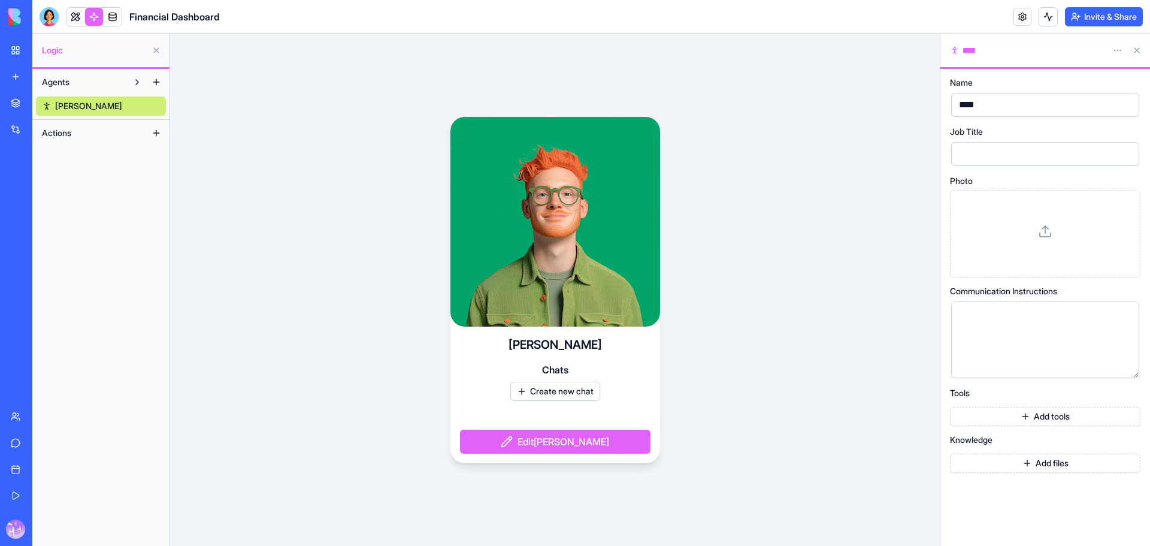
click at [62, 86] on span "Agents" at bounding box center [56, 82] width 28 height 12
click at [63, 86] on span "Agents" at bounding box center [56, 82] width 28 height 12
click at [1016, 150] on div at bounding box center [1035, 154] width 159 height 18
click at [1017, 212] on div at bounding box center [1045, 233] width 170 height 67
click at [1019, 321] on div "To enrich screen reader interactions, please activate Accessibility in Grammarl…" at bounding box center [1035, 315] width 159 height 13
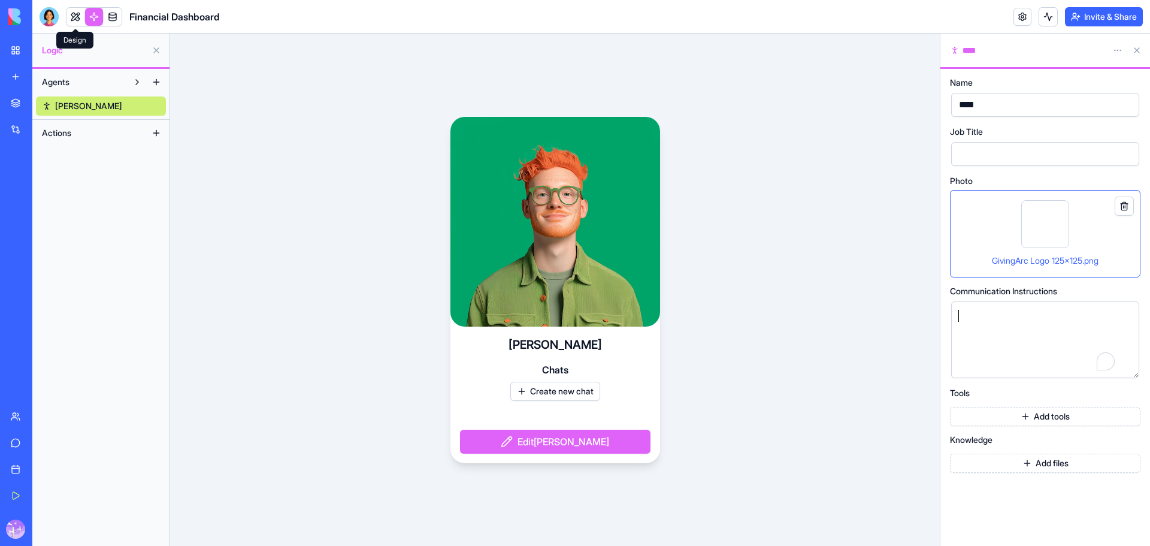
click at [70, 14] on link at bounding box center [76, 17] width 18 height 18
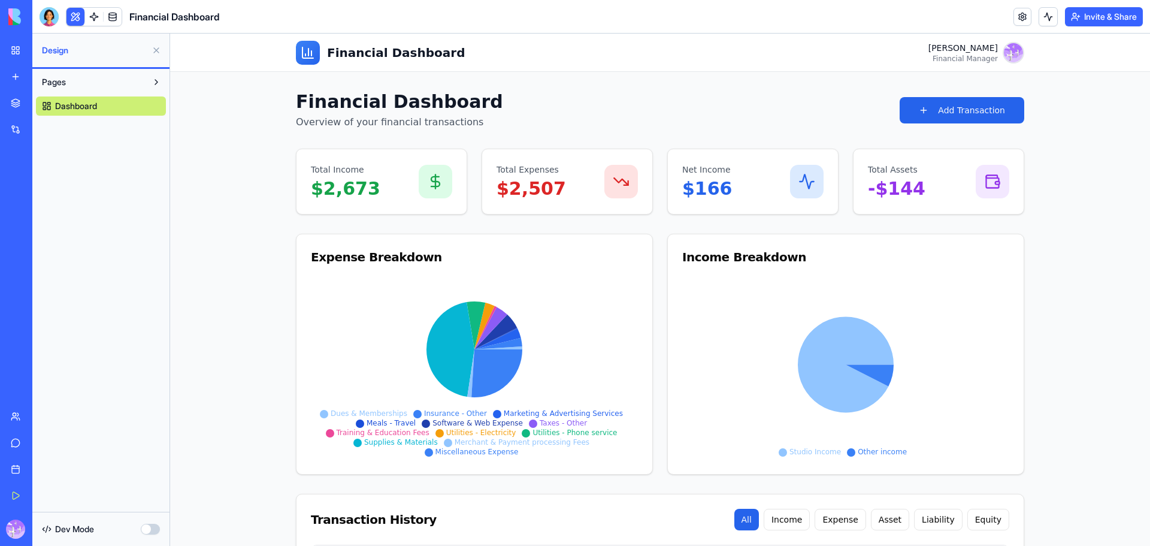
click at [68, 84] on button "Pages" at bounding box center [91, 82] width 111 height 19
click at [69, 84] on button "Pages" at bounding box center [91, 82] width 111 height 19
click at [95, 113] on link "Dashboard" at bounding box center [101, 105] width 130 height 19
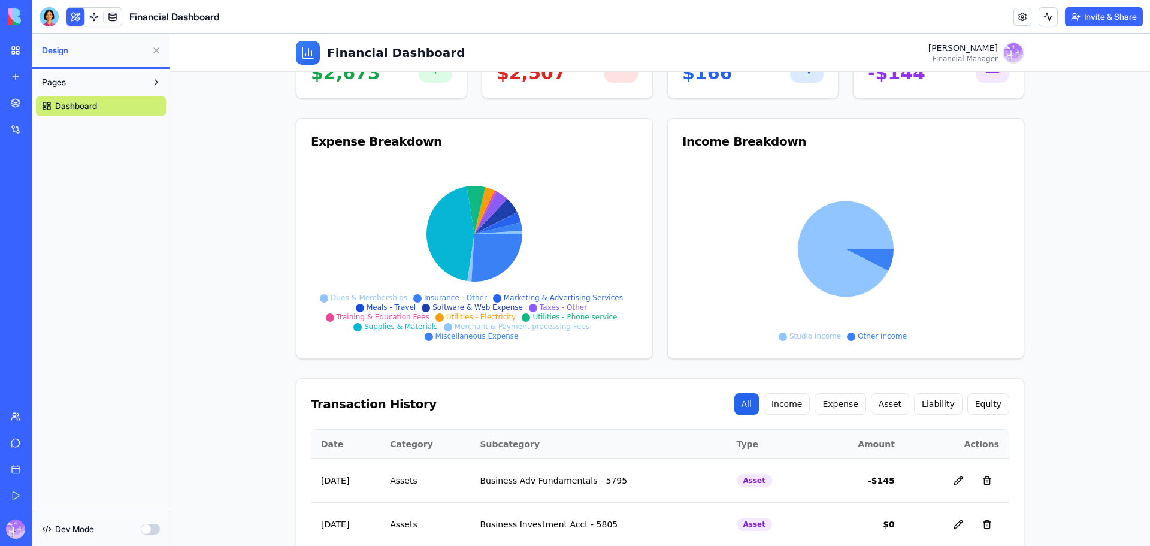
scroll to position [140, 0]
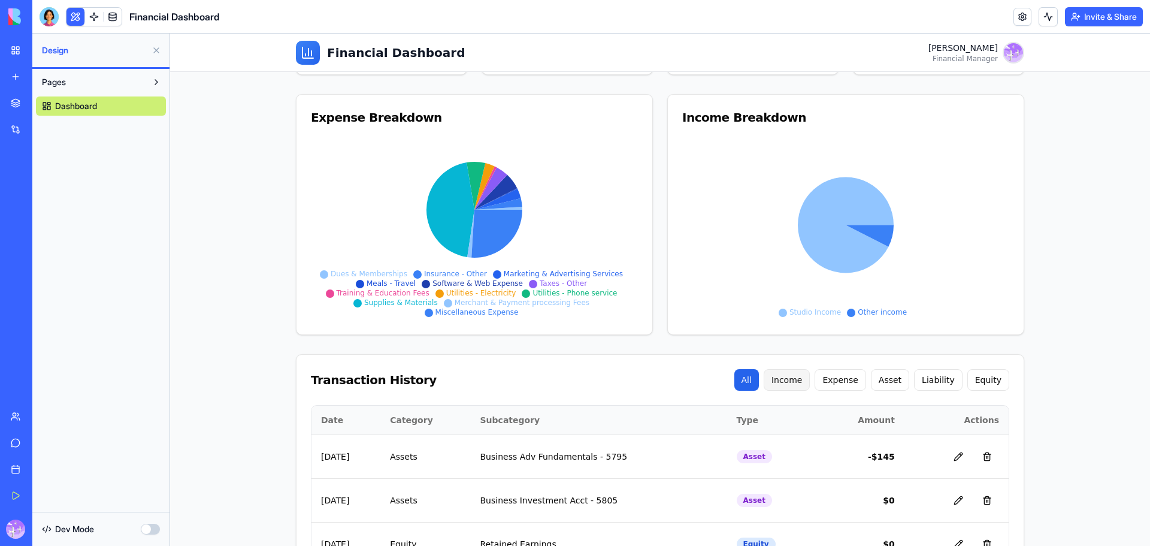
click at [808, 387] on button "Income" at bounding box center [787, 380] width 47 height 22
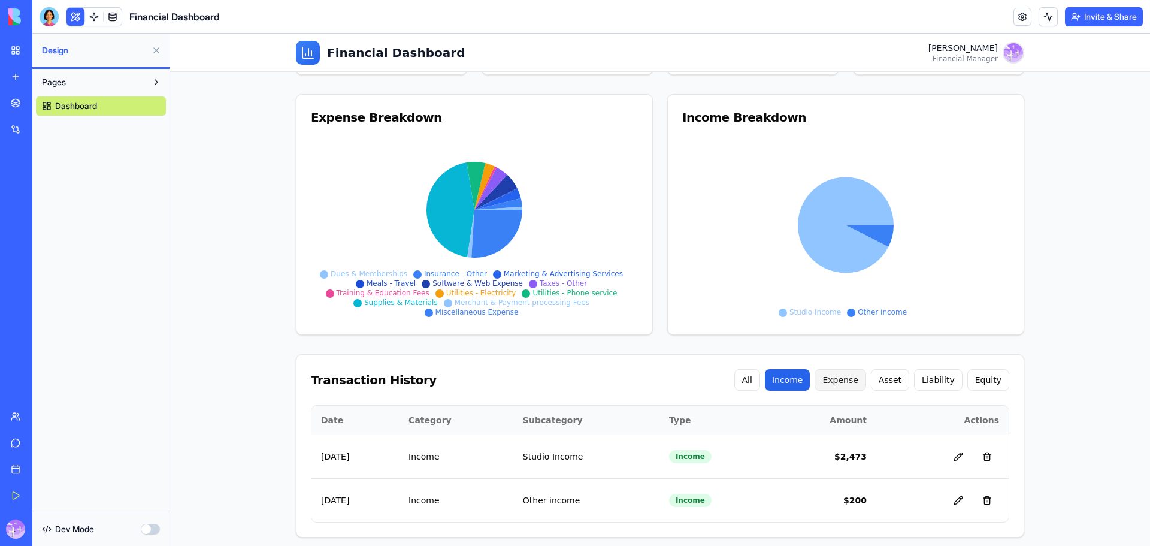
click at [844, 382] on button "Expense" at bounding box center [840, 380] width 51 height 22
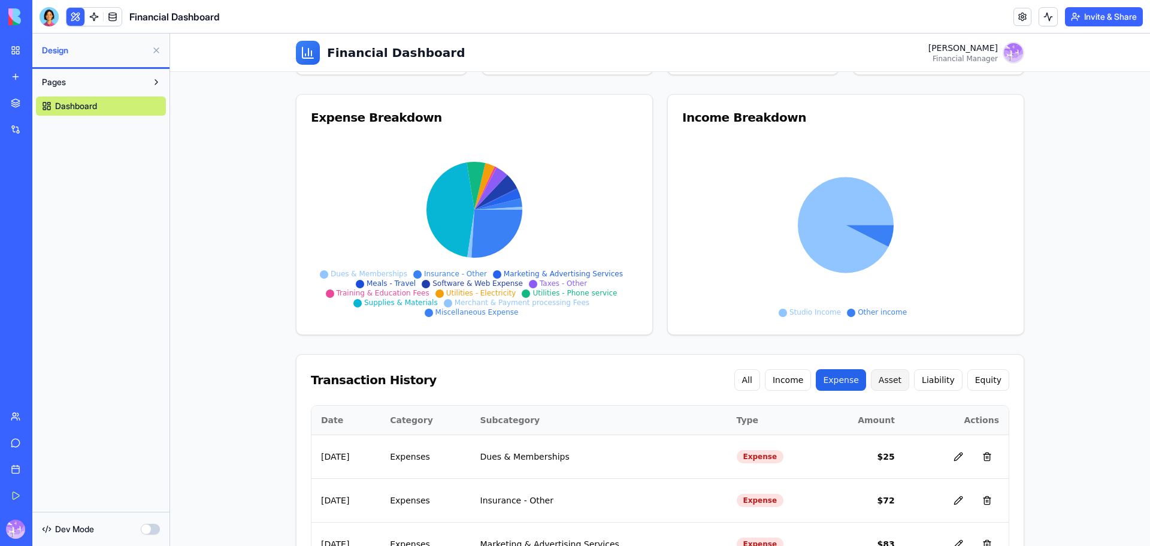
click at [903, 380] on button "Asset" at bounding box center [890, 380] width 38 height 22
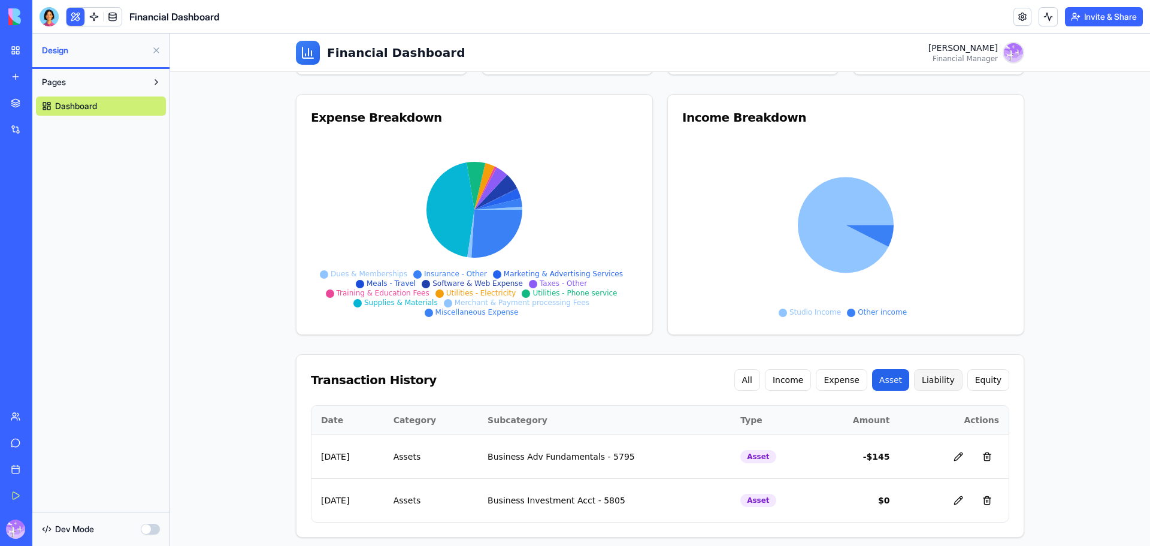
click at [929, 382] on button "Liability" at bounding box center [938, 380] width 49 height 22
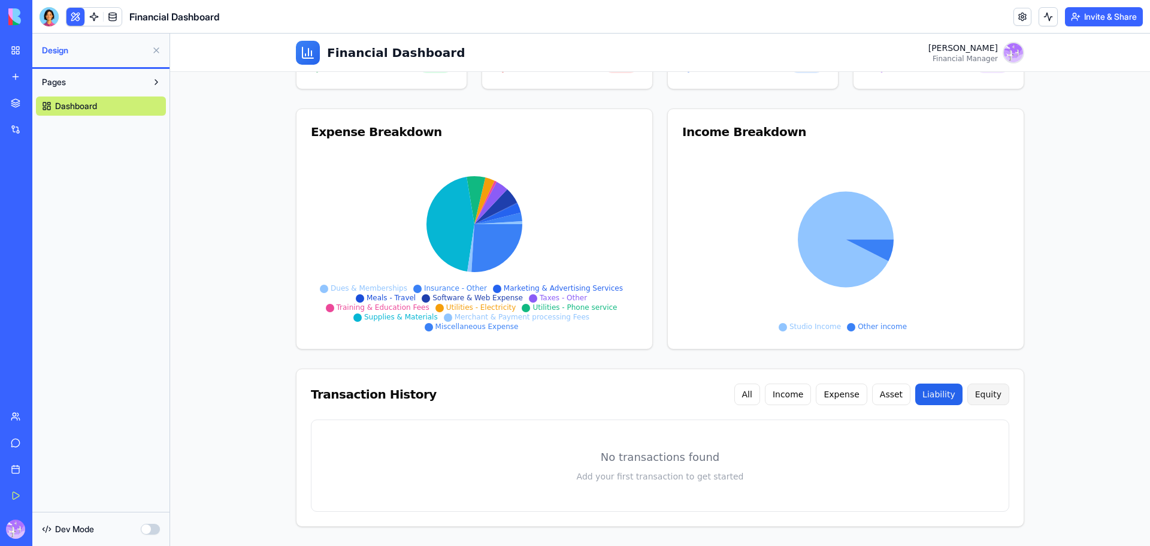
click at [973, 395] on button "Equity" at bounding box center [989, 394] width 42 height 22
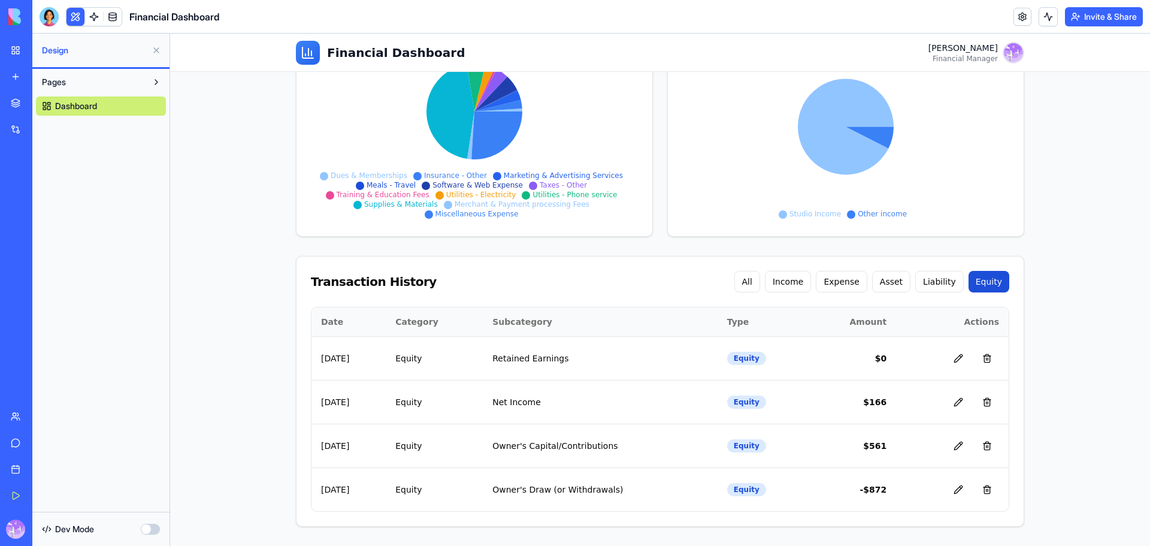
scroll to position [0, 0]
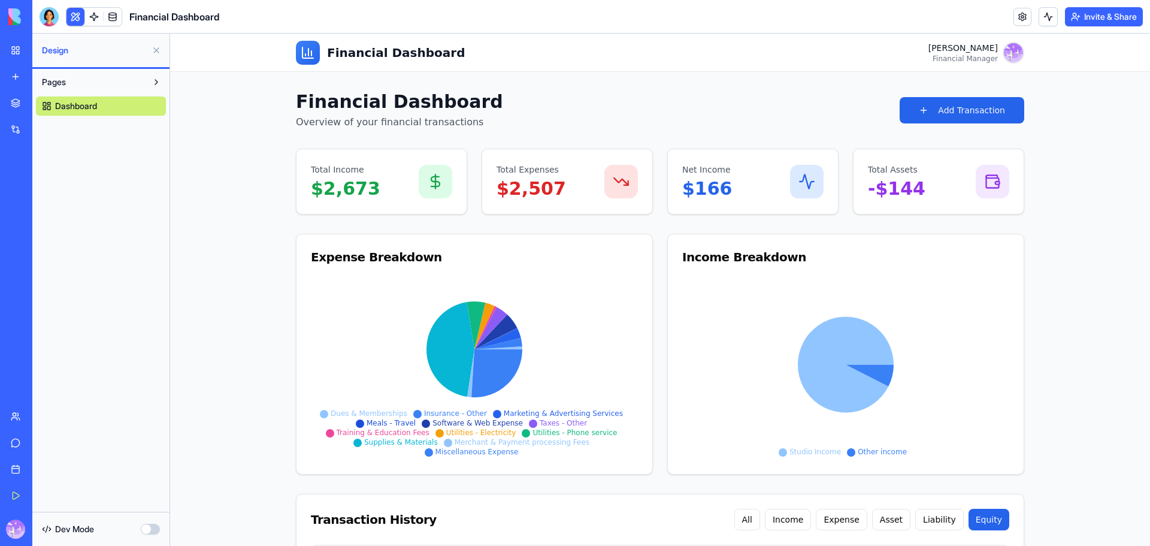
click at [209, 256] on main "Financial Dashboard Overview of your financial transactions Add Transaction Tot…" at bounding box center [660, 409] width 980 height 750
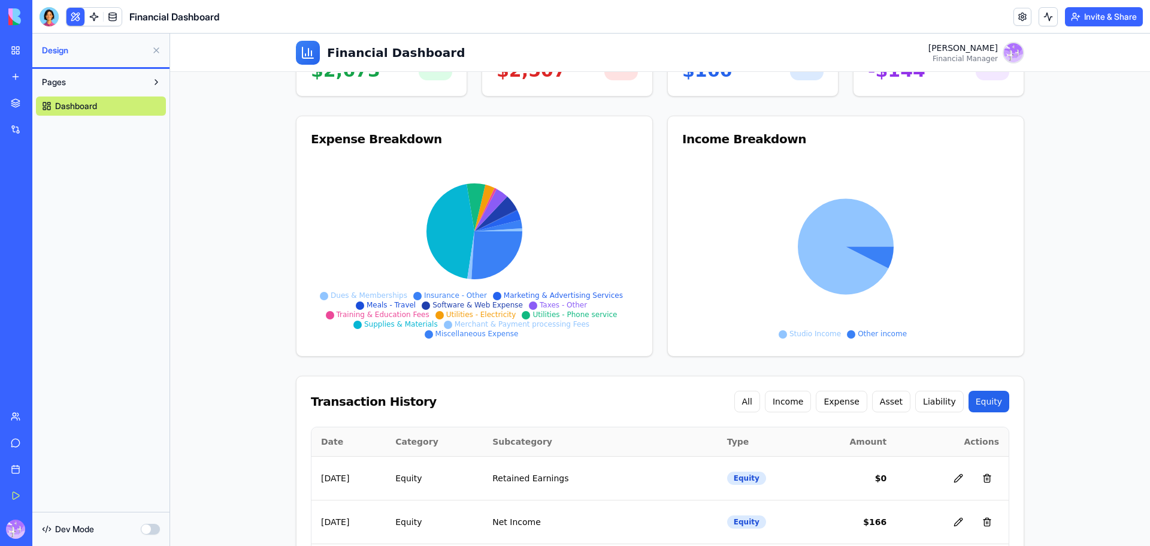
scroll to position [238, 0]
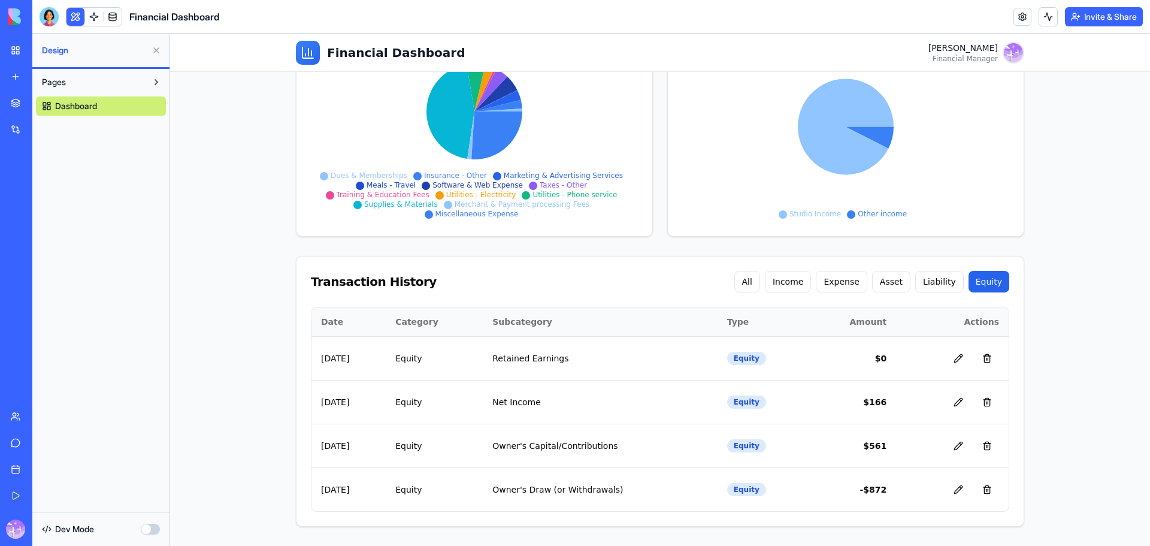
click at [70, 85] on button "Pages" at bounding box center [91, 82] width 111 height 19
click at [83, 87] on button "Pages" at bounding box center [91, 82] width 111 height 19
click at [91, 117] on div "Pages Dashboard" at bounding box center [100, 94] width 137 height 50
click at [97, 104] on span "Dashboard" at bounding box center [76, 106] width 42 height 12
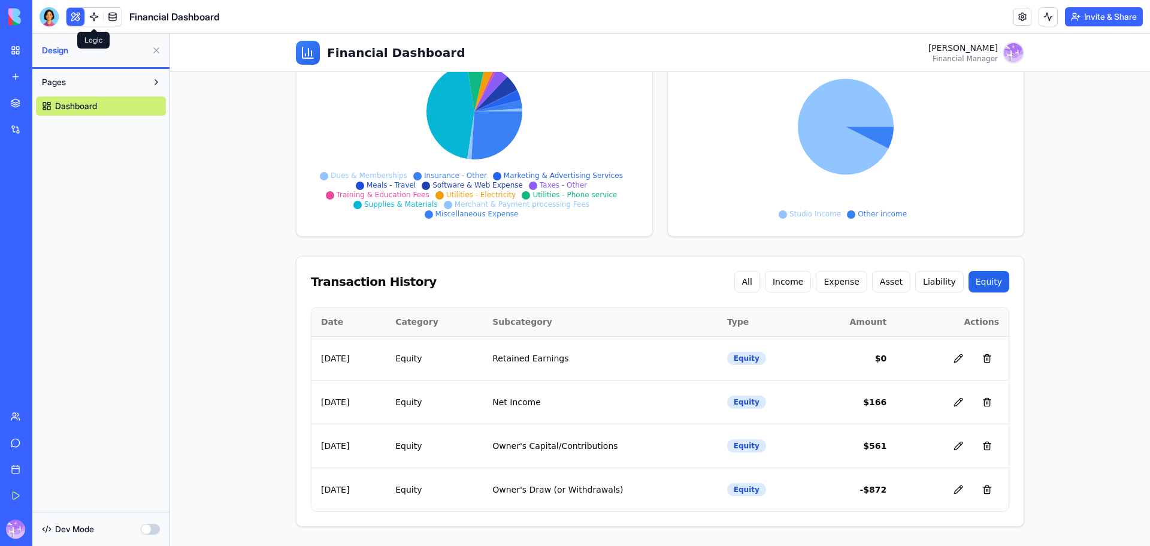
click at [92, 20] on link at bounding box center [94, 17] width 18 height 18
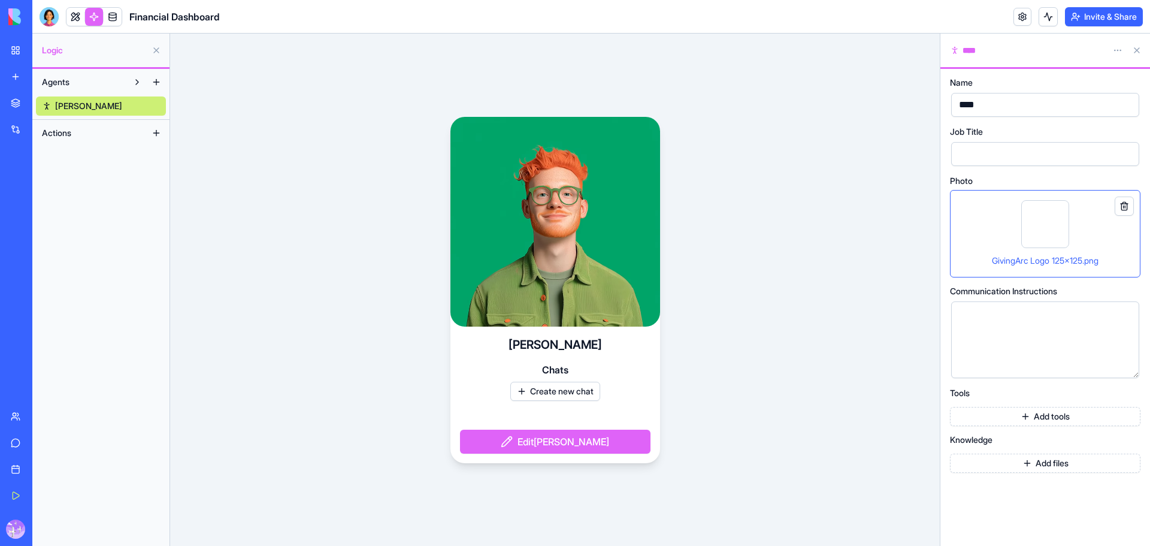
click at [68, 136] on span "Actions" at bounding box center [56, 133] width 29 height 12
click at [67, 135] on span "Actions" at bounding box center [56, 133] width 29 height 12
click at [58, 129] on span "Actions" at bounding box center [56, 133] width 29 height 12
click at [160, 134] on button at bounding box center [156, 132] width 19 height 19
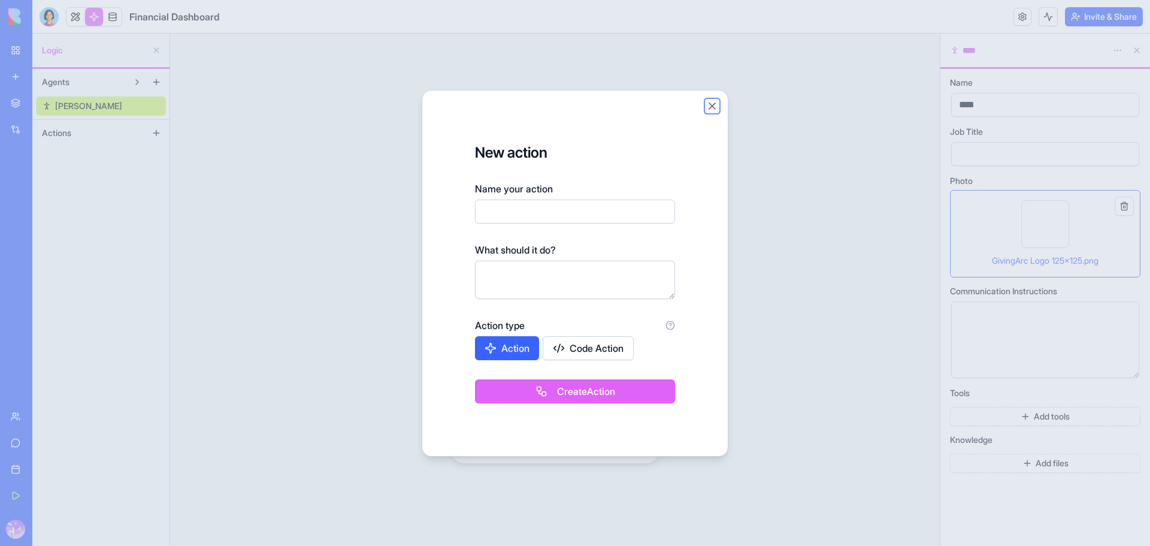
click at [716, 105] on button "Close" at bounding box center [712, 106] width 12 height 12
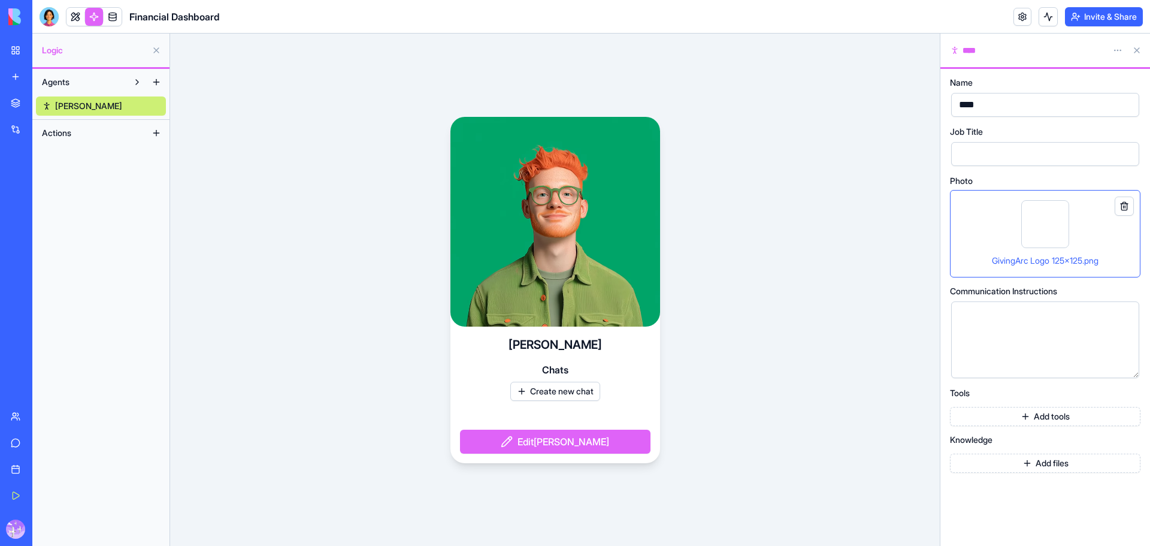
click at [1050, 426] on div "Name **** Job Title Photo GivingArc Logo 125x125.png Communication Instructions…" at bounding box center [1045, 275] width 191 height 394
click at [1050, 410] on button "Add tools" at bounding box center [1045, 416] width 191 height 19
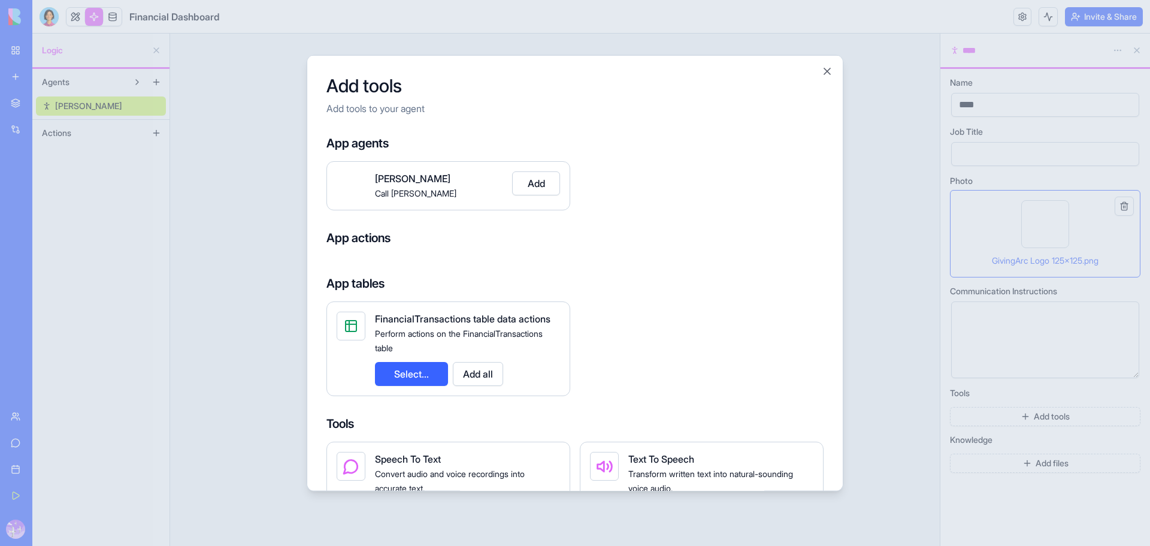
click at [1046, 418] on div at bounding box center [575, 273] width 1150 height 546
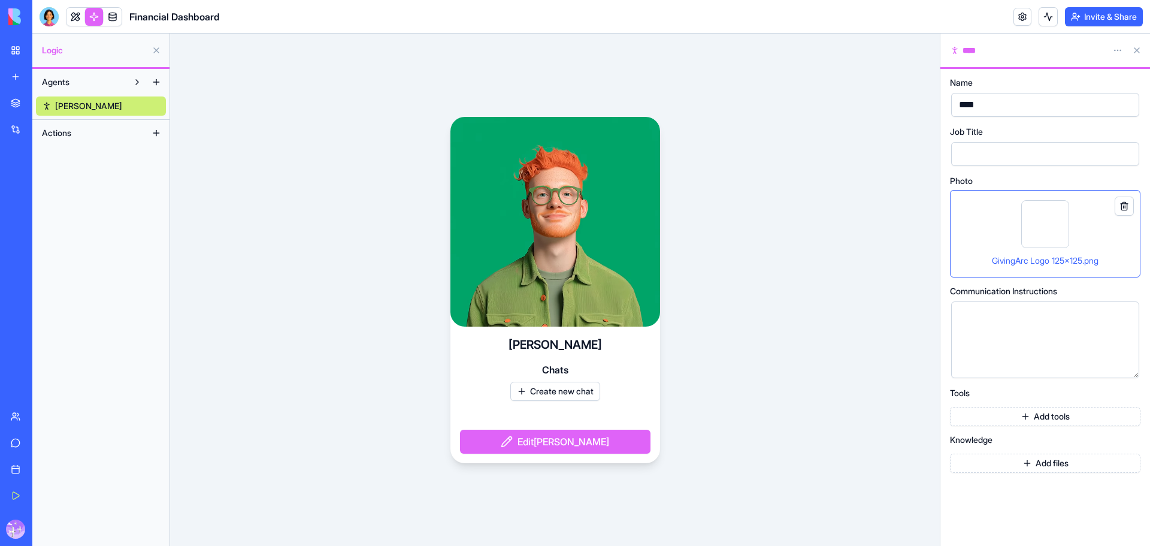
click at [1046, 418] on button "Add tools" at bounding box center [1045, 416] width 191 height 19
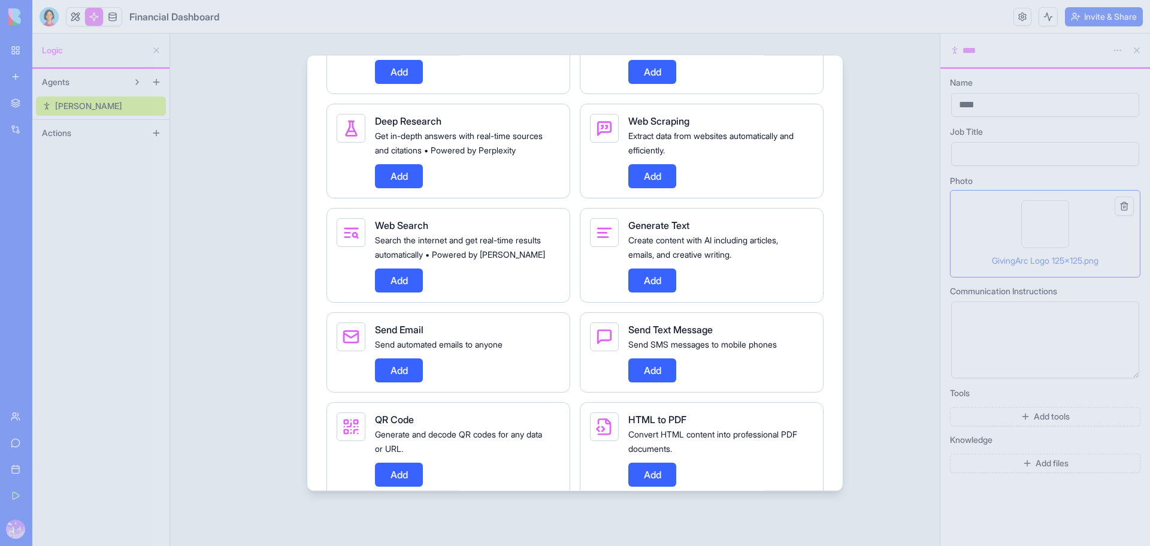
scroll to position [559, 0]
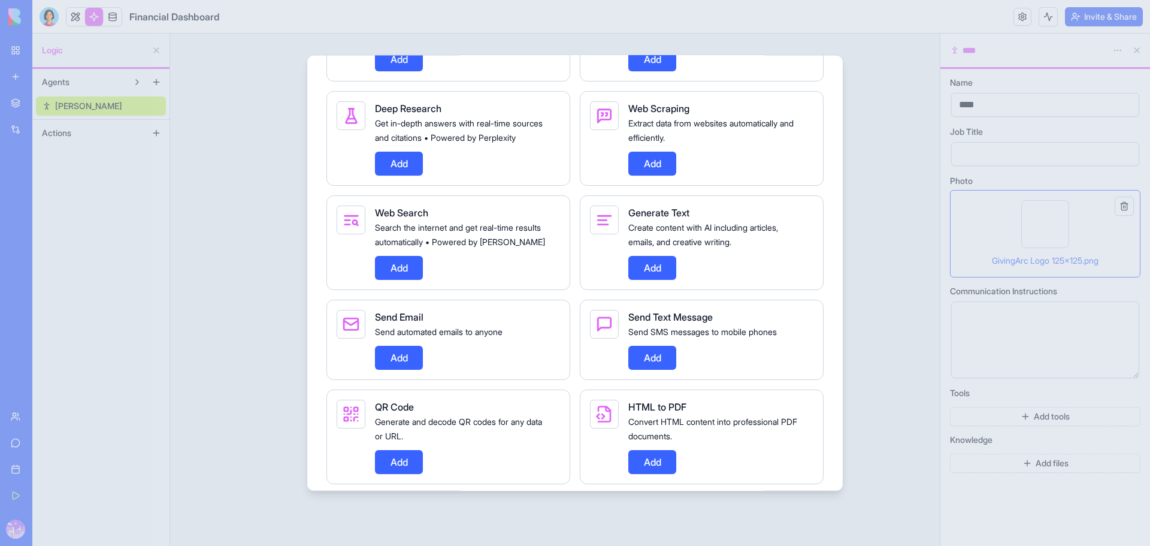
click at [409, 369] on button "Add" at bounding box center [399, 357] width 48 height 24
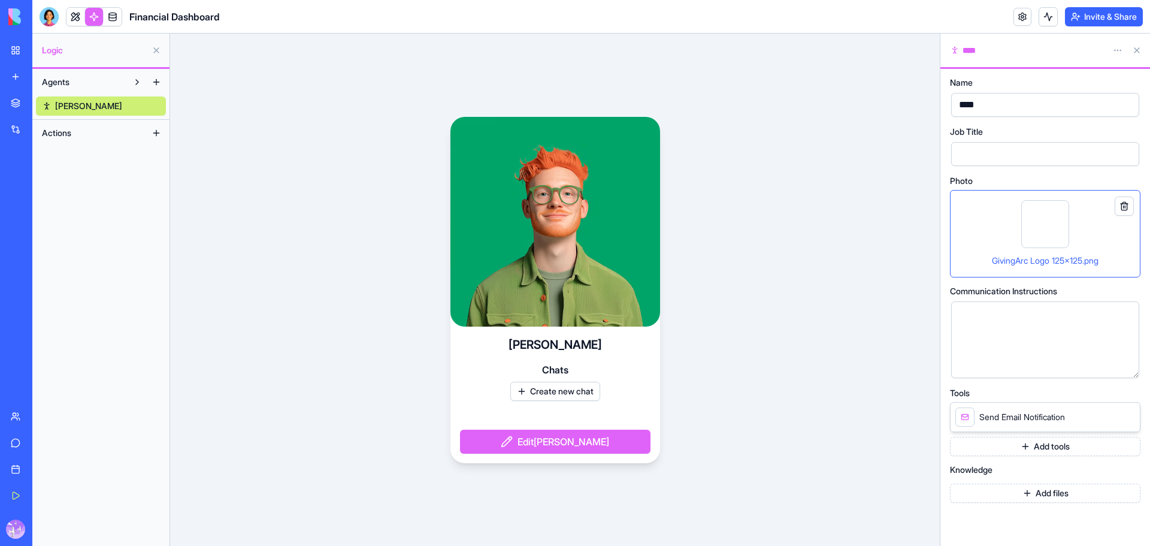
click at [1029, 420] on span "Send Email Notification" at bounding box center [1023, 417] width 86 height 12
click at [989, 153] on div at bounding box center [1035, 154] width 159 height 18
drag, startPoint x: 987, startPoint y: 104, endPoint x: 943, endPoint y: 108, distance: 44.5
click at [943, 108] on div "Name **** Job Title Photo GivingArc Logo 125x125.png Communication Instructions…" at bounding box center [1046, 307] width 210 height 477
click at [978, 153] on div at bounding box center [1035, 154] width 159 height 18
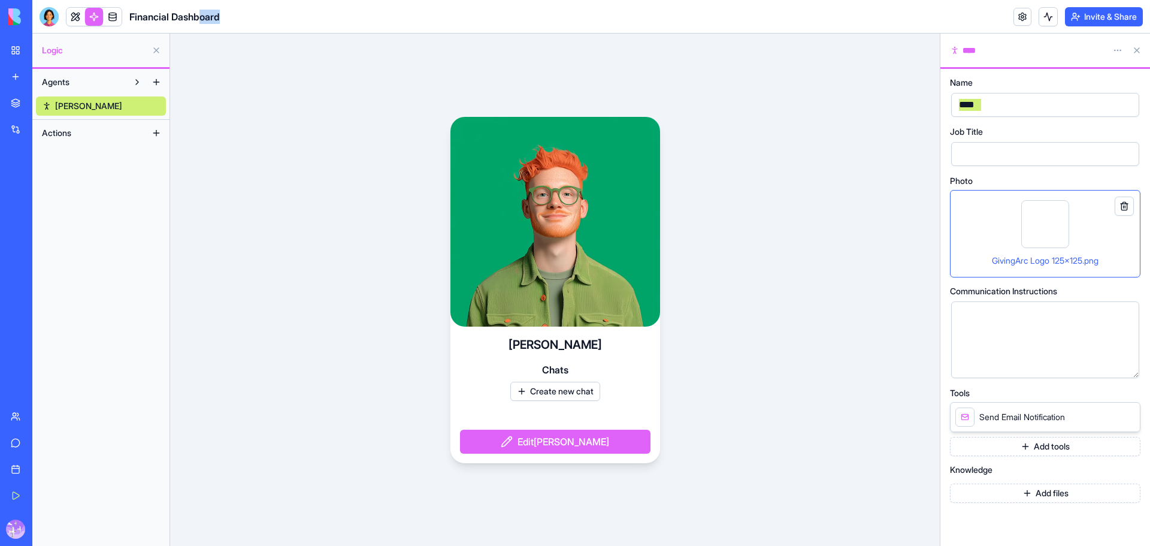
drag, startPoint x: 225, startPoint y: 16, endPoint x: 201, endPoint y: 23, distance: 25.0
click at [201, 23] on header "Financial Dashboard Invite & Share" at bounding box center [591, 17] width 1118 height 34
click at [158, 13] on span "Financial Dashboard" at bounding box center [174, 17] width 90 height 14
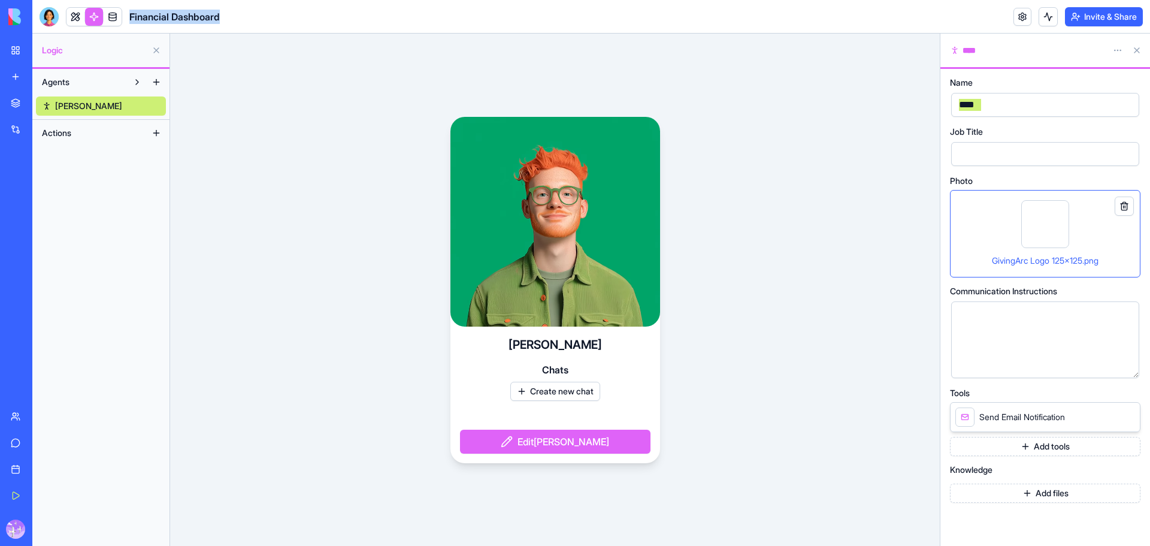
click at [158, 13] on span "Financial Dashboard" at bounding box center [174, 17] width 90 height 14
click at [162, 14] on span "Financial Dashboard" at bounding box center [174, 17] width 90 height 14
click at [1027, 150] on div at bounding box center [1035, 154] width 159 height 18
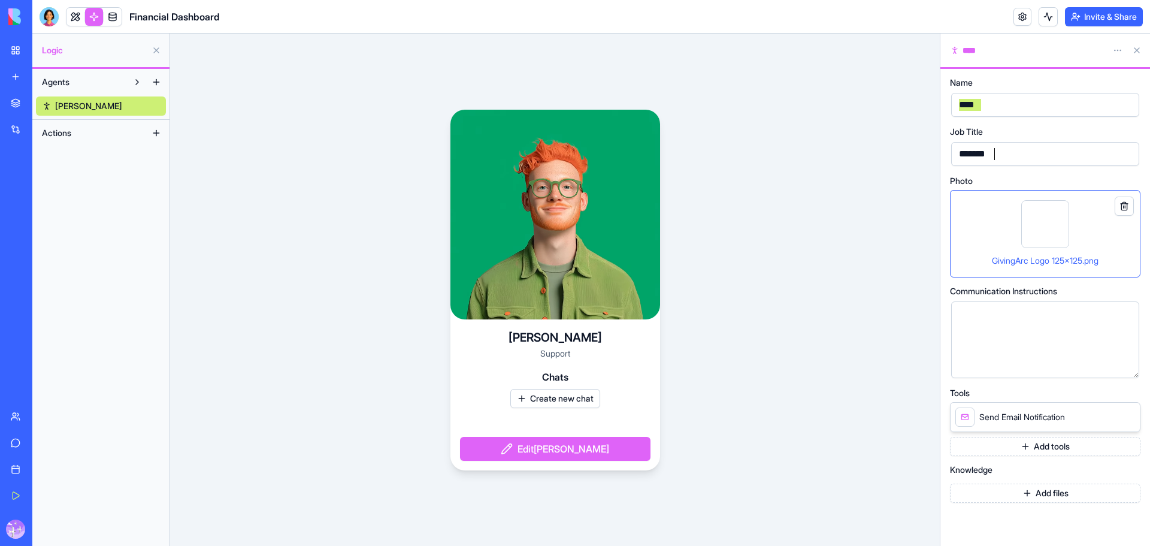
click at [1059, 334] on div at bounding box center [1035, 339] width 159 height 61
click at [1136, 291] on icon at bounding box center [1136, 292] width 10 height 10
click at [1090, 317] on div "To enrich screen reader interactions, please activate Accessibility in Grammarl…" at bounding box center [1035, 315] width 159 height 13
click at [1052, 494] on button "Add files" at bounding box center [1045, 493] width 191 height 19
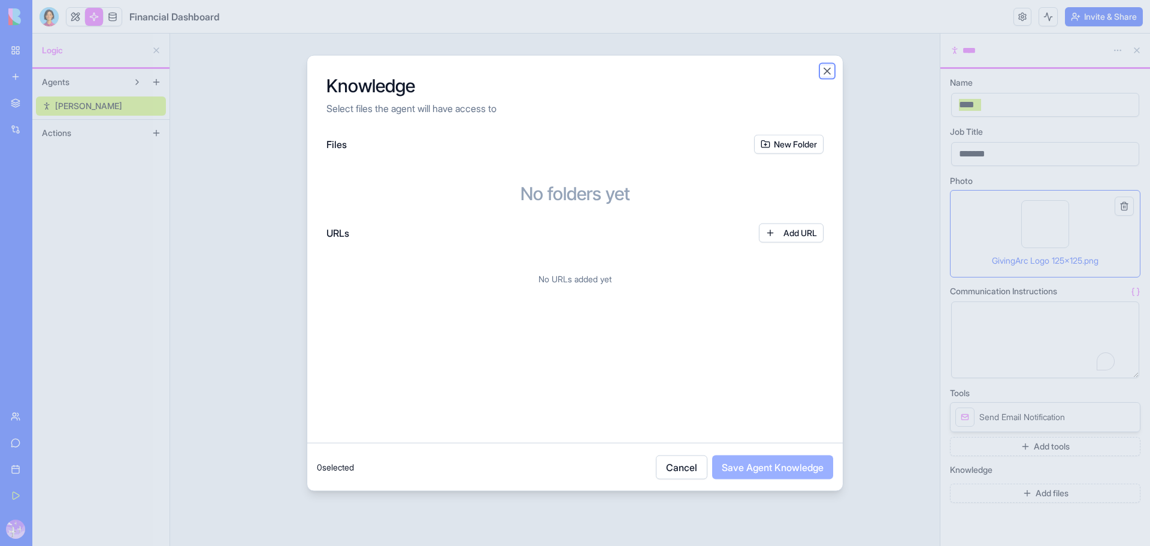
click at [827, 76] on button "Close" at bounding box center [827, 71] width 12 height 12
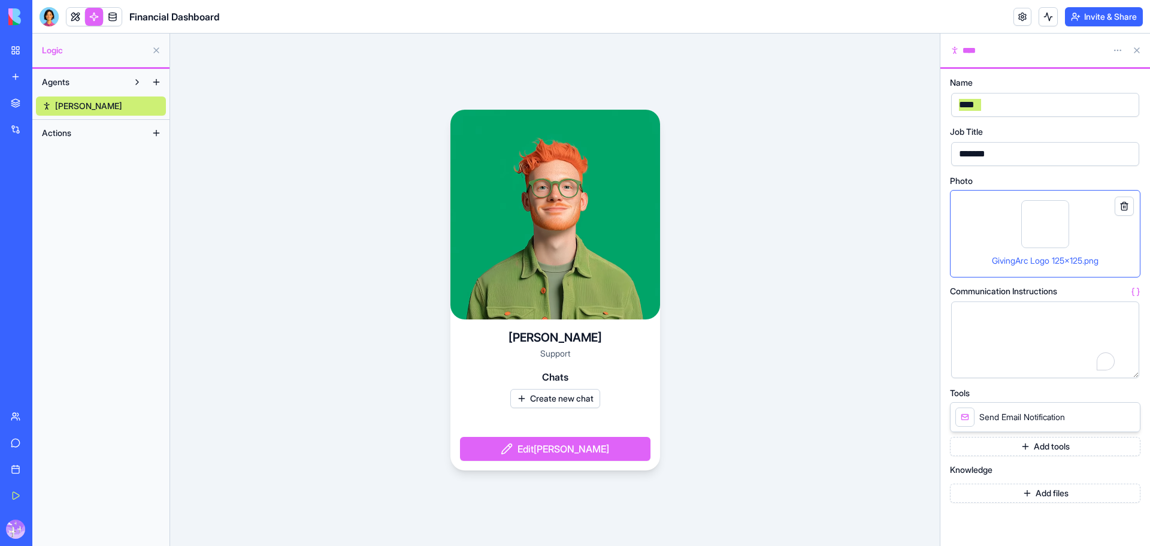
click at [70, 81] on span "Agents" at bounding box center [56, 82] width 28 height 12
click at [64, 134] on span "Actions" at bounding box center [56, 133] width 29 height 12
click at [74, 11] on link at bounding box center [76, 17] width 18 height 18
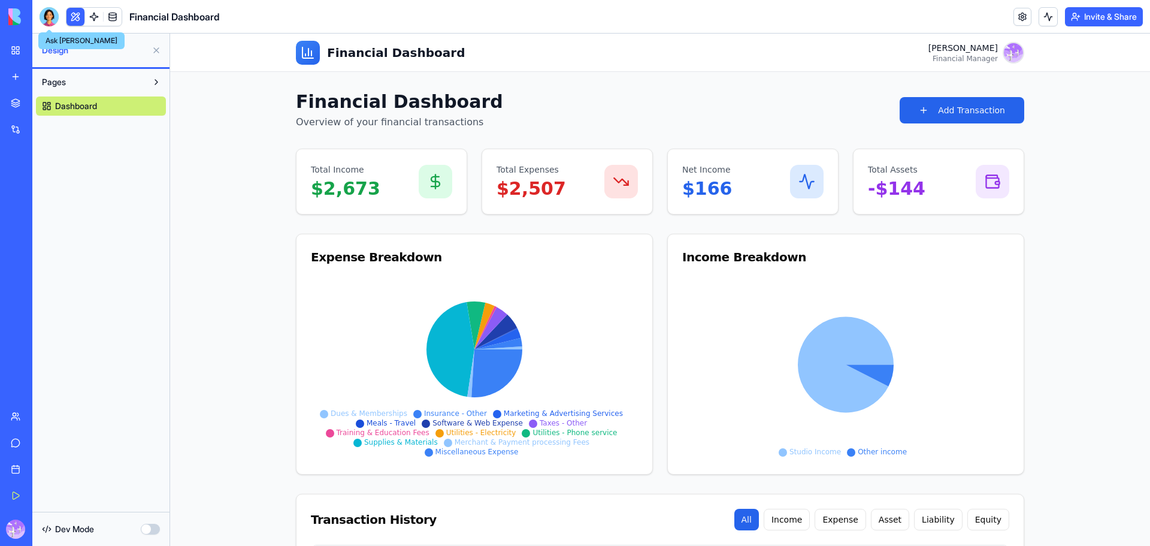
click at [56, 16] on div at bounding box center [49, 16] width 19 height 19
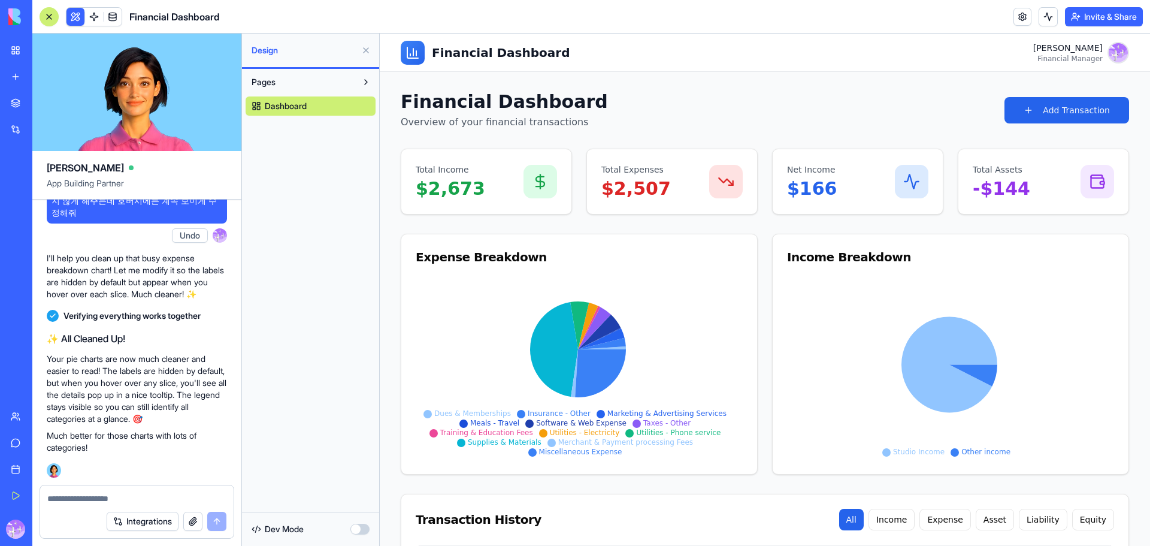
click at [150, 525] on button "Integrations" at bounding box center [143, 521] width 72 height 19
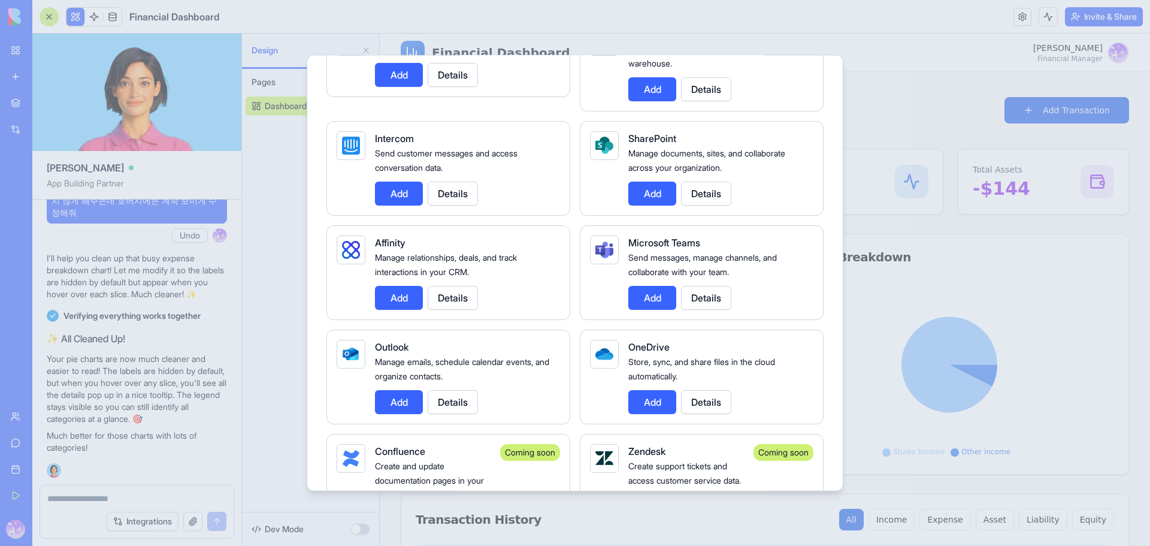
scroll to position [1119, 0]
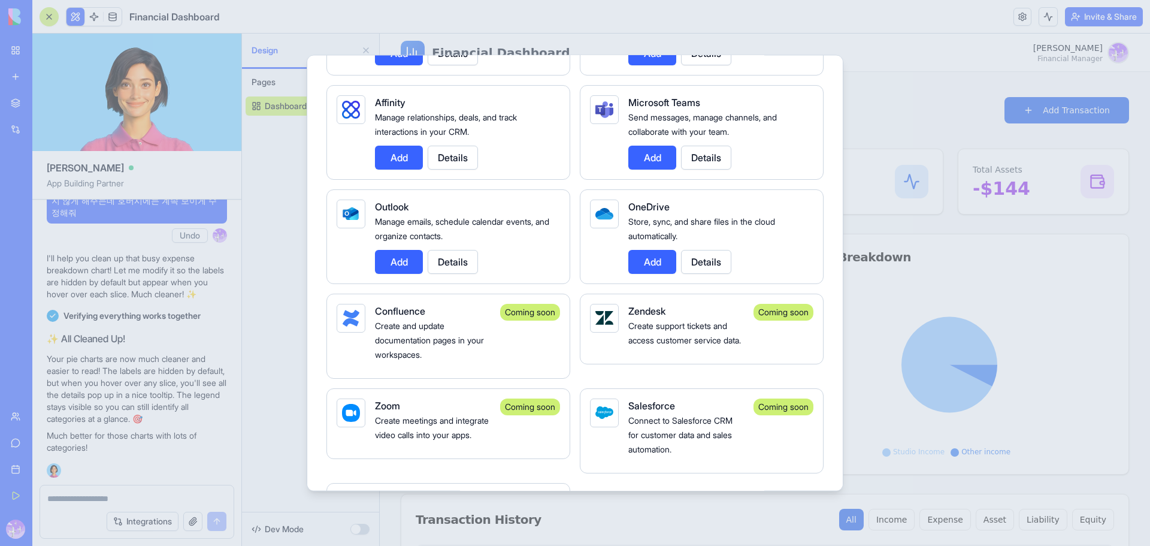
click at [899, 93] on div at bounding box center [575, 273] width 1150 height 546
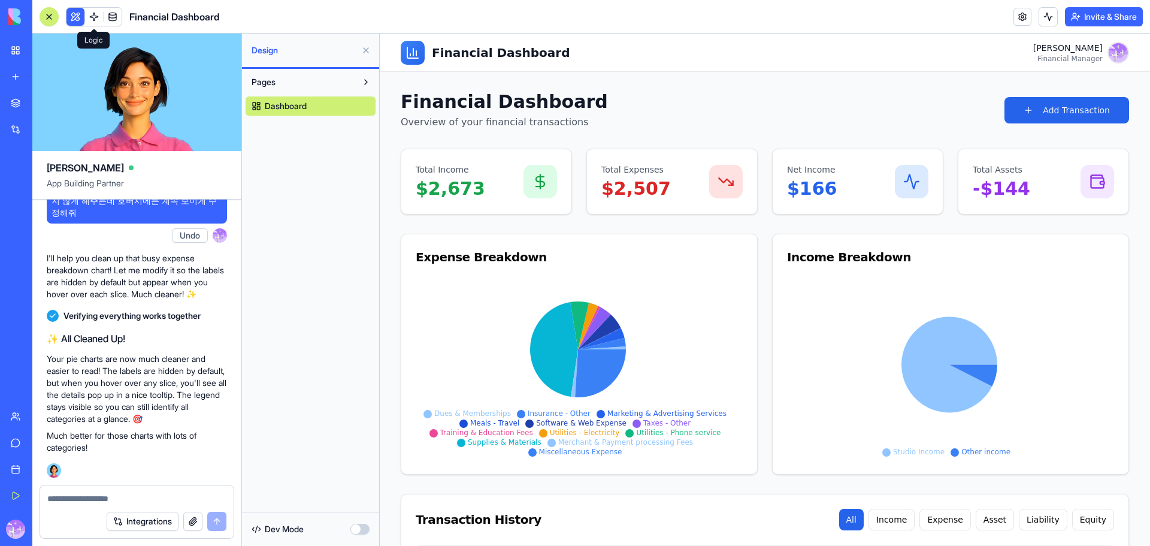
click at [95, 20] on link at bounding box center [94, 17] width 18 height 18
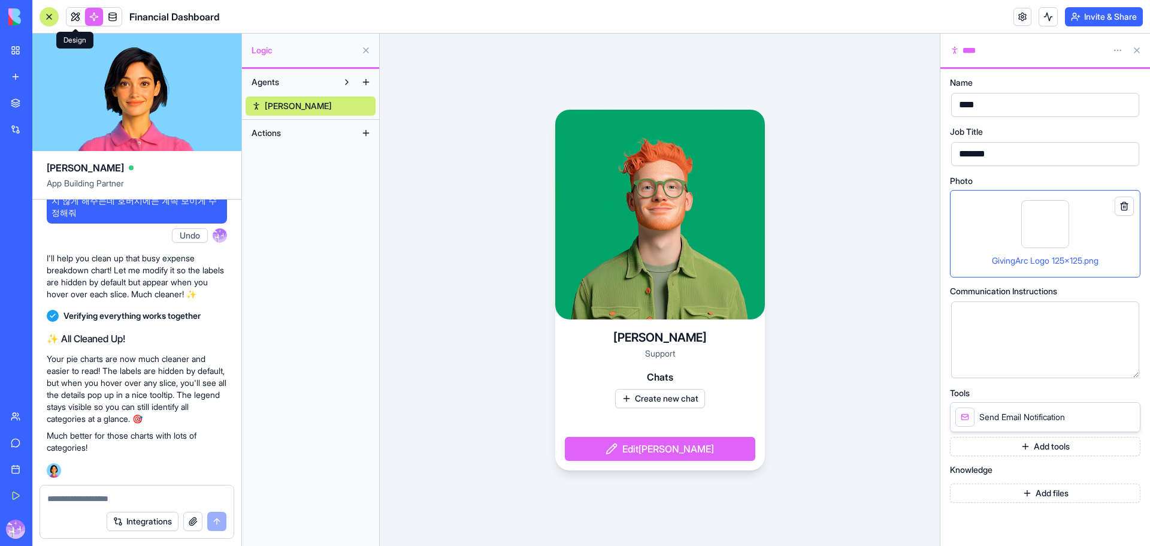
click at [80, 14] on link at bounding box center [76, 17] width 18 height 18
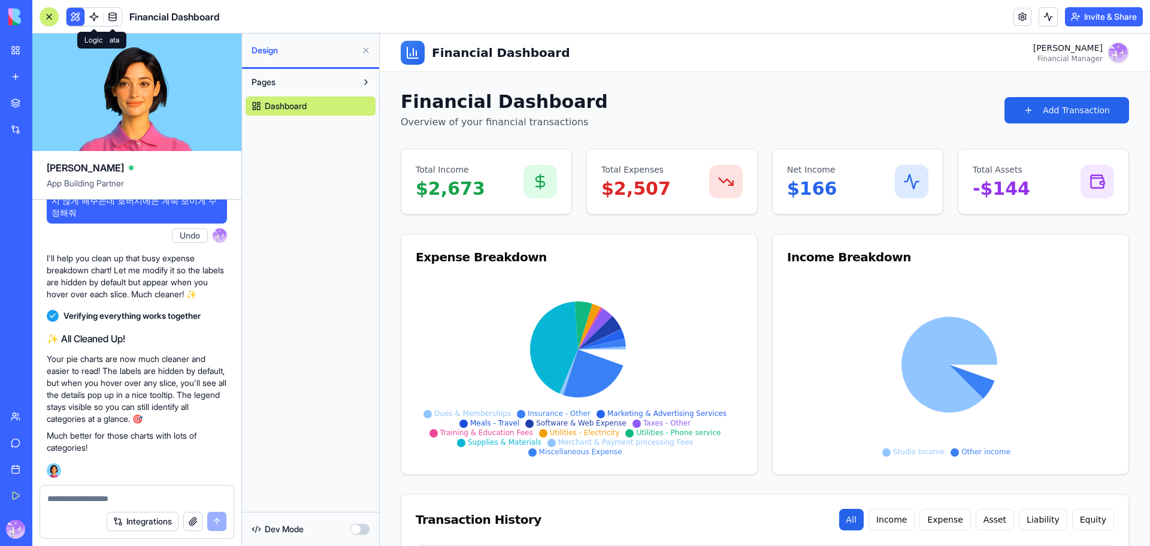
click at [93, 22] on link at bounding box center [94, 17] width 18 height 18
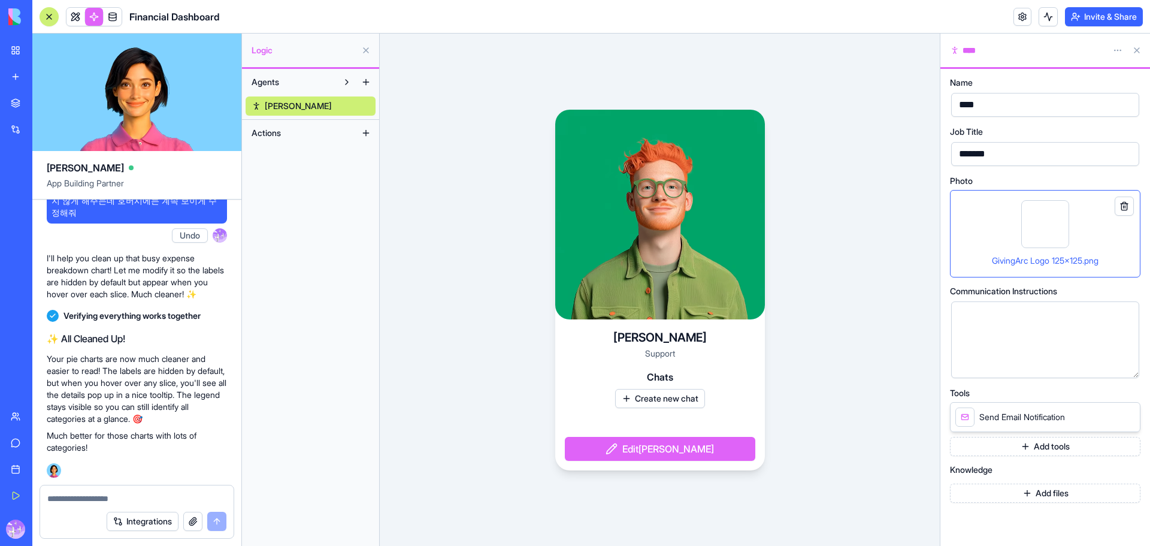
click at [525, 81] on div "Ryan Support Chats Create new chat Edit Ryan" at bounding box center [660, 290] width 560 height 512
click at [1044, 446] on button "Add tools" at bounding box center [1045, 446] width 191 height 19
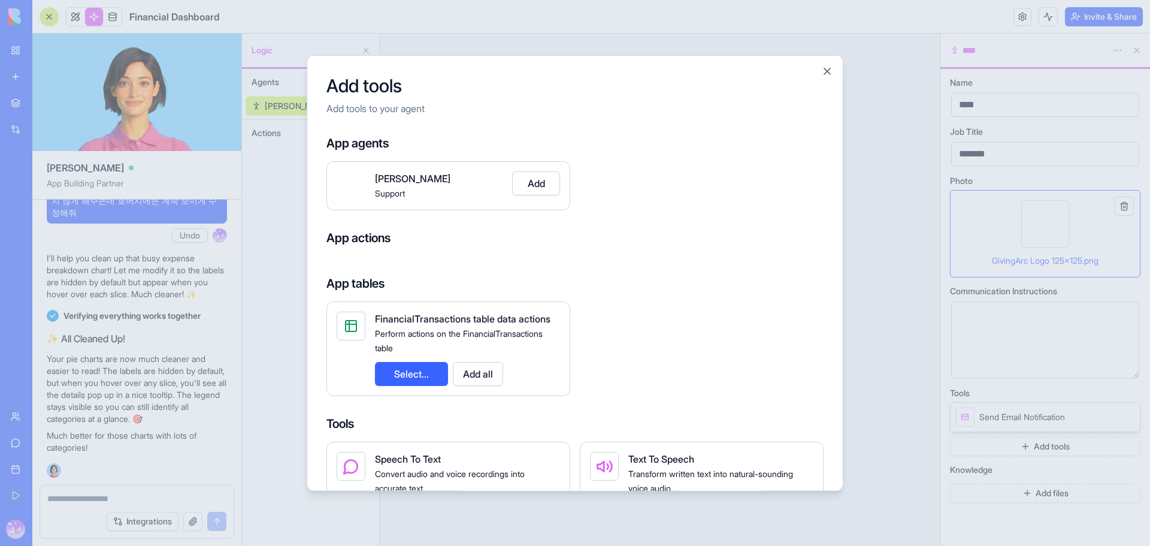
click at [439, 379] on button "Select..." at bounding box center [411, 373] width 73 height 24
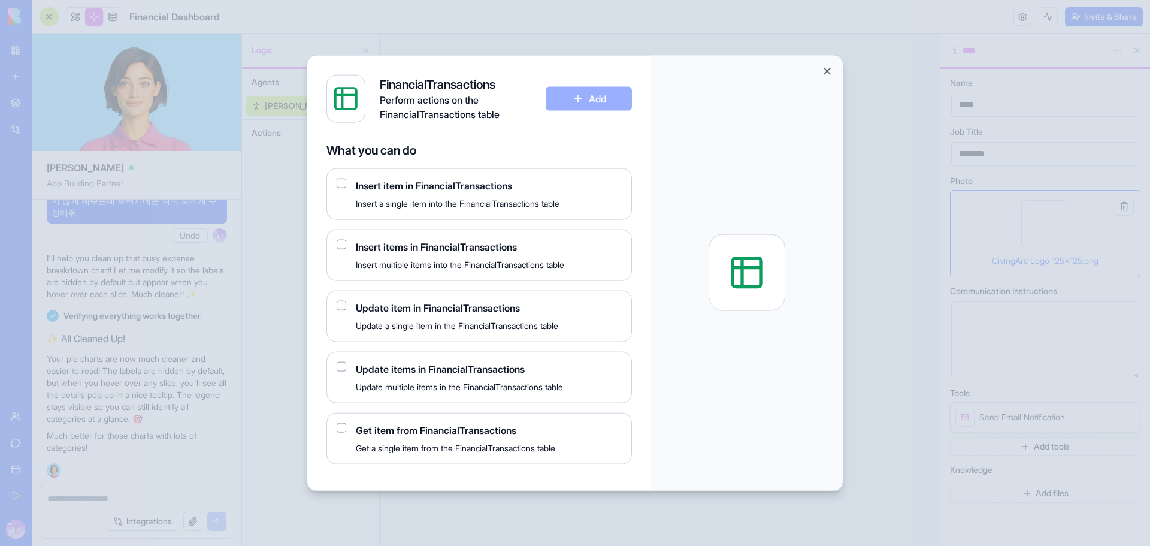
click at [593, 89] on div "FinancialTransactions Perform actions on the FinancialTransactions table Add" at bounding box center [480, 98] width 306 height 48
click at [585, 95] on div "FinancialTransactions Perform actions on the FinancialTransactions table Add" at bounding box center [480, 98] width 306 height 48
click at [415, 187] on span "Insert item in FinancialTransactions" at bounding box center [489, 185] width 266 height 14
click at [345, 187] on button "button" at bounding box center [342, 183] width 10 height 10
click at [344, 243] on button "button" at bounding box center [342, 244] width 10 height 10
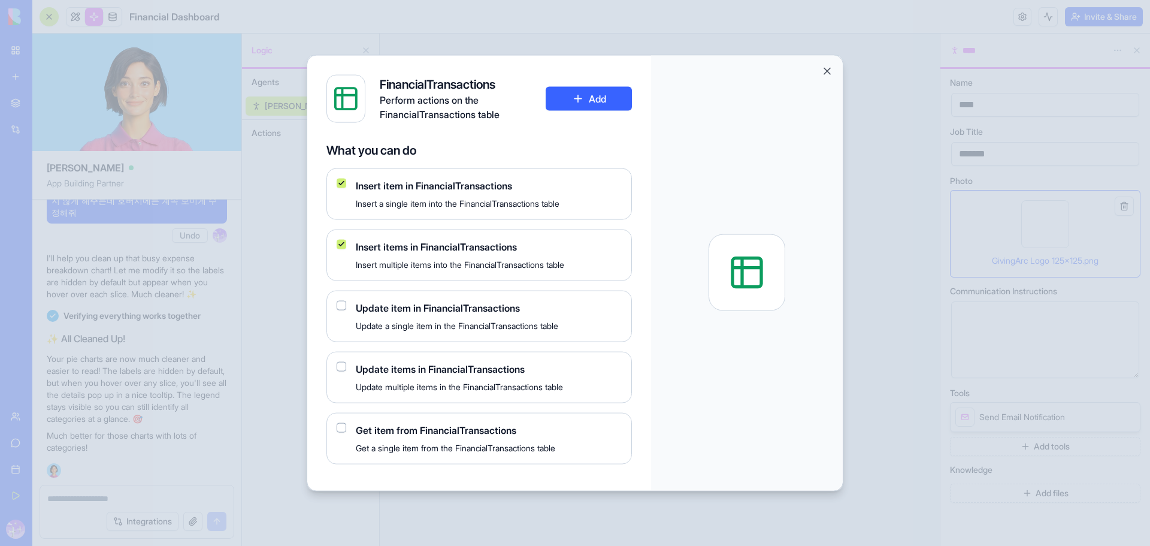
click at [341, 306] on button "button" at bounding box center [342, 305] width 10 height 10
click at [341, 302] on button "button" at bounding box center [342, 305] width 10 height 10
click at [340, 247] on button "button" at bounding box center [342, 244] width 10 height 10
click at [338, 307] on button "button" at bounding box center [342, 305] width 10 height 10
click at [585, 99] on button "Add" at bounding box center [589, 98] width 86 height 24
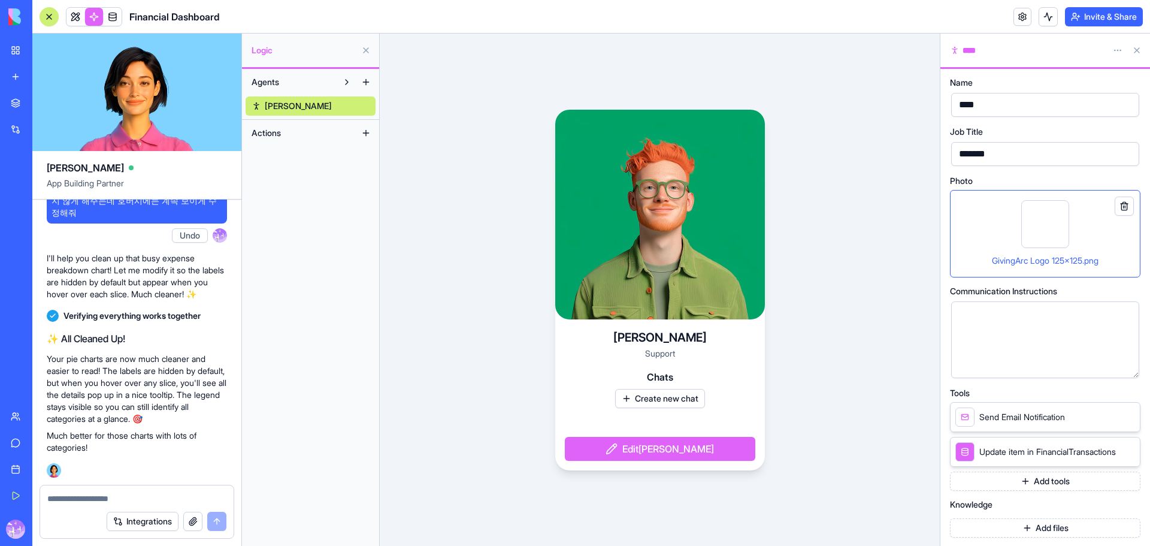
scroll to position [1, 0]
click at [1129, 451] on icon at bounding box center [1128, 450] width 5 height 5
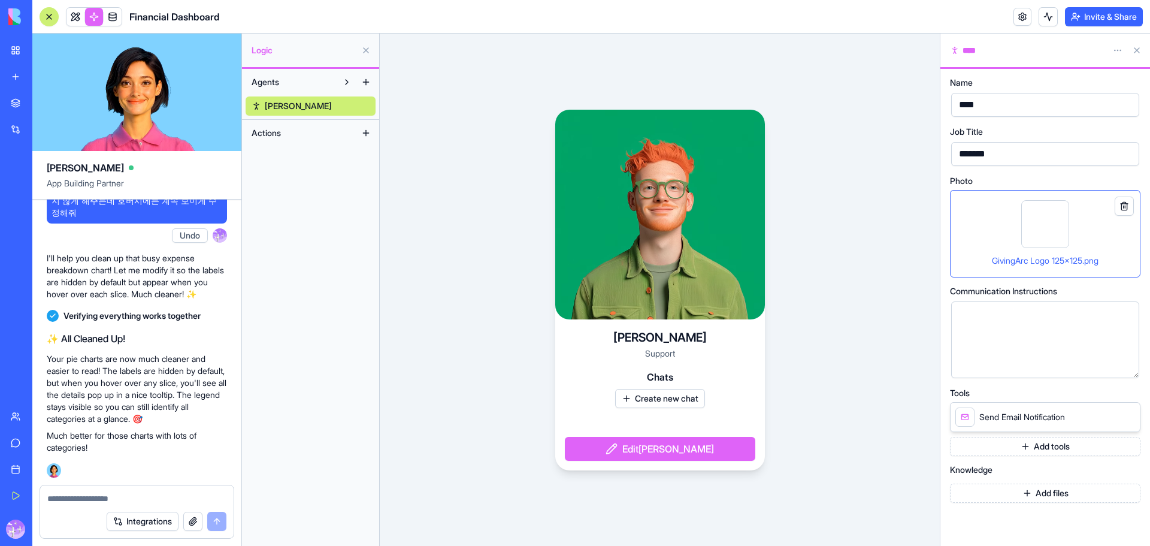
scroll to position [0, 0]
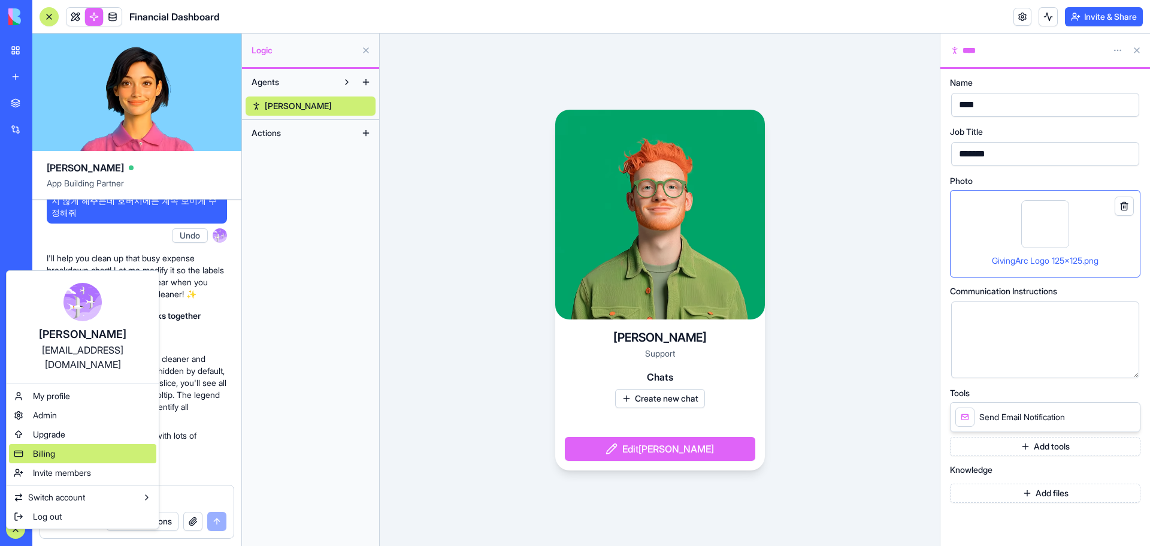
click at [74, 444] on div "Billing" at bounding box center [82, 453] width 147 height 19
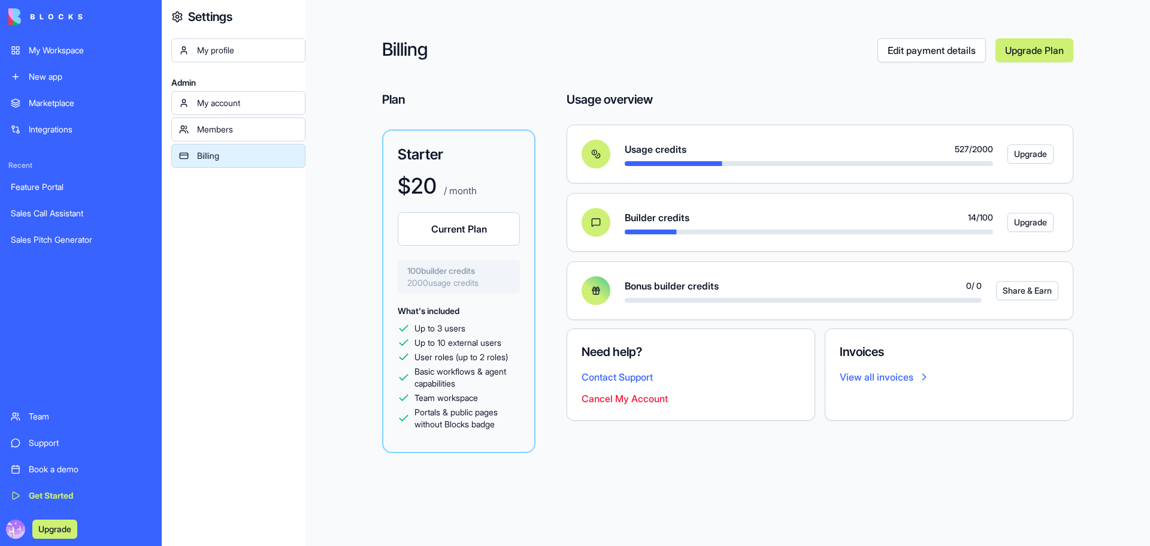
click at [902, 379] on link "View all invoices" at bounding box center [949, 377] width 219 height 14
click at [71, 194] on link "Deal Pipeline Manager" at bounding box center [81, 187] width 155 height 24
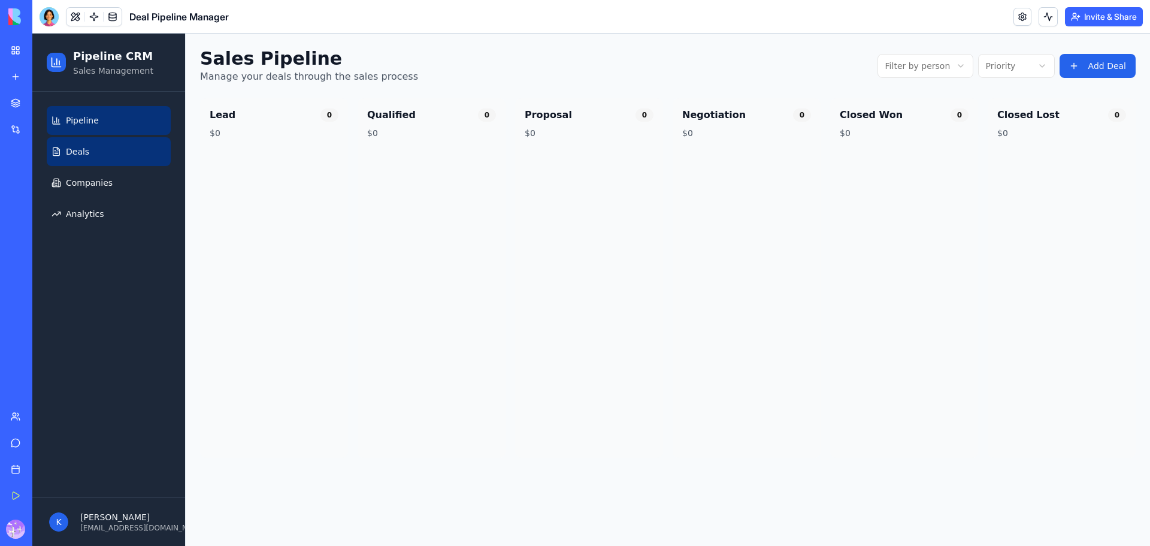
click at [94, 156] on link "Deals" at bounding box center [109, 151] width 124 height 29
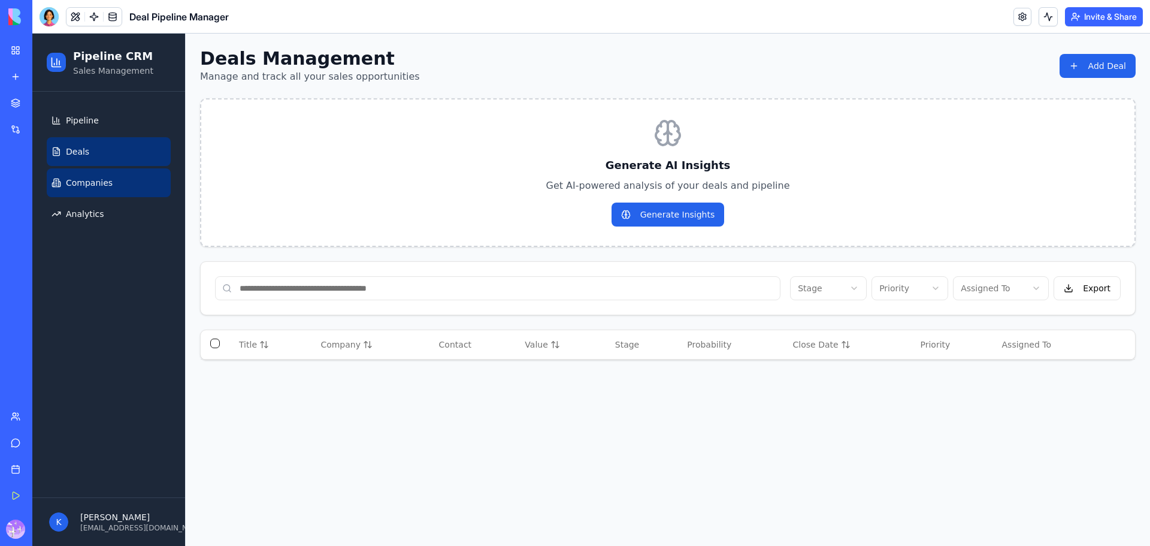
click at [95, 186] on span "Companies" at bounding box center [89, 183] width 47 height 12
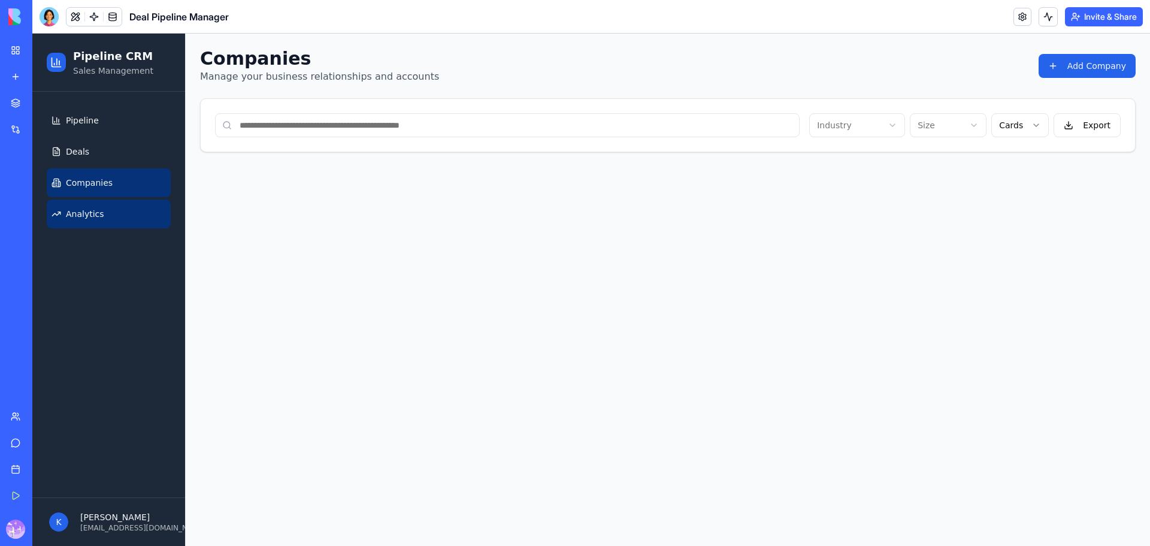
click at [95, 221] on link "Analytics" at bounding box center [109, 214] width 124 height 29
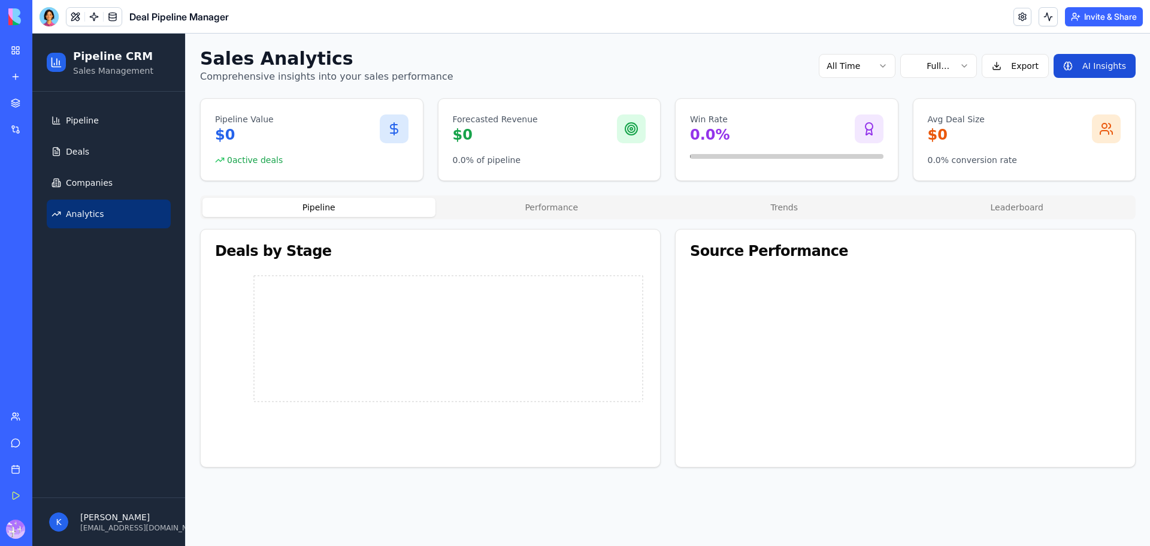
click at [1097, 75] on button "AI Insights" at bounding box center [1095, 66] width 82 height 24
click at [1093, 70] on div "All Time Full Analysis Export Analyzing..." at bounding box center [975, 66] width 322 height 24
click at [970, 78] on div "Sales Analytics Comprehensive insights into your sales performance All Time Ful…" at bounding box center [668, 66] width 936 height 36
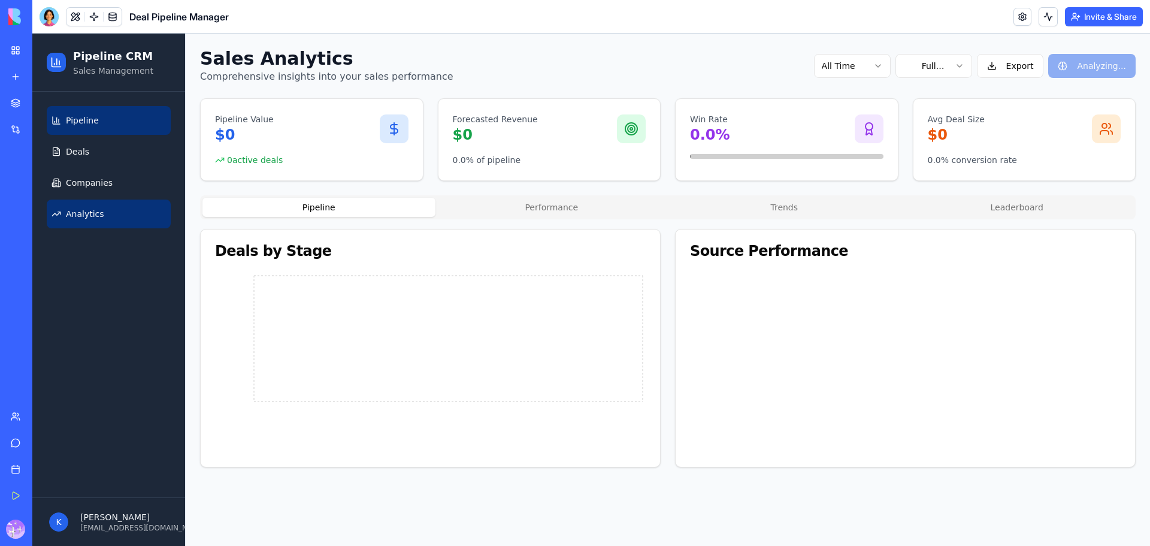
click at [95, 119] on span "Pipeline" at bounding box center [82, 120] width 33 height 12
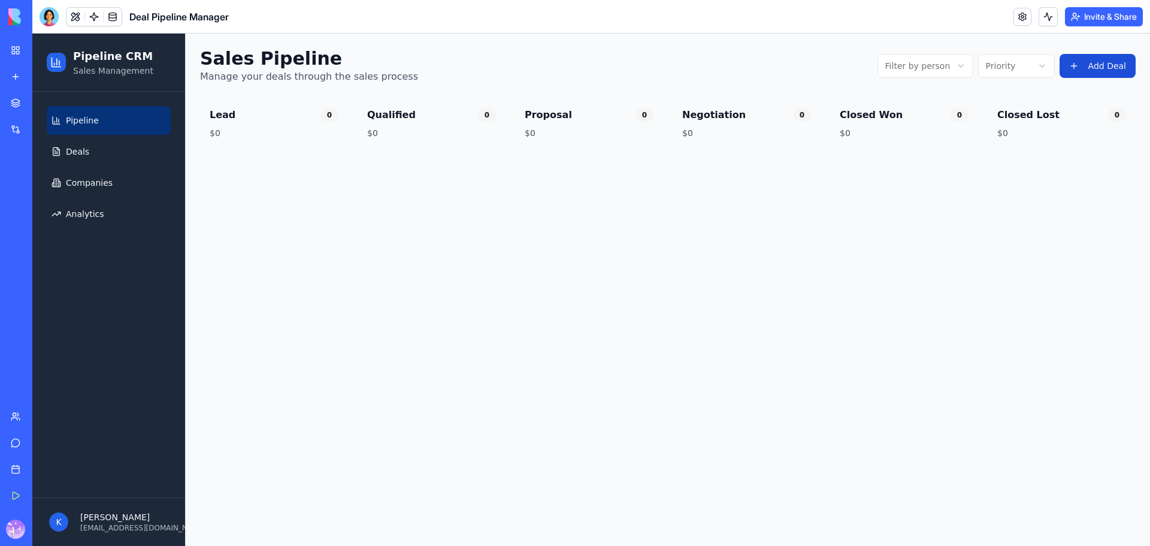
click at [1125, 62] on button "Add Deal" at bounding box center [1098, 66] width 76 height 24
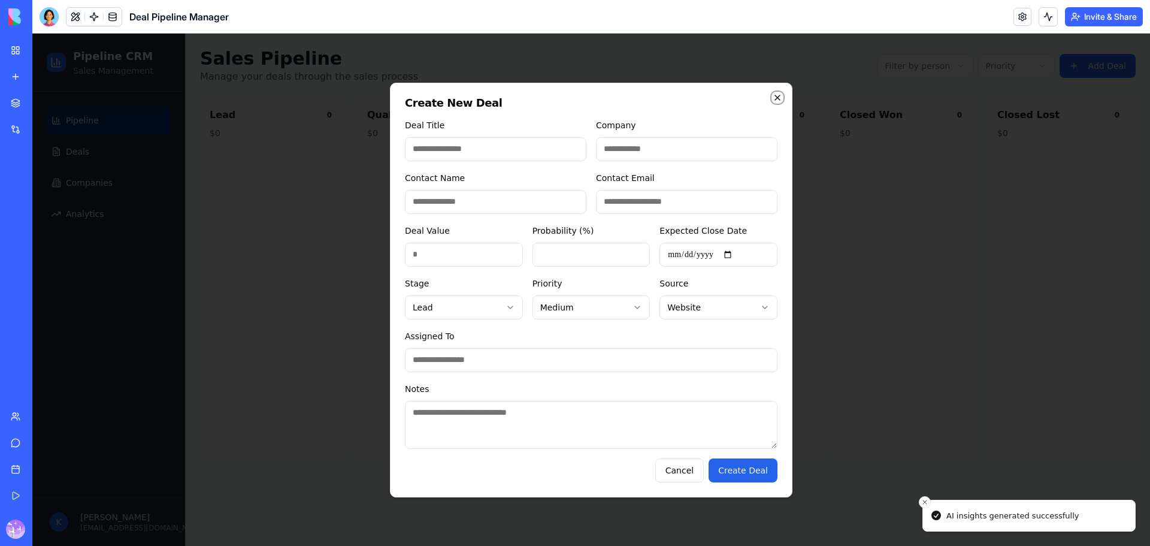
click at [774, 102] on icon "button" at bounding box center [778, 98] width 10 height 10
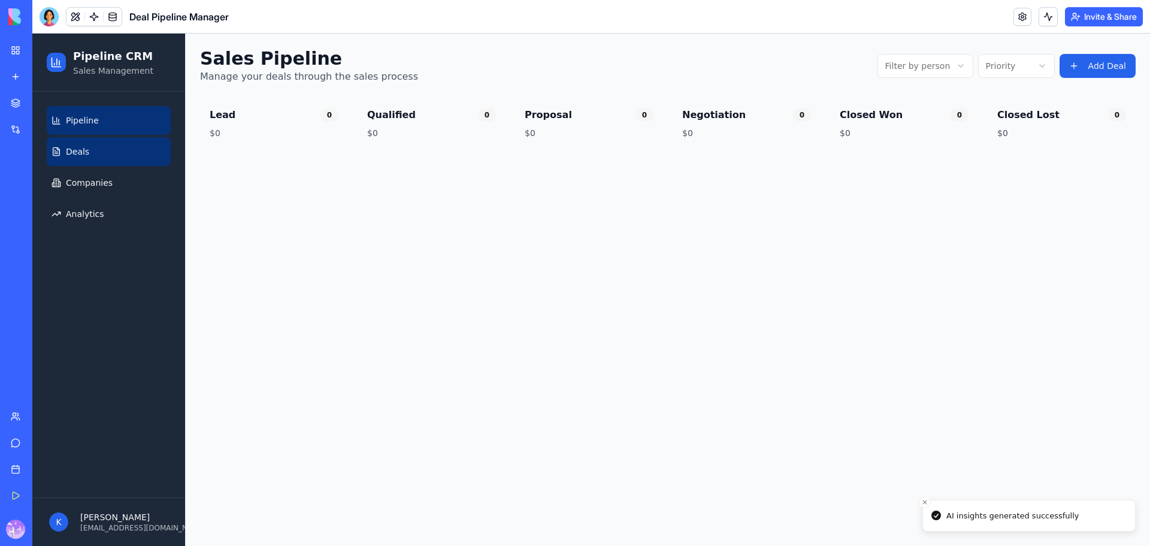
click at [65, 146] on link "Deals" at bounding box center [109, 151] width 124 height 29
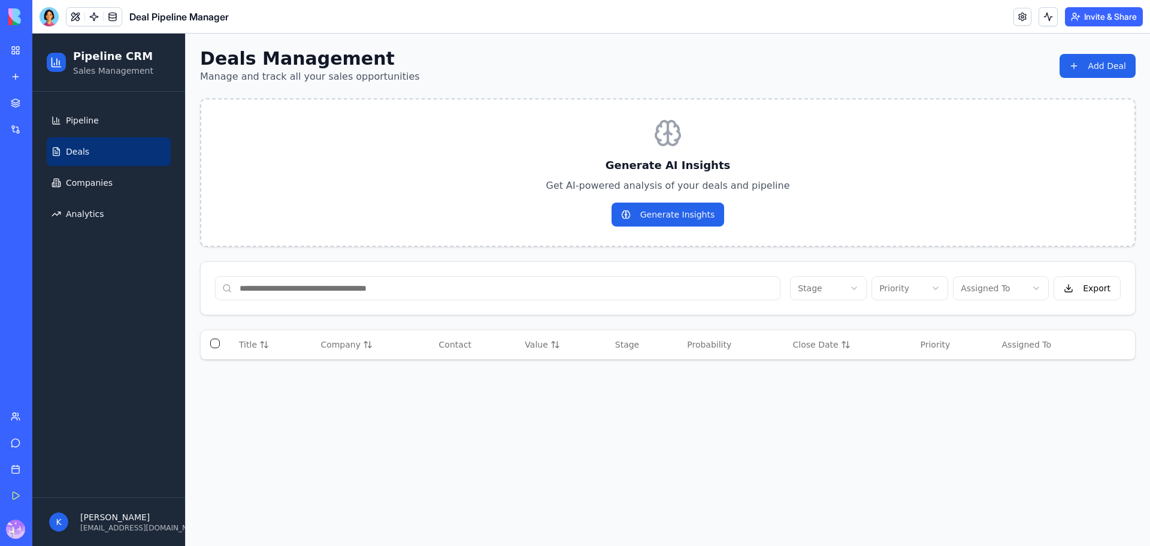
click at [9, 52] on link "My Workspace" at bounding box center [28, 50] width 48 height 24
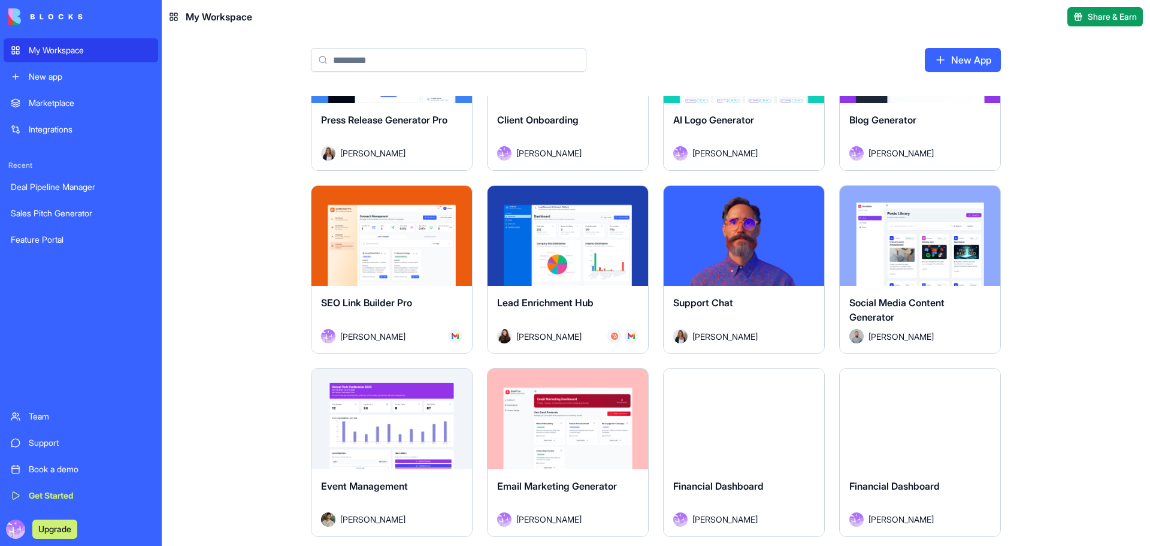
scroll to position [440, 0]
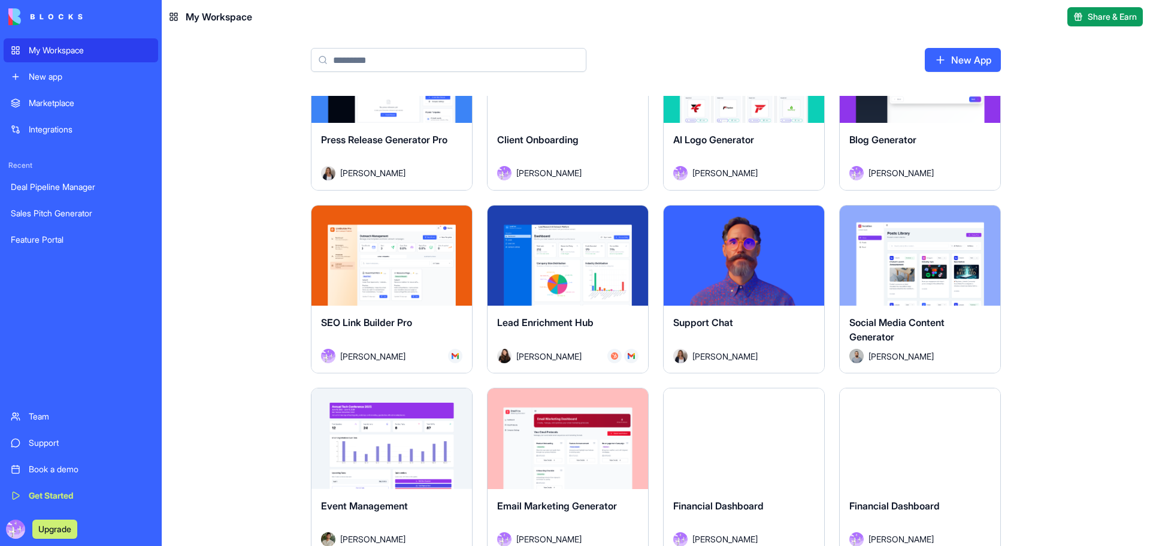
click at [567, 222] on div "Launch" at bounding box center [568, 256] width 161 height 101
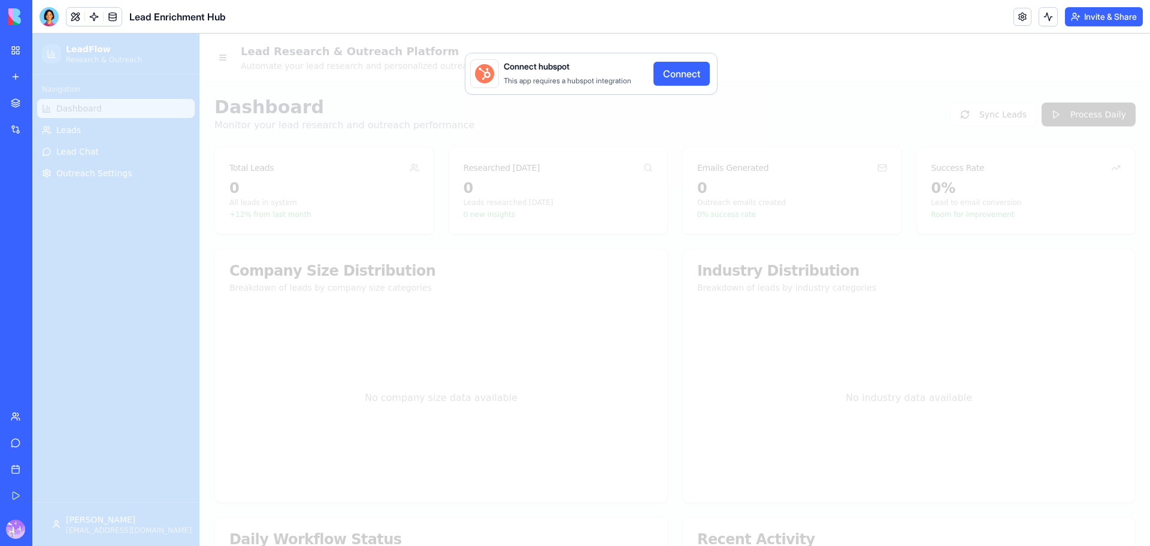
click at [980, 73] on div "Connect hubspot This app requires a hubspot integration Connect" at bounding box center [591, 290] width 1118 height 512
